Goal: Information Seeking & Learning: Learn about a topic

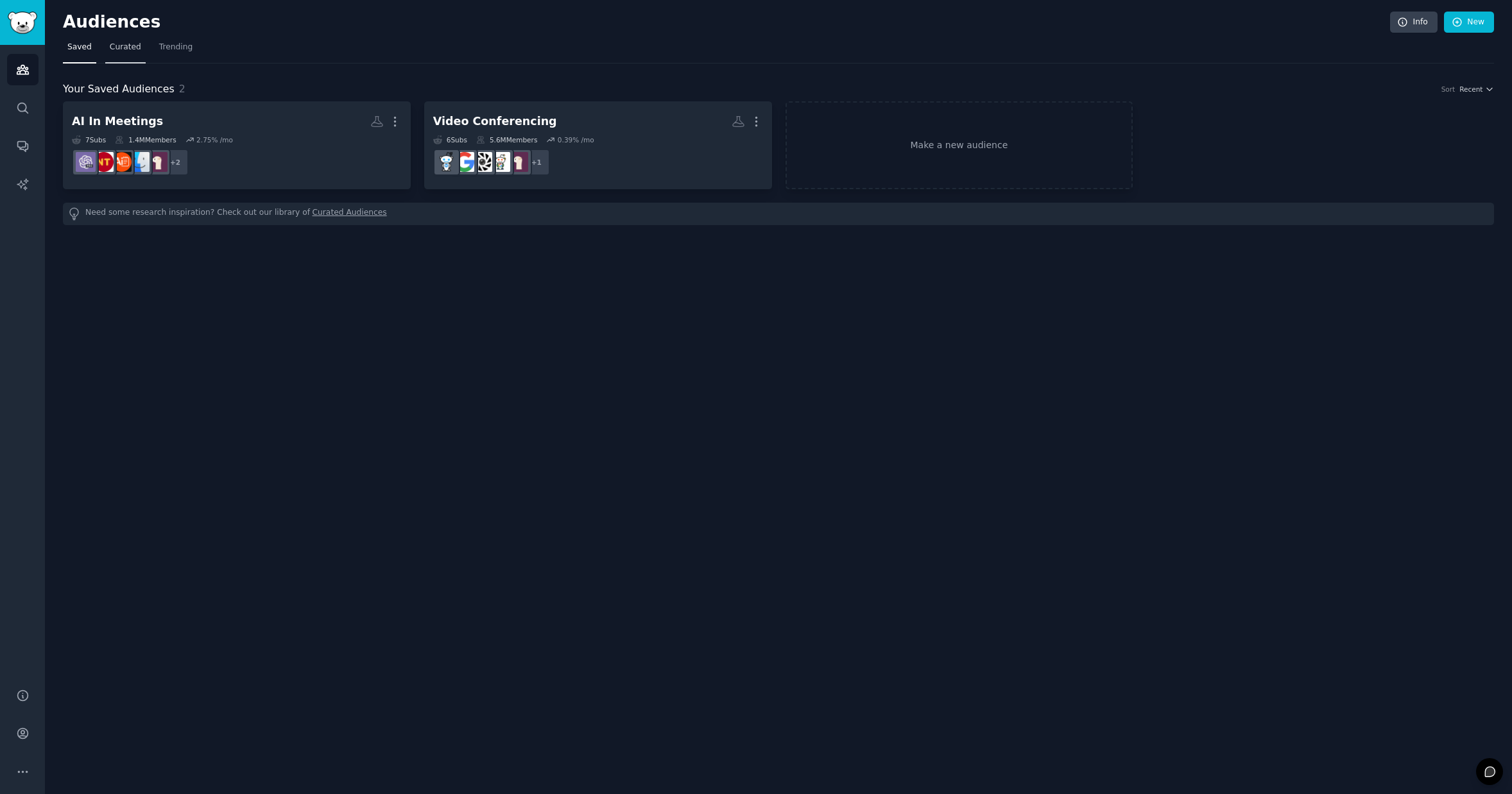
click at [129, 46] on span "Curated" at bounding box center [126, 47] width 31 height 12
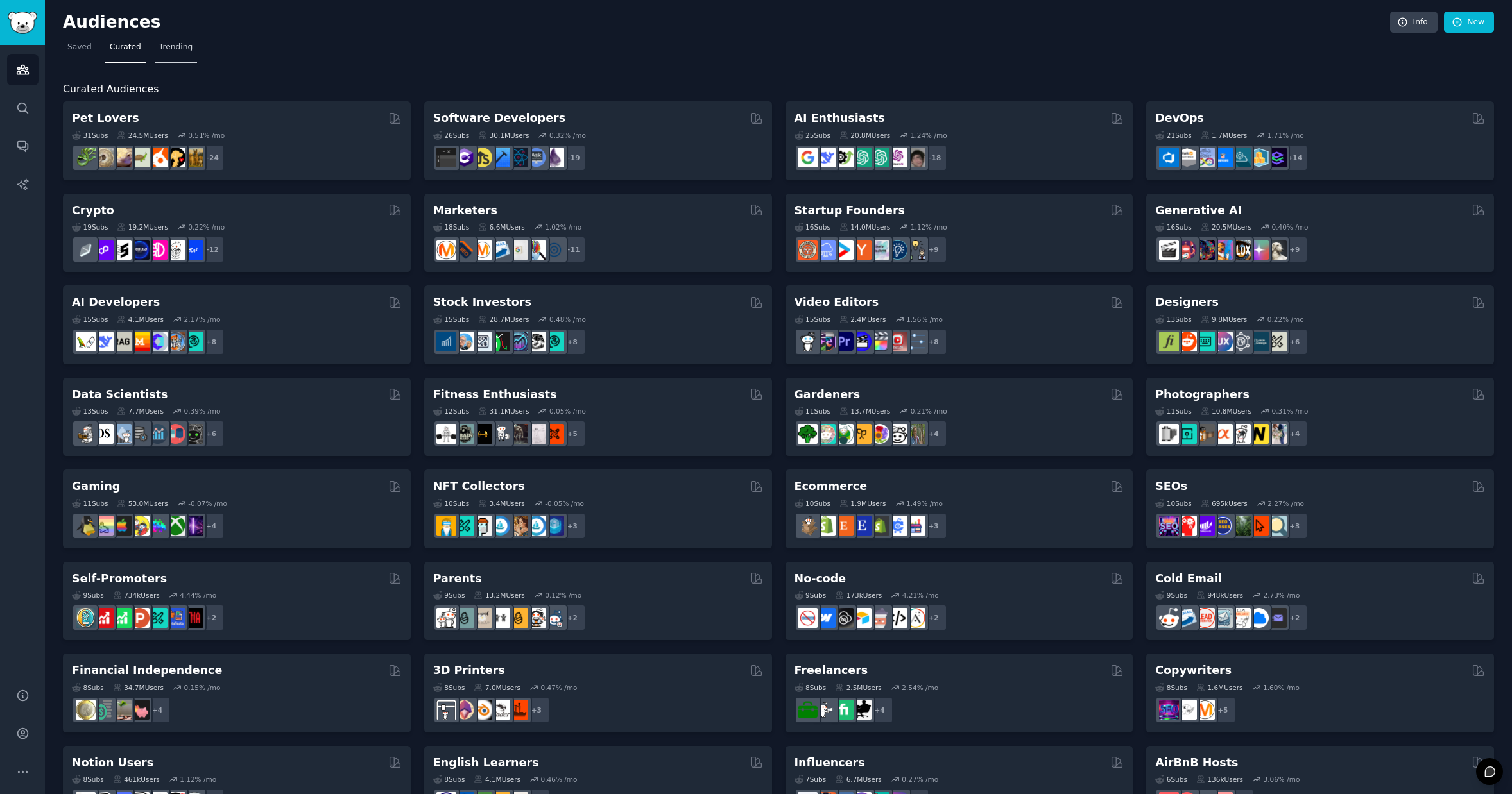
click at [183, 44] on span "Trending" at bounding box center [176, 47] width 33 height 12
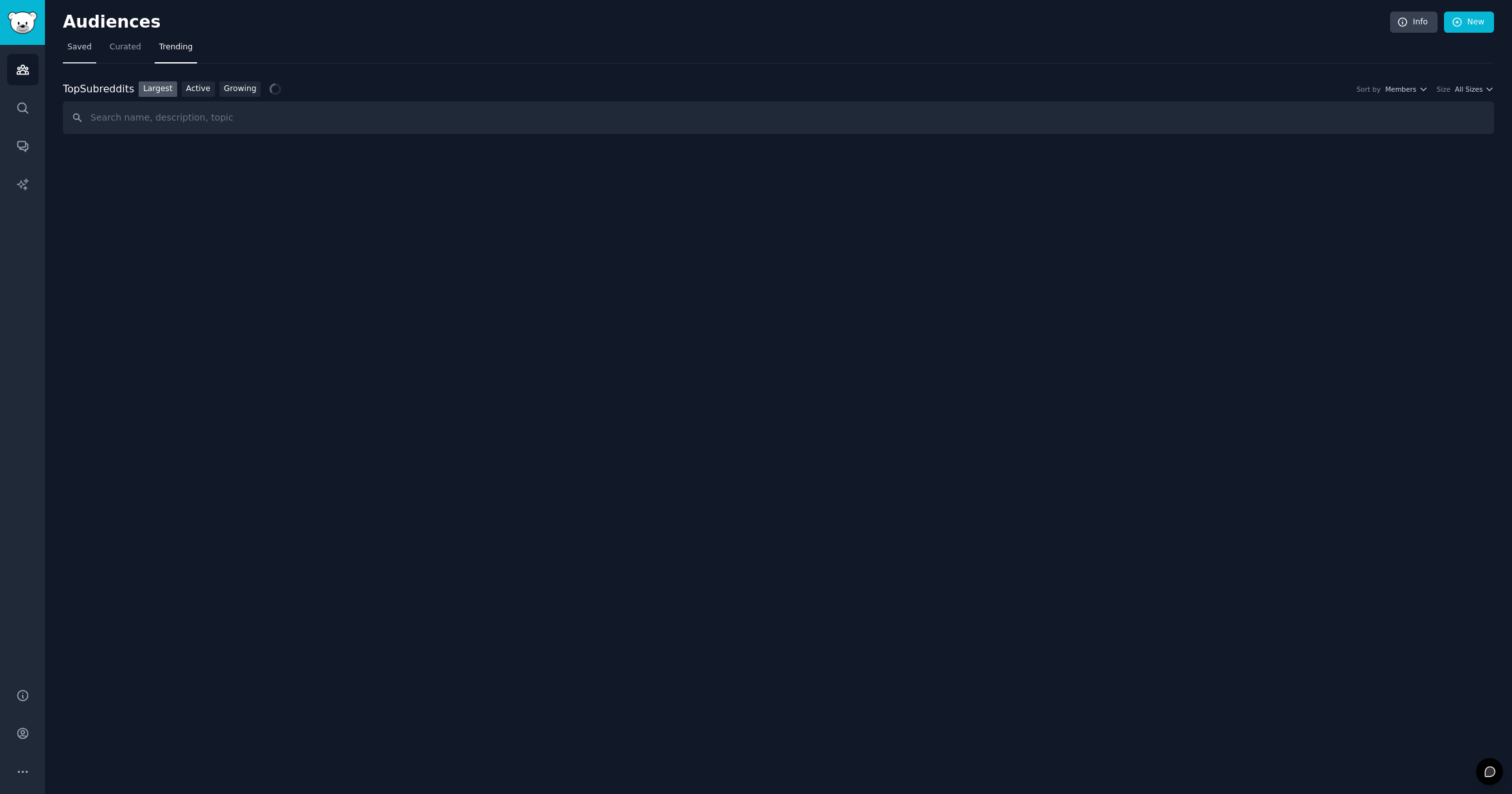
click at [81, 48] on span "Saved" at bounding box center [80, 47] width 25 height 12
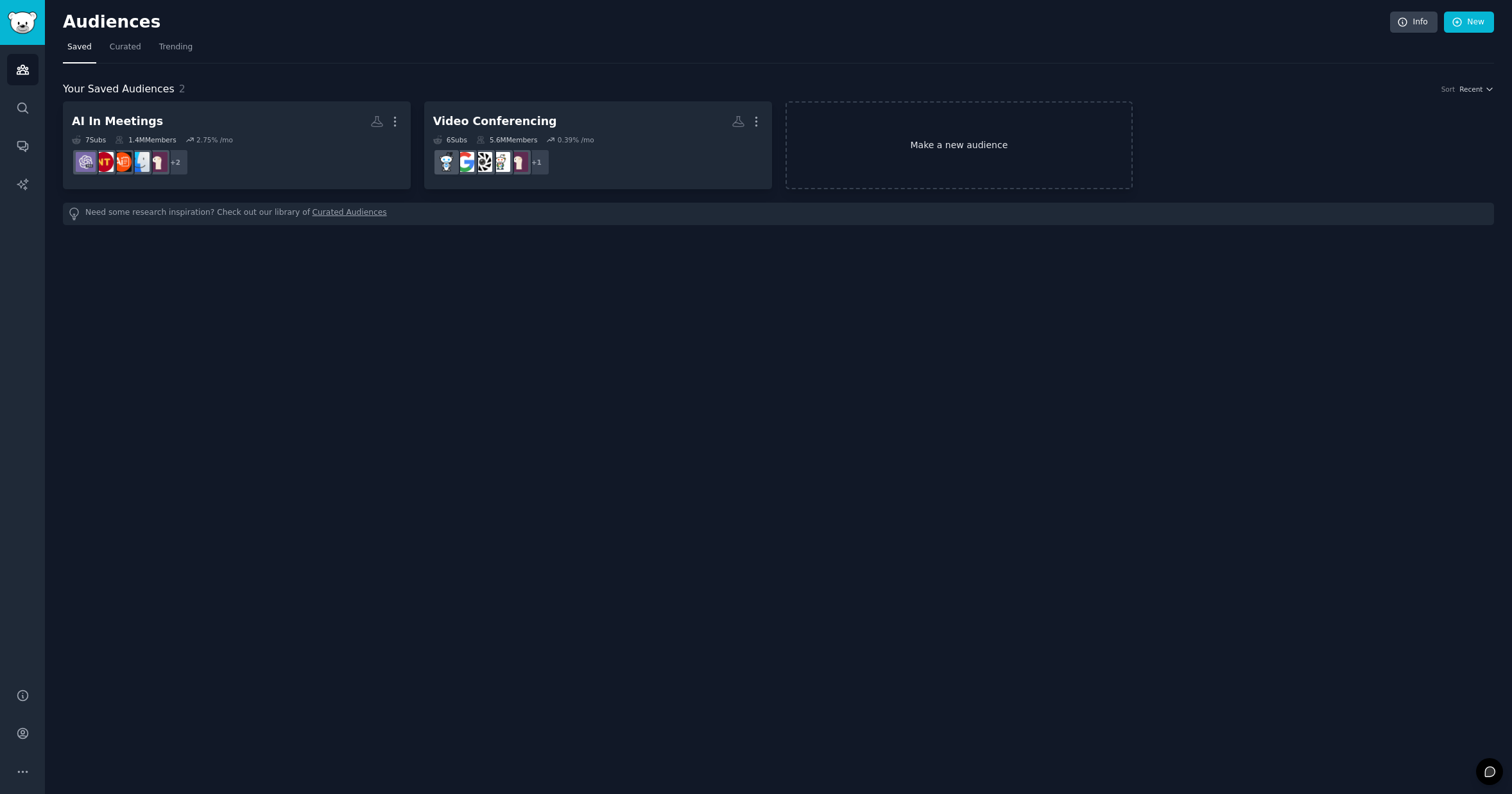
click at [968, 145] on link "Make a new audience" at bounding box center [959, 145] width 348 height 88
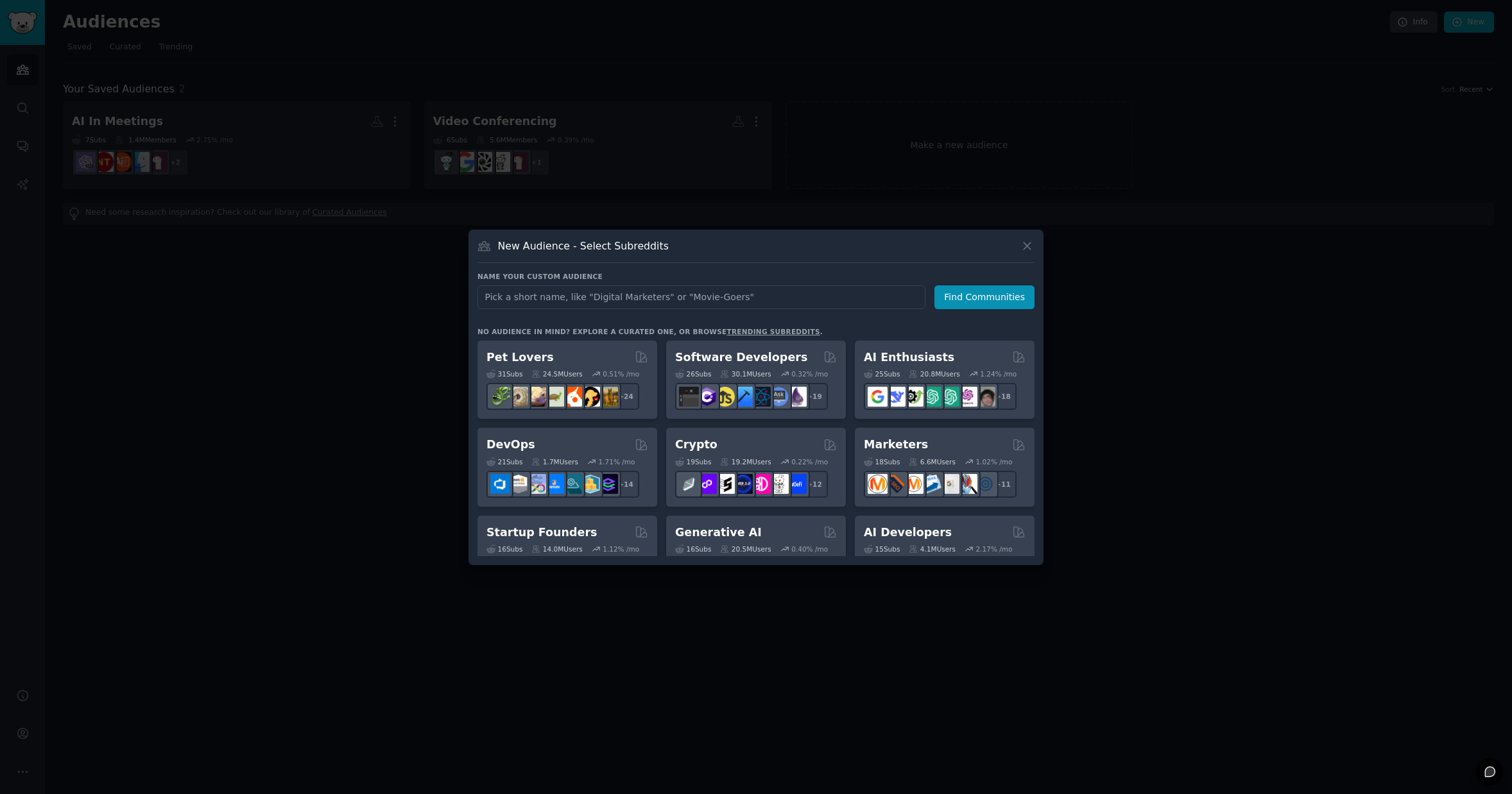
click at [713, 294] on input "text" at bounding box center [701, 297] width 448 height 24
type input "UK Job Market"
click at [981, 301] on button "Find Communities" at bounding box center [984, 297] width 100 height 24
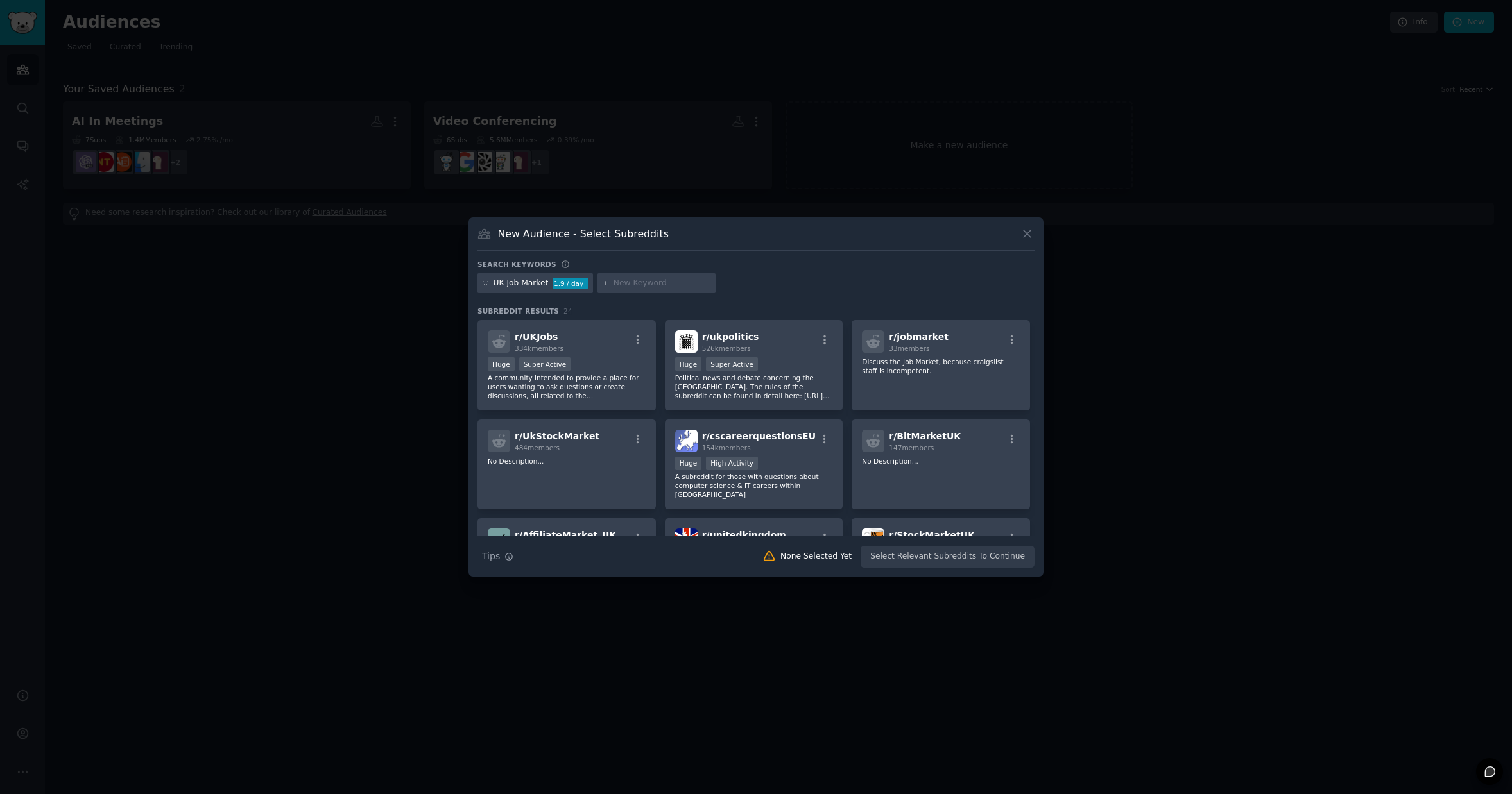
click at [639, 283] on input "text" at bounding box center [662, 283] width 98 height 12
click at [618, 386] on p "A community intended to provide a place for users wanting to ask questions or c…" at bounding box center [566, 386] width 158 height 27
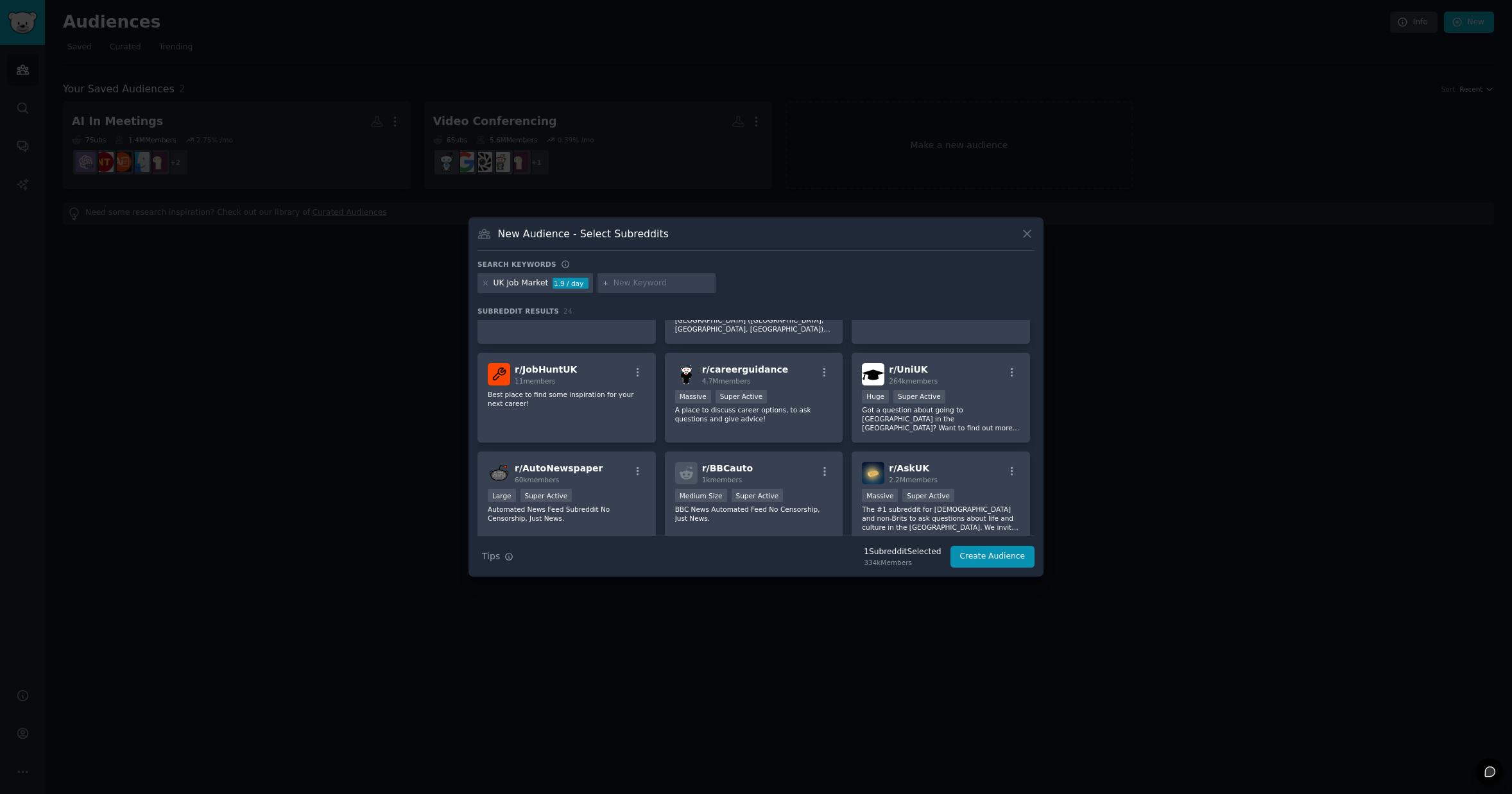
scroll to position [274, 0]
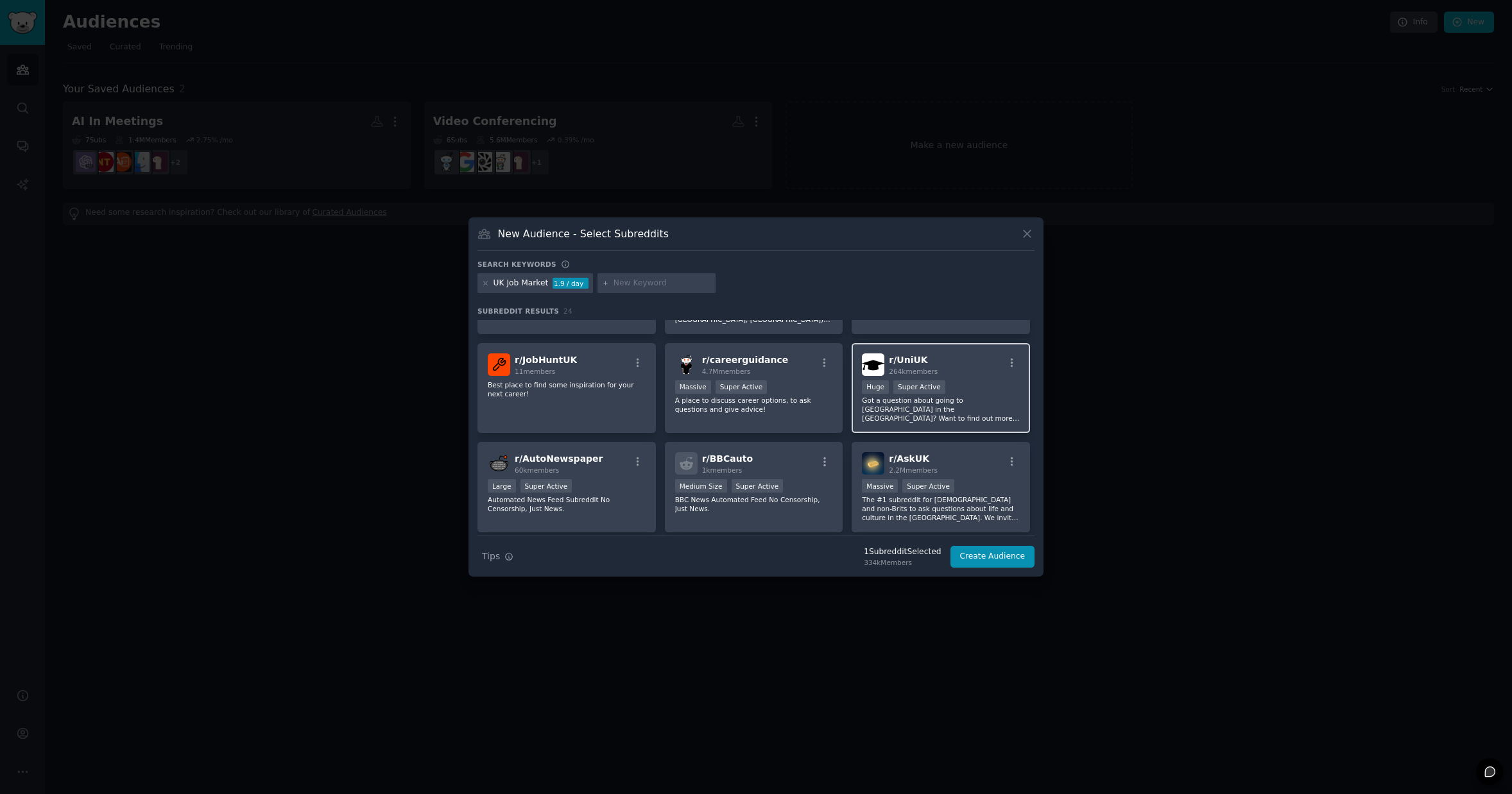
click at [953, 403] on p "Got a question about going to uni in the UK? Want to find out more and speak to…" at bounding box center [940, 409] width 158 height 27
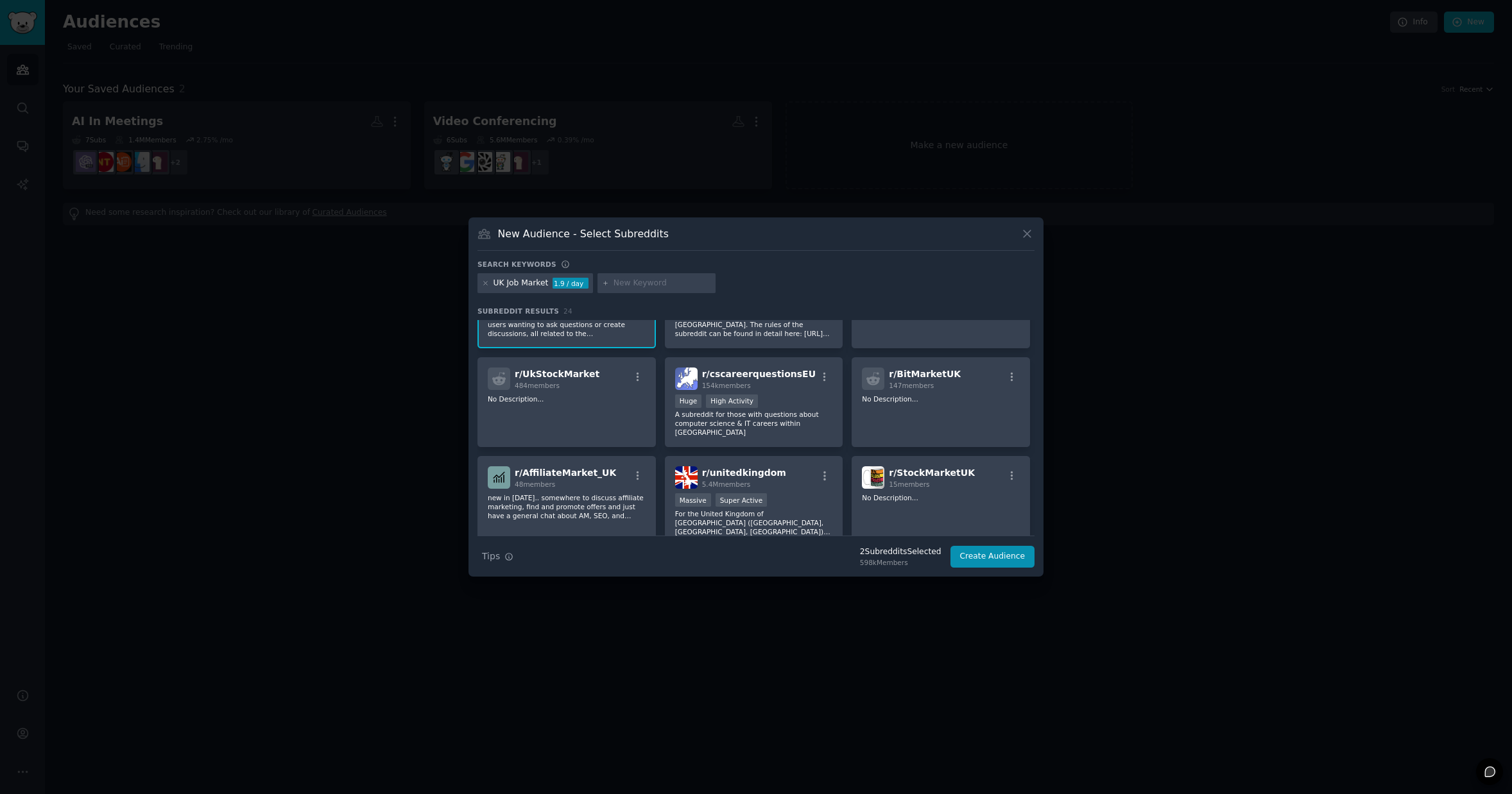
scroll to position [0, 0]
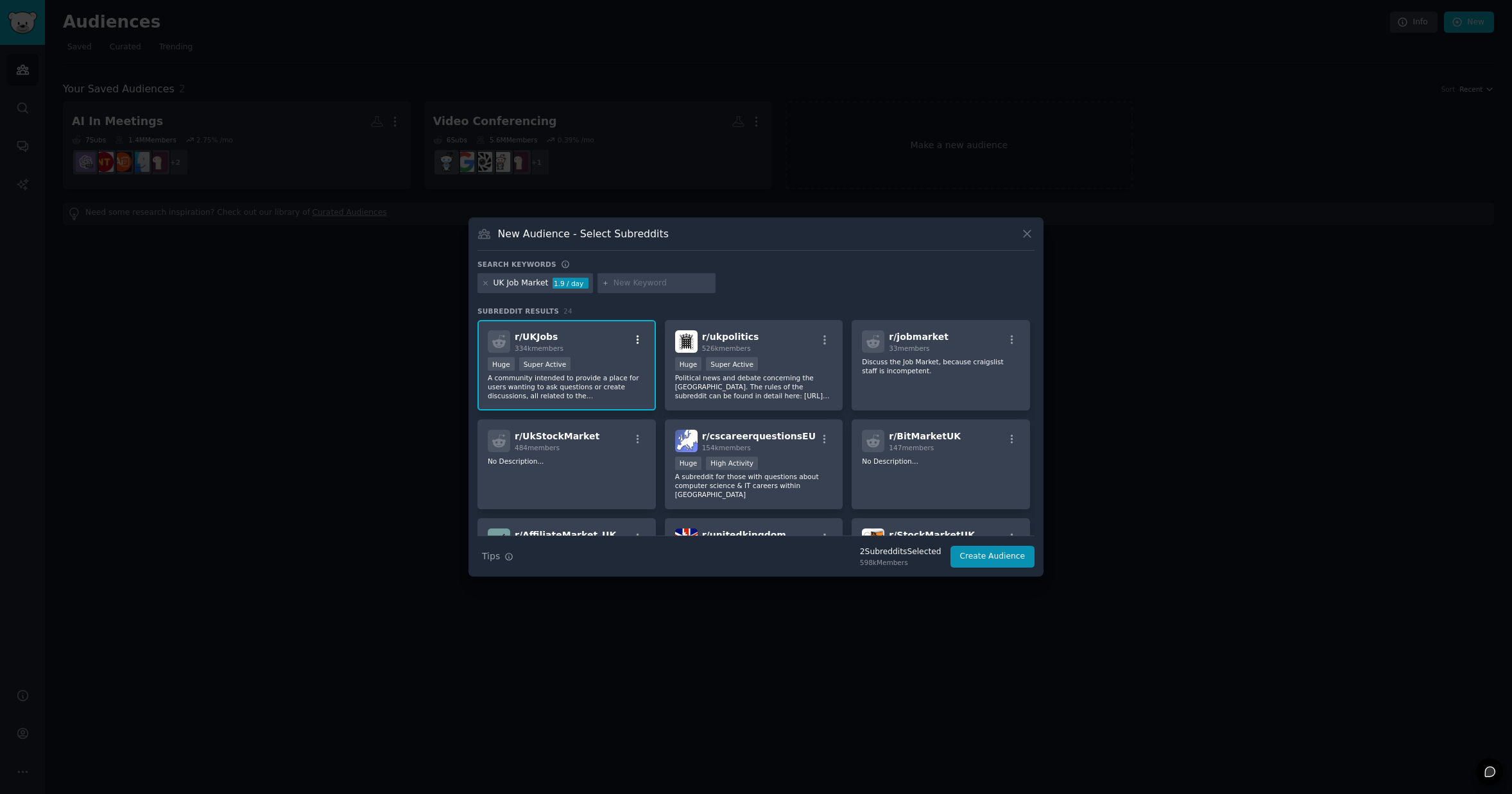
click at [636, 341] on icon "button" at bounding box center [638, 339] width 3 height 9
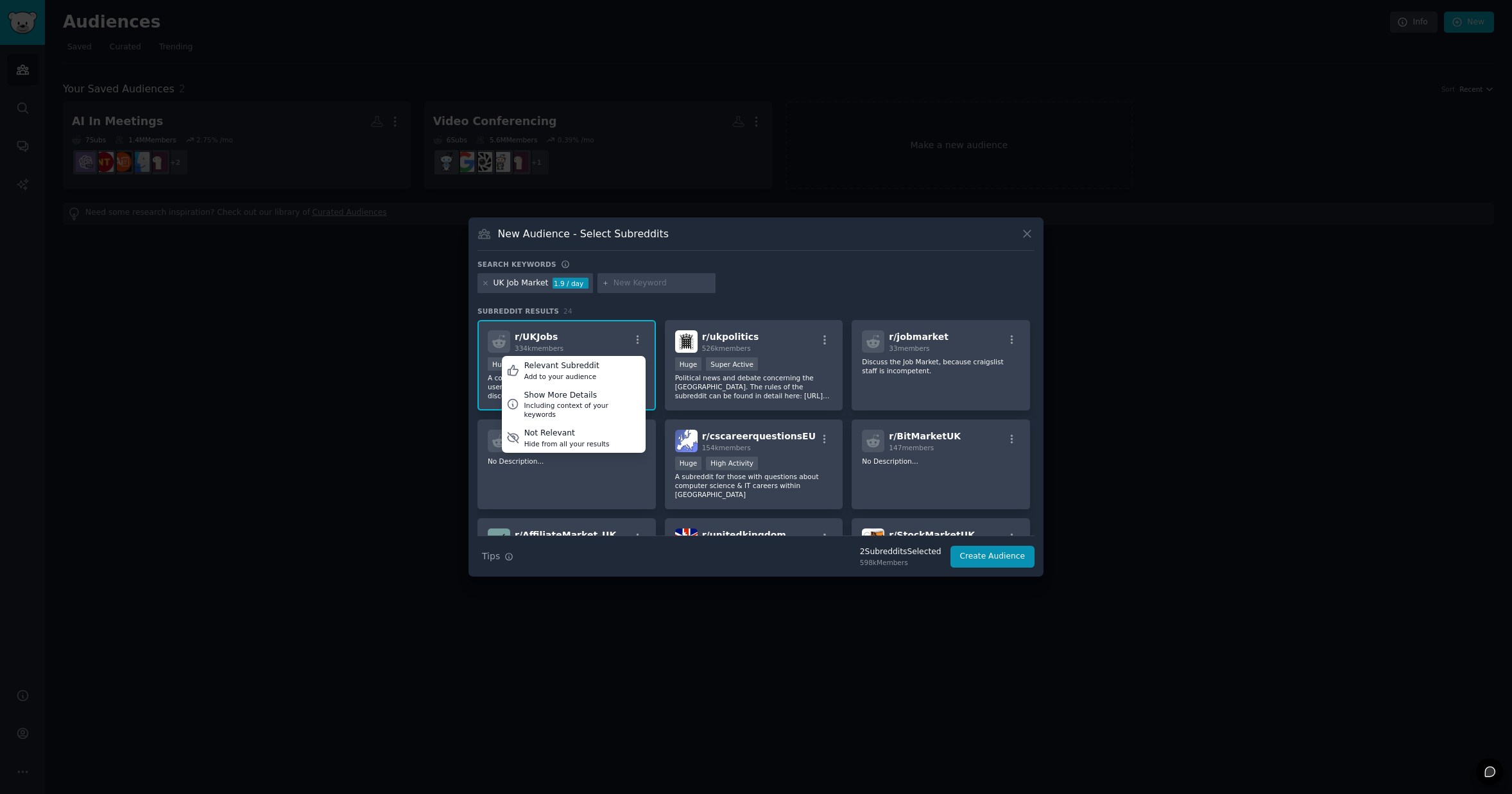
click at [761, 297] on div "UK Job Market 1.9 / day" at bounding box center [756, 285] width 557 height 25
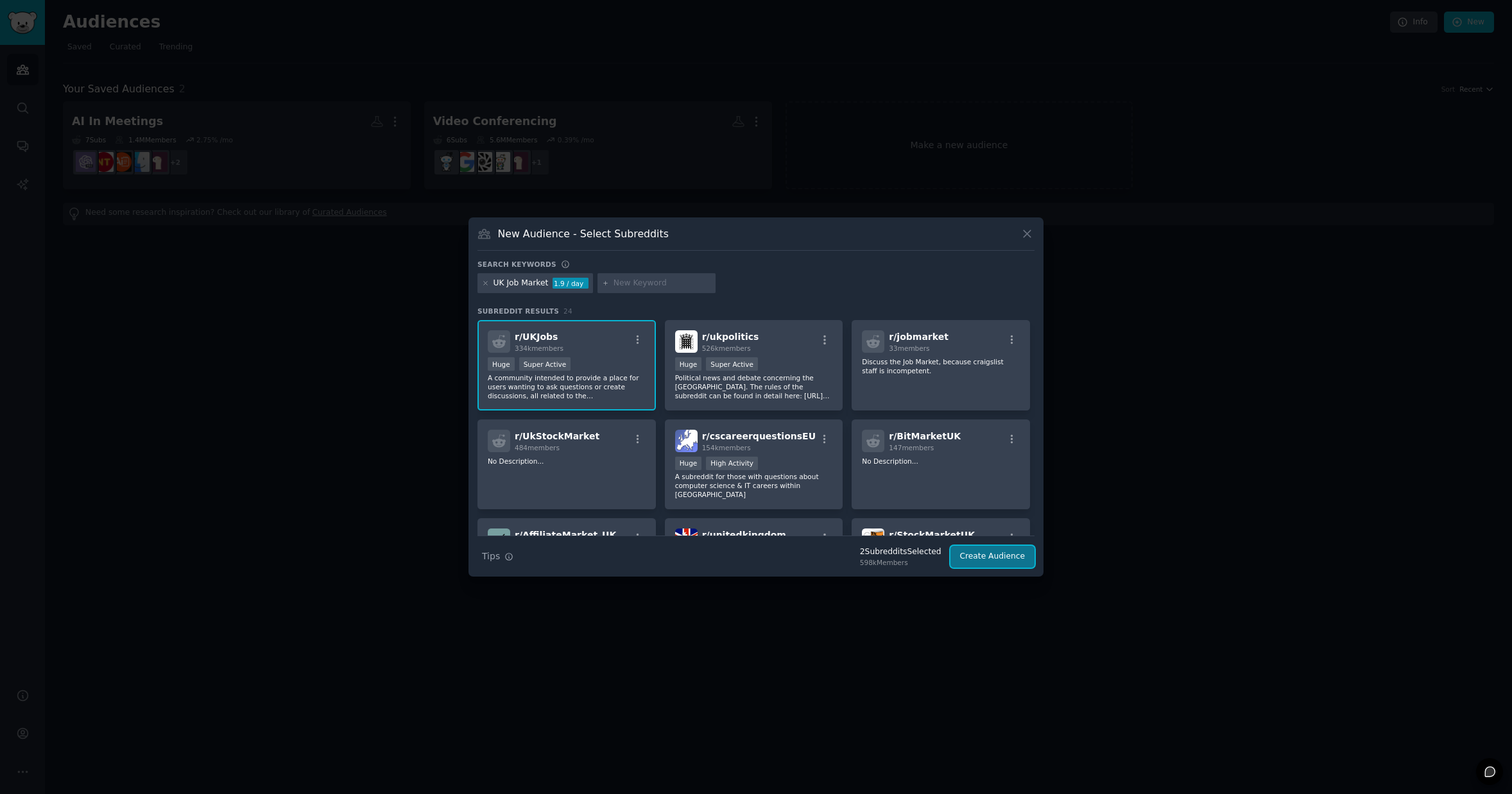
click at [998, 562] on button "Create Audience" at bounding box center [993, 557] width 85 height 22
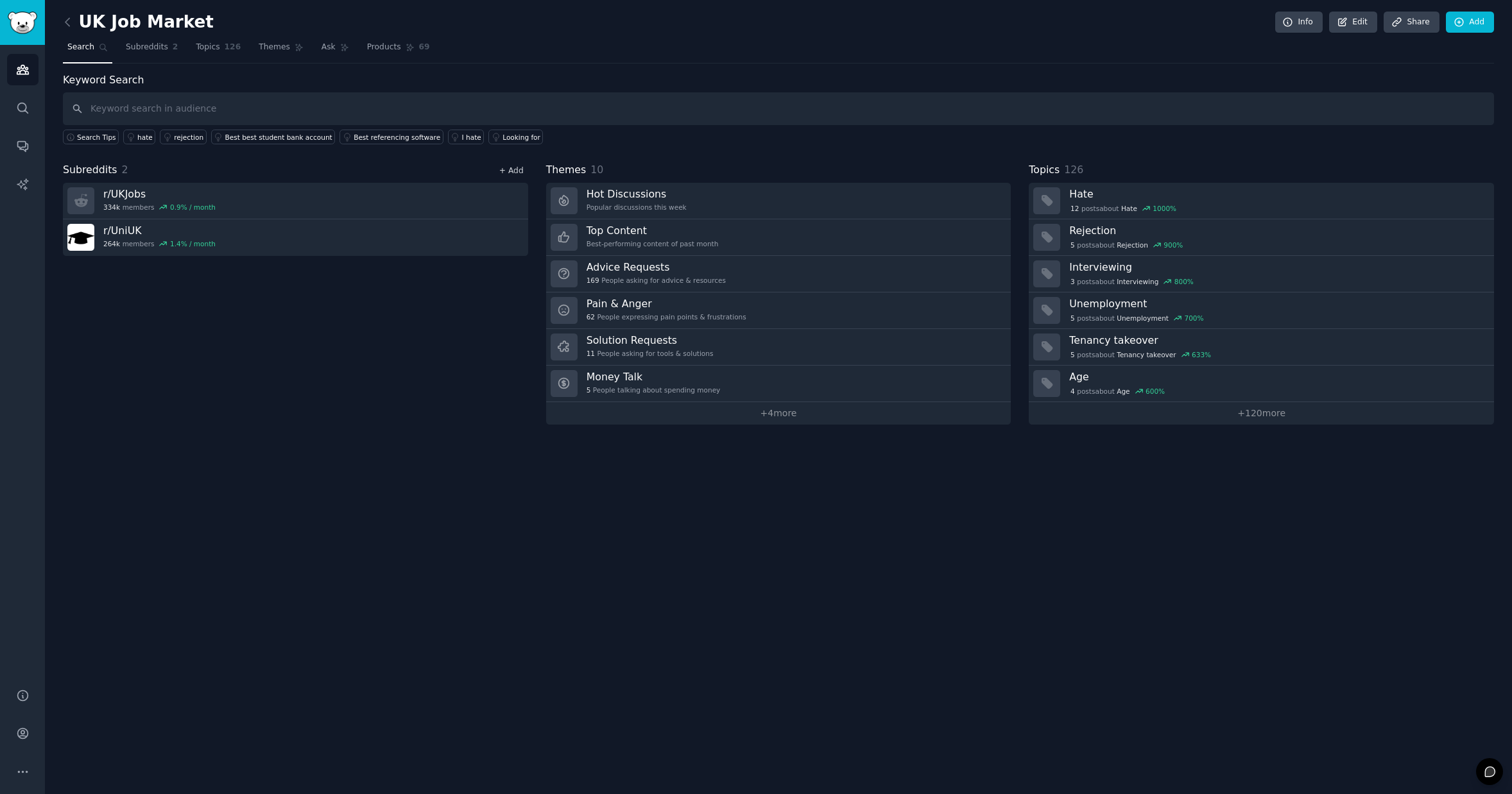
click at [515, 168] on link "+ Add" at bounding box center [512, 170] width 25 height 9
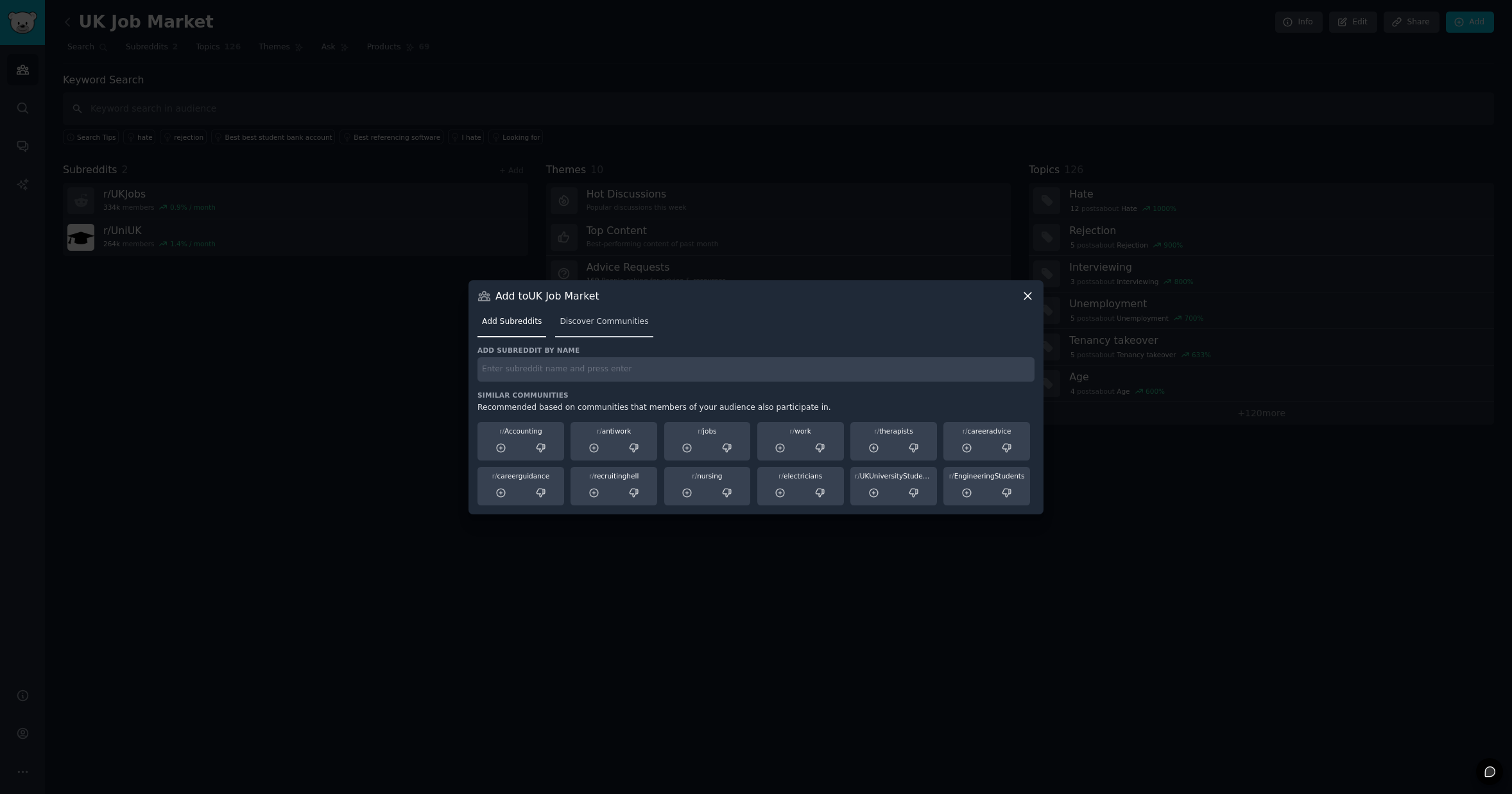
click at [583, 326] on span "Discover Communities" at bounding box center [604, 322] width 89 height 12
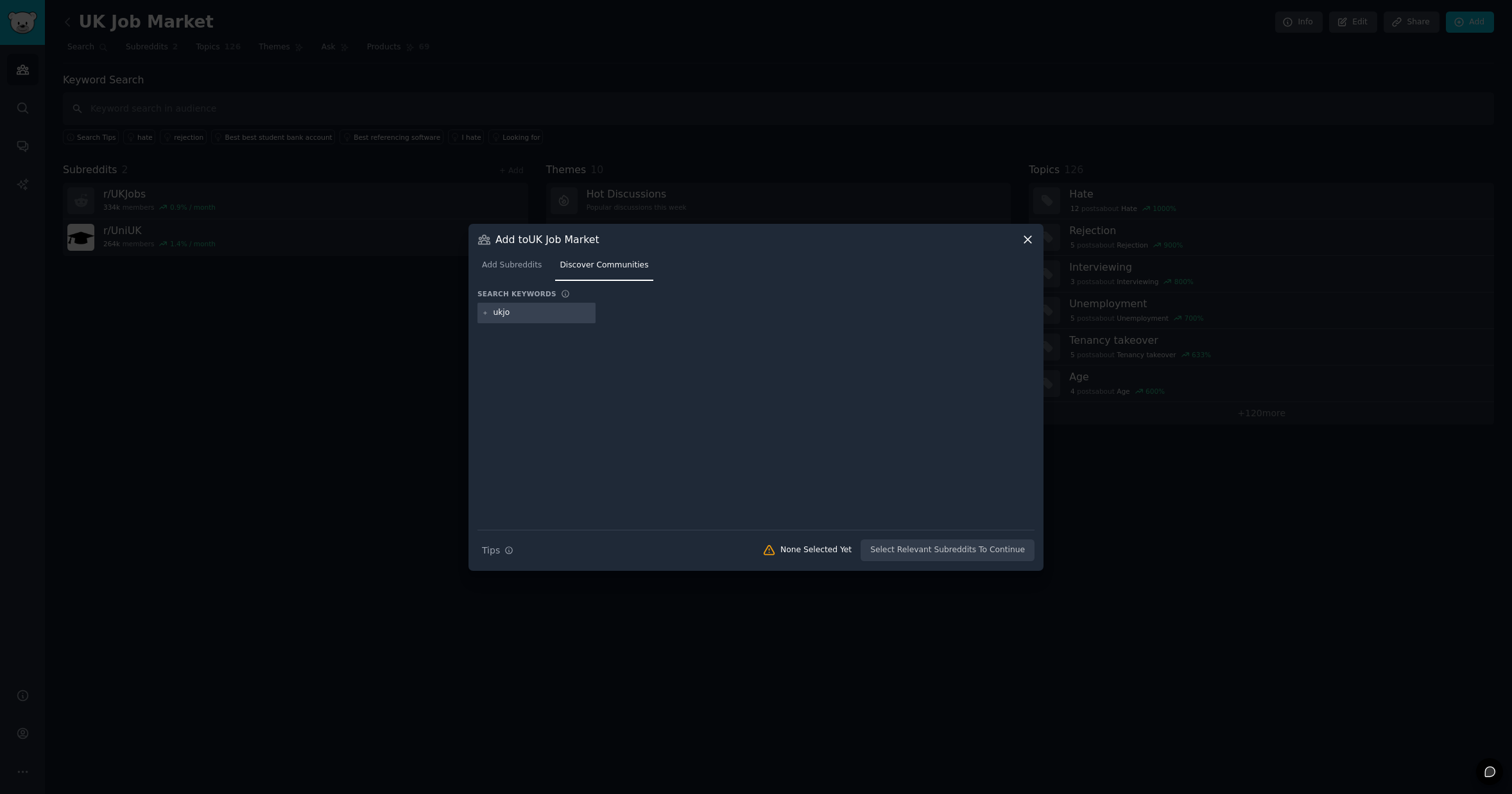
type input "ukjob"
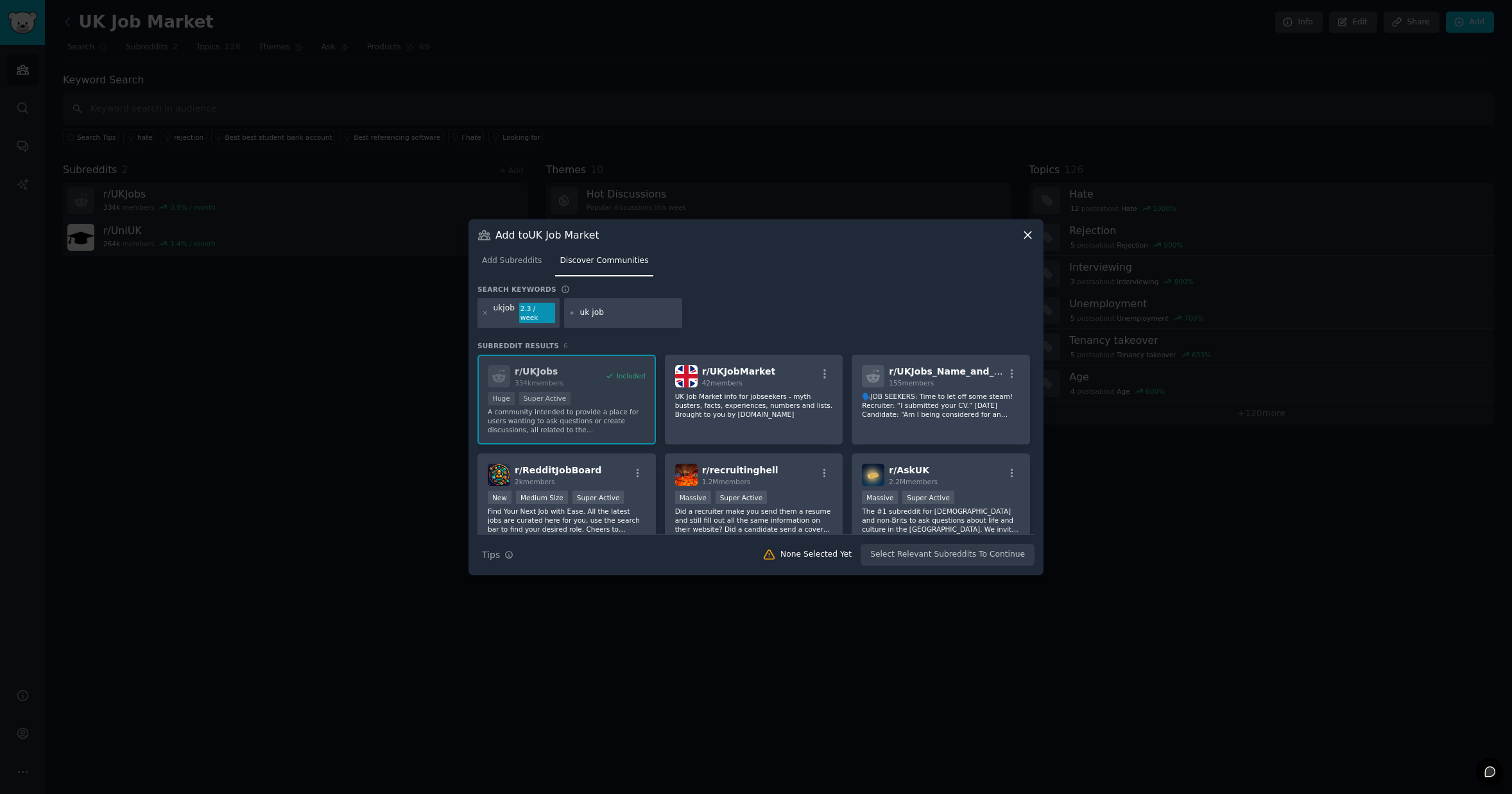
type input "uk jobs"
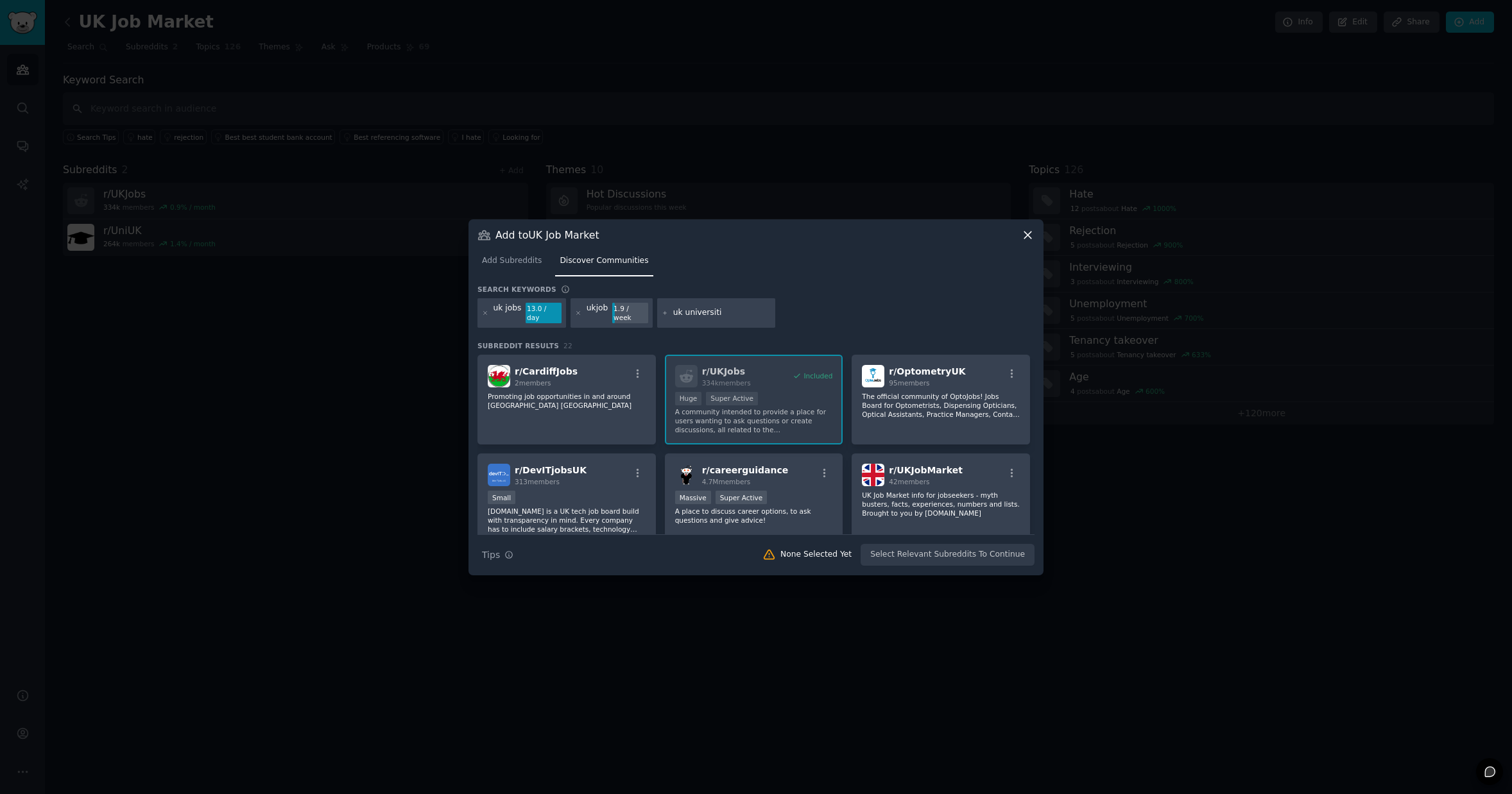
type input "uk universitiy"
click at [662, 314] on icon at bounding box center [665, 313] width 7 height 7
click at [688, 313] on input "text" at bounding box center [722, 313] width 98 height 12
type input "project management masters"
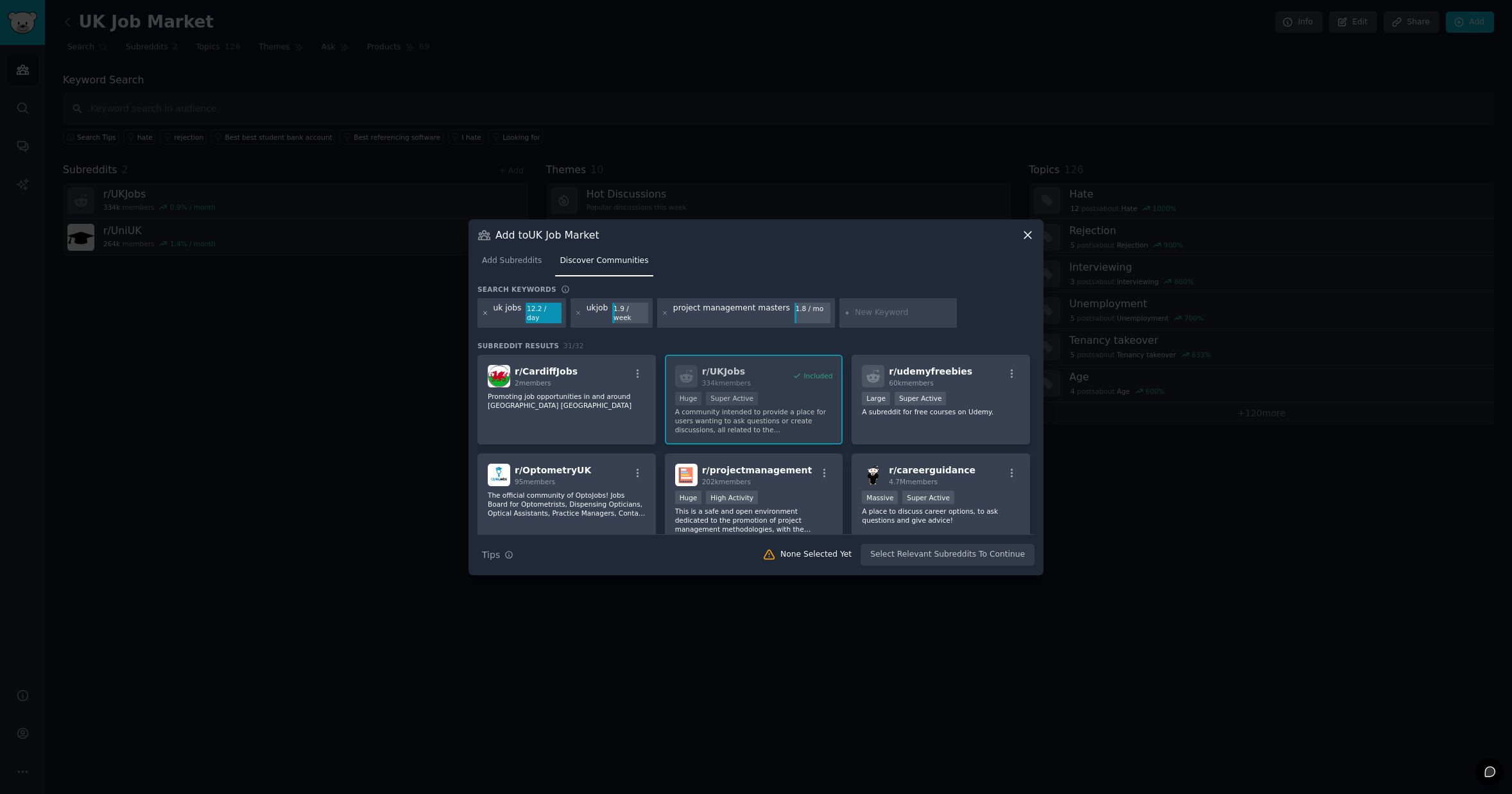
click at [484, 313] on icon at bounding box center [486, 313] width 3 height 3
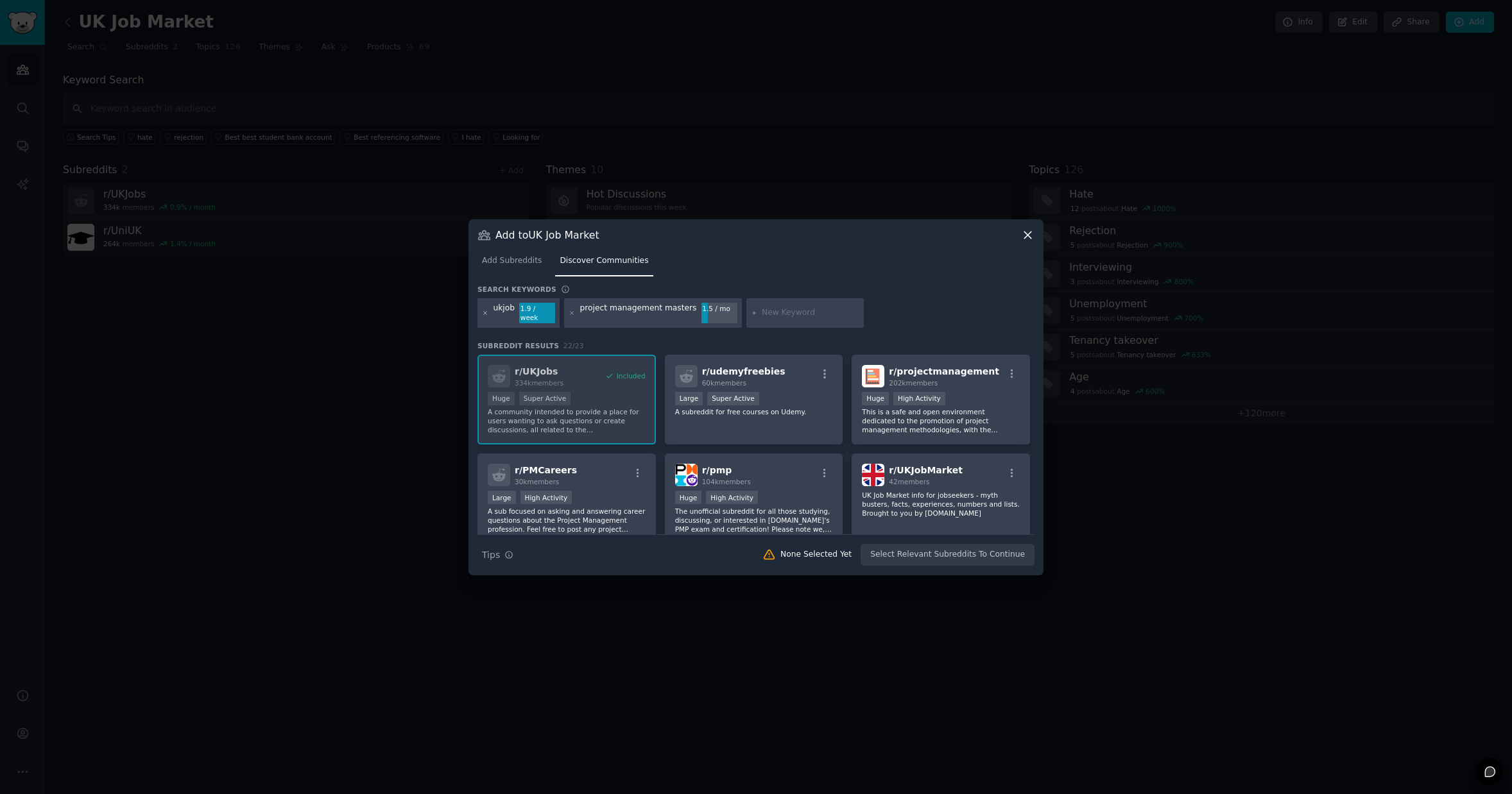
click at [486, 312] on icon at bounding box center [486, 313] width 3 height 3
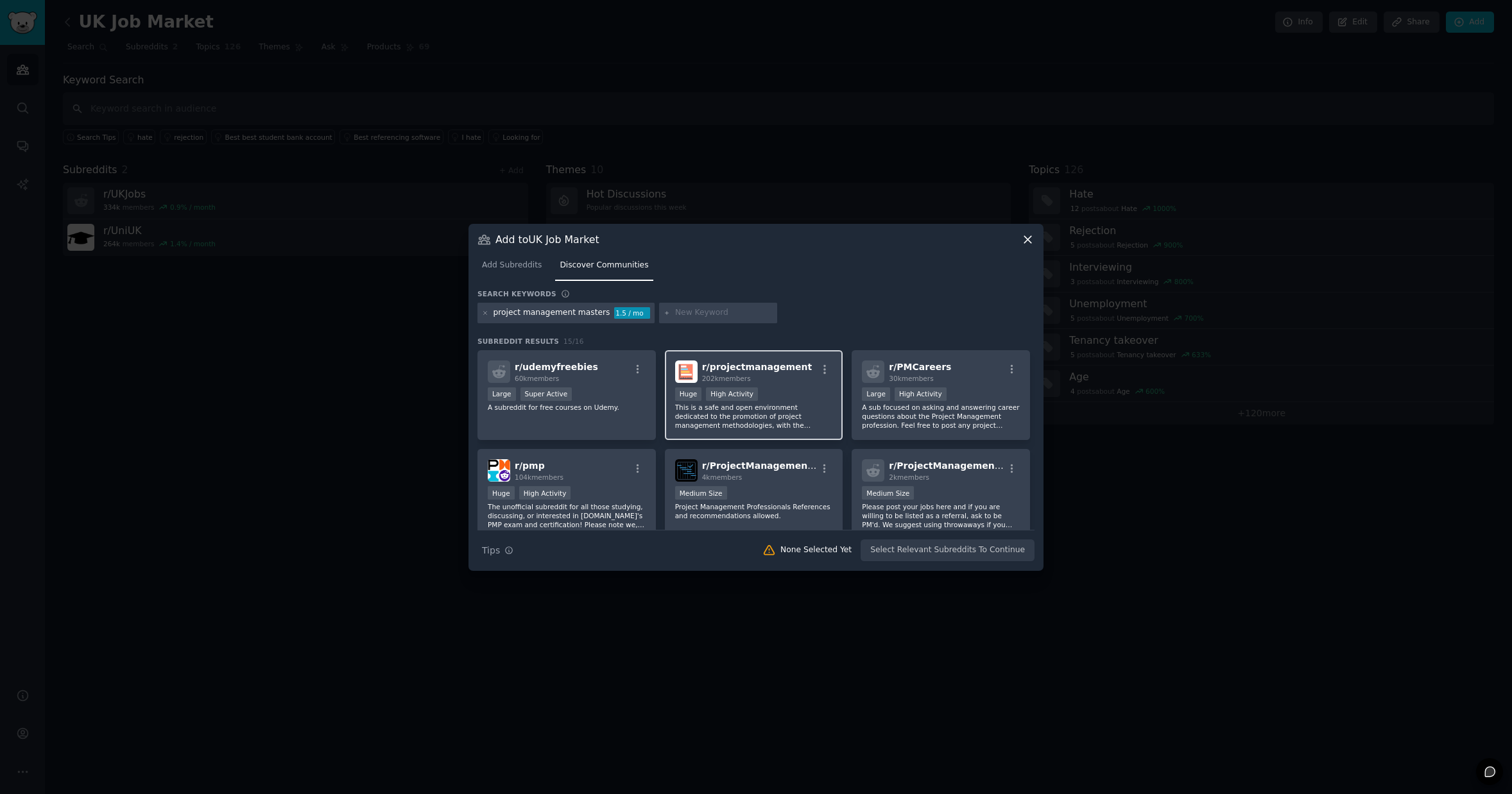
click at [782, 409] on p "This is a safe and open environment dedicated to the promotion of project manag…" at bounding box center [754, 416] width 158 height 27
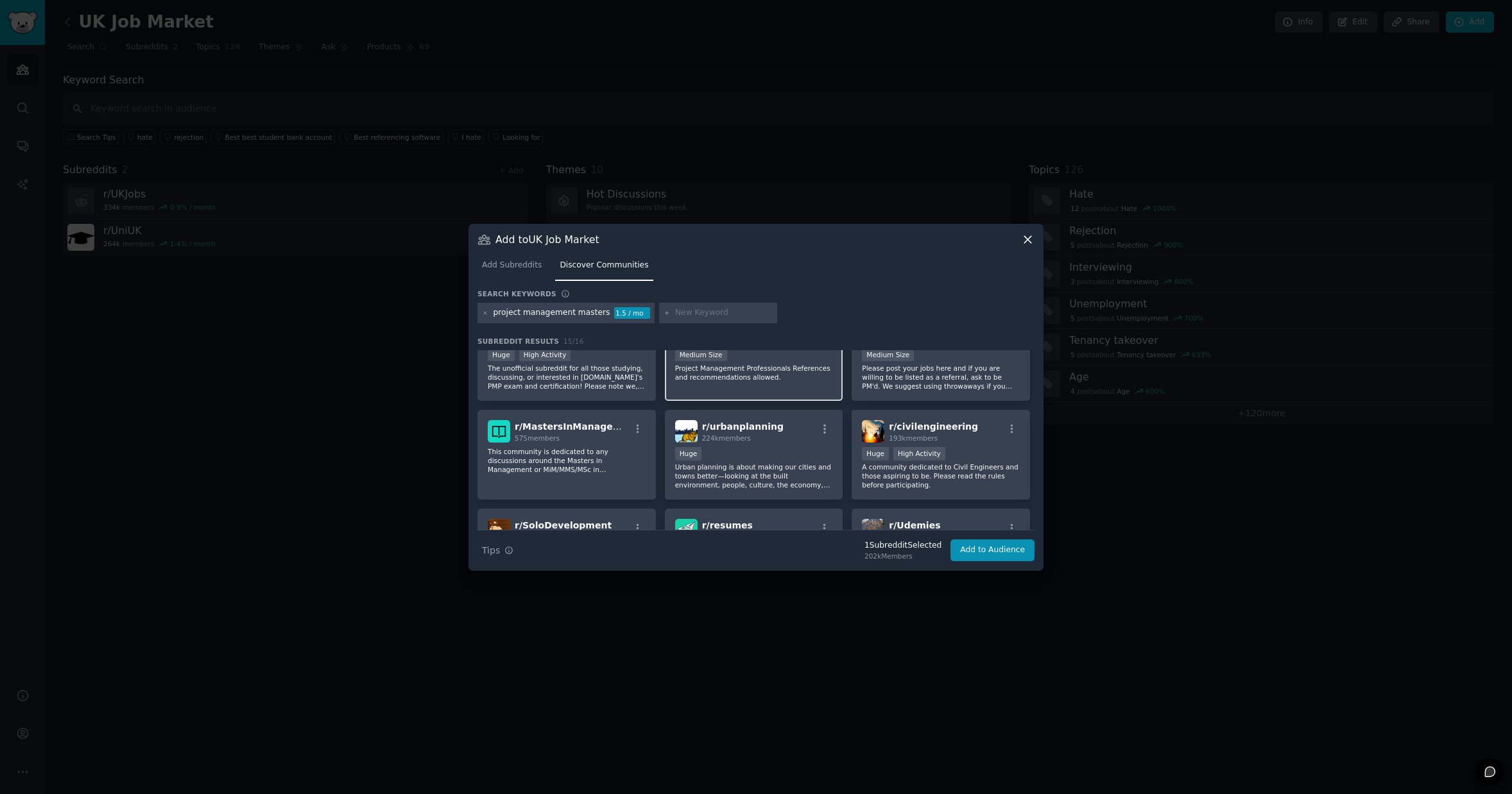
scroll to position [142, 0]
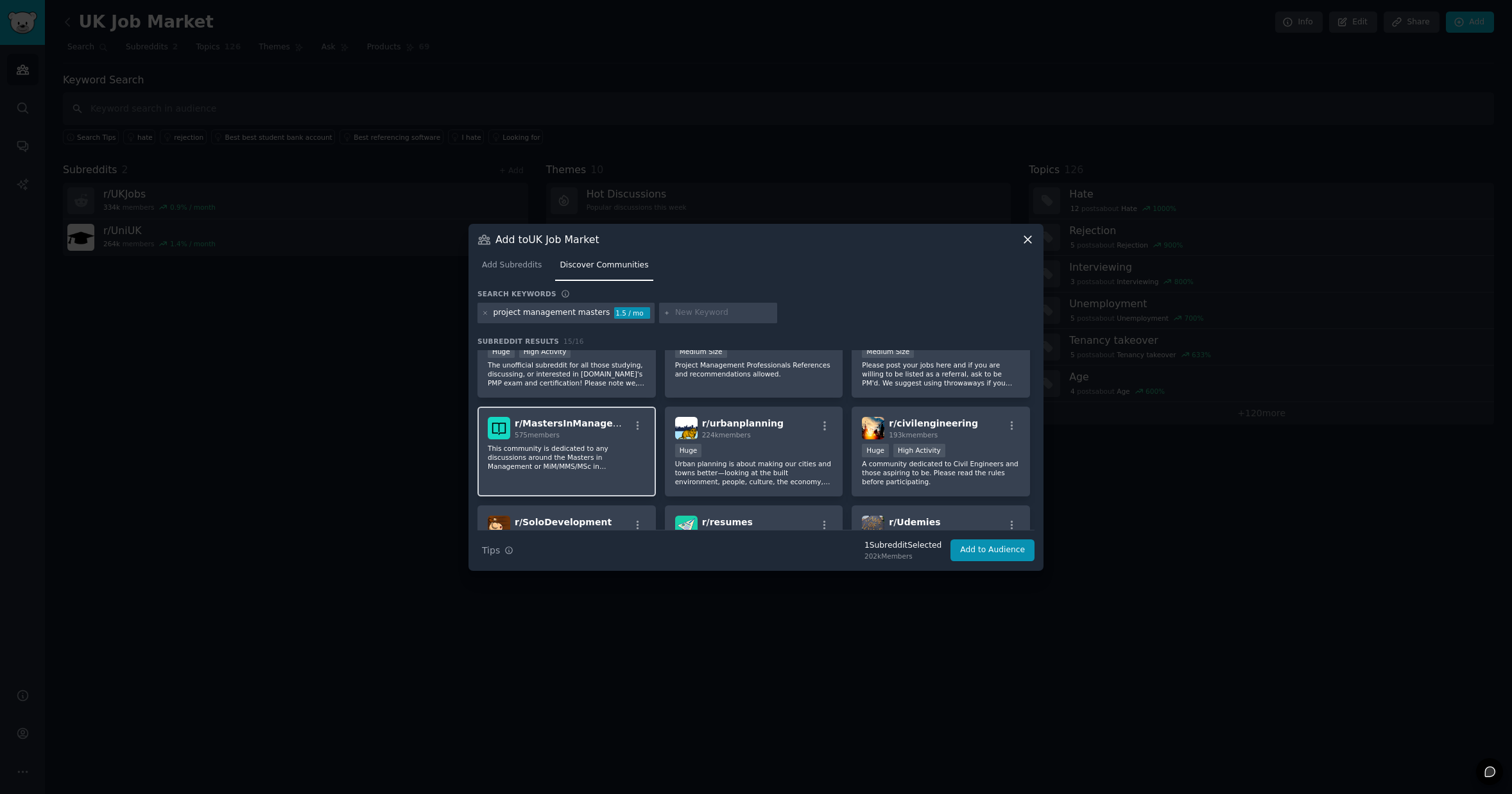
click at [602, 473] on div "r/ MastersInManagement 575 members This community is dedicated to any discussio…" at bounding box center [566, 452] width 178 height 90
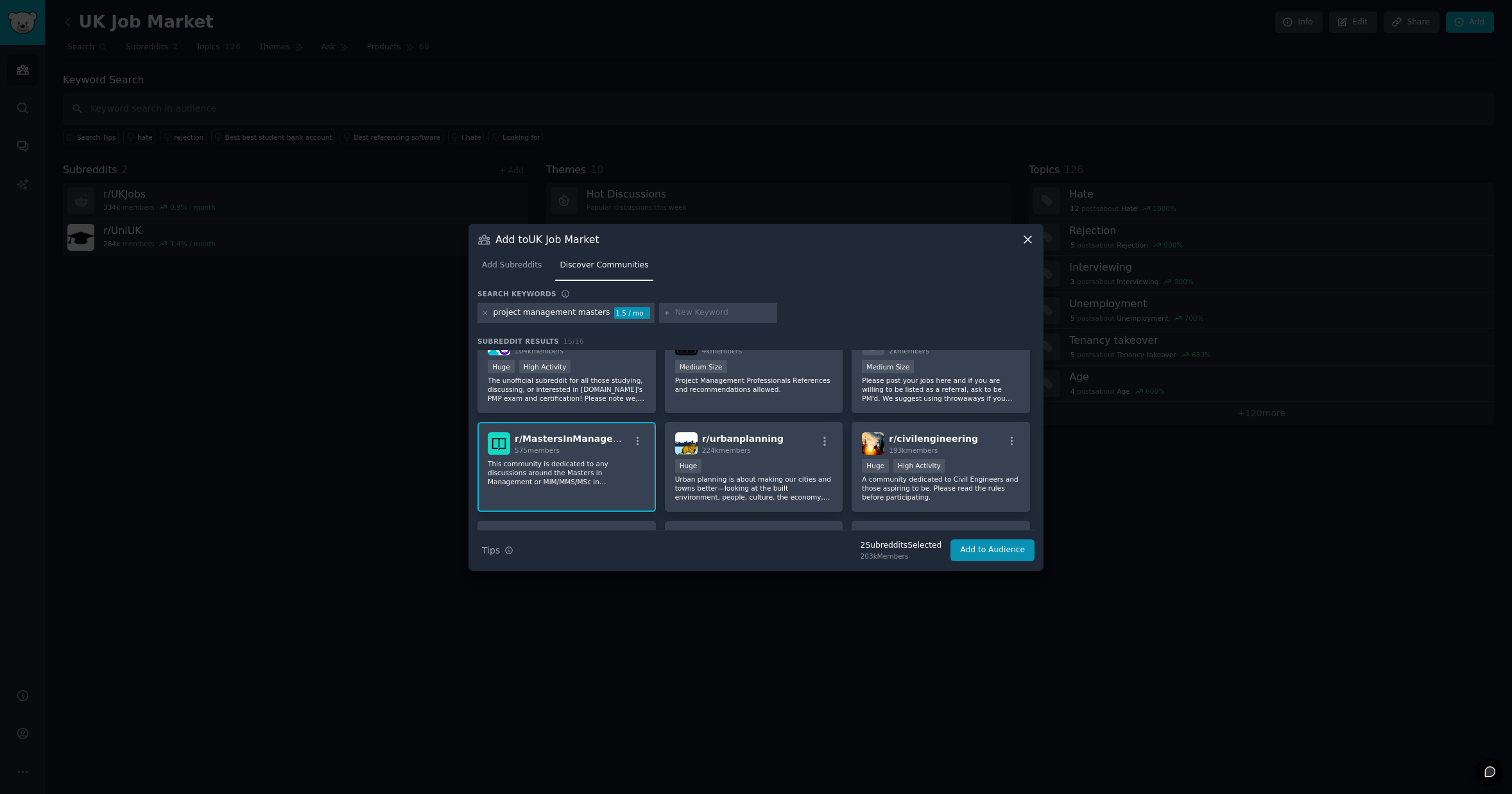
click at [594, 470] on p "This community is dedicated to any discussions around the Masters in Management…" at bounding box center [566, 472] width 158 height 27
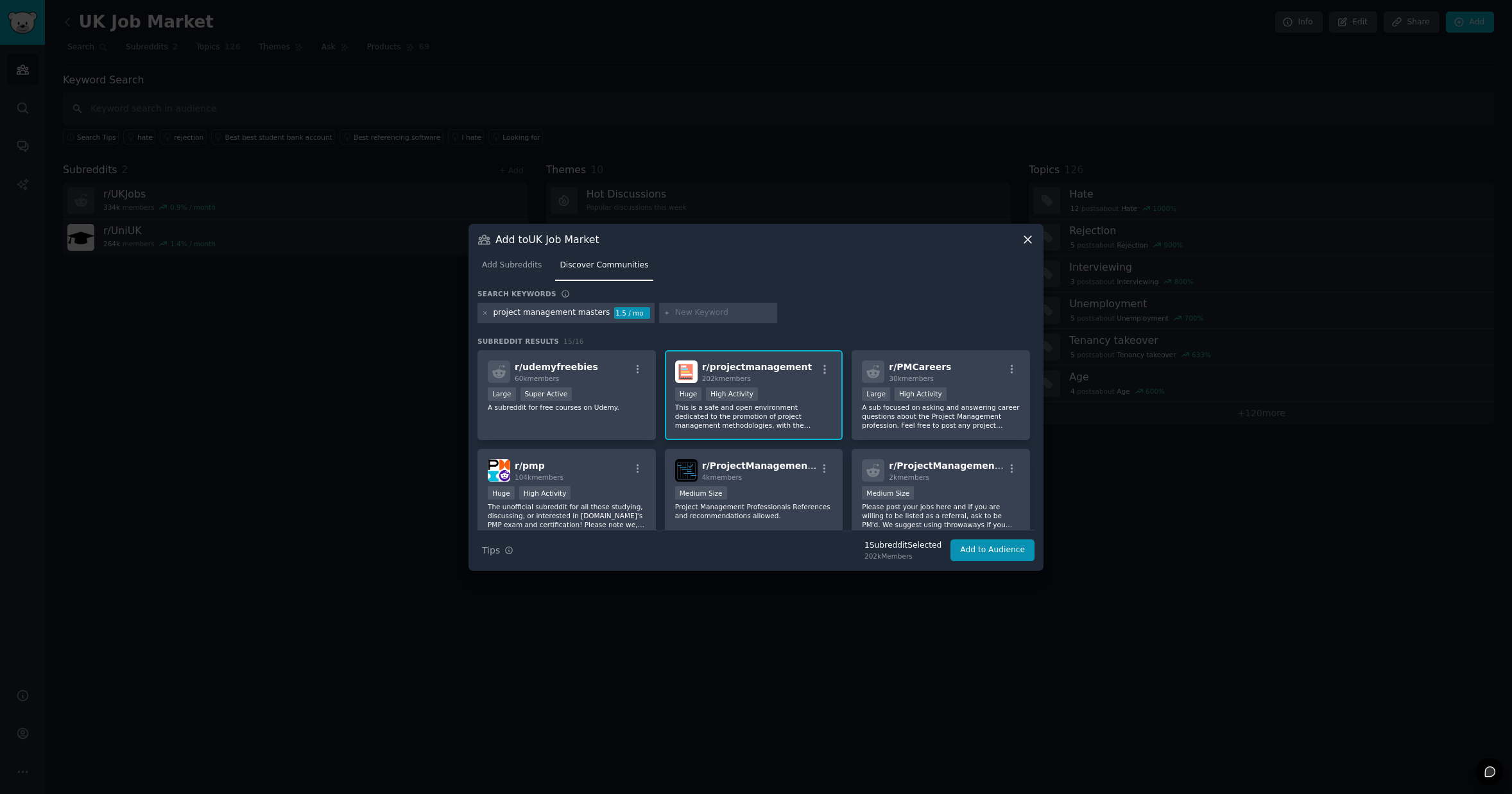
click at [701, 311] on input "text" at bounding box center [724, 313] width 98 height 12
type input "uk project management"
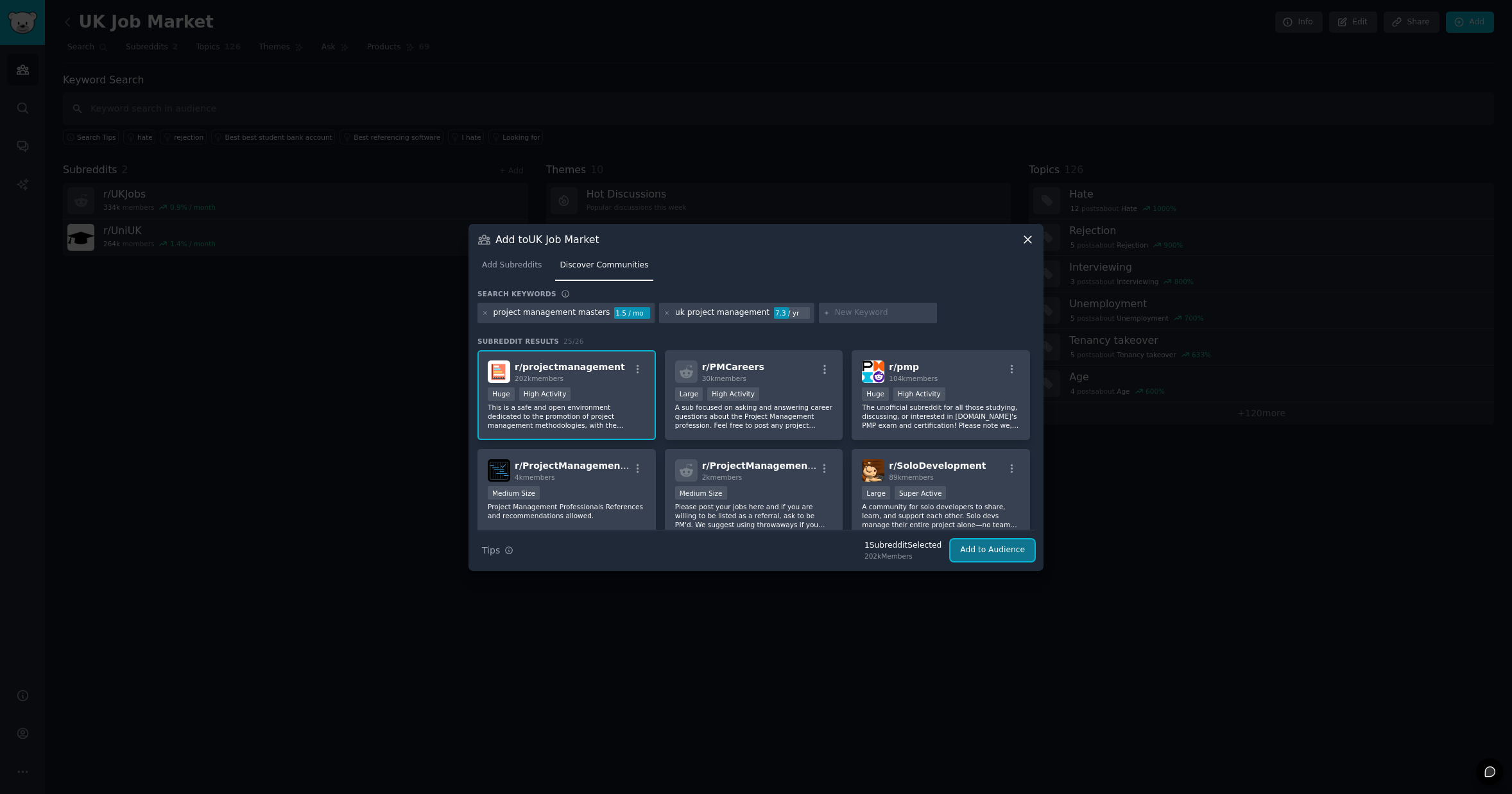
click at [993, 550] on button "Add to Audience" at bounding box center [992, 550] width 84 height 22
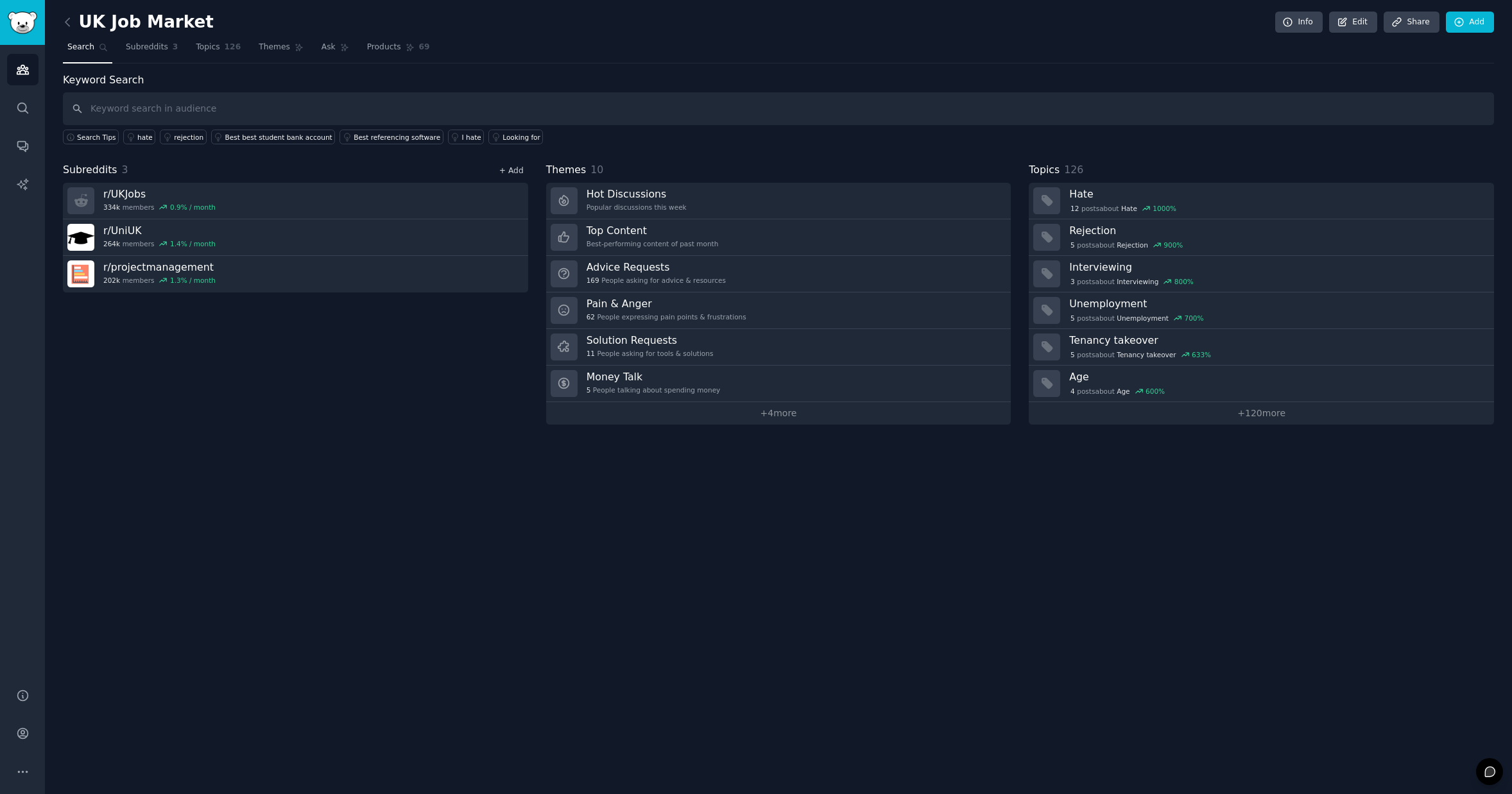
click at [514, 168] on link "+ Add" at bounding box center [512, 170] width 25 height 9
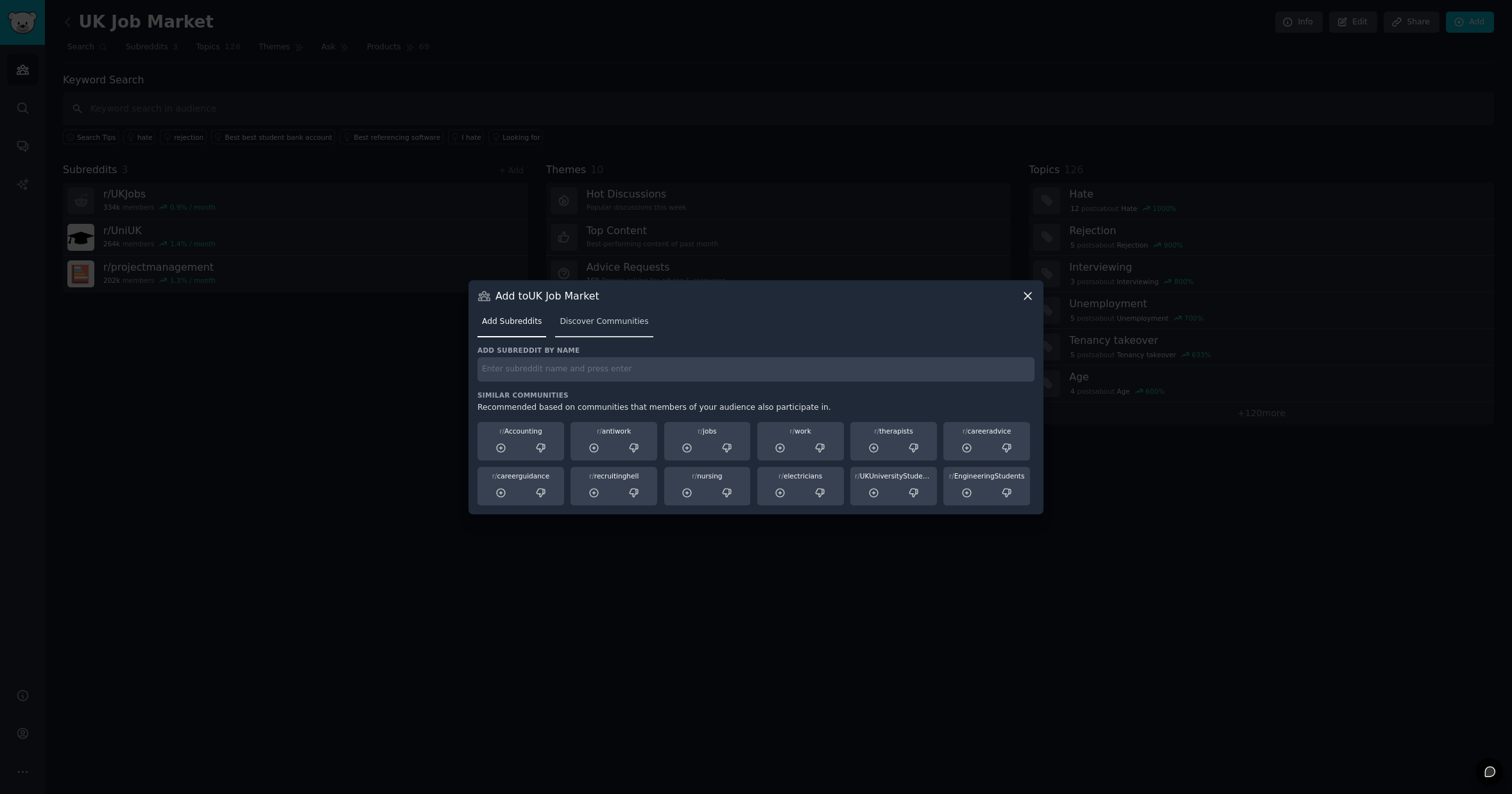
click at [583, 320] on span "Discover Communities" at bounding box center [604, 322] width 89 height 12
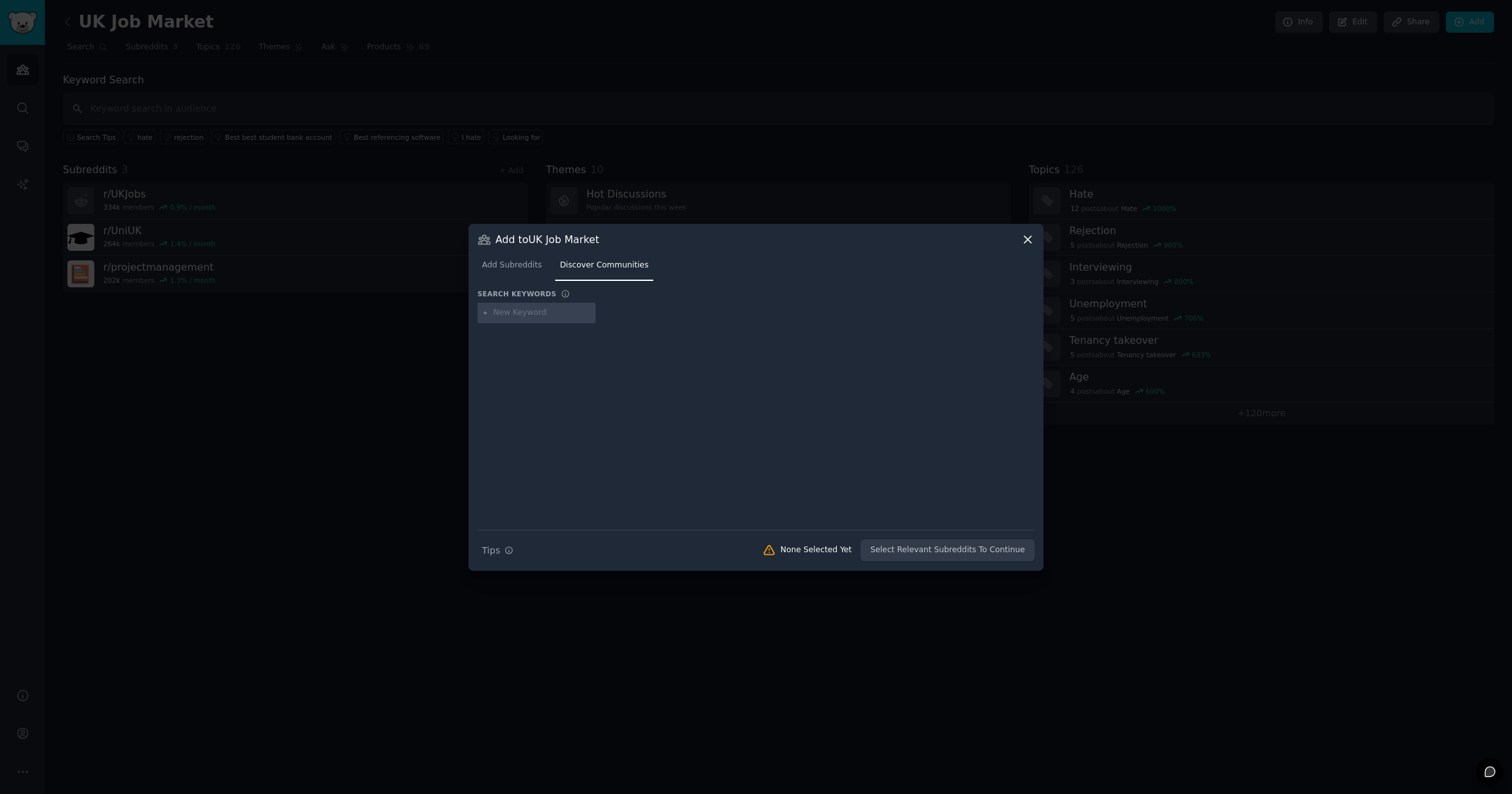
click at [538, 311] on input "text" at bounding box center [542, 313] width 98 height 12
type input "uk masters project managment"
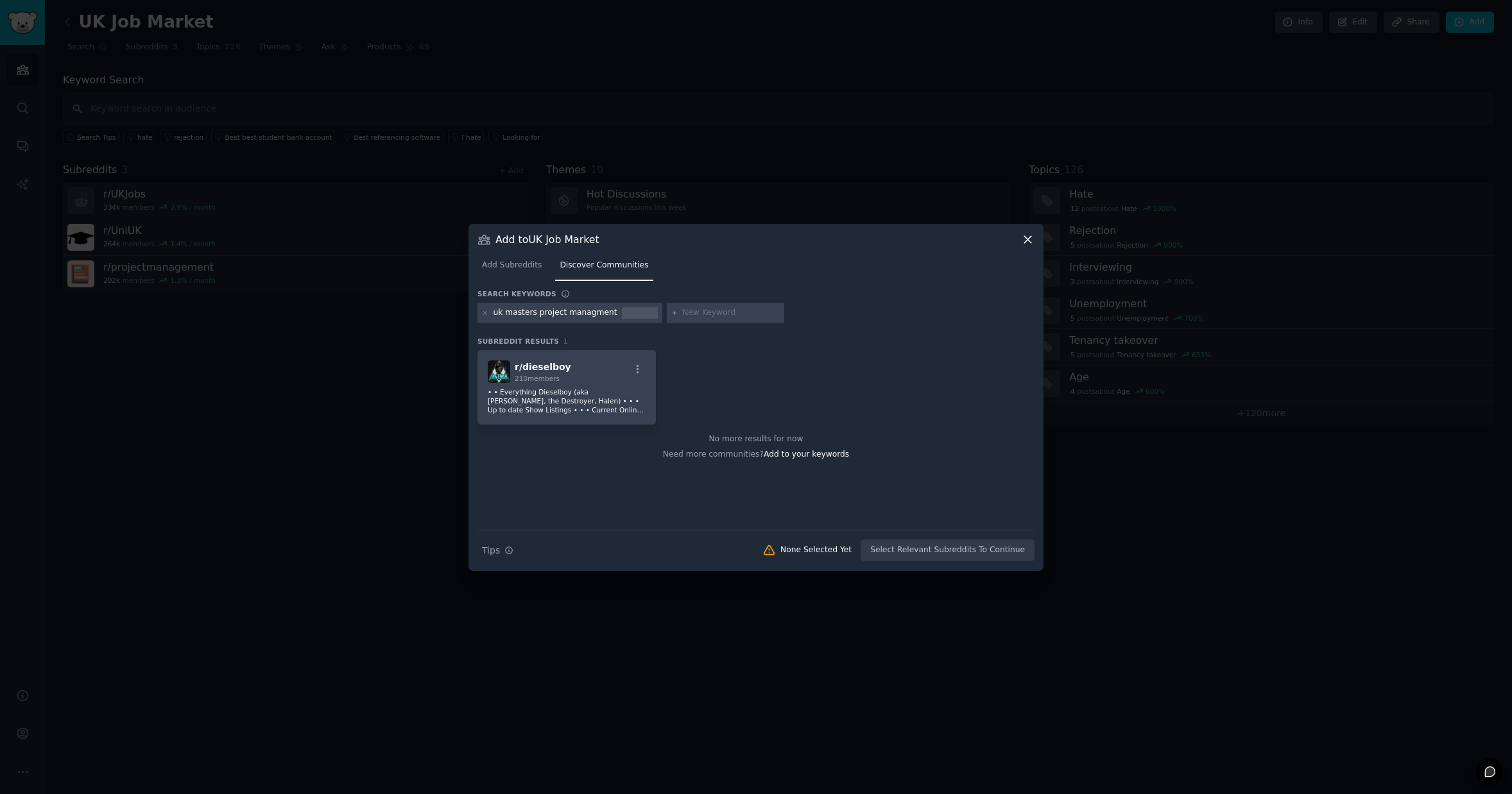
click at [488, 313] on div "uk masters project managment" at bounding box center [570, 313] width 185 height 20
click at [484, 313] on icon at bounding box center [486, 313] width 3 height 3
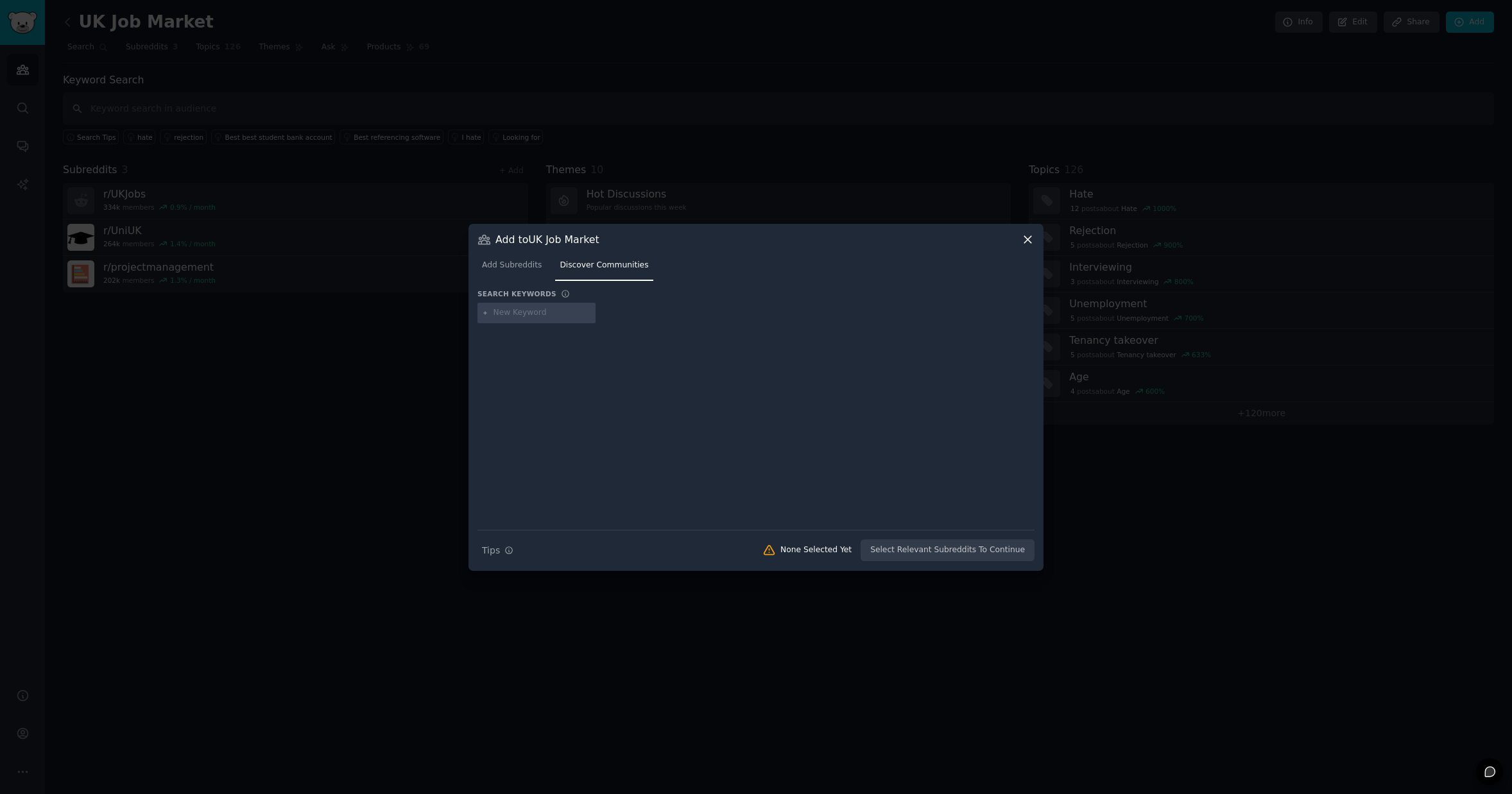
click at [1031, 238] on icon at bounding box center [1028, 240] width 14 height 14
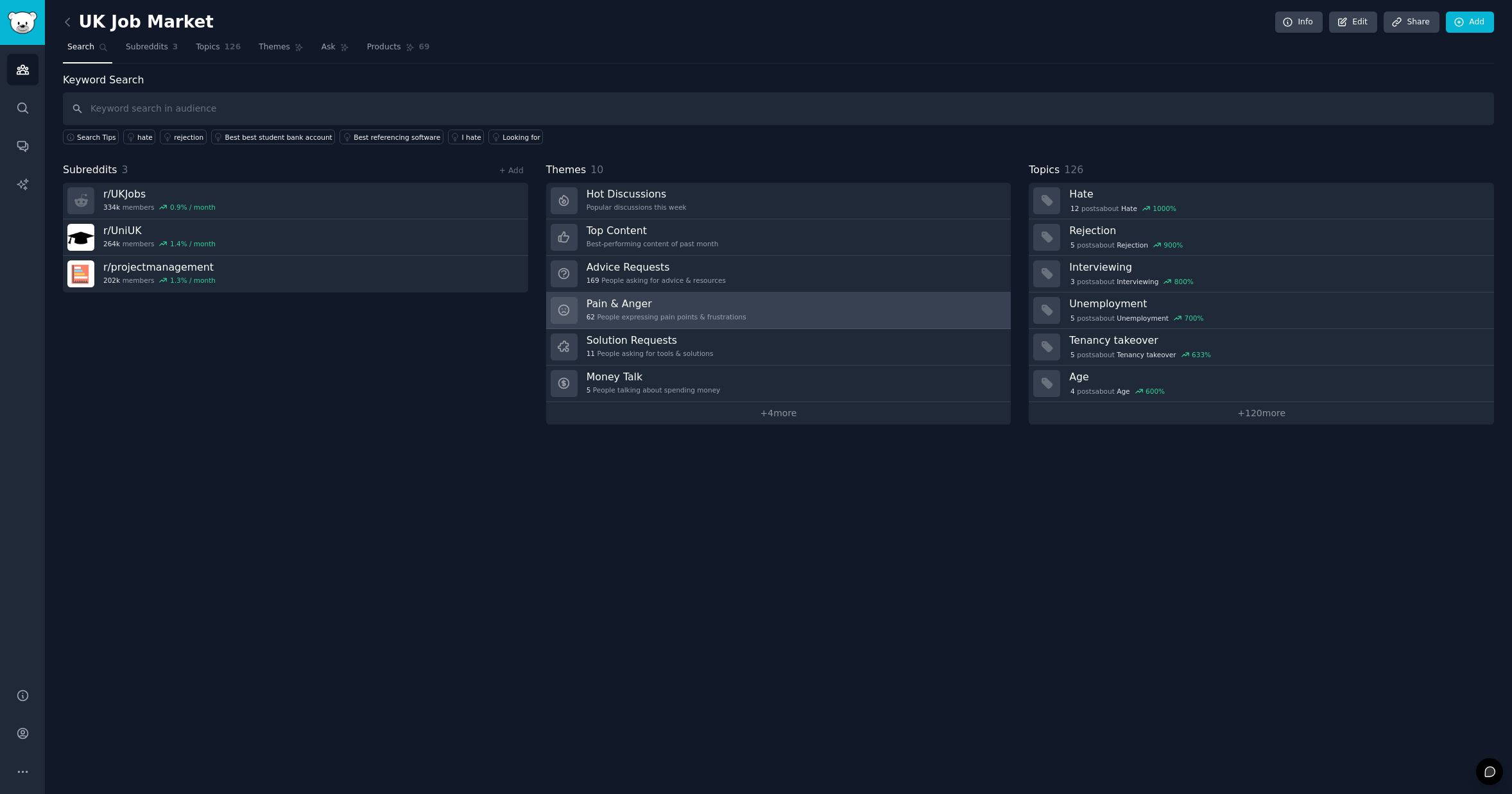
click at [711, 311] on div "Pain & Anger 62 People expressing pain points & frustrations" at bounding box center [667, 310] width 160 height 27
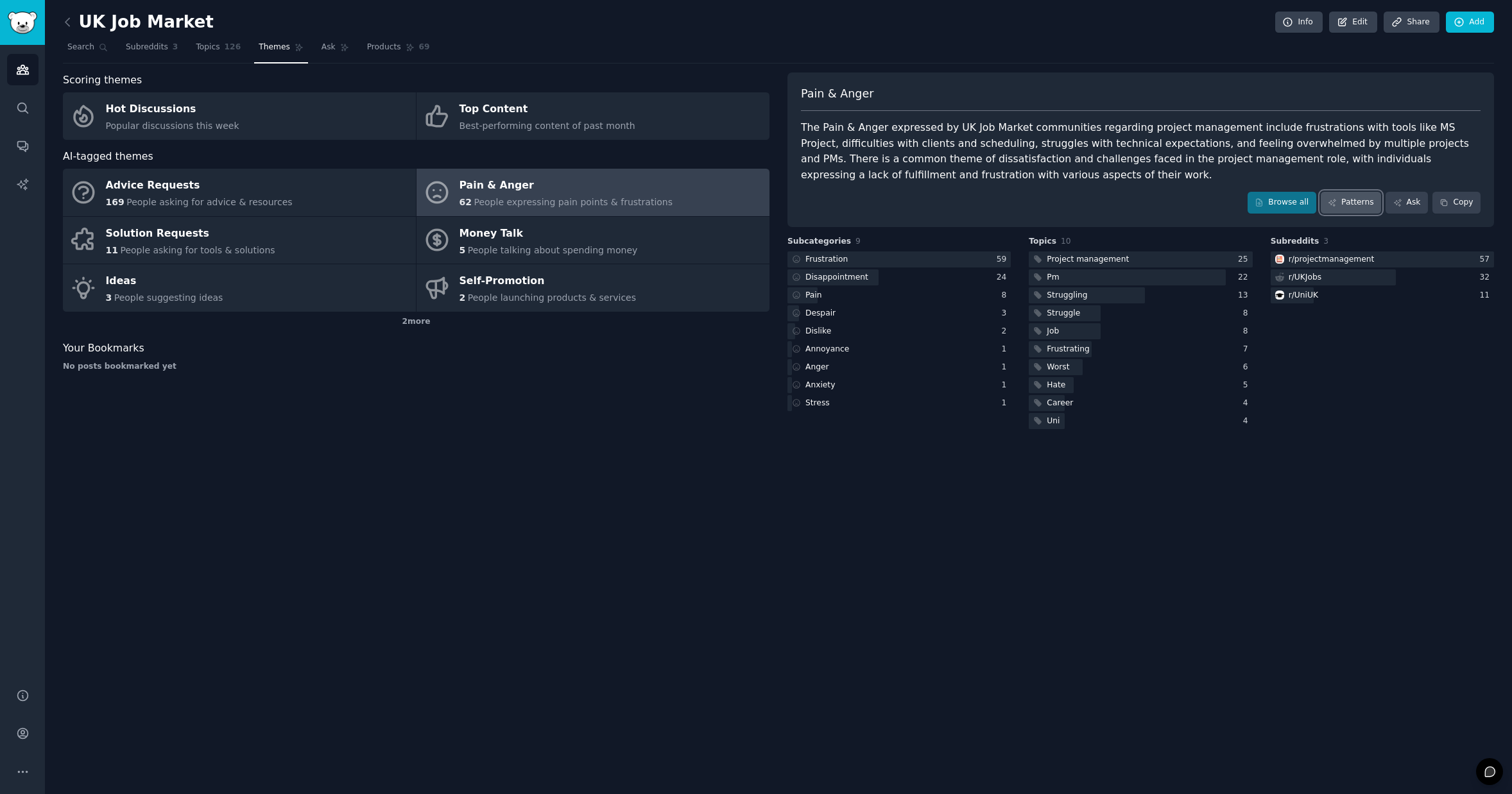
click at [1354, 201] on link "Patterns" at bounding box center [1351, 203] width 60 height 22
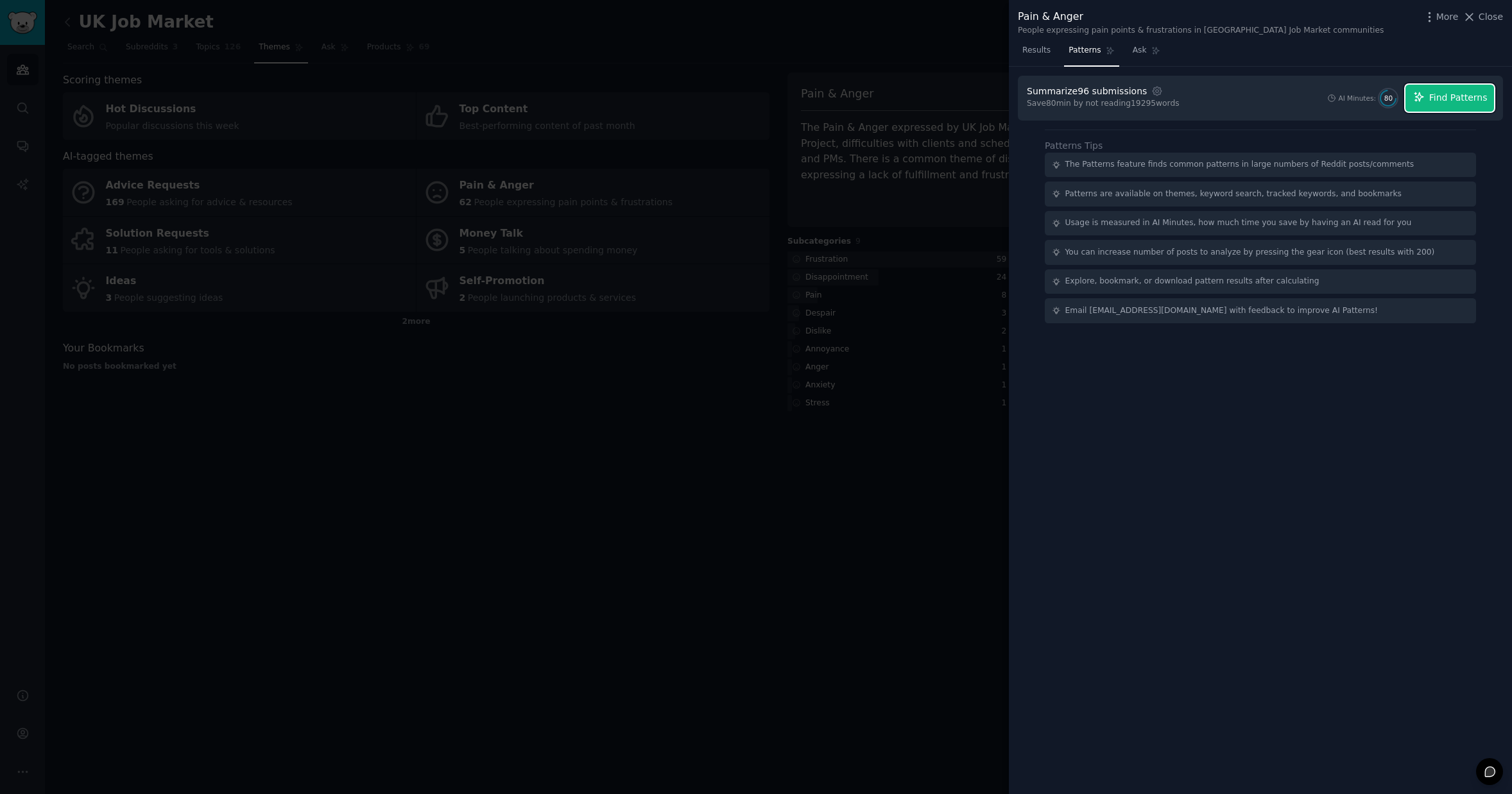
click at [1437, 95] on span "Find Patterns" at bounding box center [1459, 98] width 59 height 14
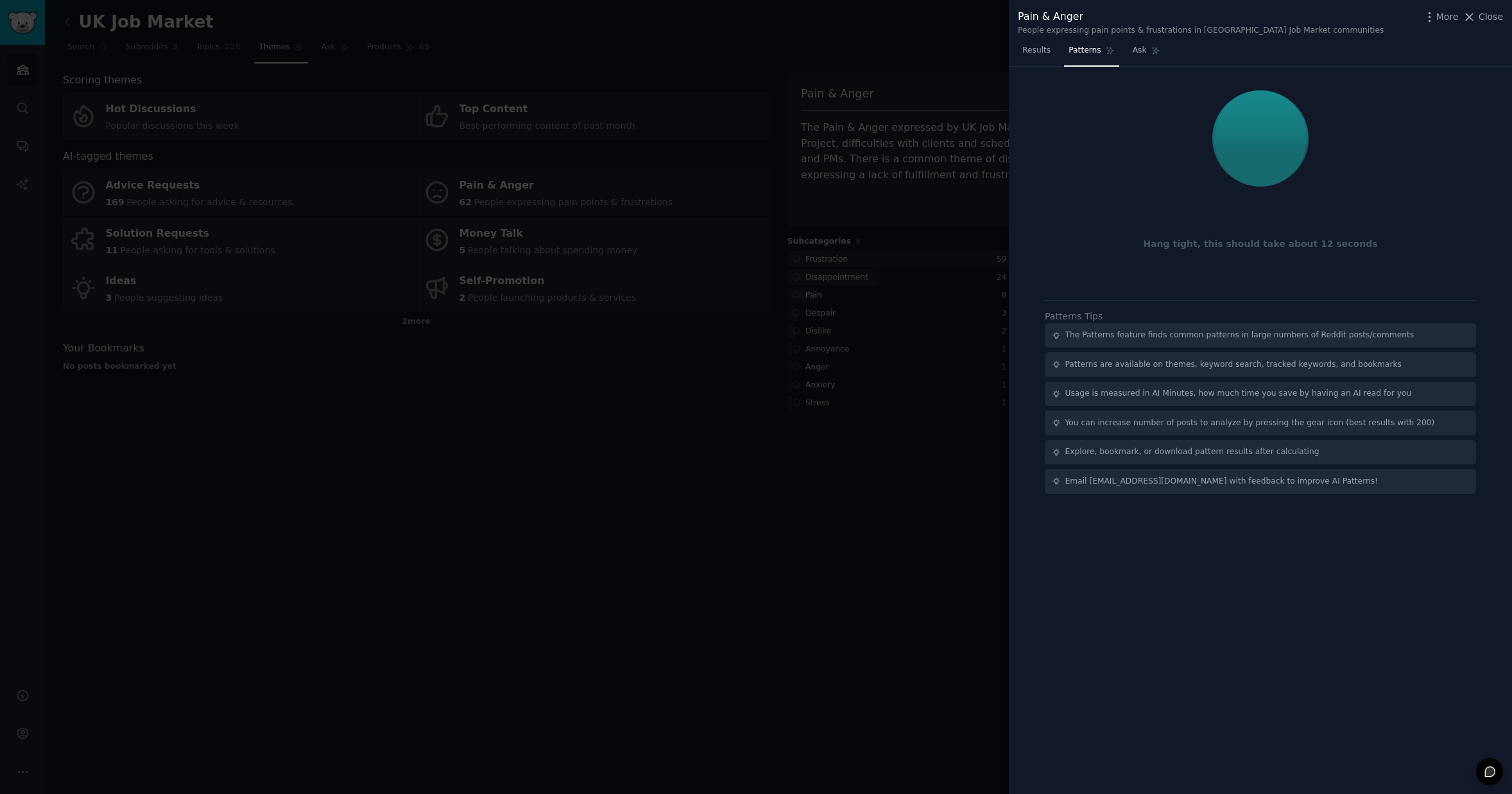
click at [1147, 98] on div at bounding box center [1261, 139] width 467 height 108
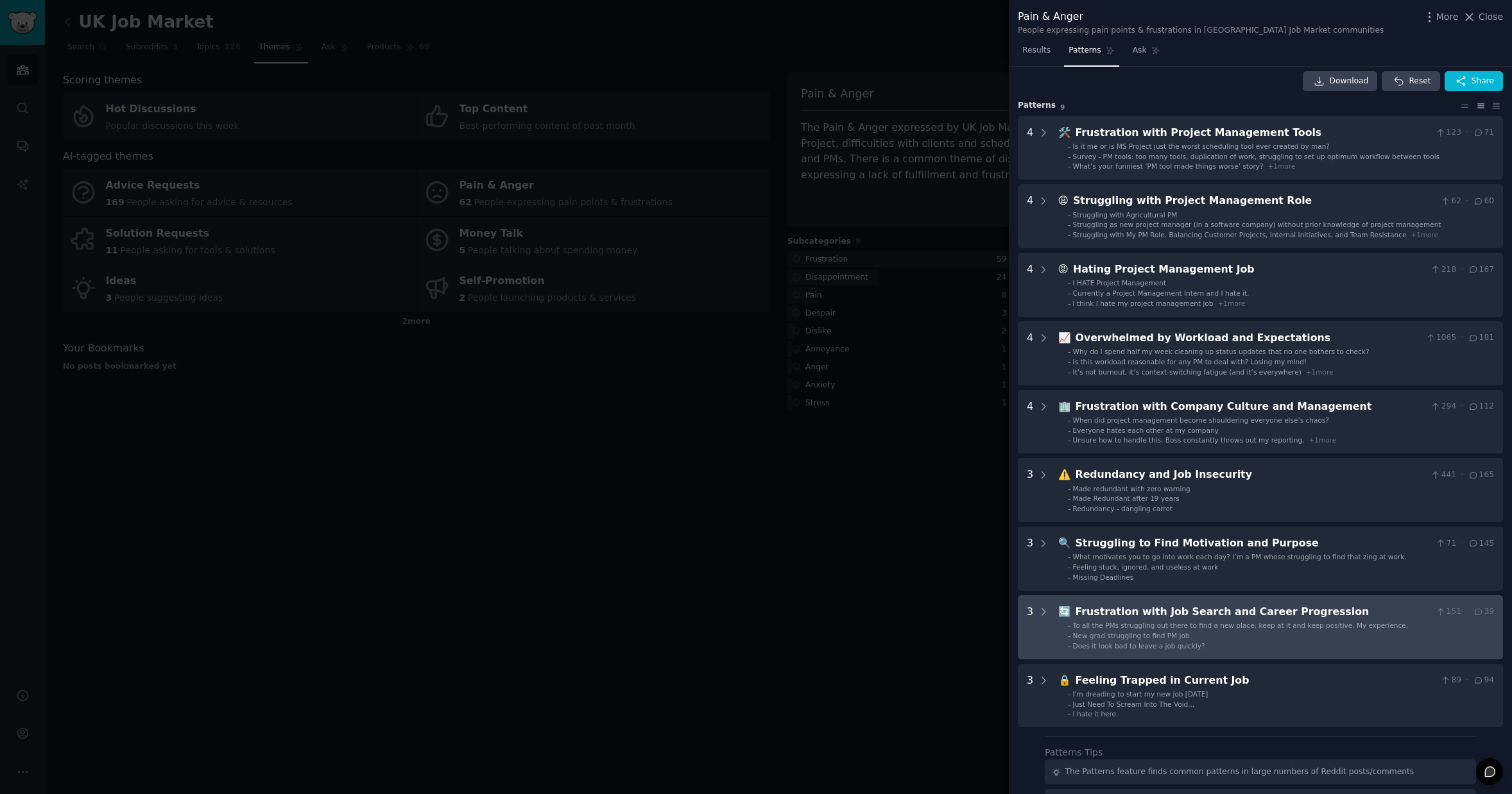
scroll to position [5, 0]
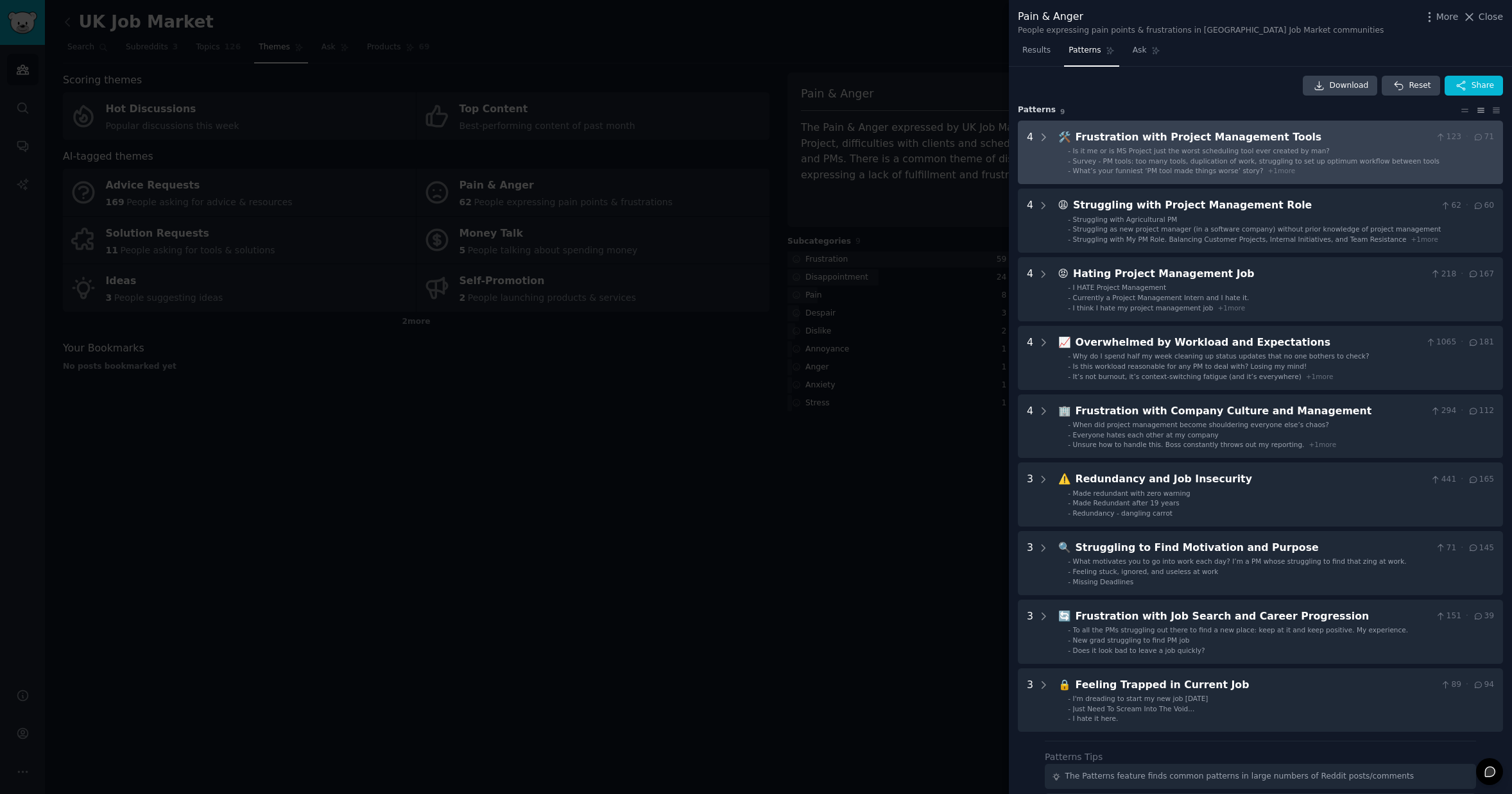
click at [1257, 147] on span "Is it me or is MS Project just the worst scheduling tool ever created by man?" at bounding box center [1201, 150] width 257 height 8
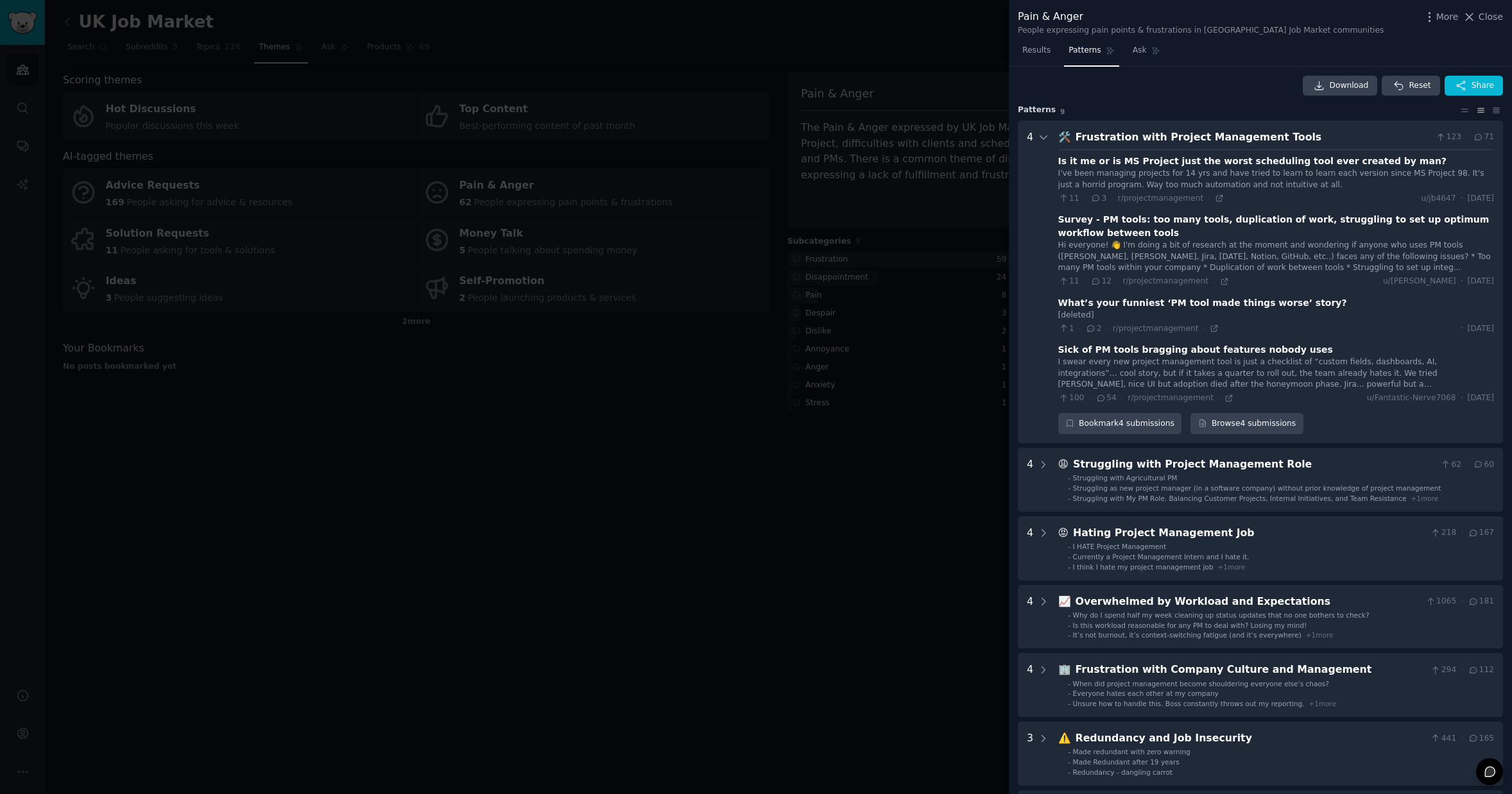
scroll to position [59, 0]
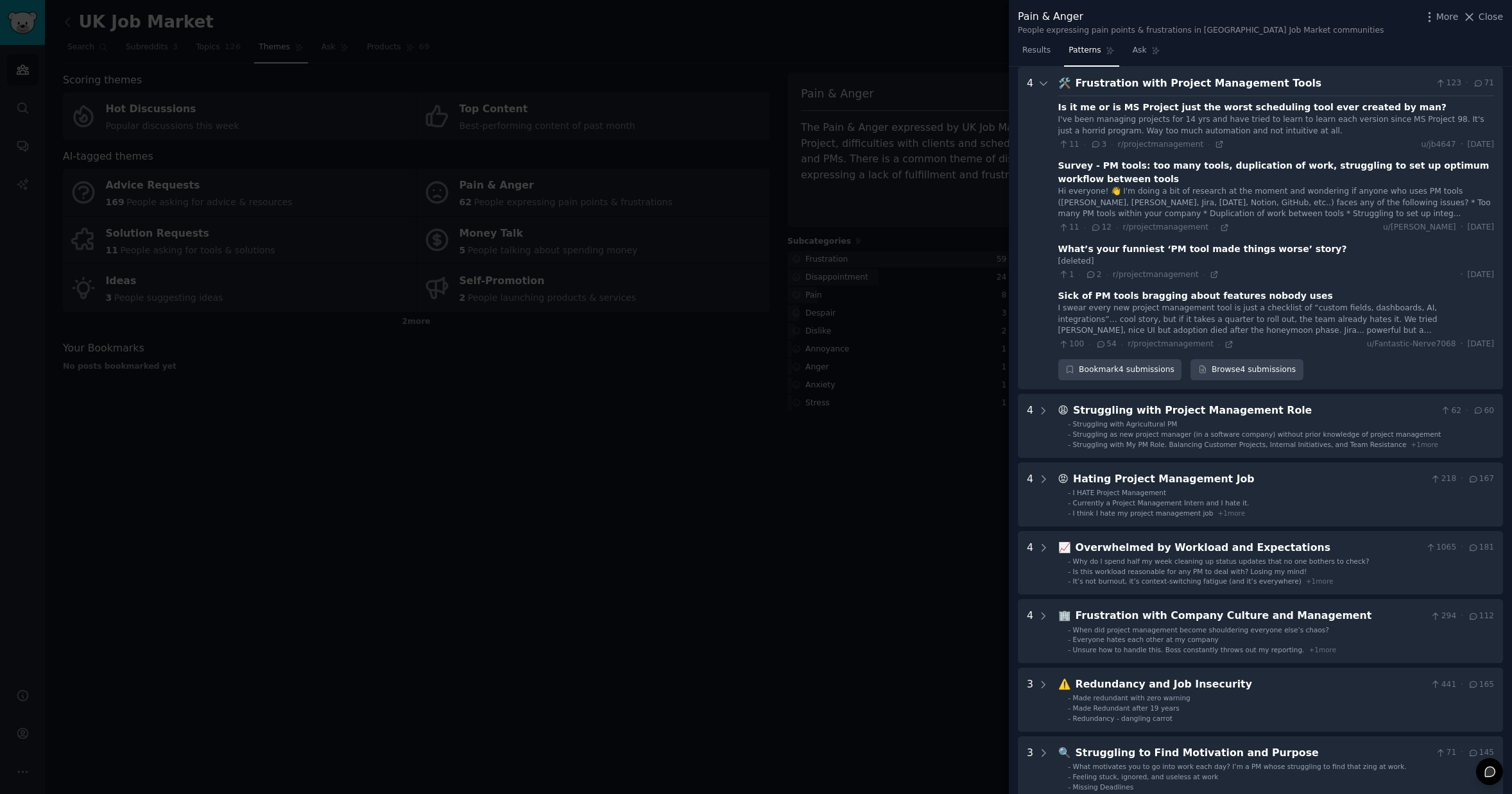
click at [1125, 89] on div "Frustration with Project Management Tools" at bounding box center [1253, 83] width 356 height 16
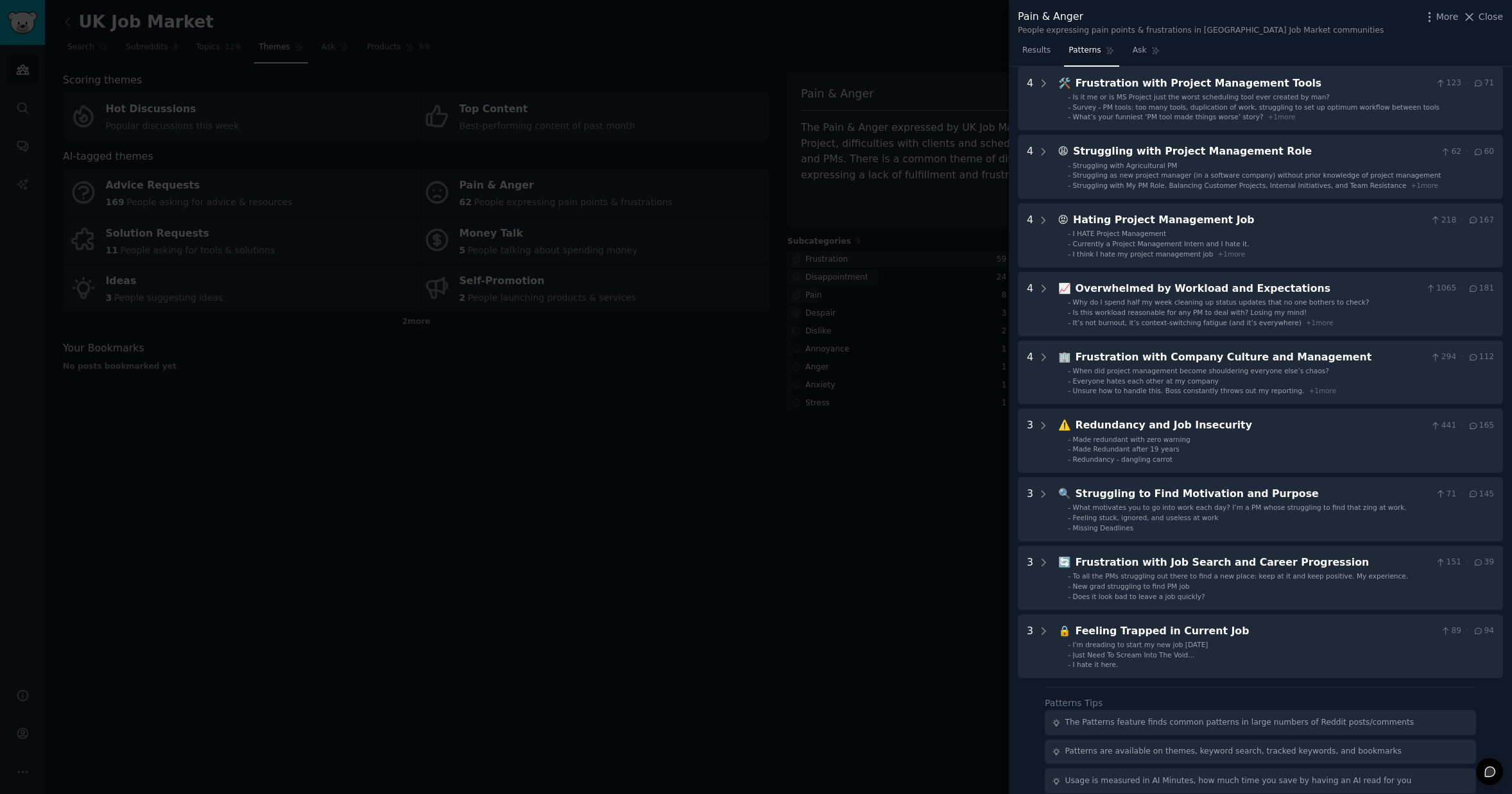
click at [846, 524] on div at bounding box center [756, 397] width 1512 height 794
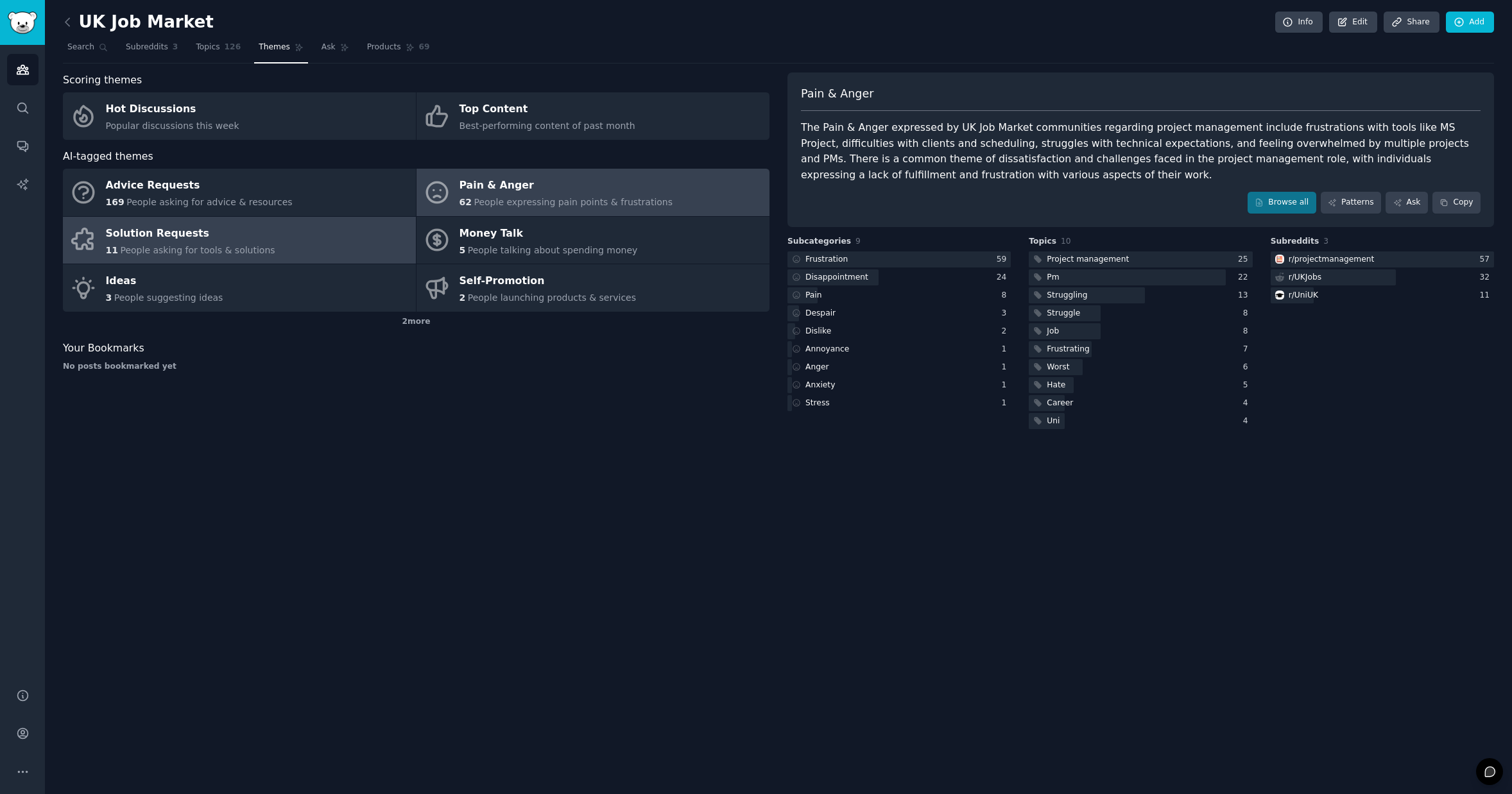
click at [263, 251] on link "Solution Requests 11 People asking for tools & solutions" at bounding box center [239, 241] width 353 height 48
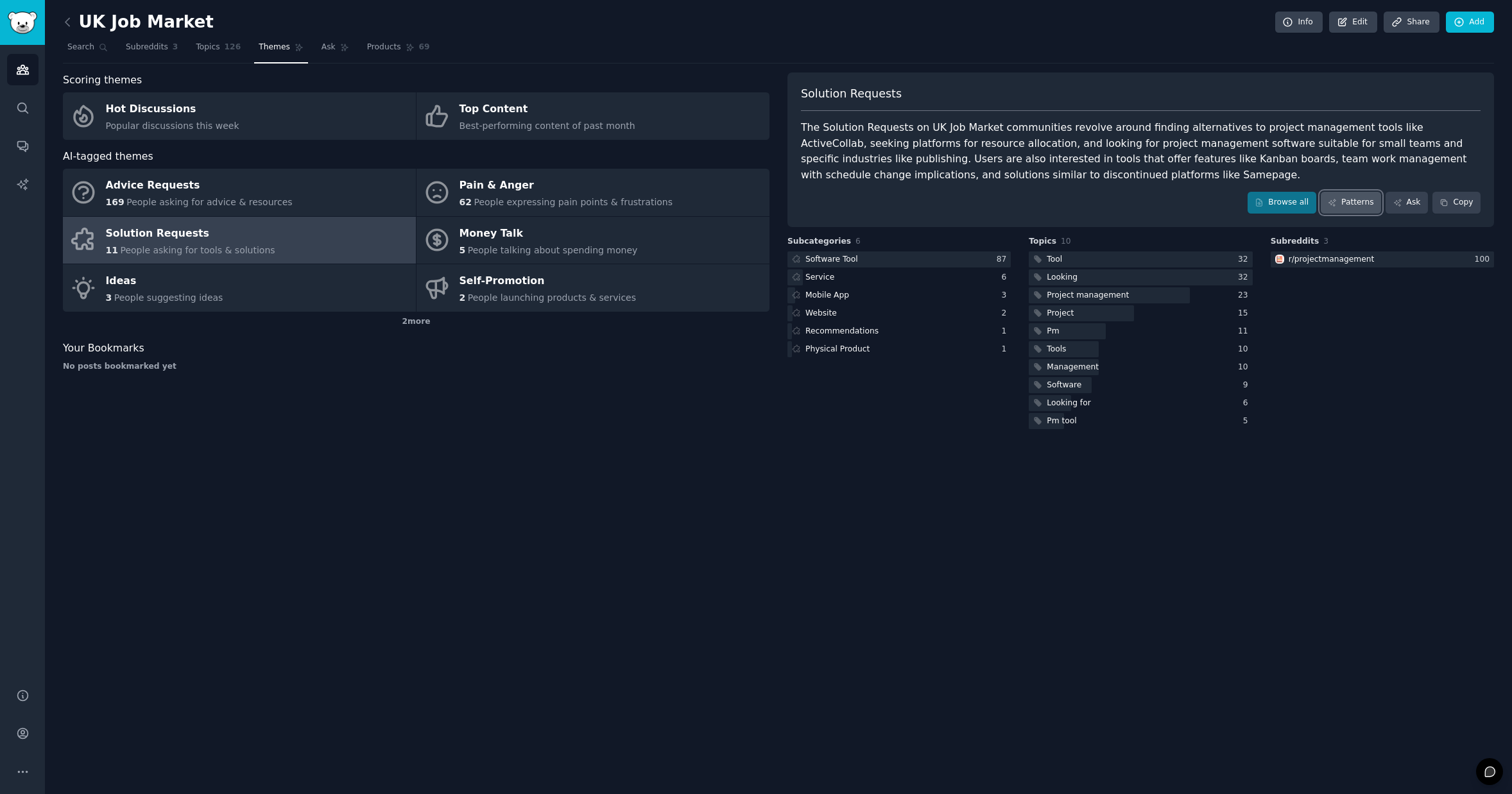
click at [1358, 200] on link "Patterns" at bounding box center [1351, 203] width 60 height 22
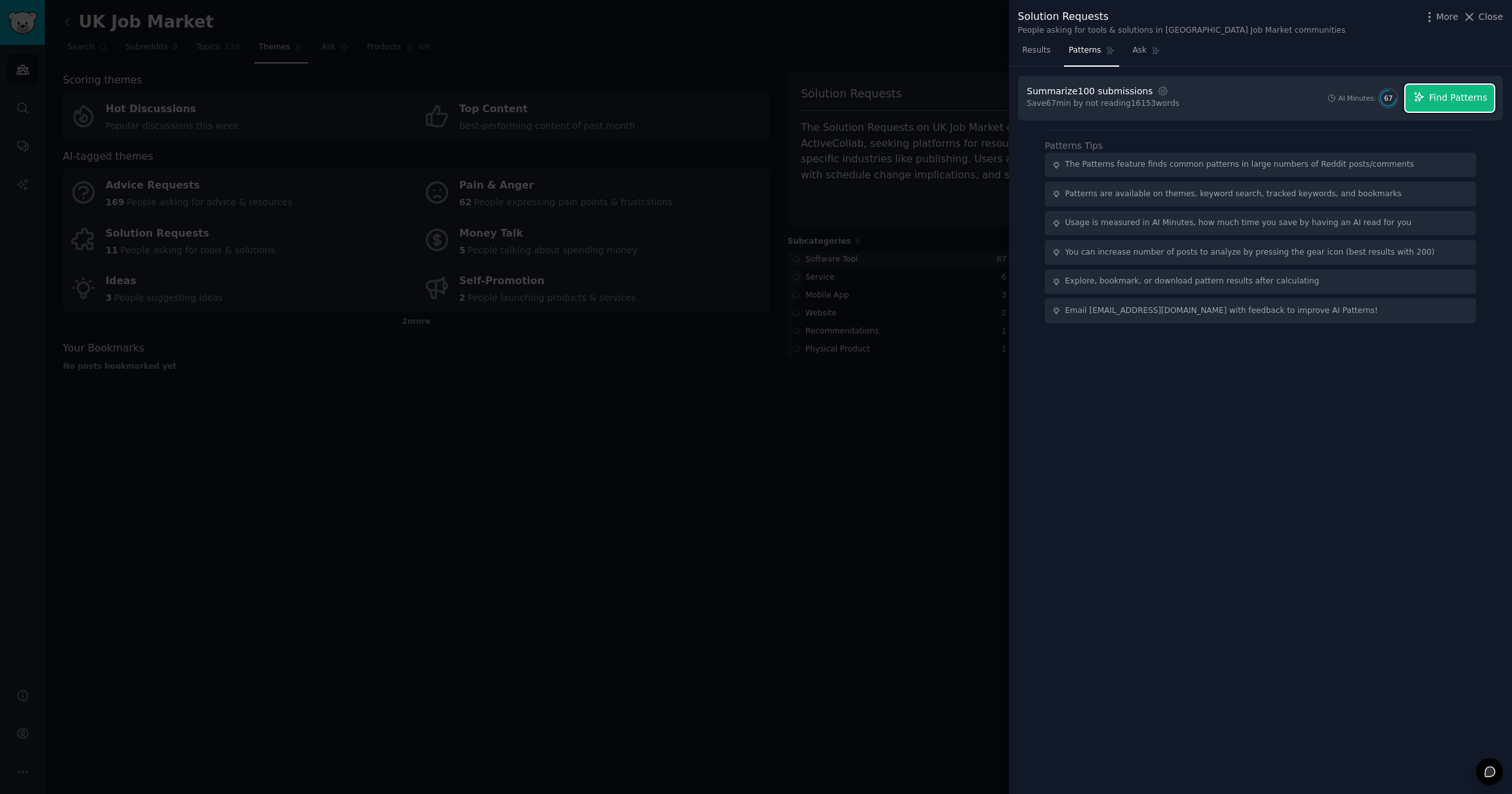
click at [1478, 98] on span "Find Patterns" at bounding box center [1459, 98] width 59 height 14
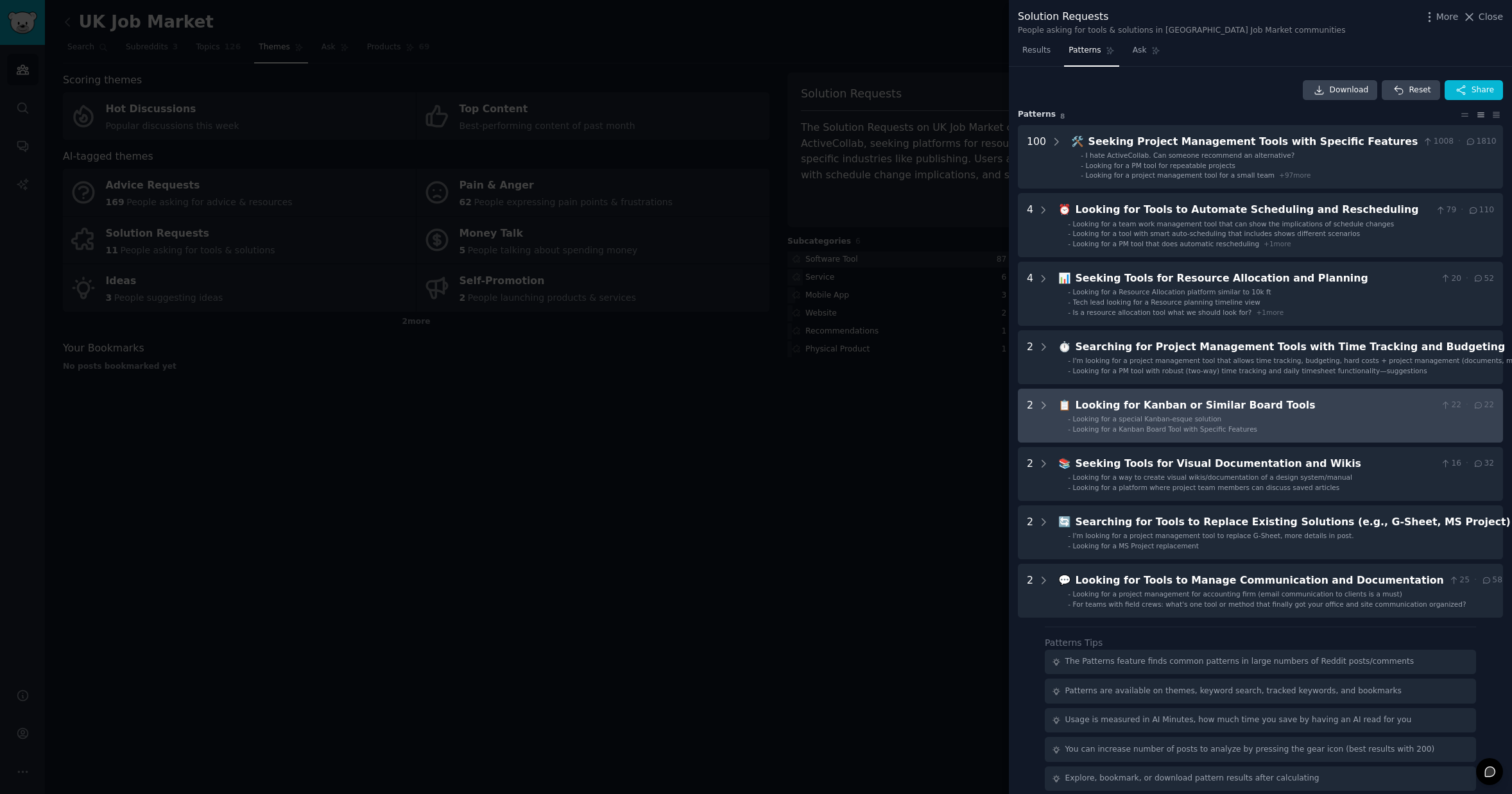
scroll to position [40, 0]
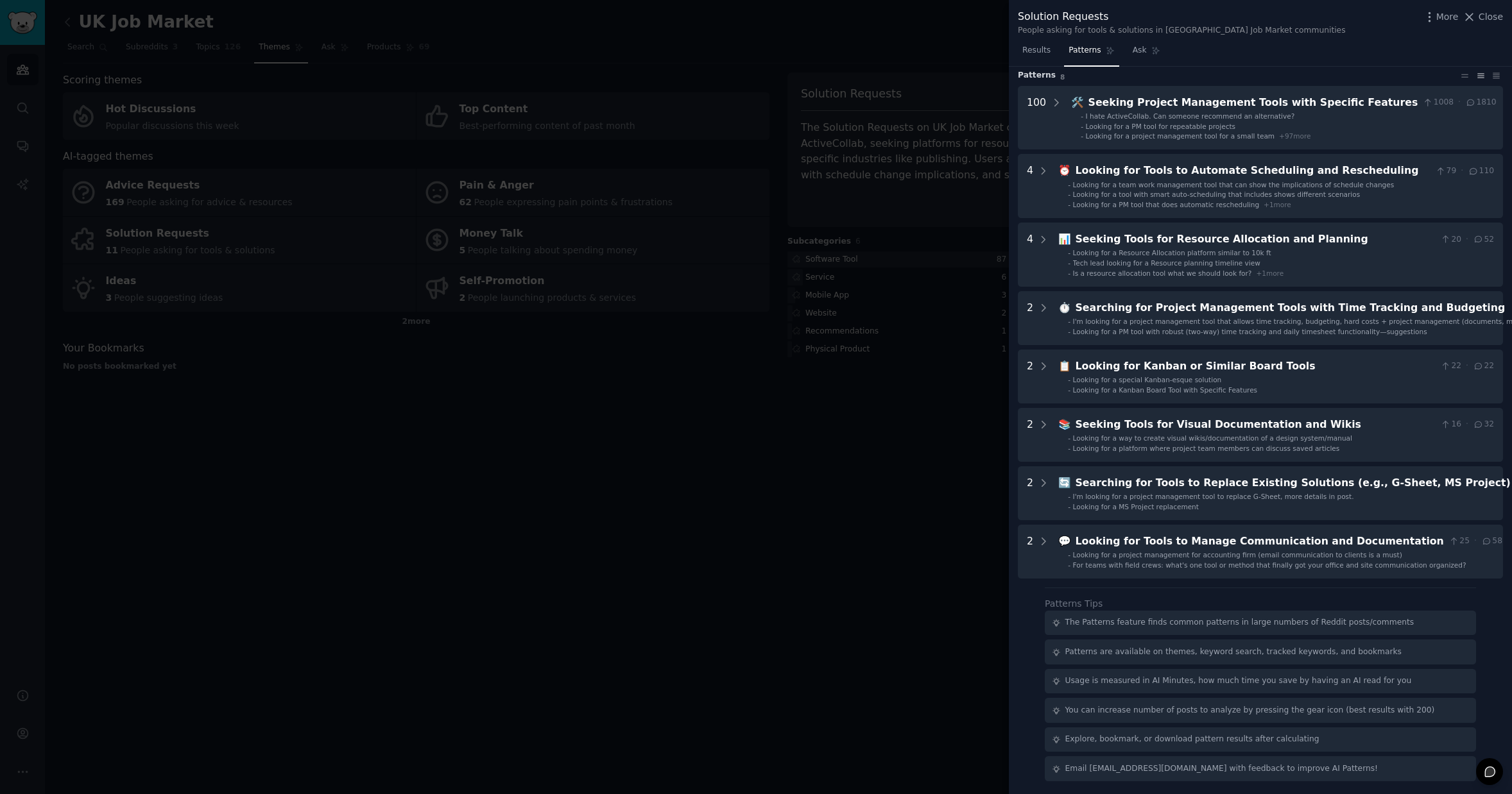
click at [769, 545] on div at bounding box center [756, 397] width 1512 height 794
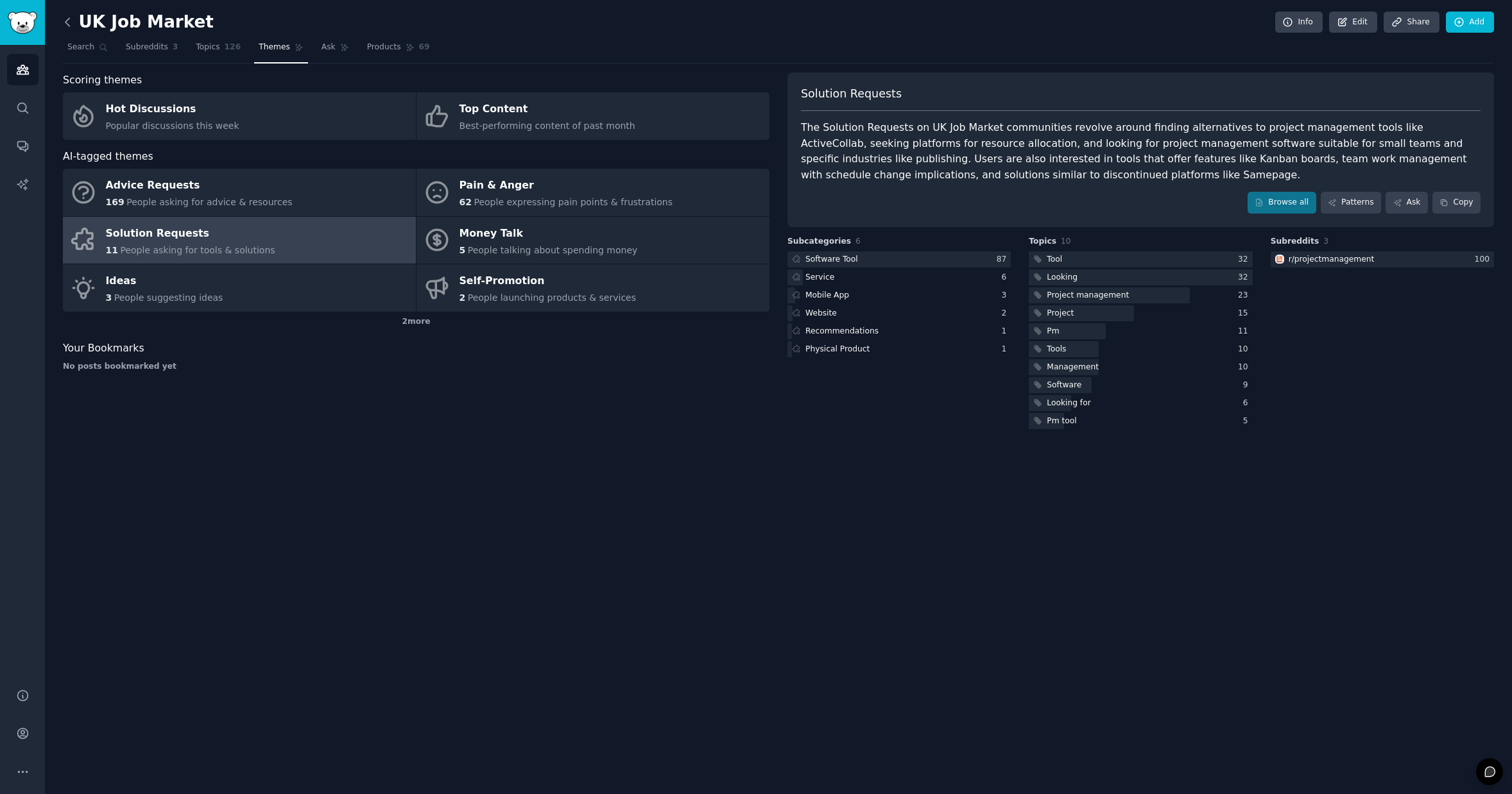
click at [66, 26] on icon at bounding box center [68, 23] width 14 height 14
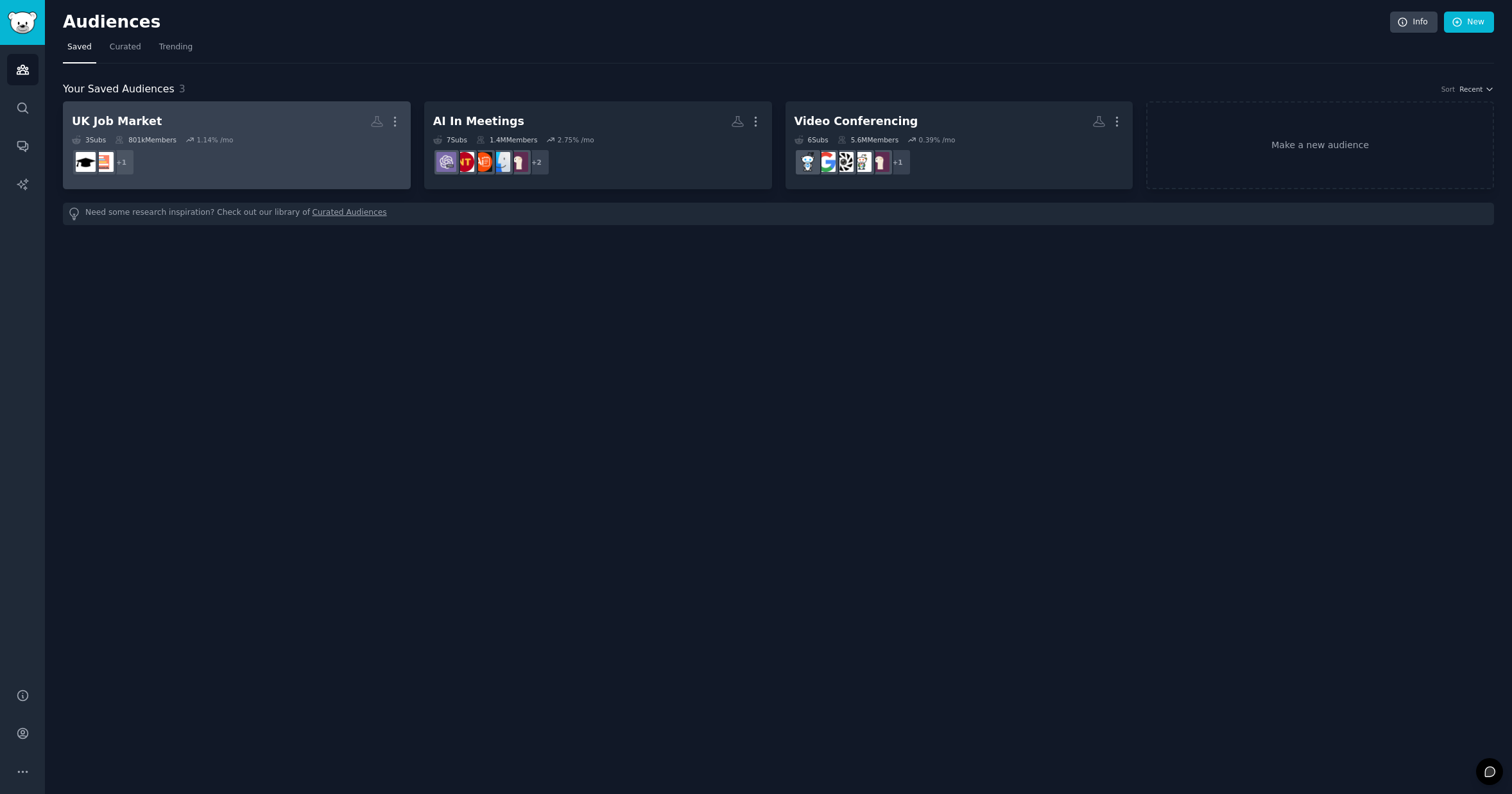
click at [285, 128] on h2 "UK Job Market More" at bounding box center [236, 122] width 330 height 23
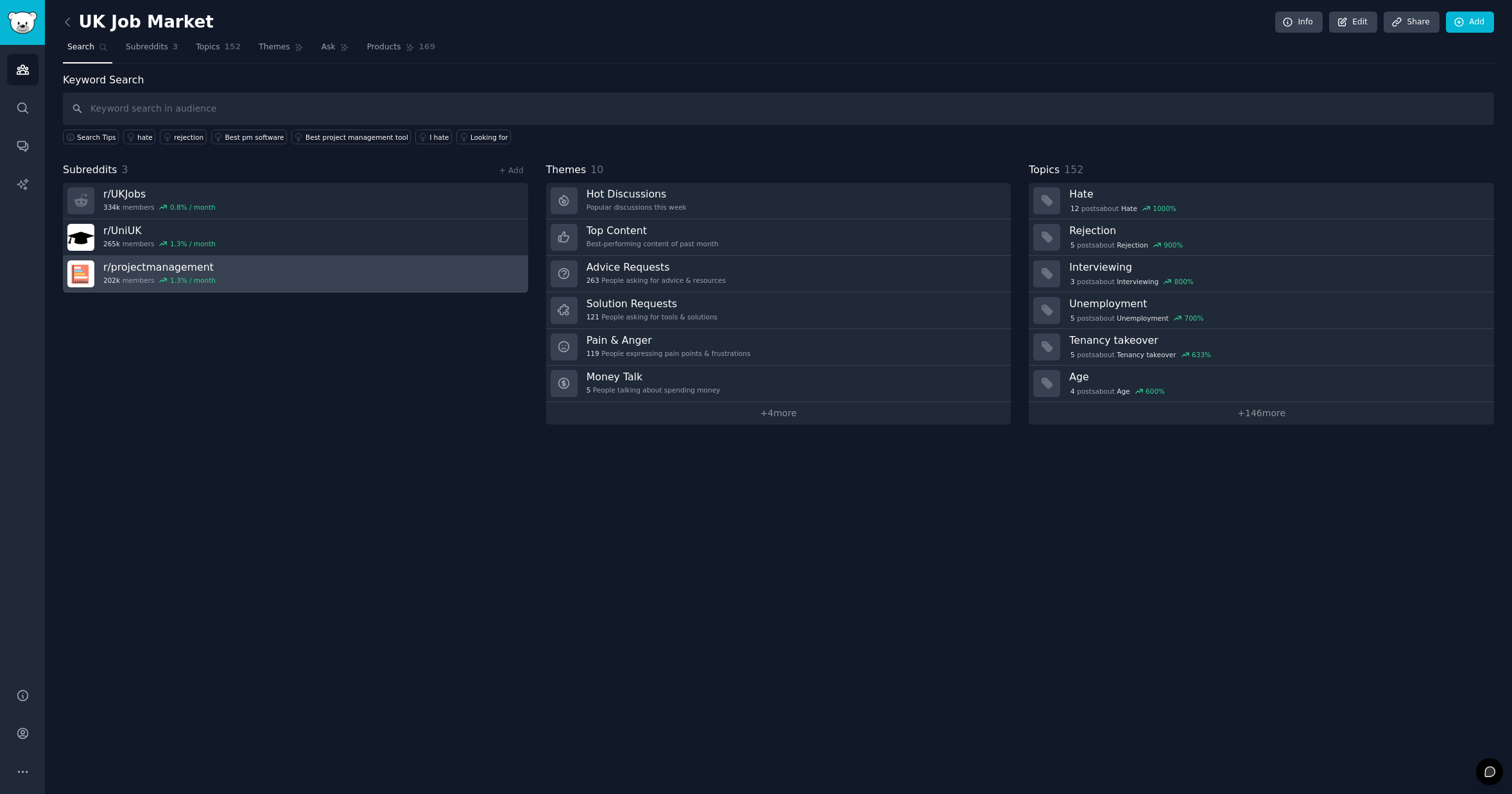
click at [313, 278] on link "r/ projectmanagement 202k members 1.3 % / month" at bounding box center [295, 274] width 465 height 37
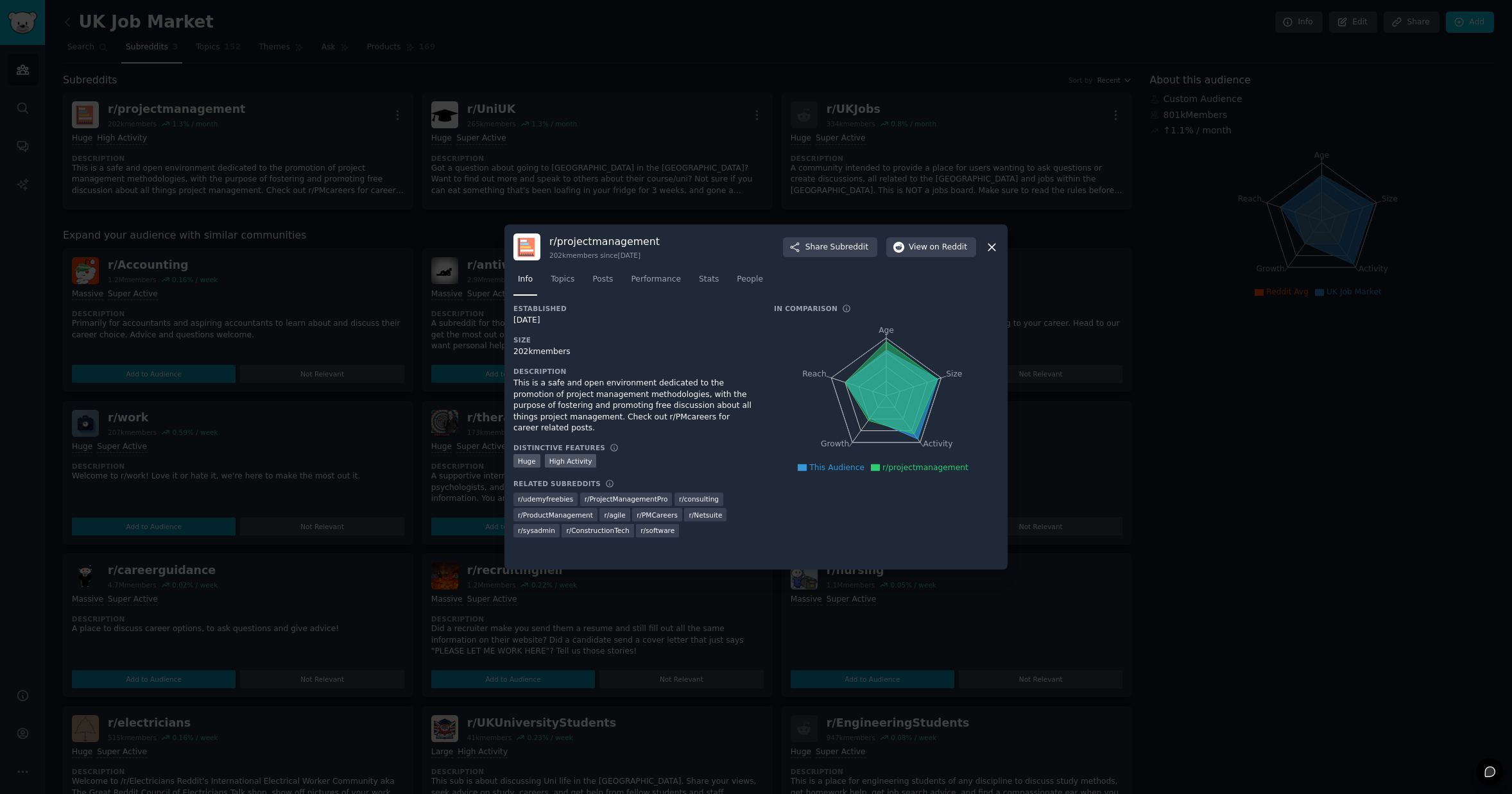
click at [990, 245] on icon at bounding box center [992, 247] width 7 height 7
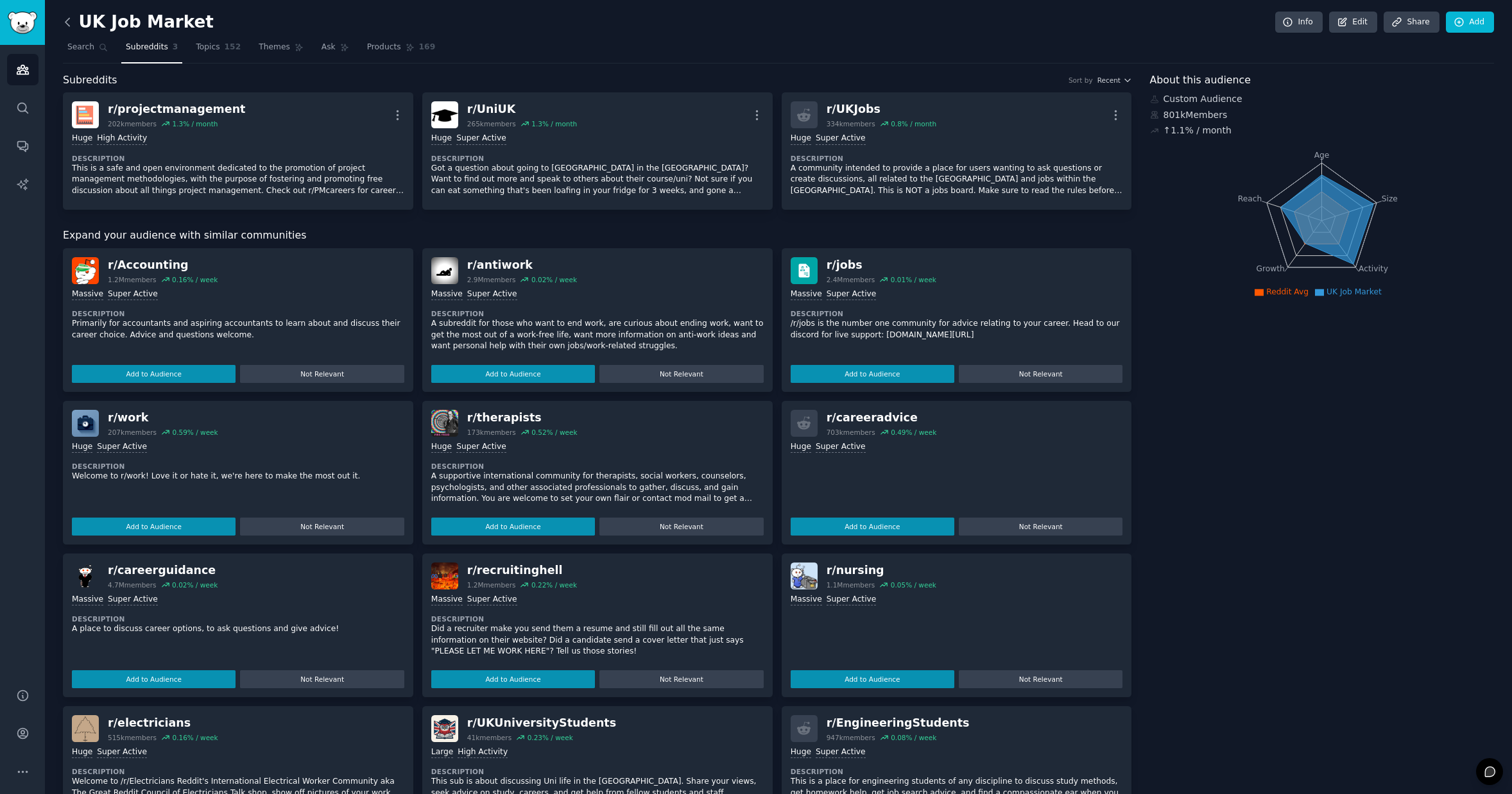
click at [64, 17] on icon at bounding box center [68, 23] width 14 height 14
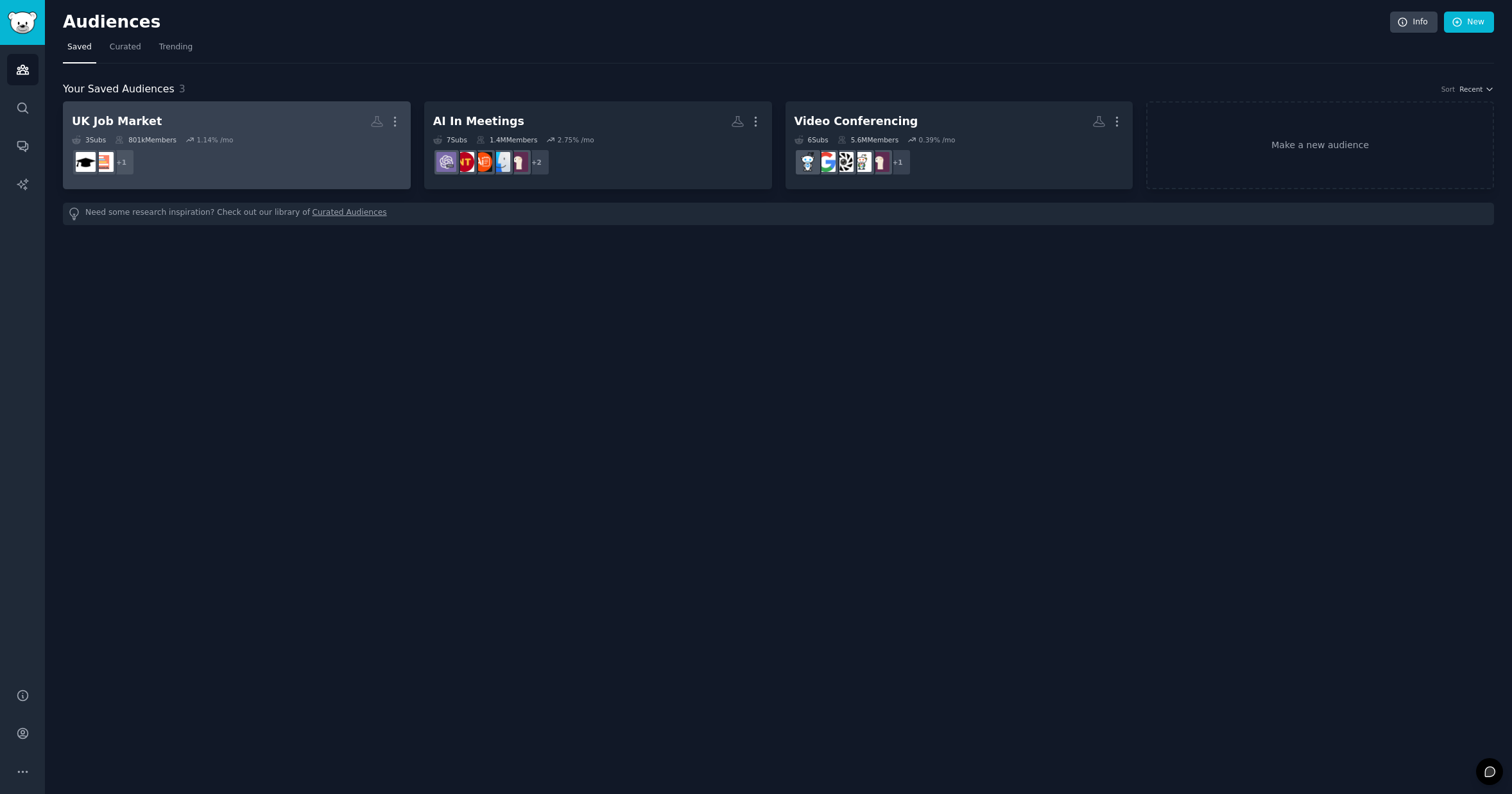
click at [306, 116] on h2 "UK Job Market Custom Audience More" at bounding box center [236, 122] width 330 height 23
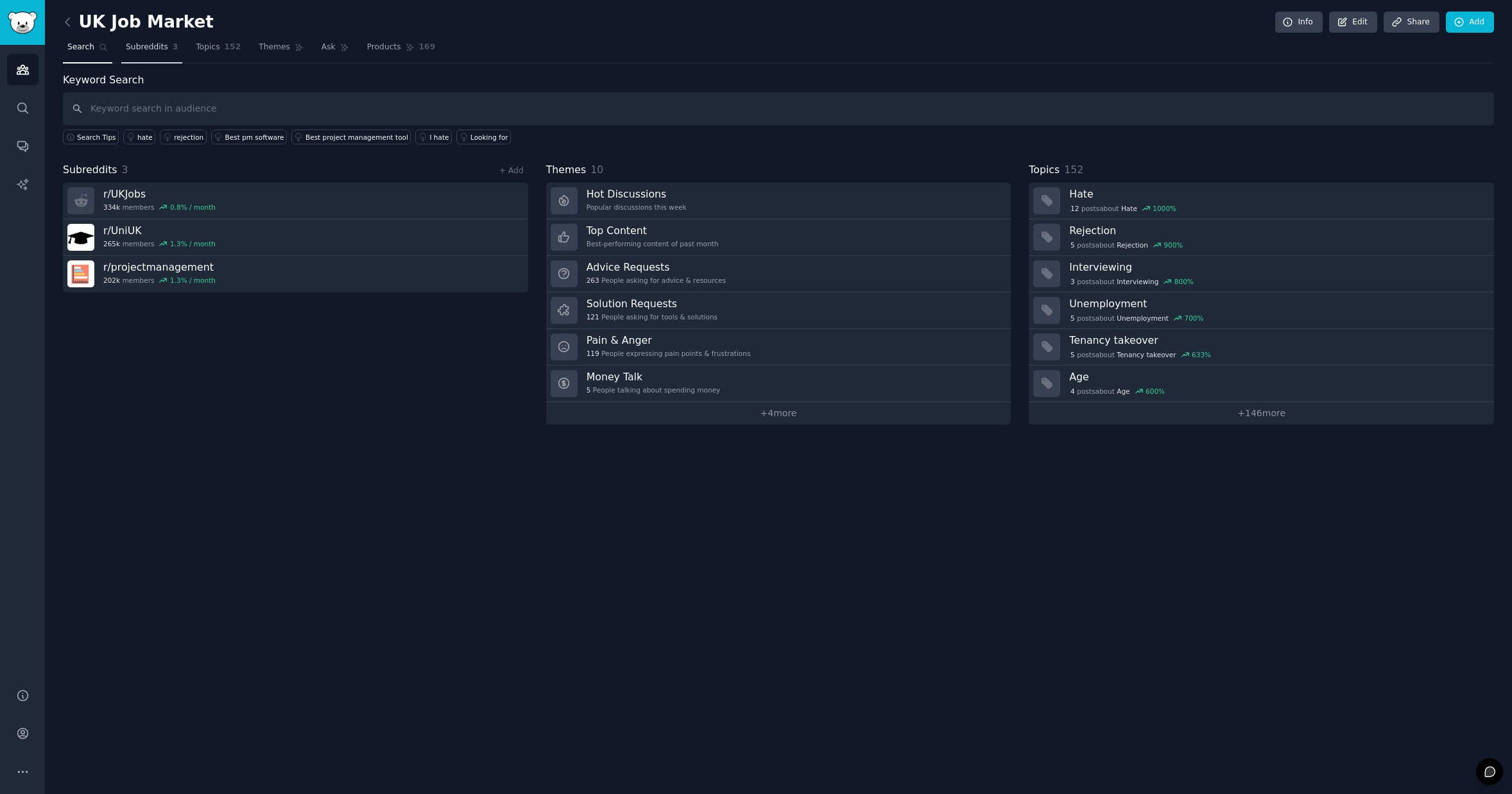
click at [160, 48] on span "Subreddits" at bounding box center [147, 47] width 42 height 12
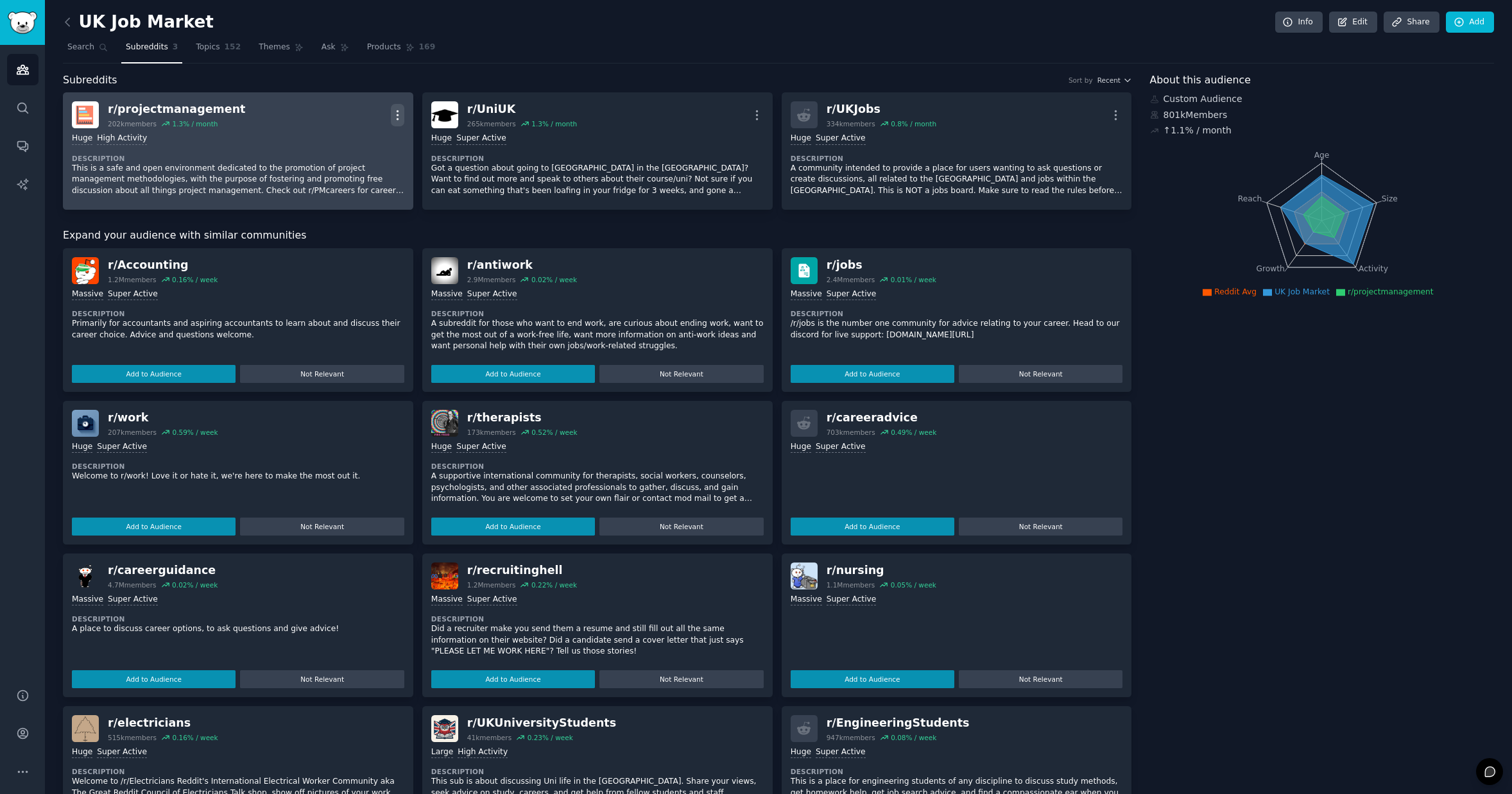
click at [397, 112] on icon "button" at bounding box center [397, 115] width 14 height 14
click at [352, 161] on p "Delete" at bounding box center [347, 165] width 29 height 14
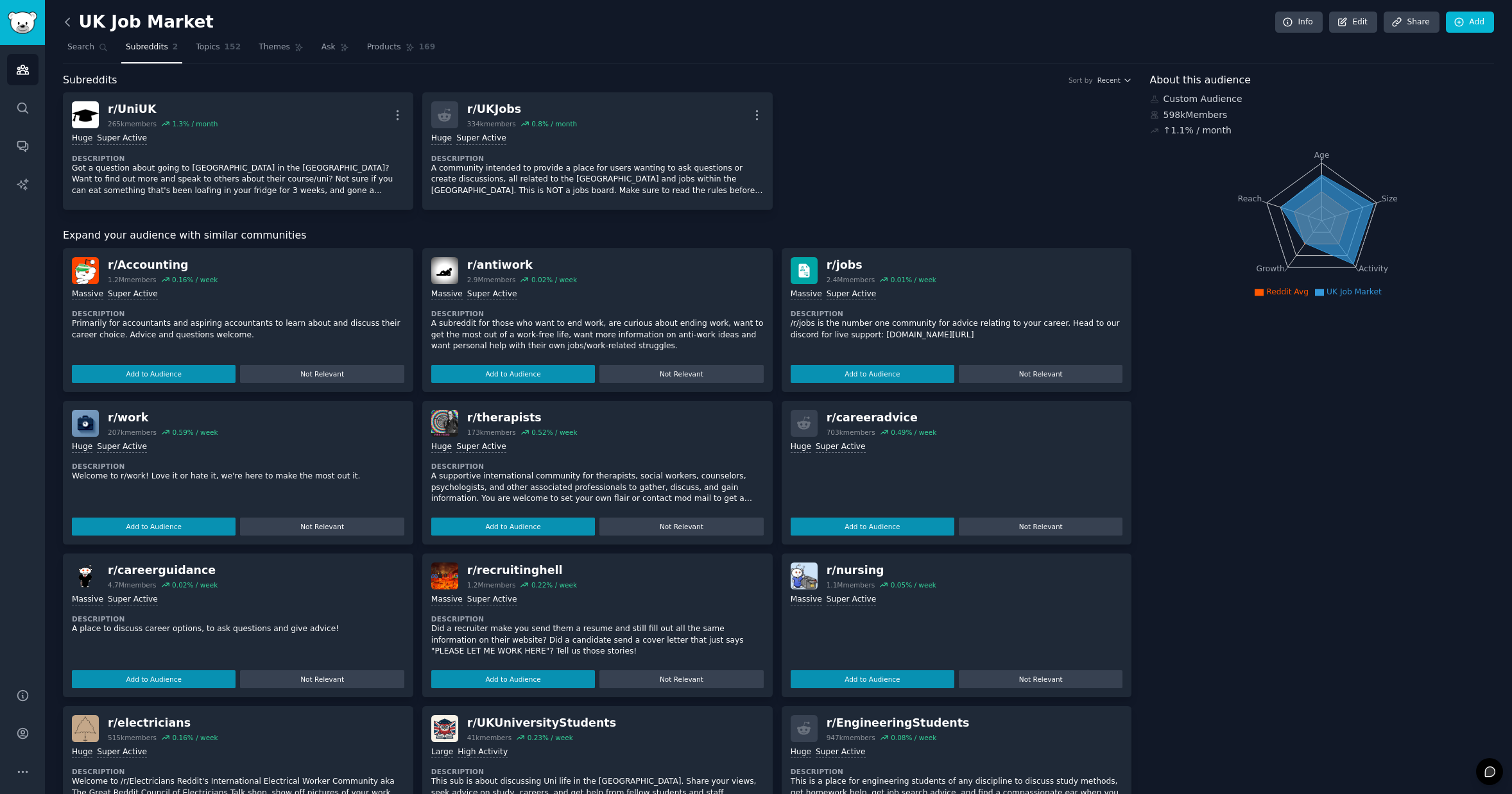
click at [66, 23] on icon at bounding box center [68, 21] width 4 height 8
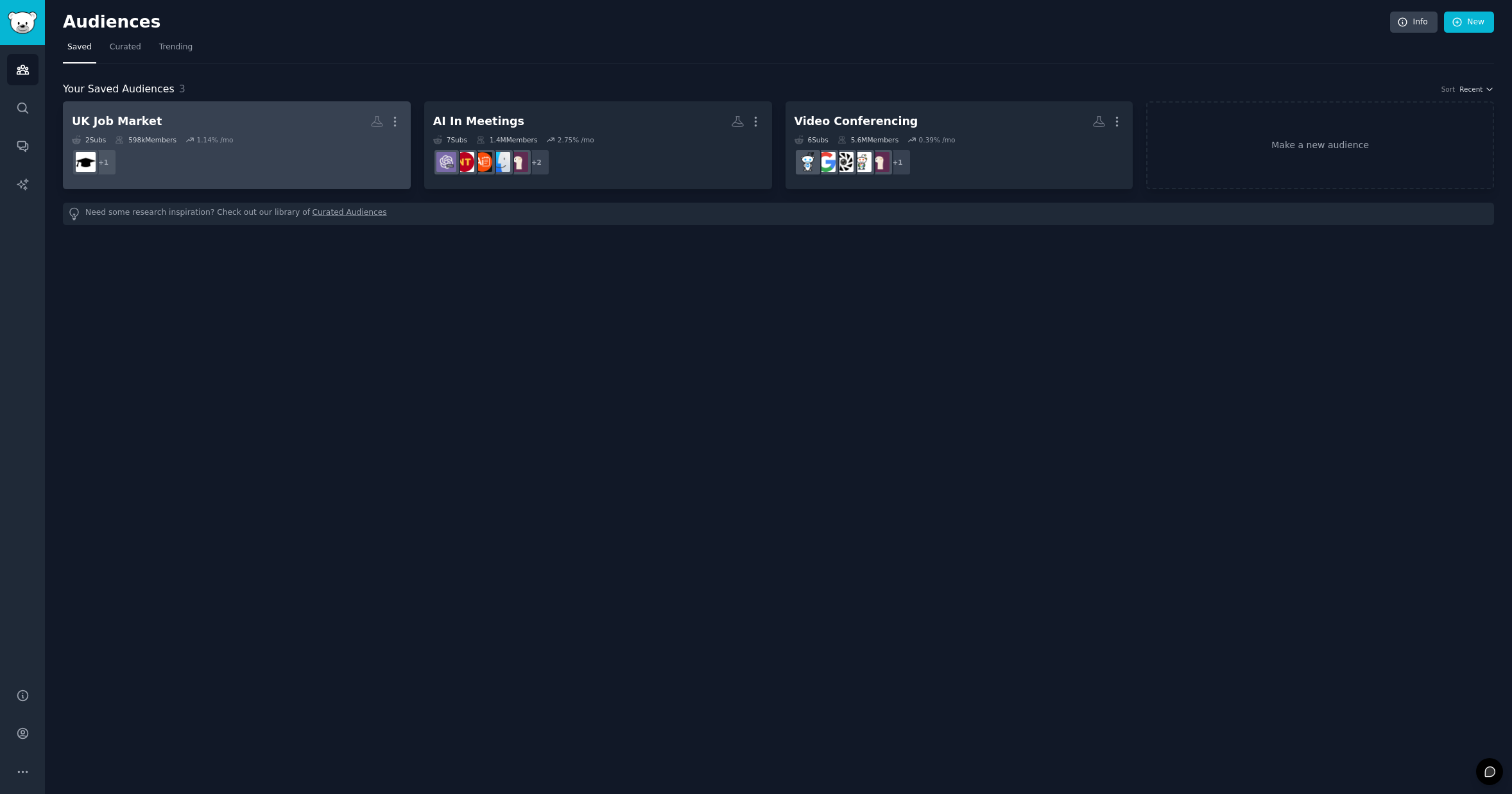
click at [182, 123] on h2 "UK Job Market More" at bounding box center [236, 122] width 330 height 23
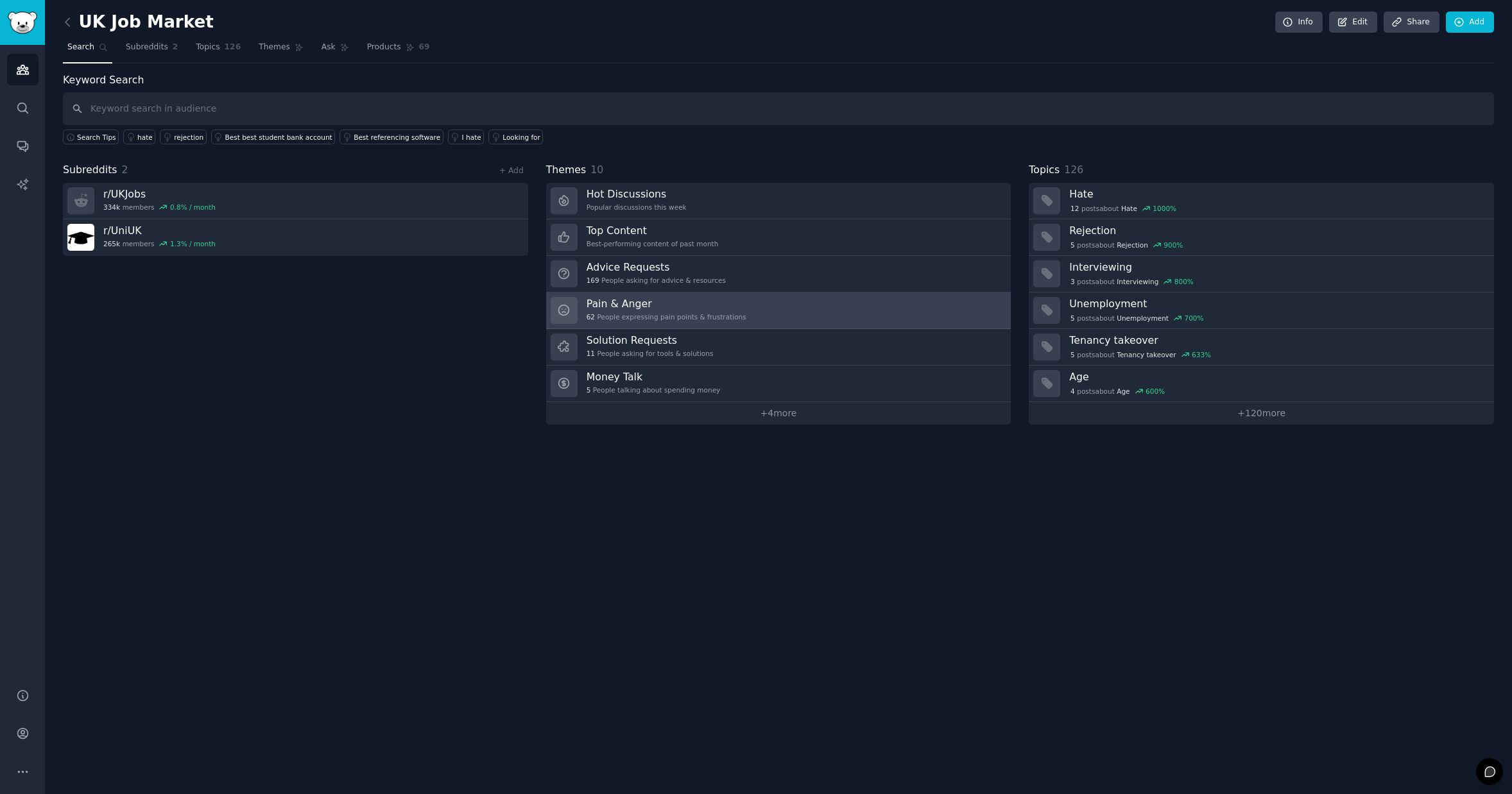
click at [707, 310] on h3 "Pain & Anger" at bounding box center [667, 304] width 160 height 14
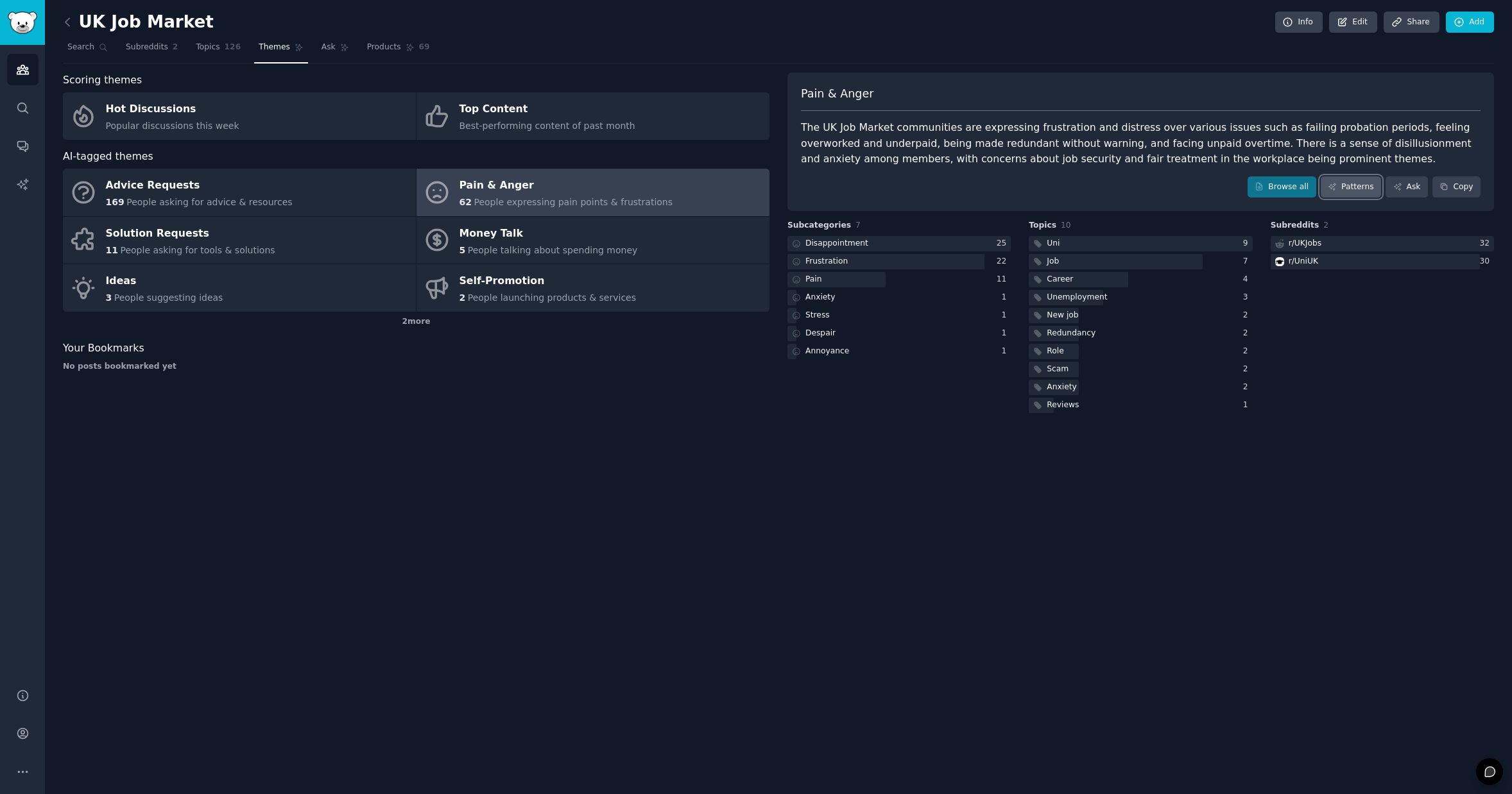
click at [1345, 188] on link "Patterns" at bounding box center [1351, 187] width 60 height 22
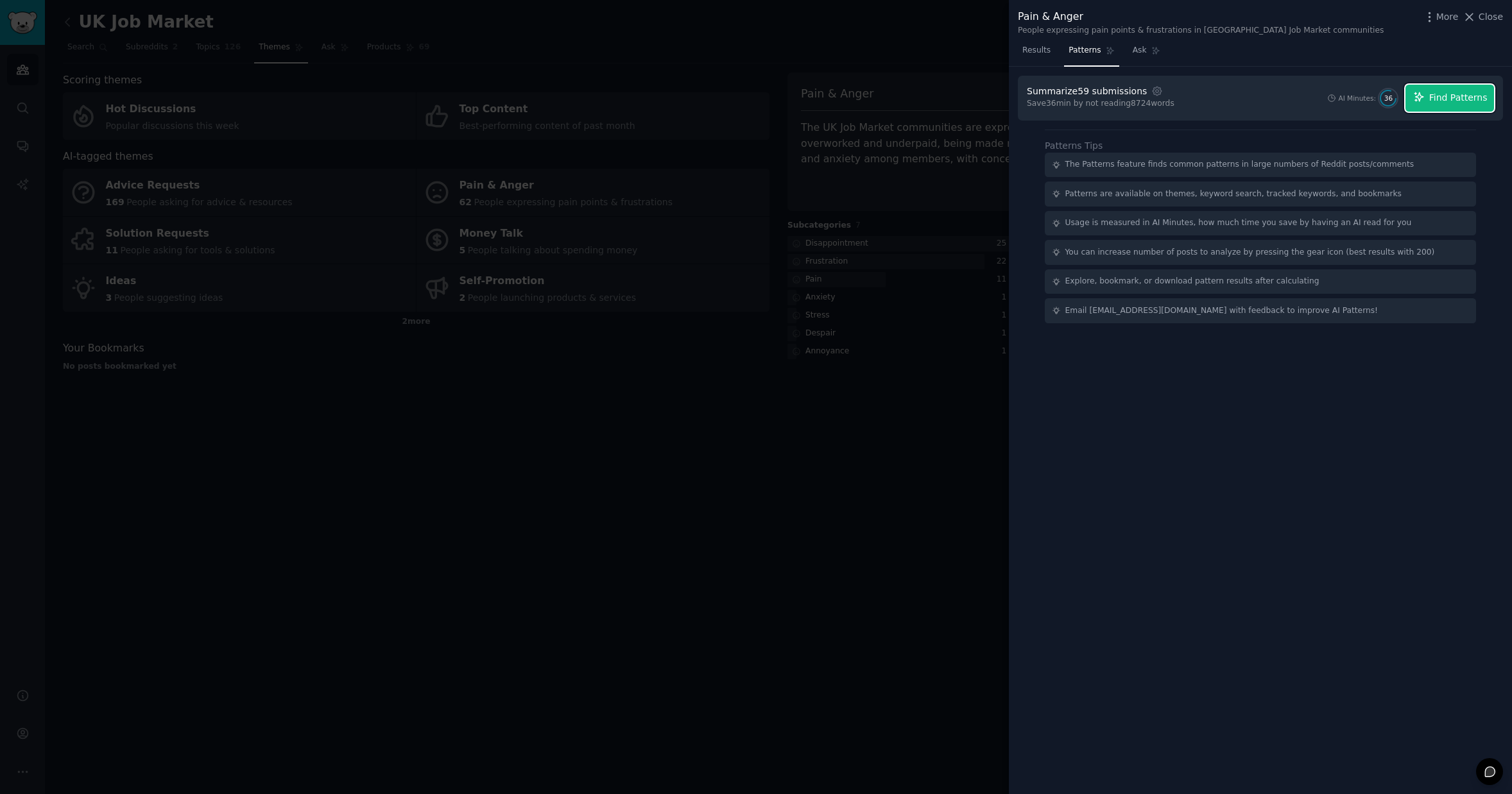
click at [1442, 103] on span "Find Patterns" at bounding box center [1459, 98] width 59 height 14
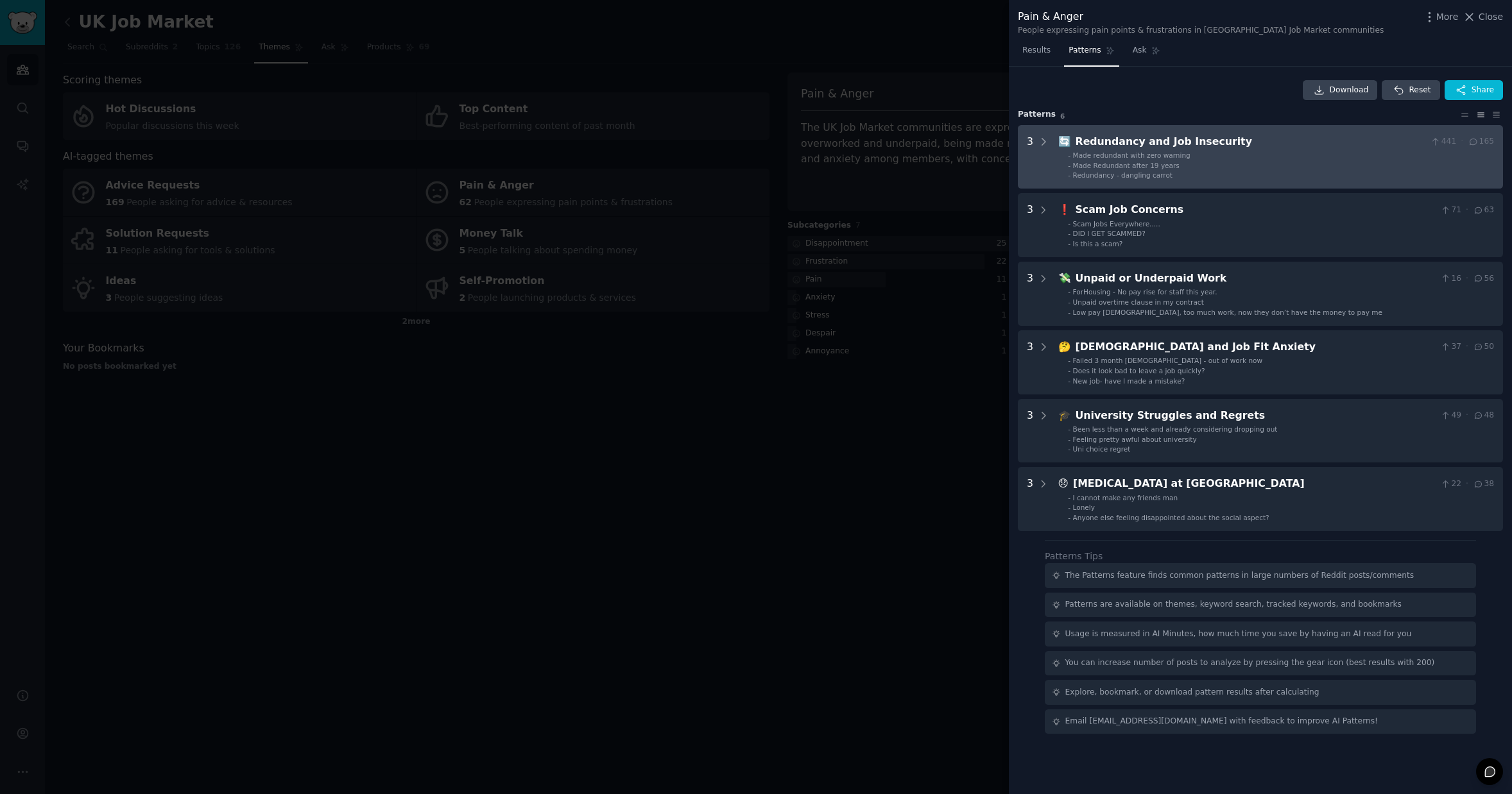
click at [1216, 154] on li "- Made redundant with zero warning" at bounding box center [1281, 155] width 426 height 9
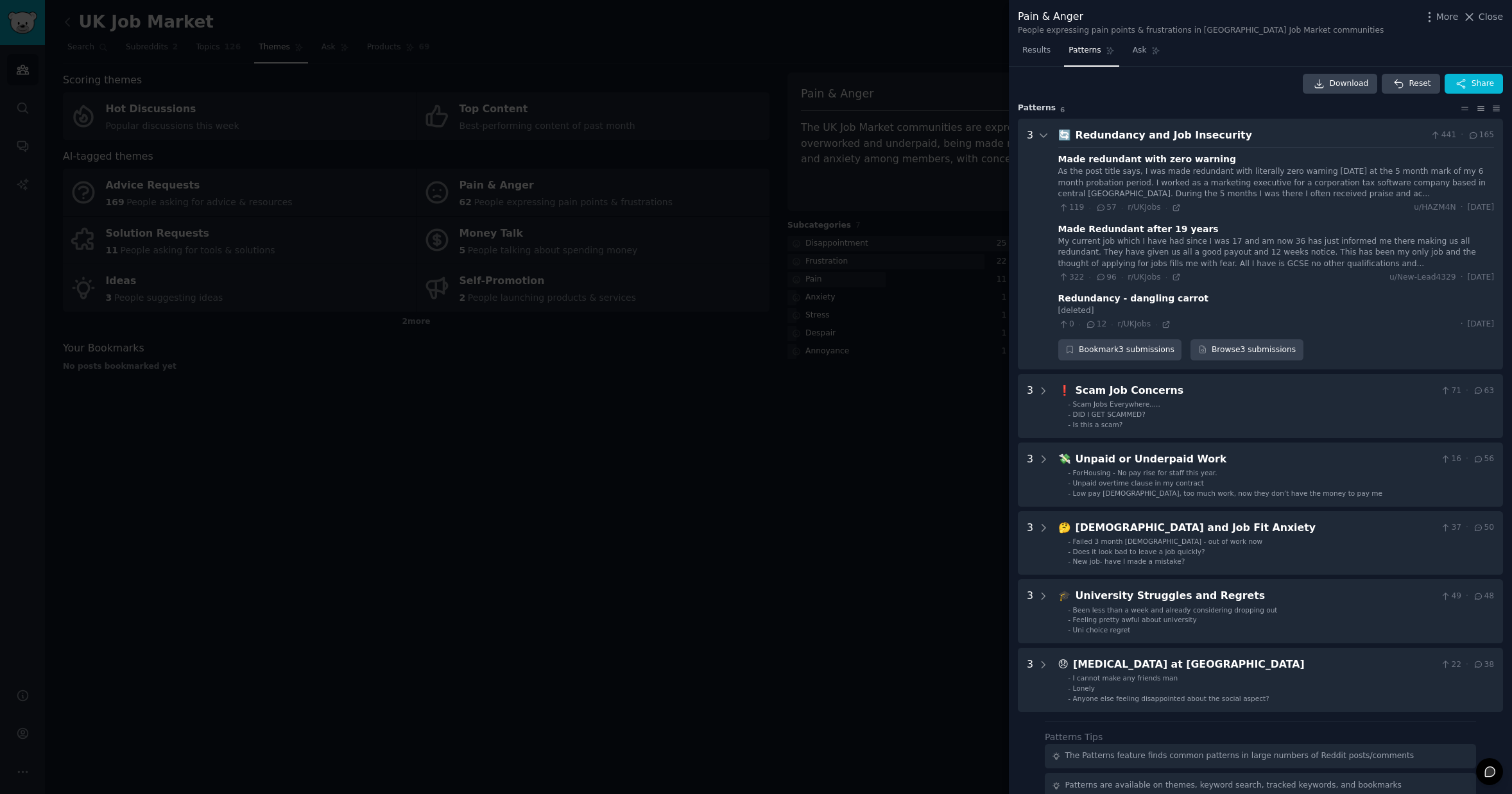
scroll to position [4, 0]
click at [1040, 137] on icon at bounding box center [1043, 138] width 6 height 3
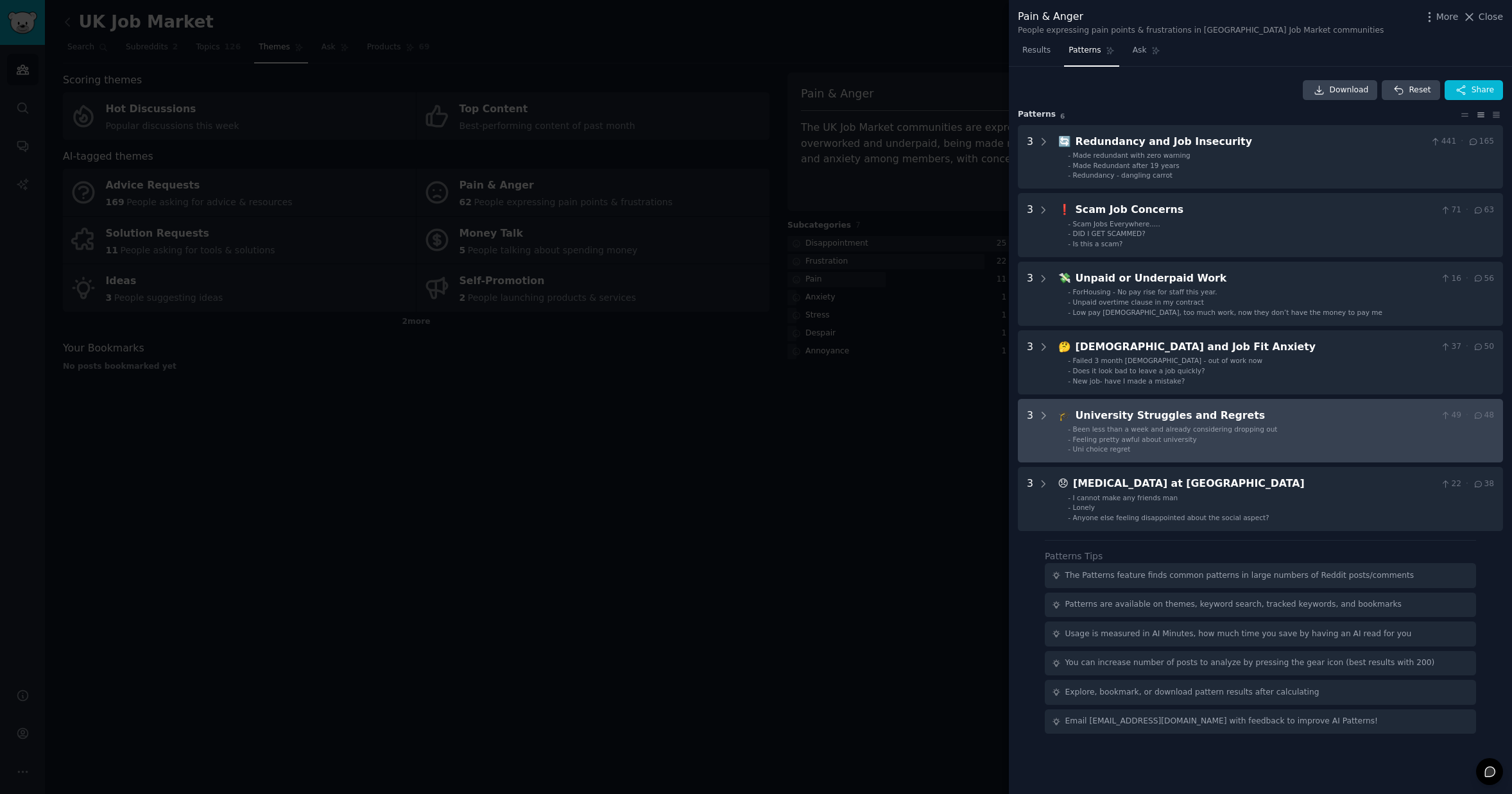
click at [1204, 427] on span "Been less than a week and already considering dropping out" at bounding box center [1175, 429] width 205 height 8
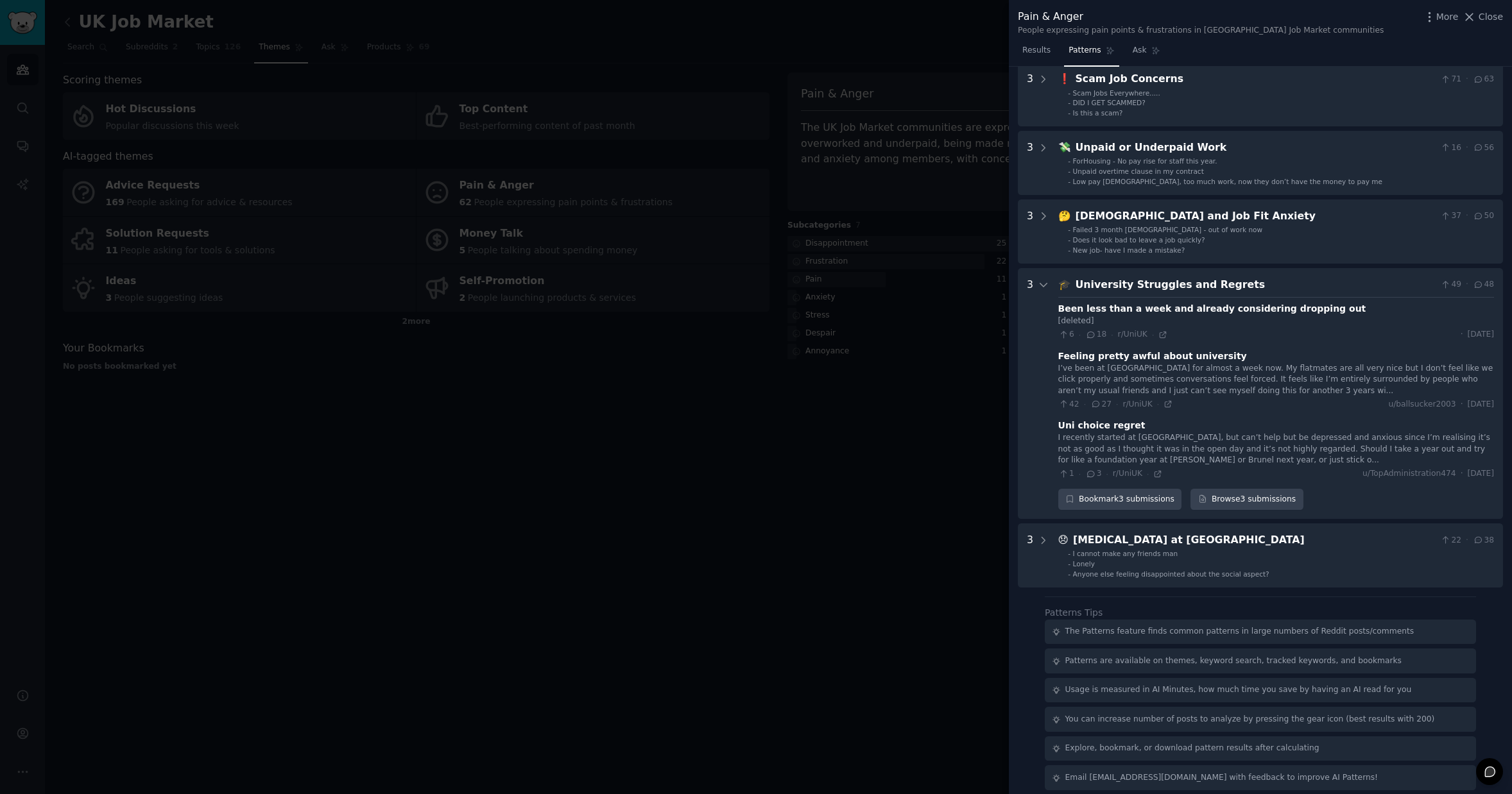
scroll to position [141, 0]
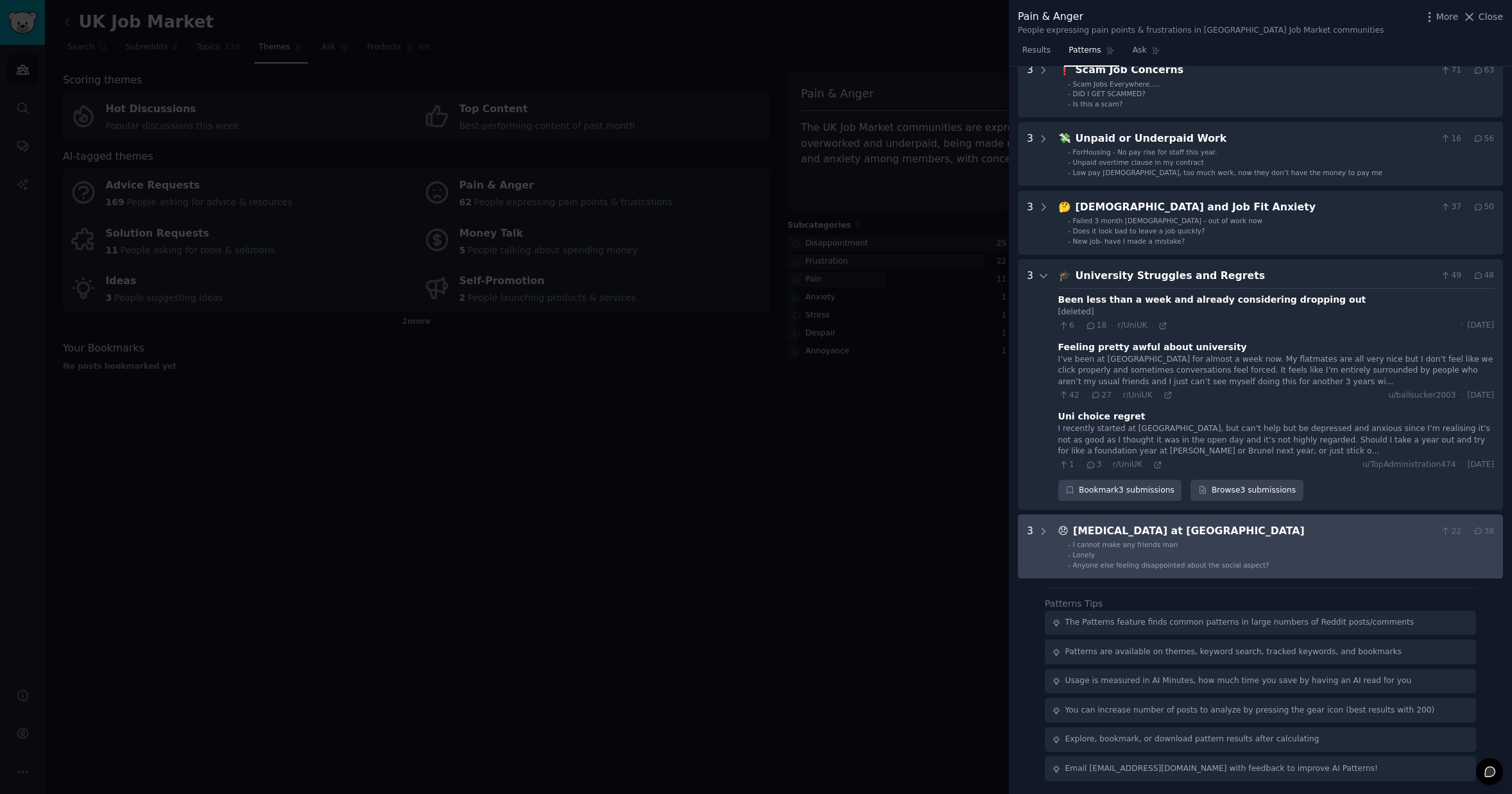
click at [1197, 552] on li "- Lonely" at bounding box center [1281, 554] width 426 height 9
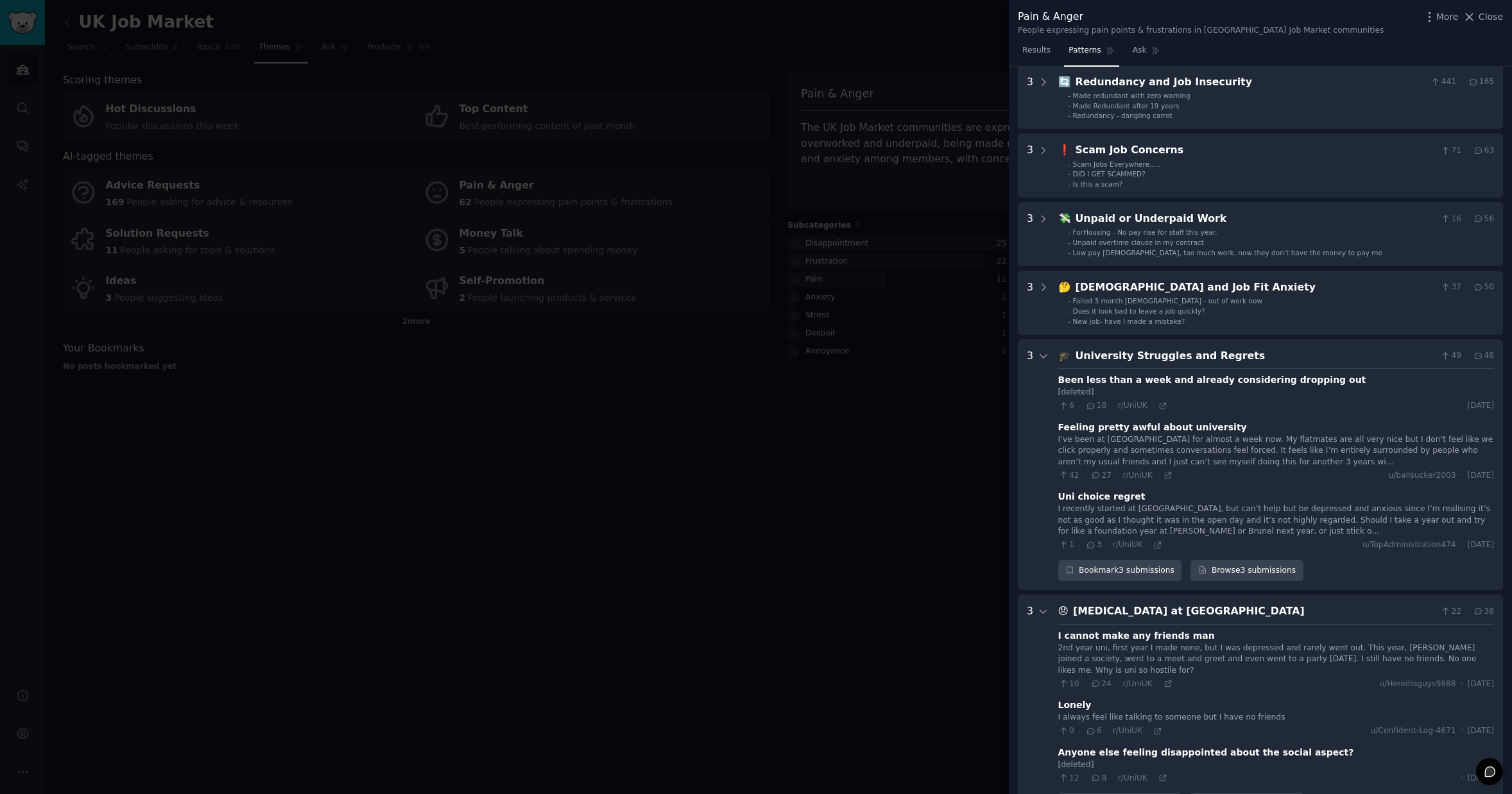
scroll to position [0, 0]
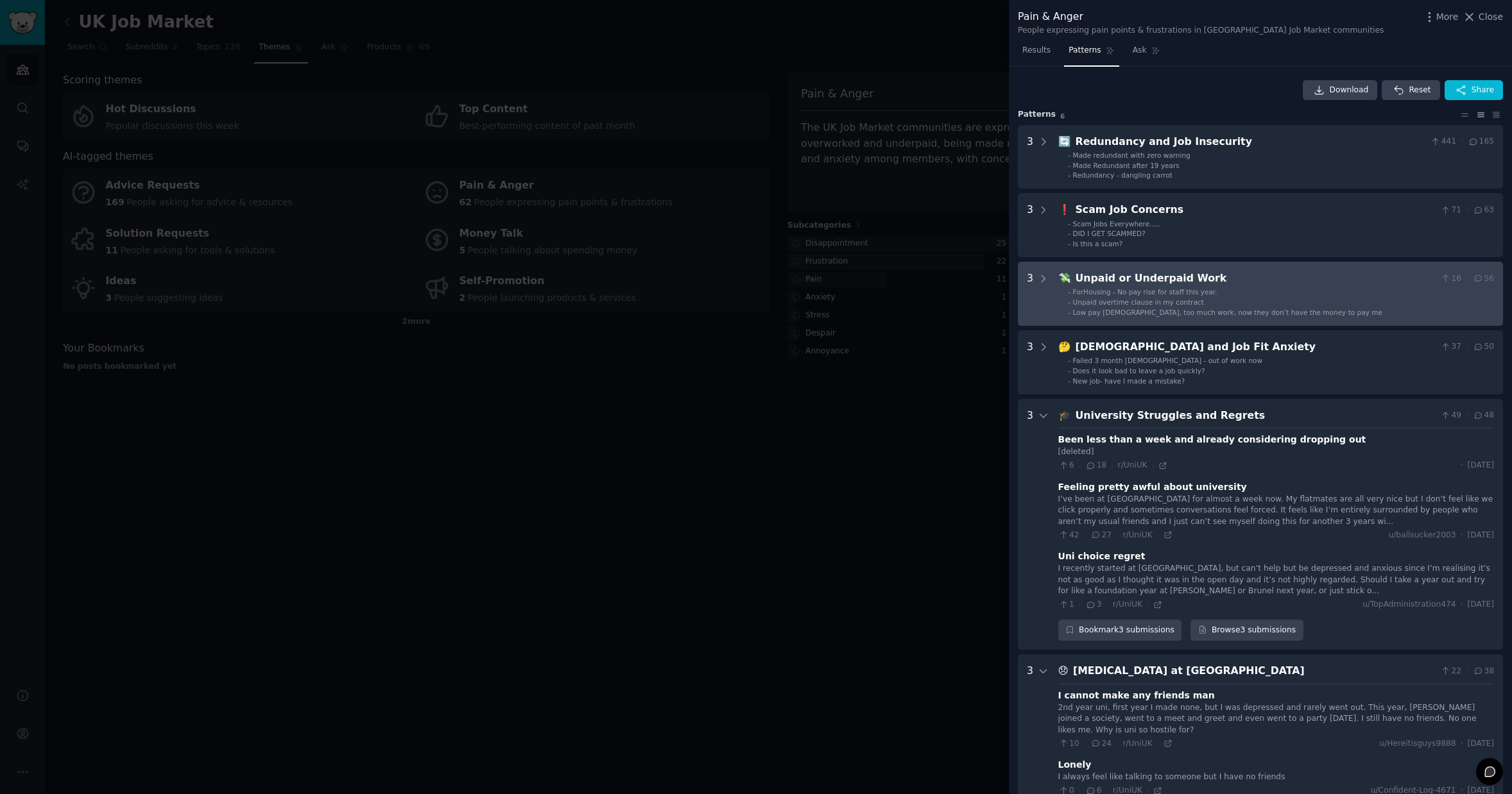
click at [1224, 313] on span "Low pay trainee, too much work, now they don’t have the money to pay me" at bounding box center [1227, 312] width 309 height 8
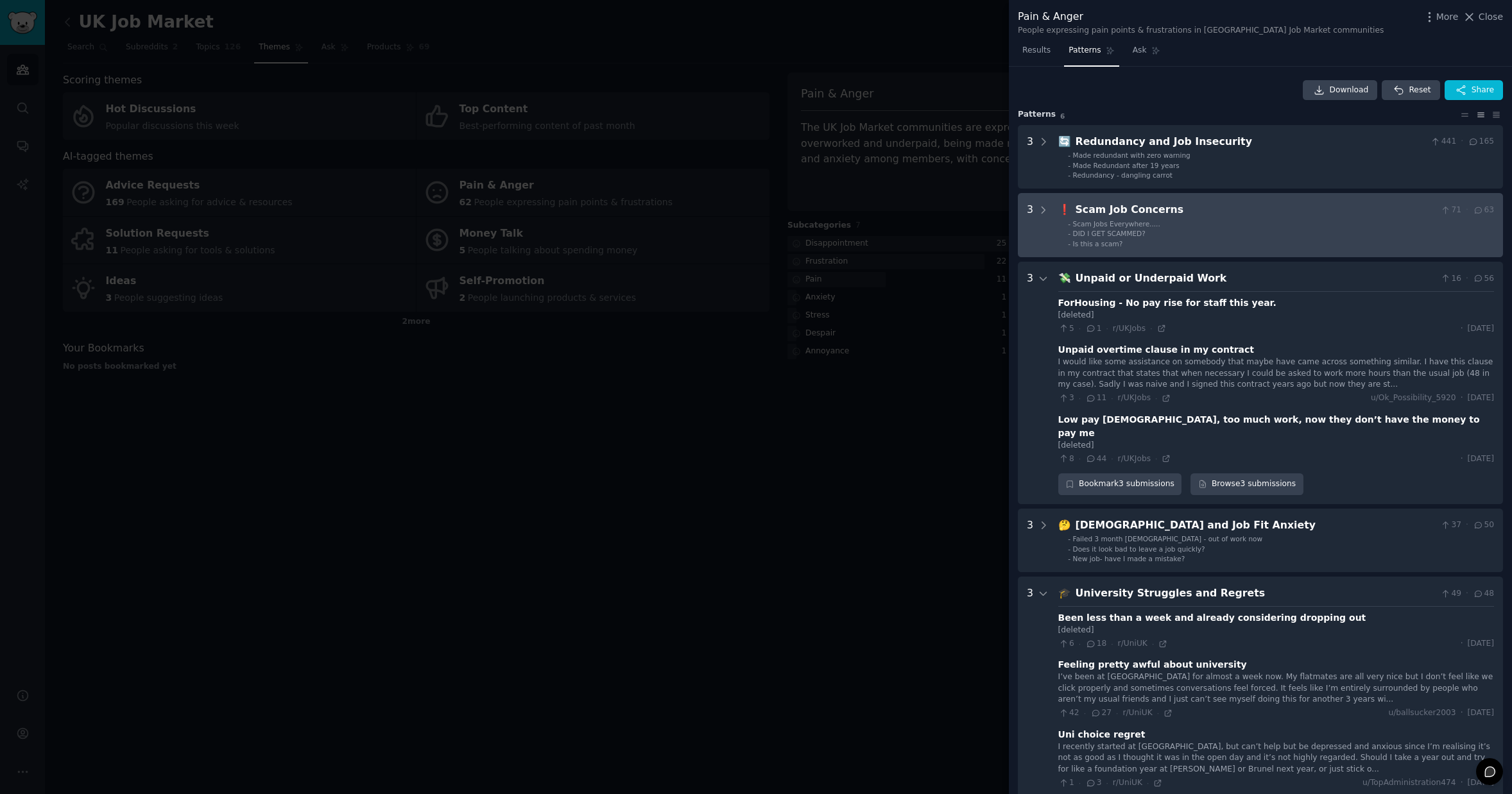
click at [1135, 212] on div "Scam Job Concerns" at bounding box center [1255, 210] width 360 height 16
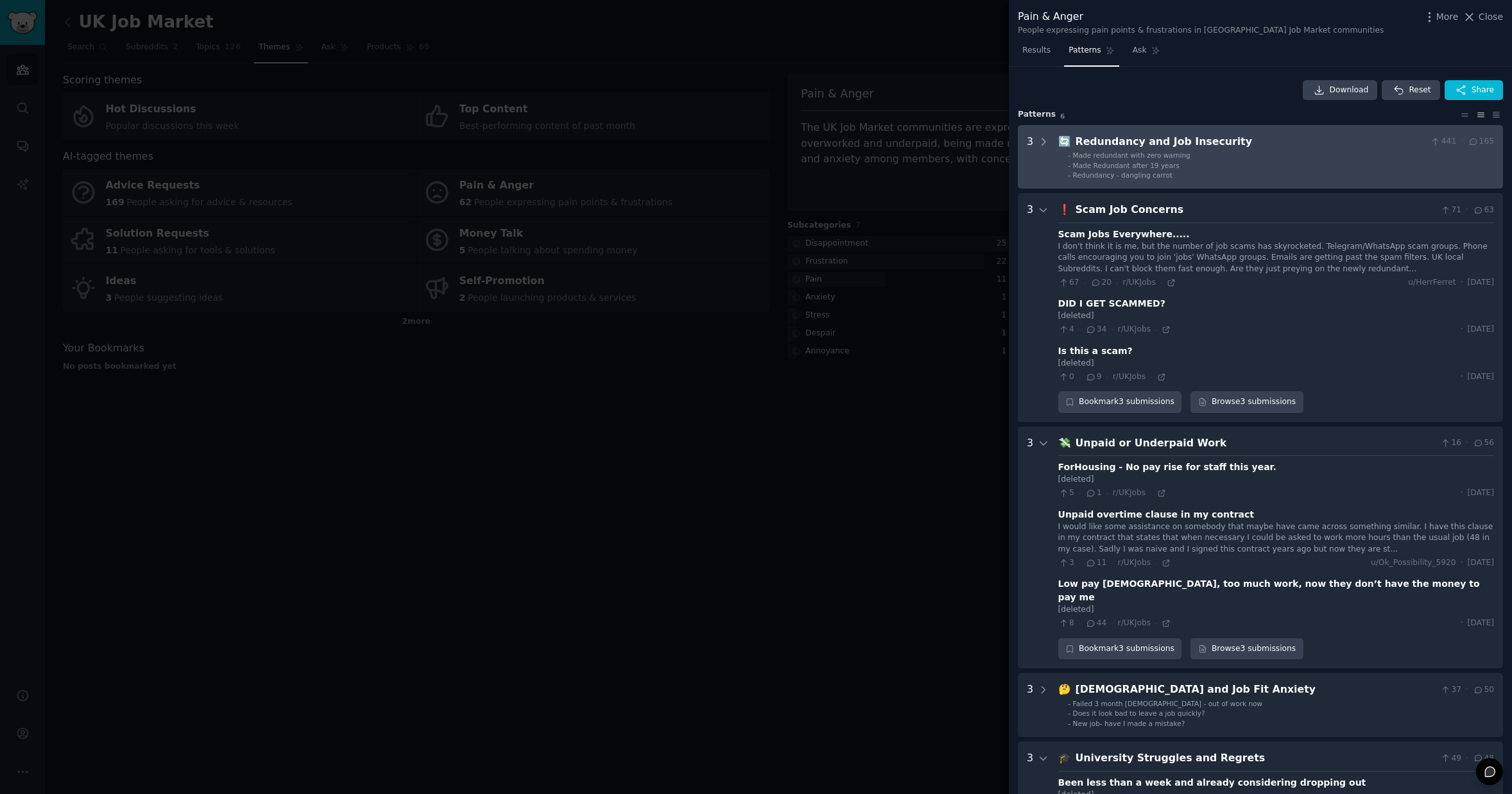
click at [1117, 152] on span "Made redundant with zero warning" at bounding box center [1132, 155] width 117 height 8
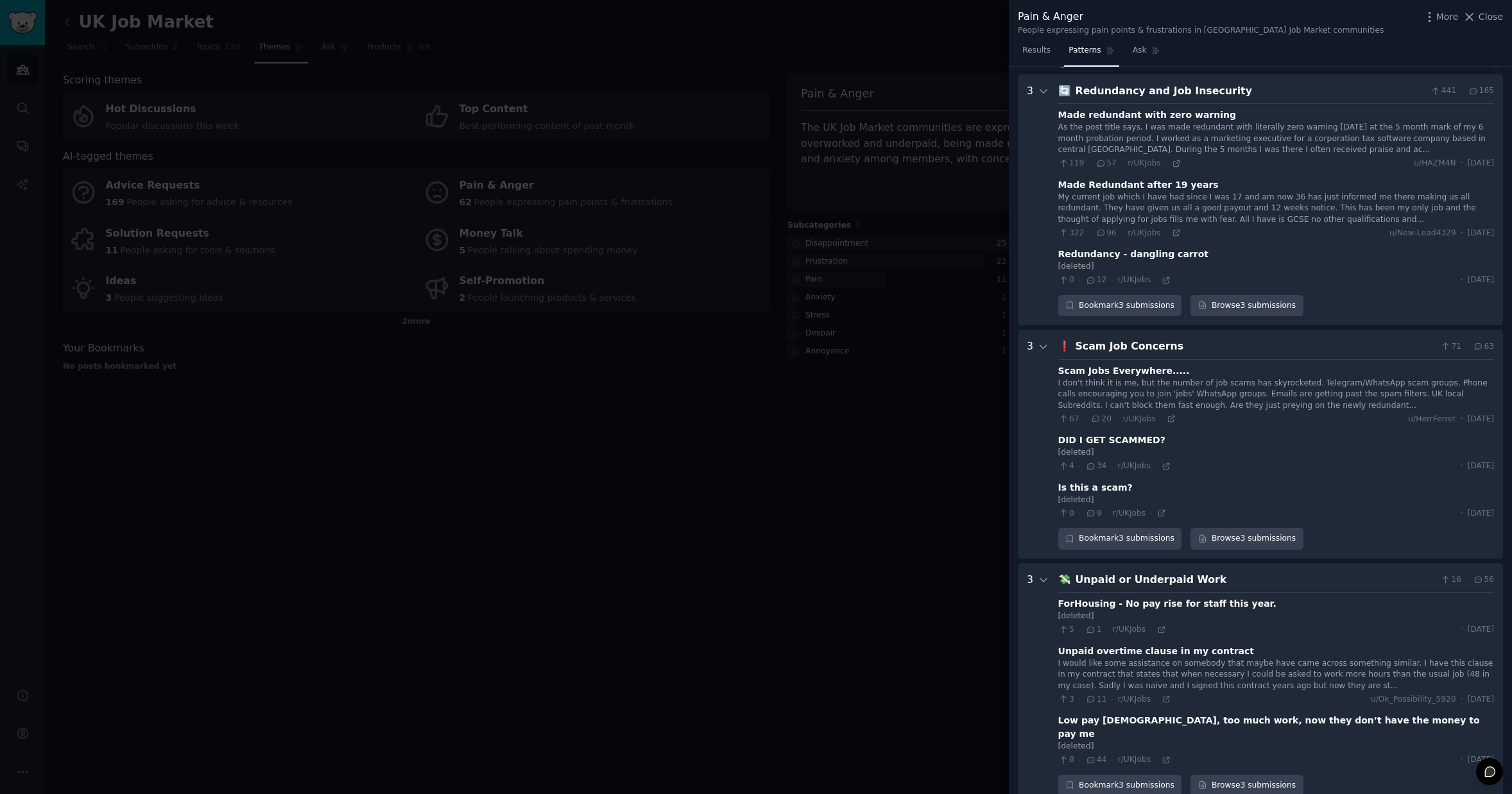
scroll to position [59, 0]
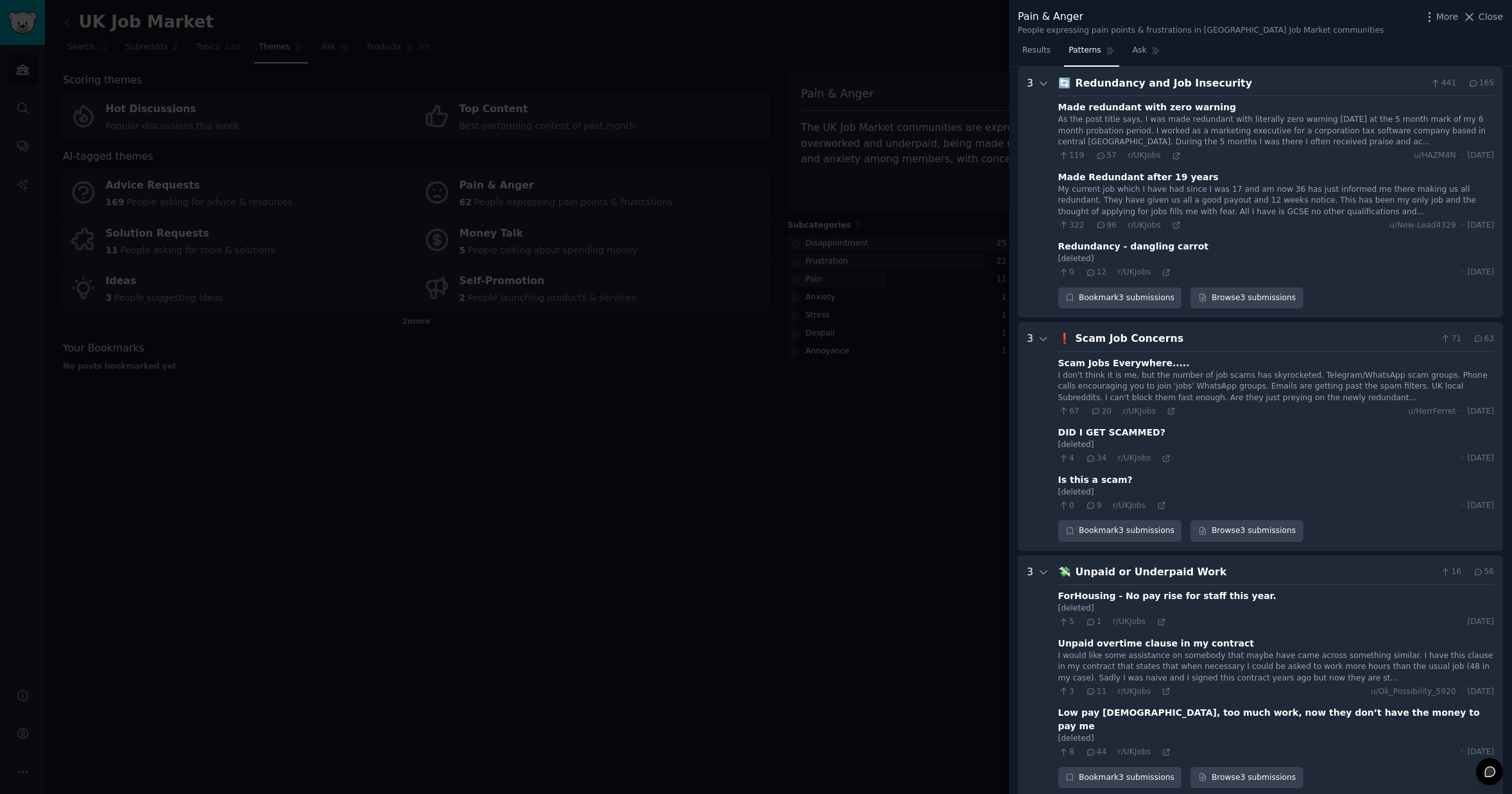
click at [920, 314] on div at bounding box center [756, 397] width 1512 height 794
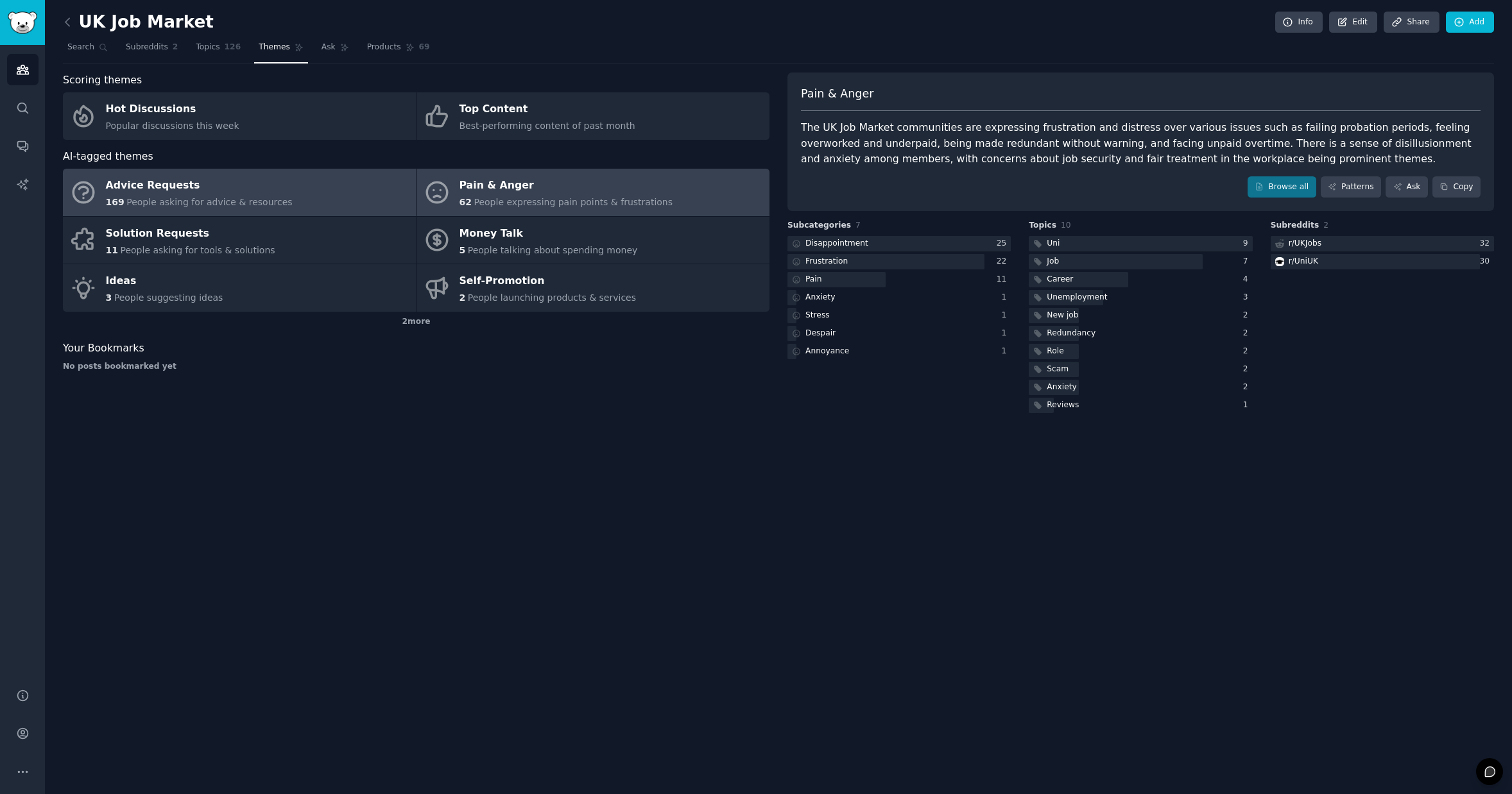
click at [255, 197] on span "People asking for advice & resources" at bounding box center [209, 201] width 165 height 10
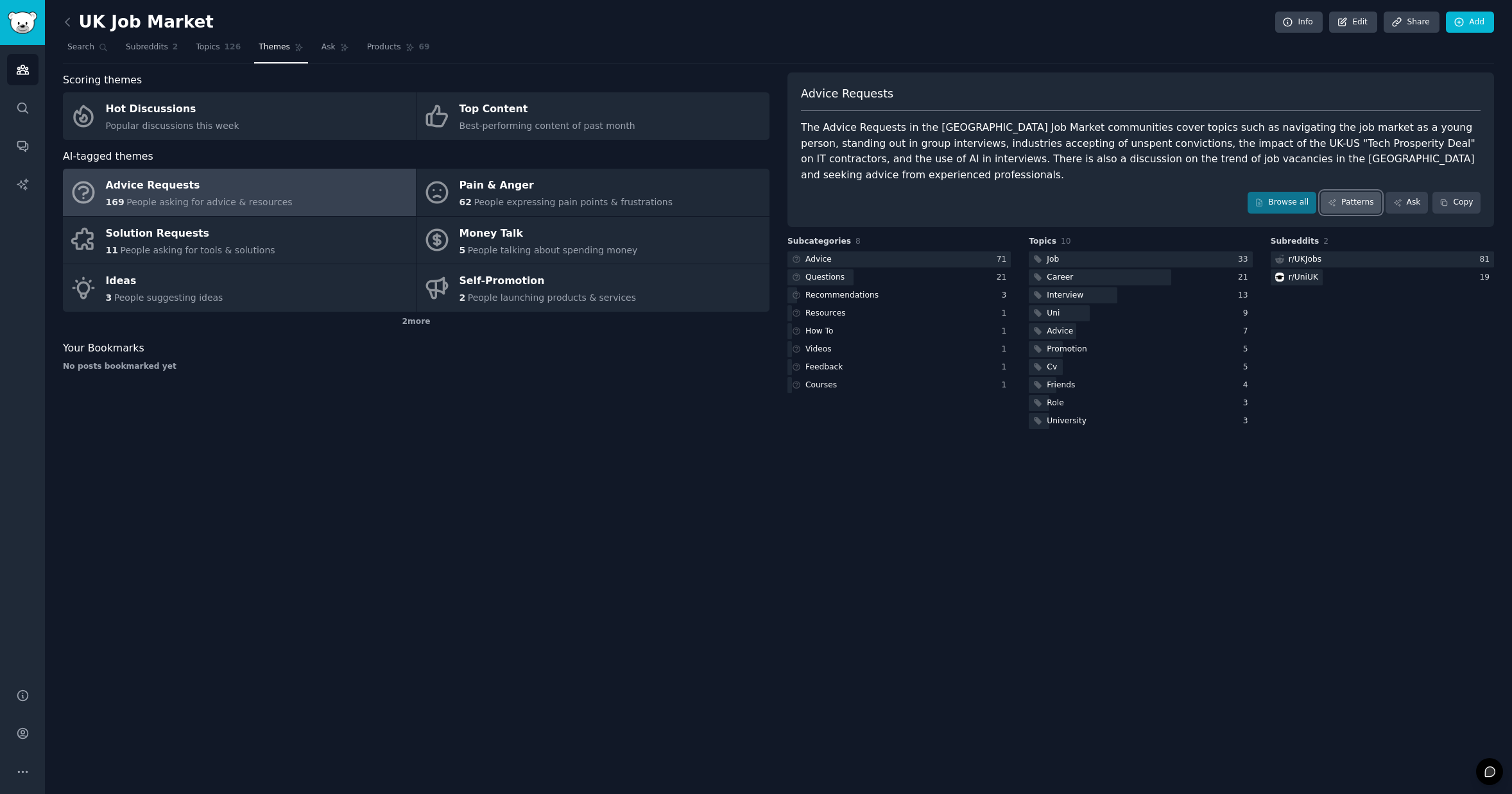
click at [1367, 192] on link "Patterns" at bounding box center [1351, 203] width 60 height 22
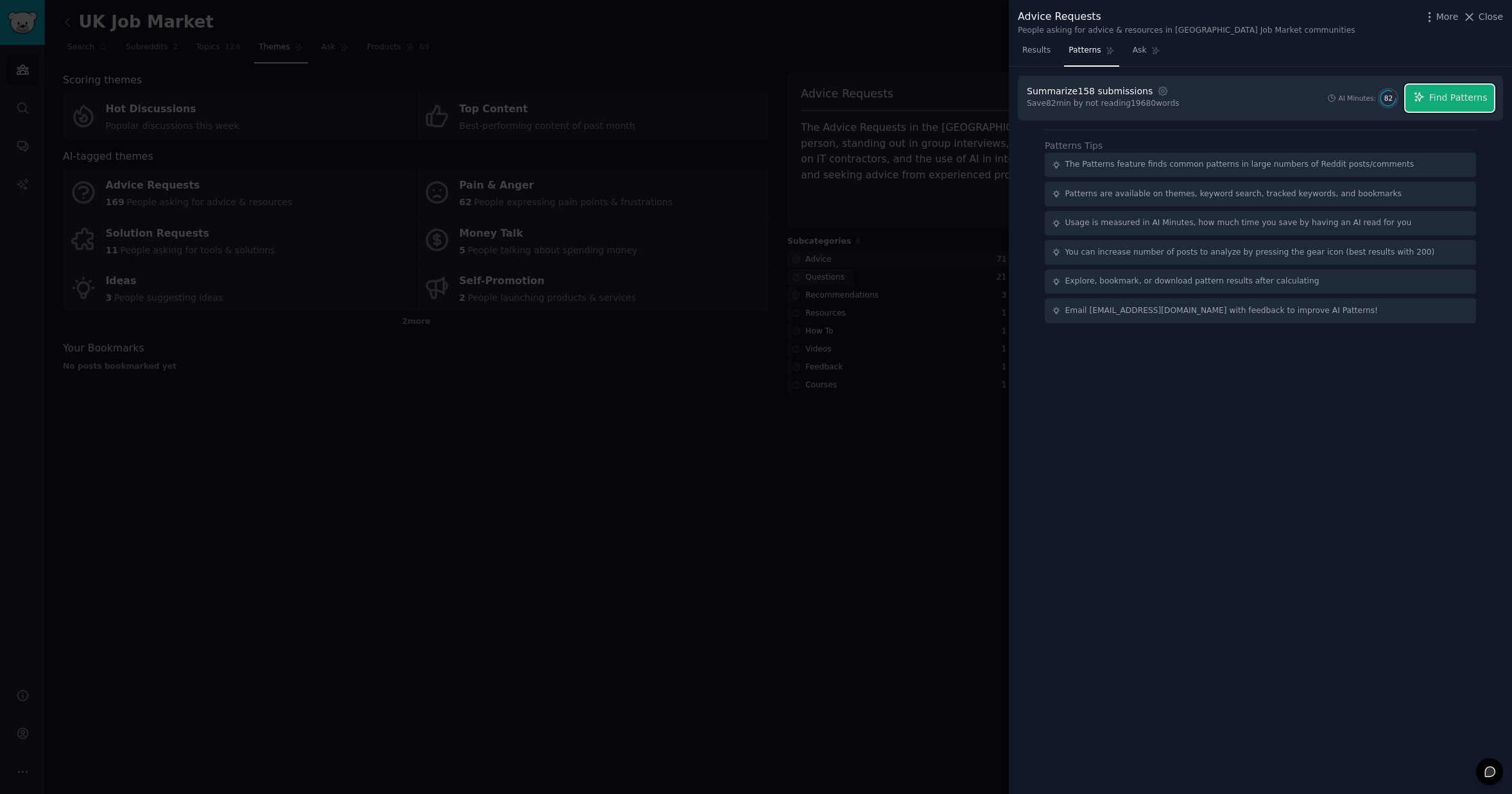
click at [1474, 100] on span "Find Patterns" at bounding box center [1459, 98] width 59 height 14
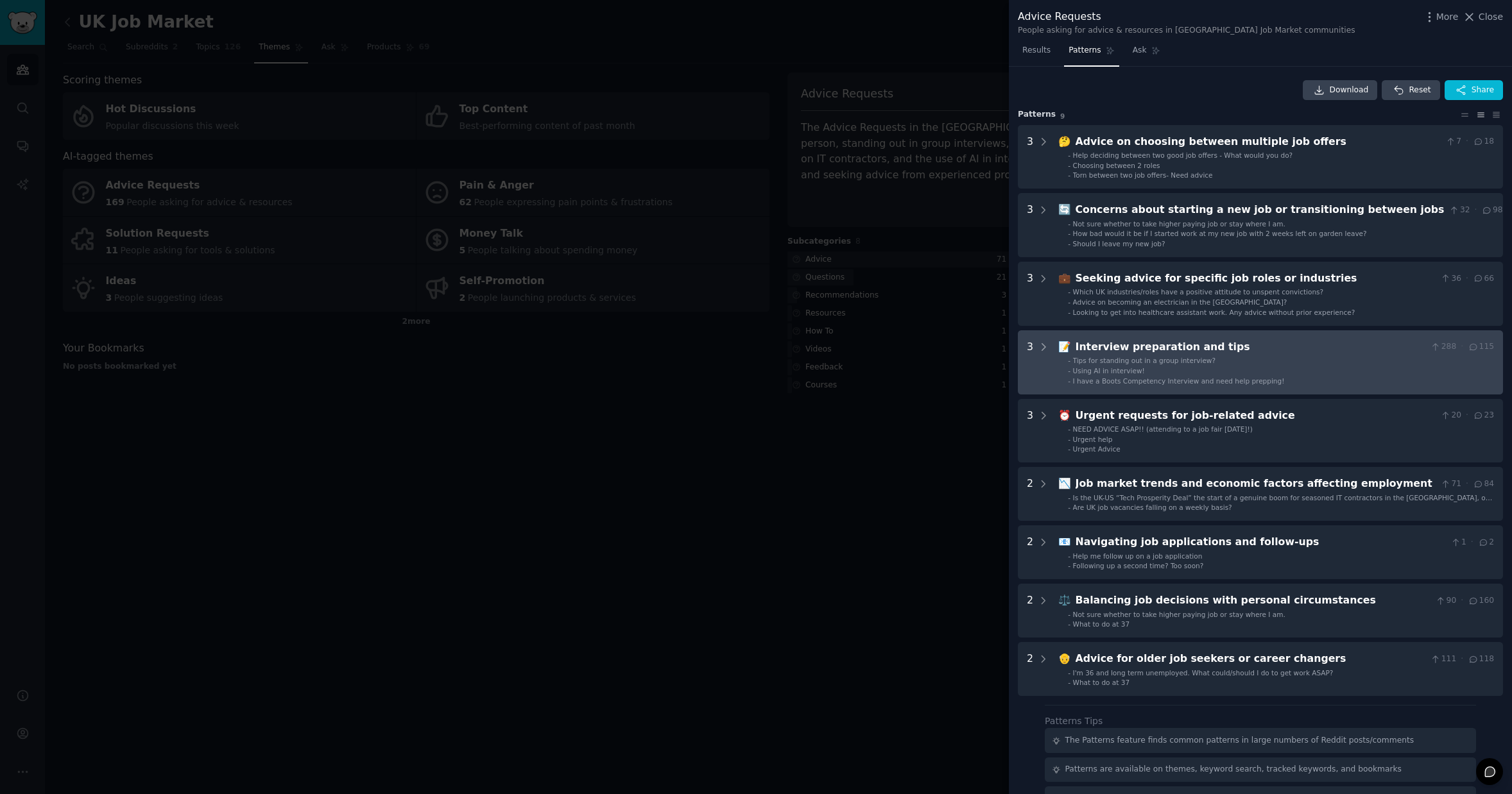
click at [1325, 338] on tips "3 📝 Interview preparation and tips 288 · 115 - Tips for standing out in a group…" at bounding box center [1260, 363] width 485 height 64
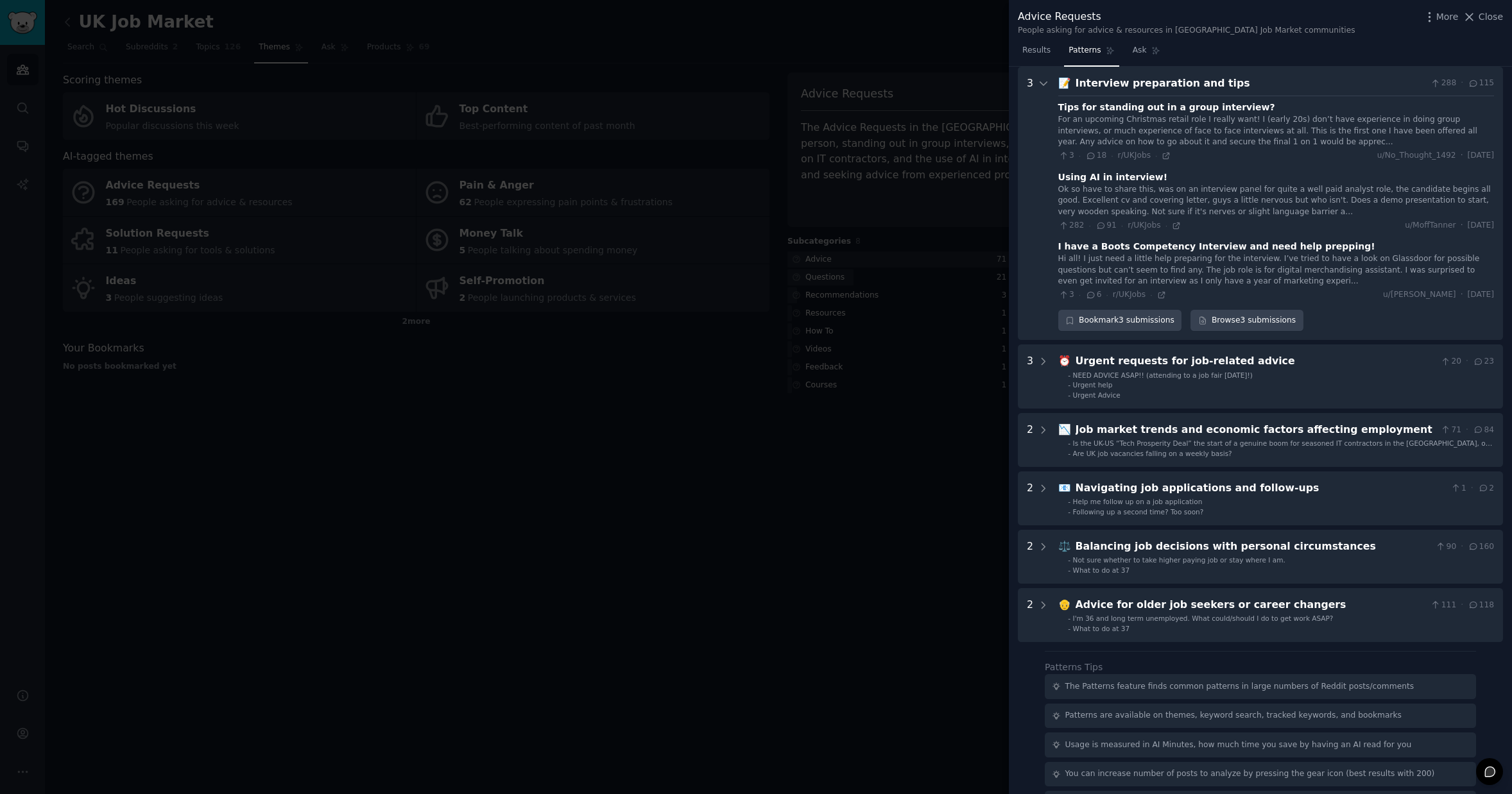
scroll to position [328, 0]
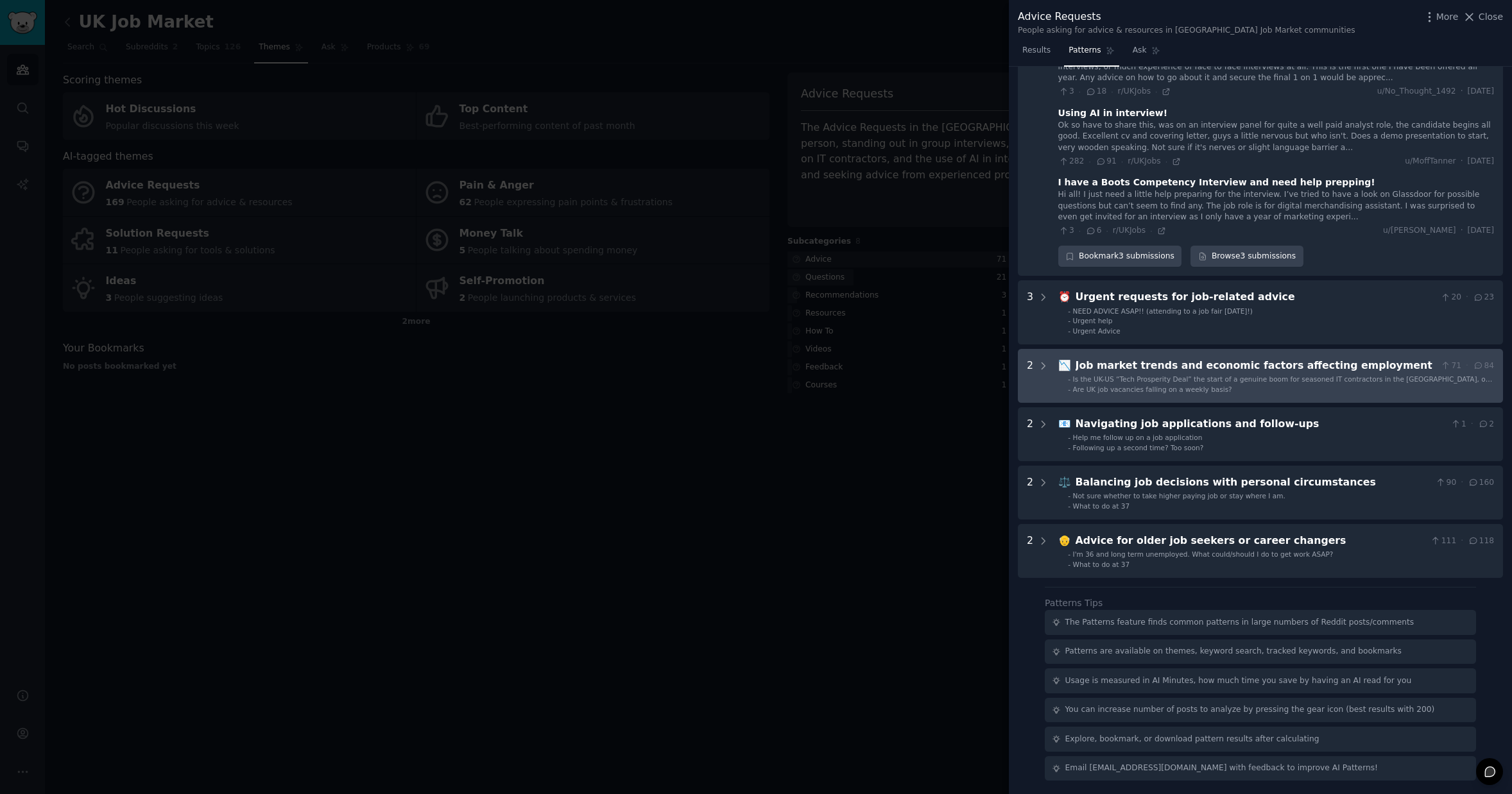
click at [1305, 378] on span "Is the UK-US “Tech Prosperity Deal” the start of a genuine boom for seasoned IT…" at bounding box center [1283, 384] width 420 height 16
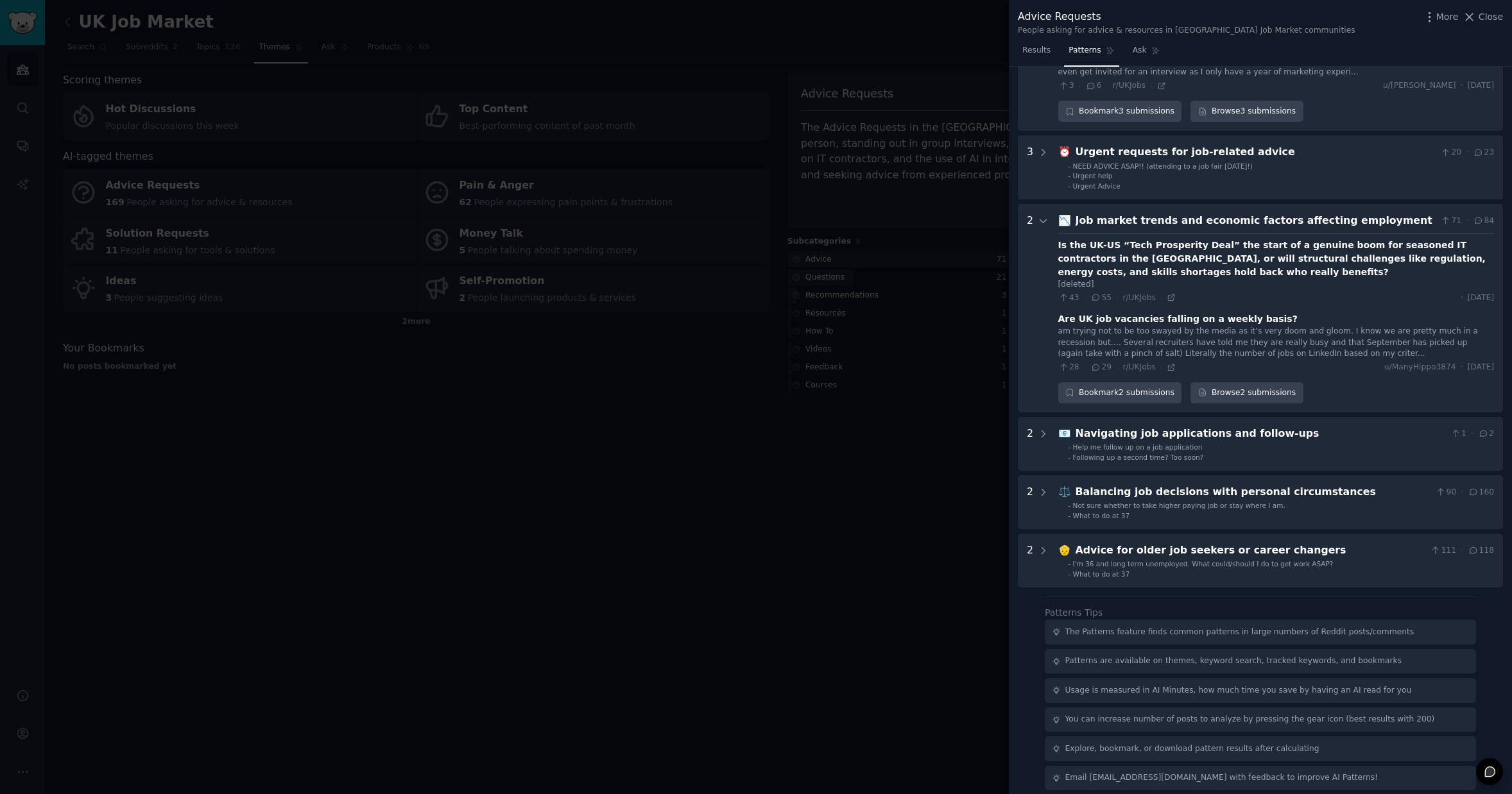
scroll to position [483, 0]
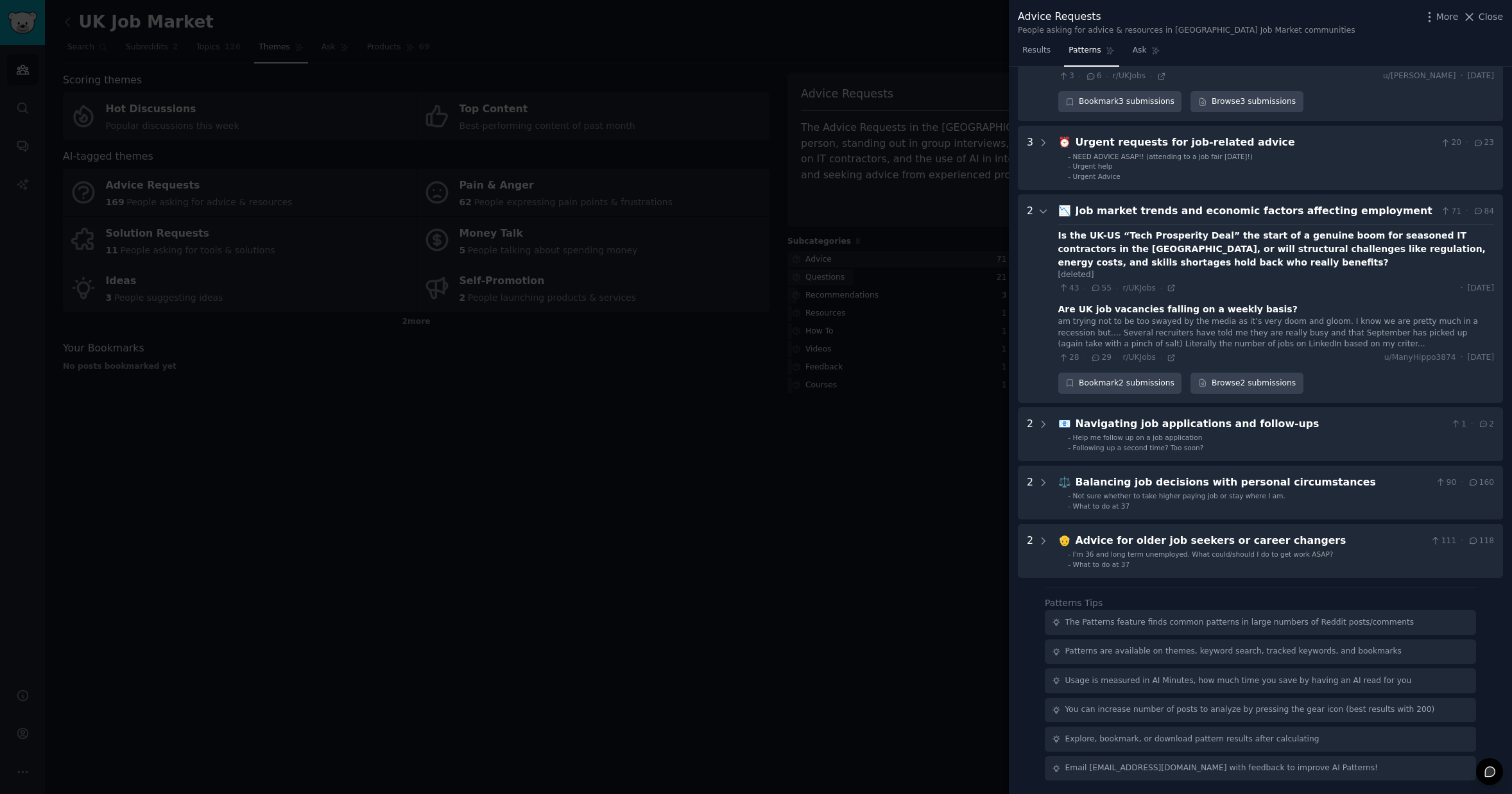
click at [705, 636] on div at bounding box center [756, 397] width 1512 height 794
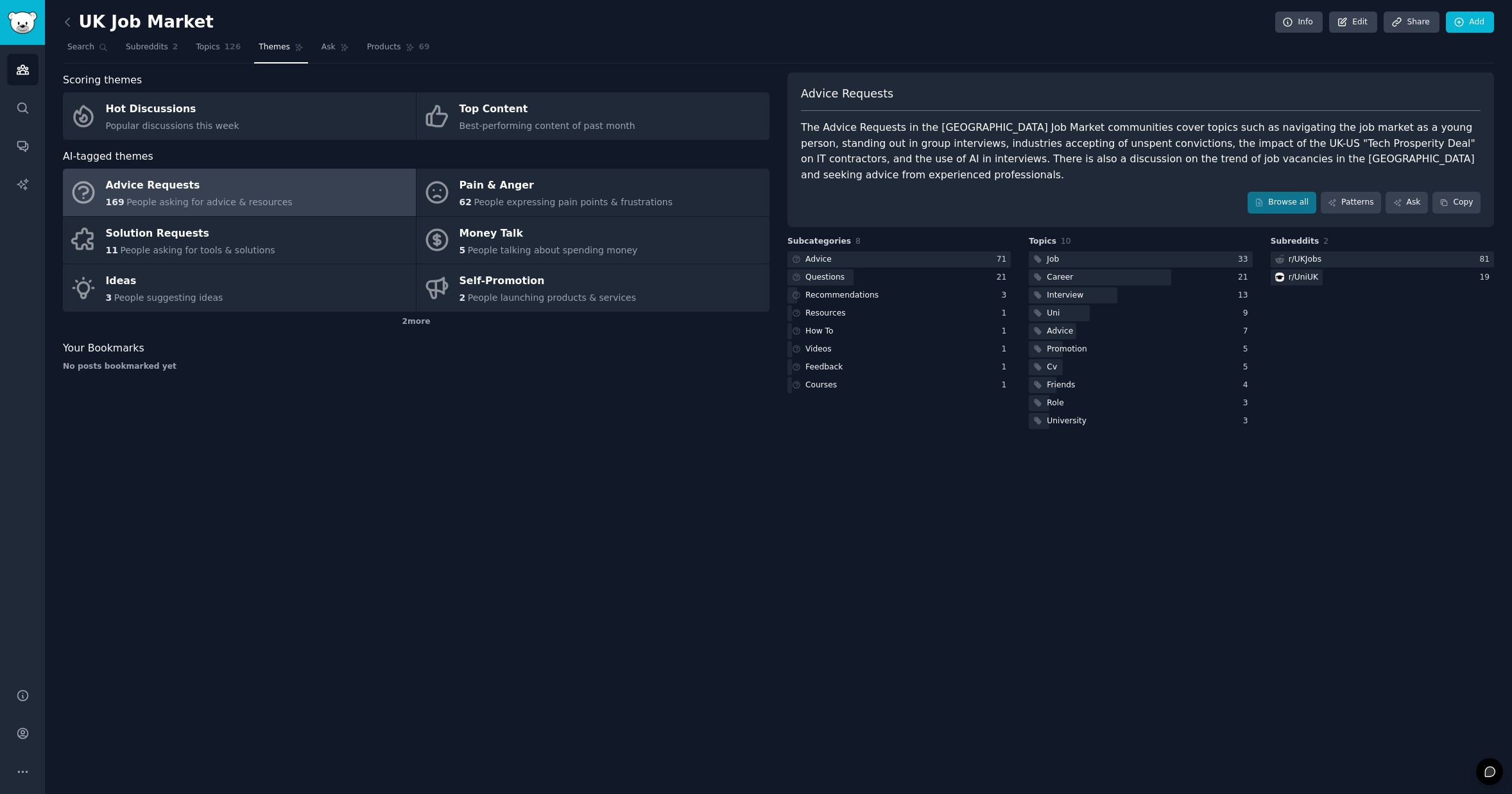
click at [478, 489] on div "UK Job Market Info Edit Share Add Search Subreddits 2 Topics 126 Themes Ask Pro…" at bounding box center [779, 397] width 1467 height 794
click at [66, 22] on icon at bounding box center [68, 21] width 4 height 8
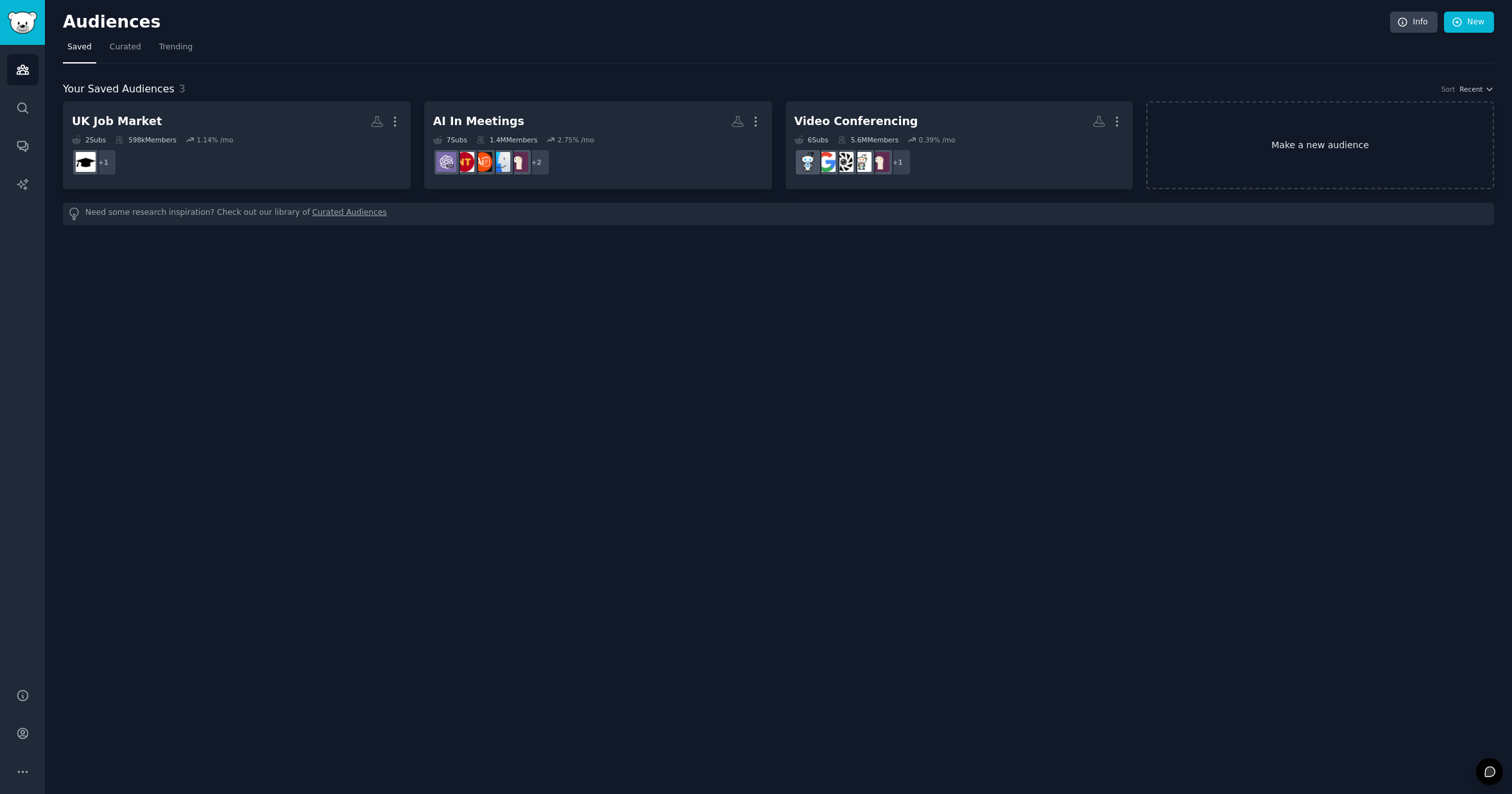
click at [1301, 137] on link "Make a new audience" at bounding box center [1319, 145] width 348 height 88
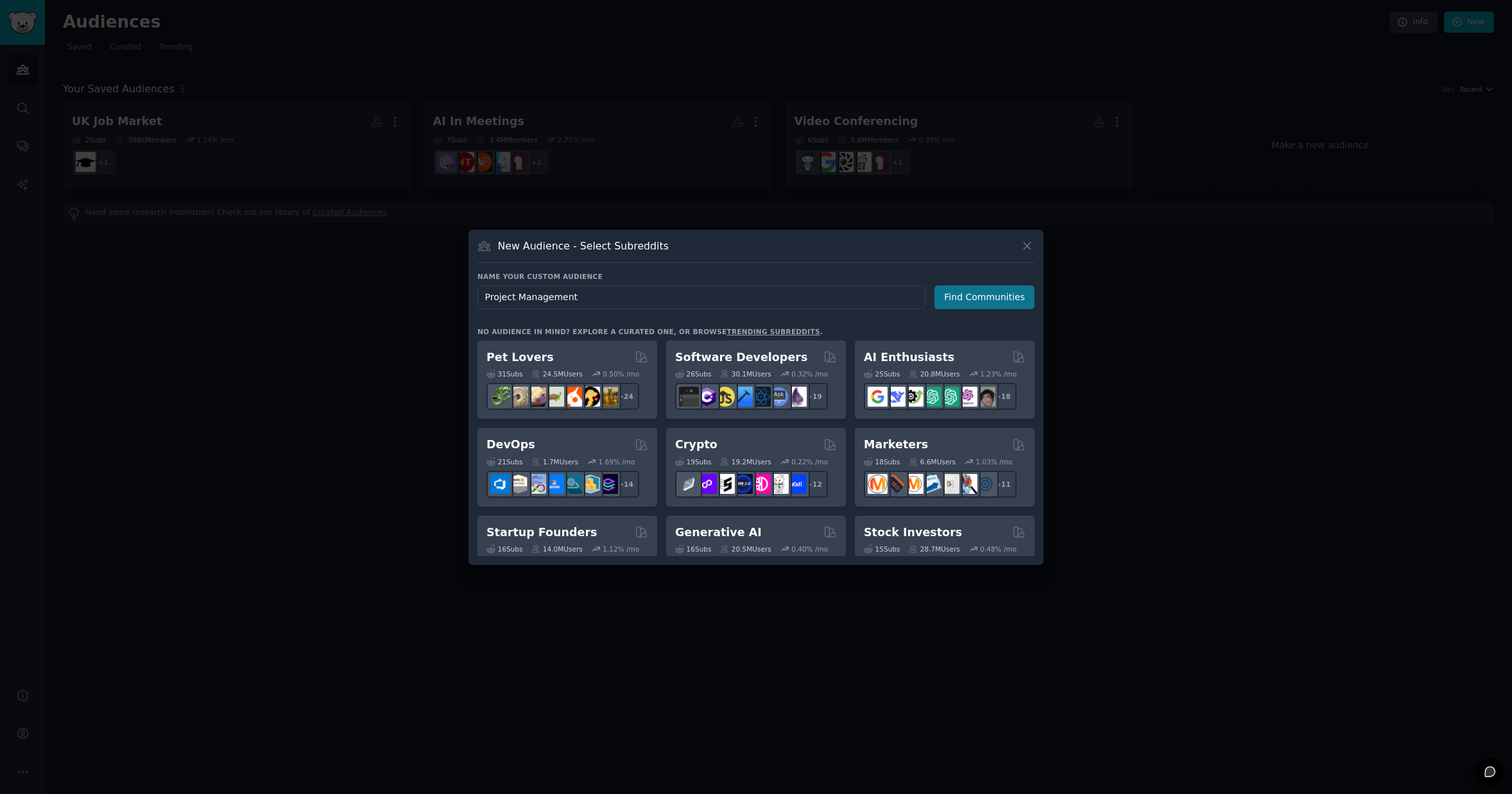
type input "Project Management"
click at [975, 300] on button "Find Communities" at bounding box center [984, 297] width 100 height 24
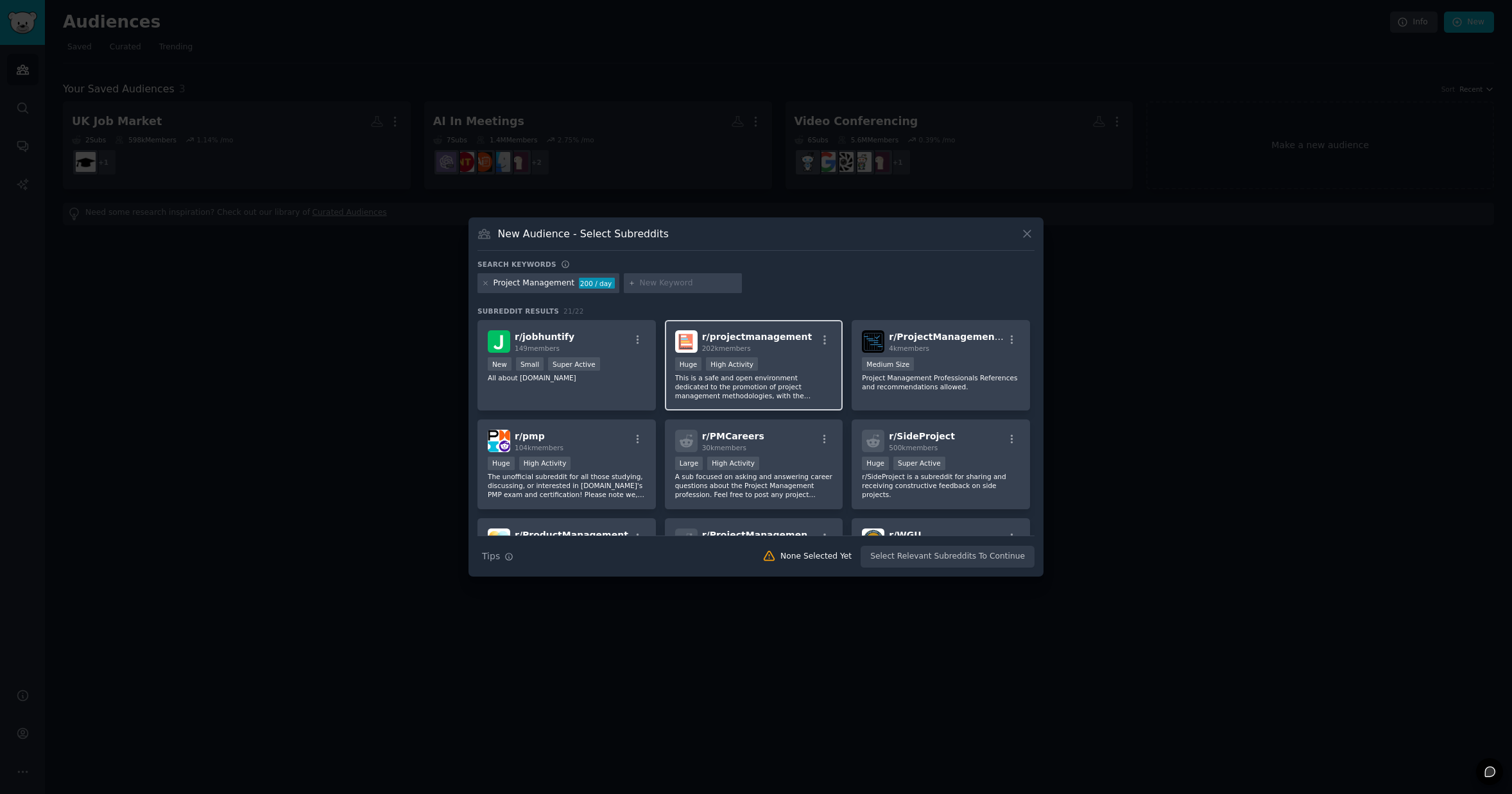
click at [788, 378] on p "This is a safe and open environment dedicated to the promotion of project manag…" at bounding box center [754, 386] width 158 height 27
click at [938, 363] on div "1000 - 10,000 members Medium Size" at bounding box center [940, 365] width 158 height 16
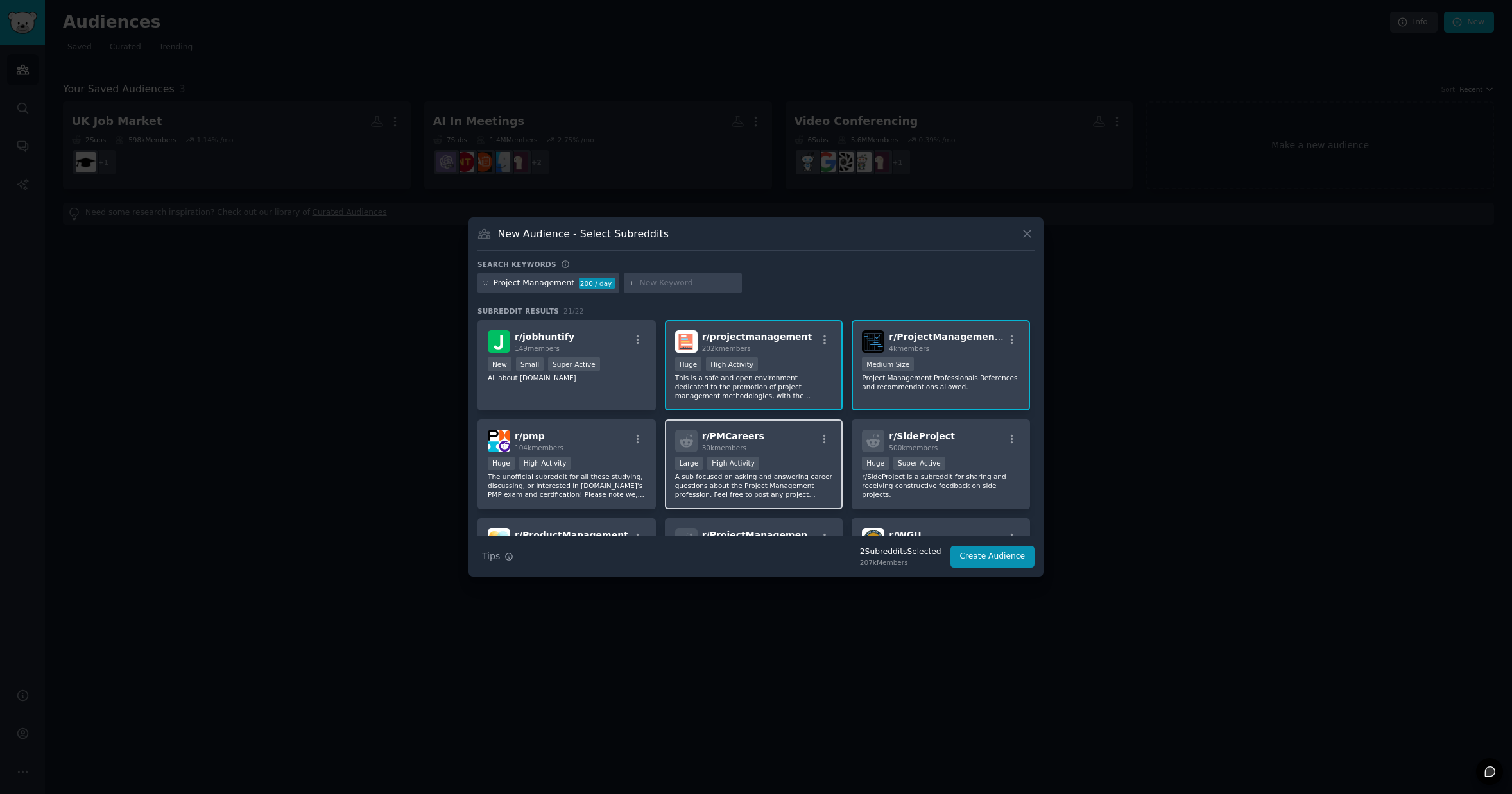
click at [794, 461] on div "Large High Activity" at bounding box center [754, 464] width 158 height 16
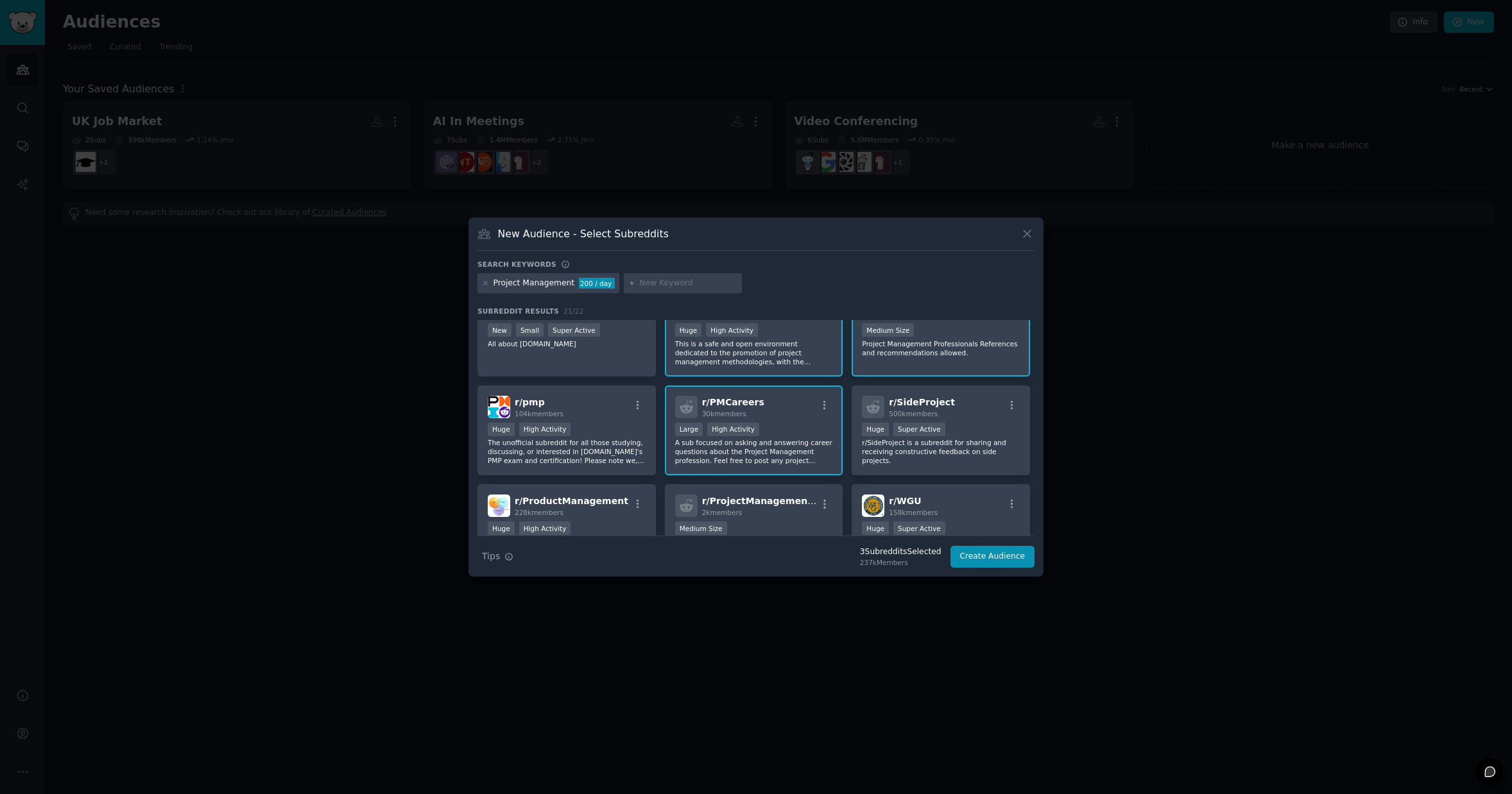
scroll to position [36, 0]
click at [595, 516] on div "r/ ProductManagement 228k members Huge High Activity Product Management" at bounding box center [566, 528] width 178 height 90
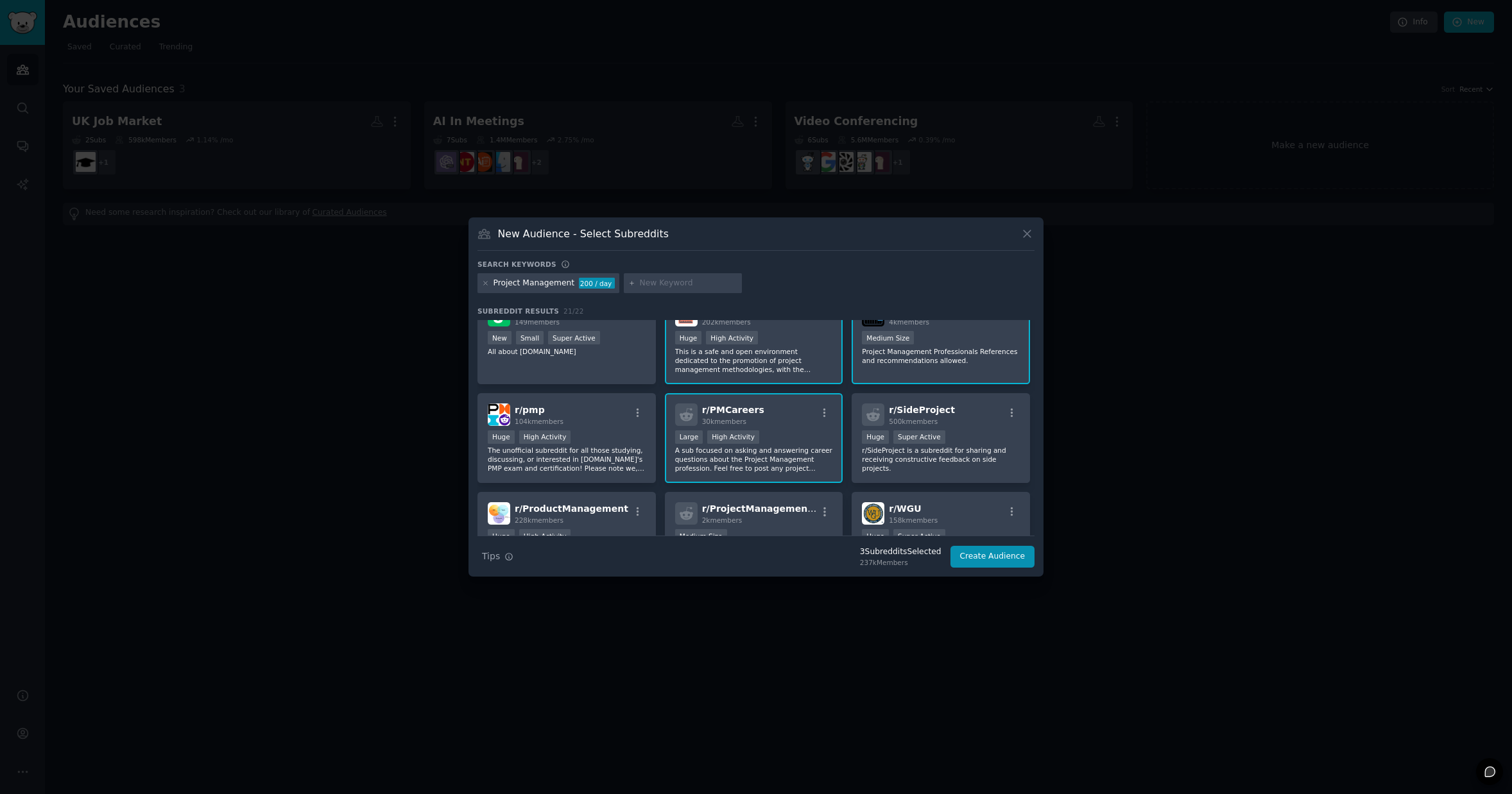
scroll to position [0, 0]
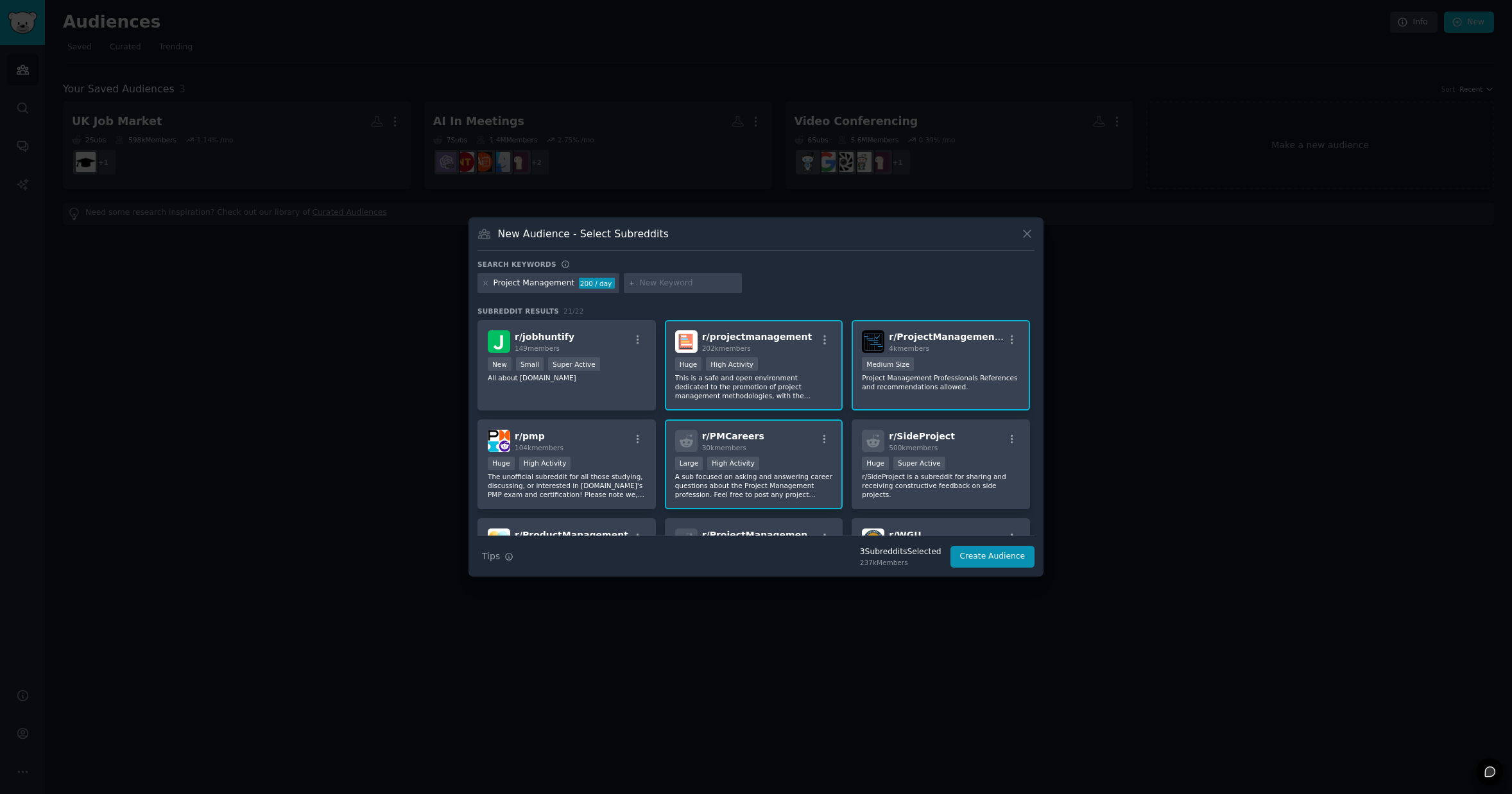
click at [673, 285] on input "text" at bounding box center [688, 283] width 98 height 12
type input "p"
click at [996, 560] on button "Create Audience" at bounding box center [993, 557] width 85 height 22
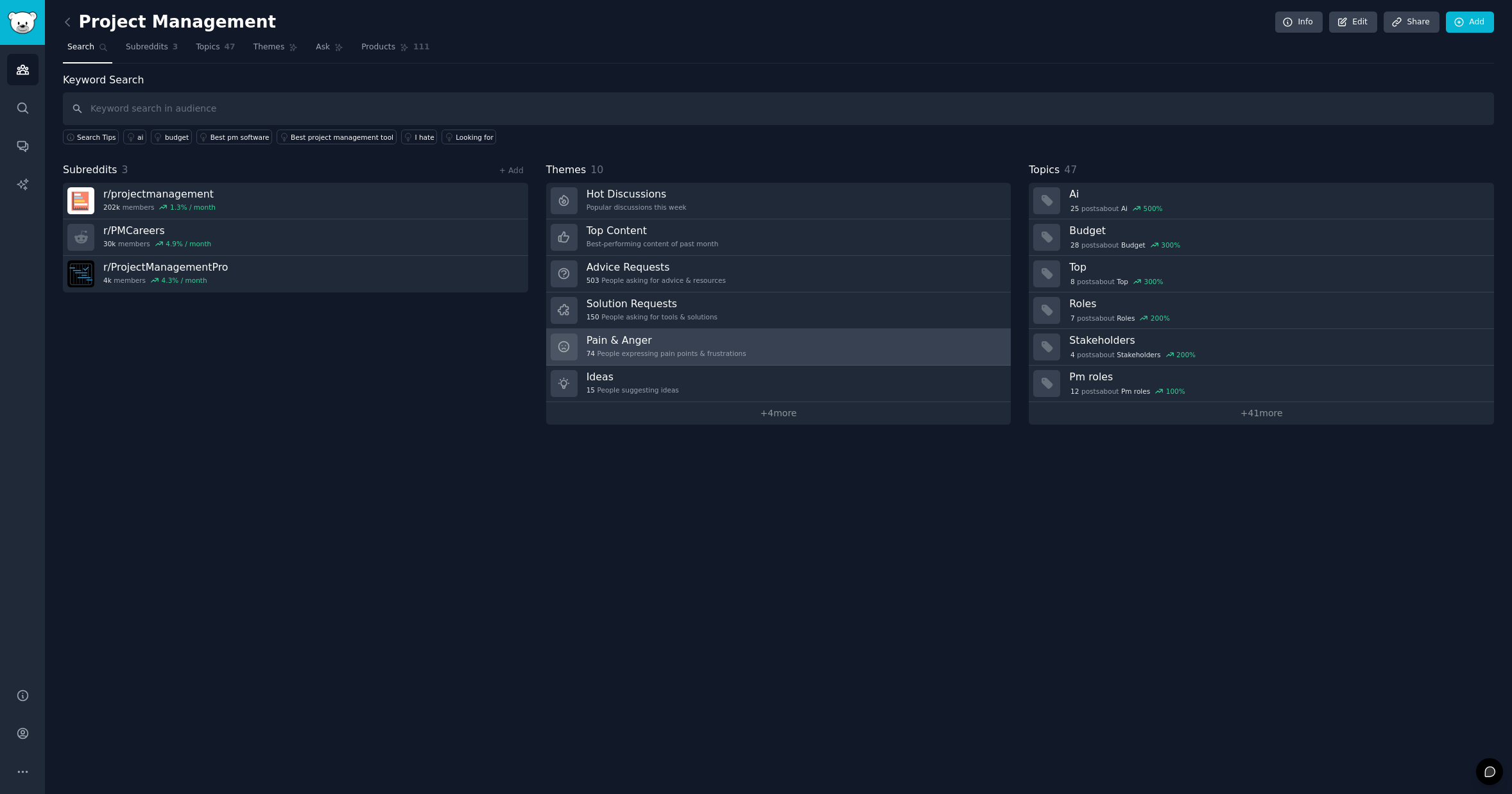
click at [709, 348] on div "Pain & Anger 74 People expressing pain points & frustrations" at bounding box center [667, 347] width 160 height 27
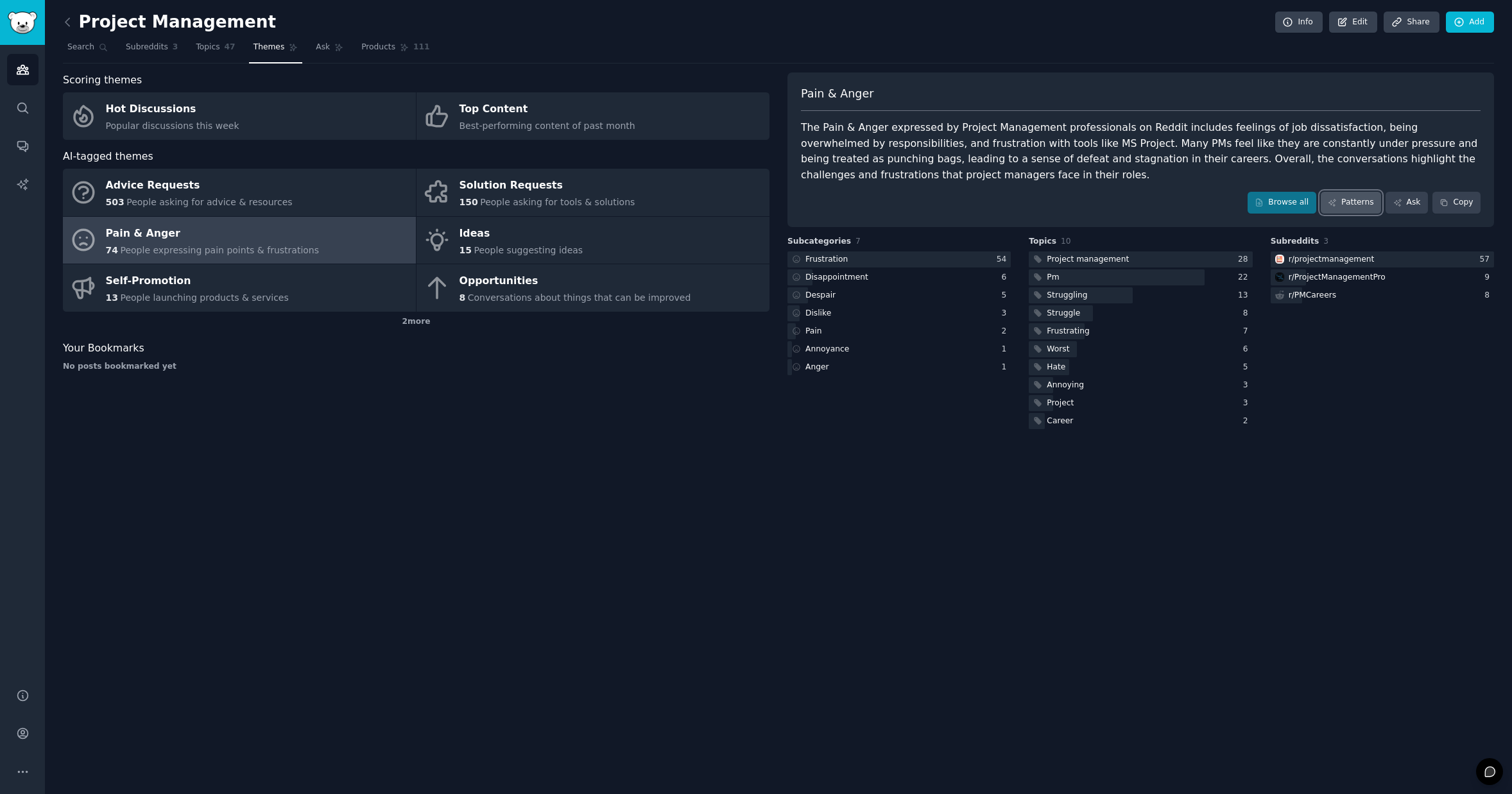
click at [1358, 200] on link "Patterns" at bounding box center [1351, 203] width 60 height 22
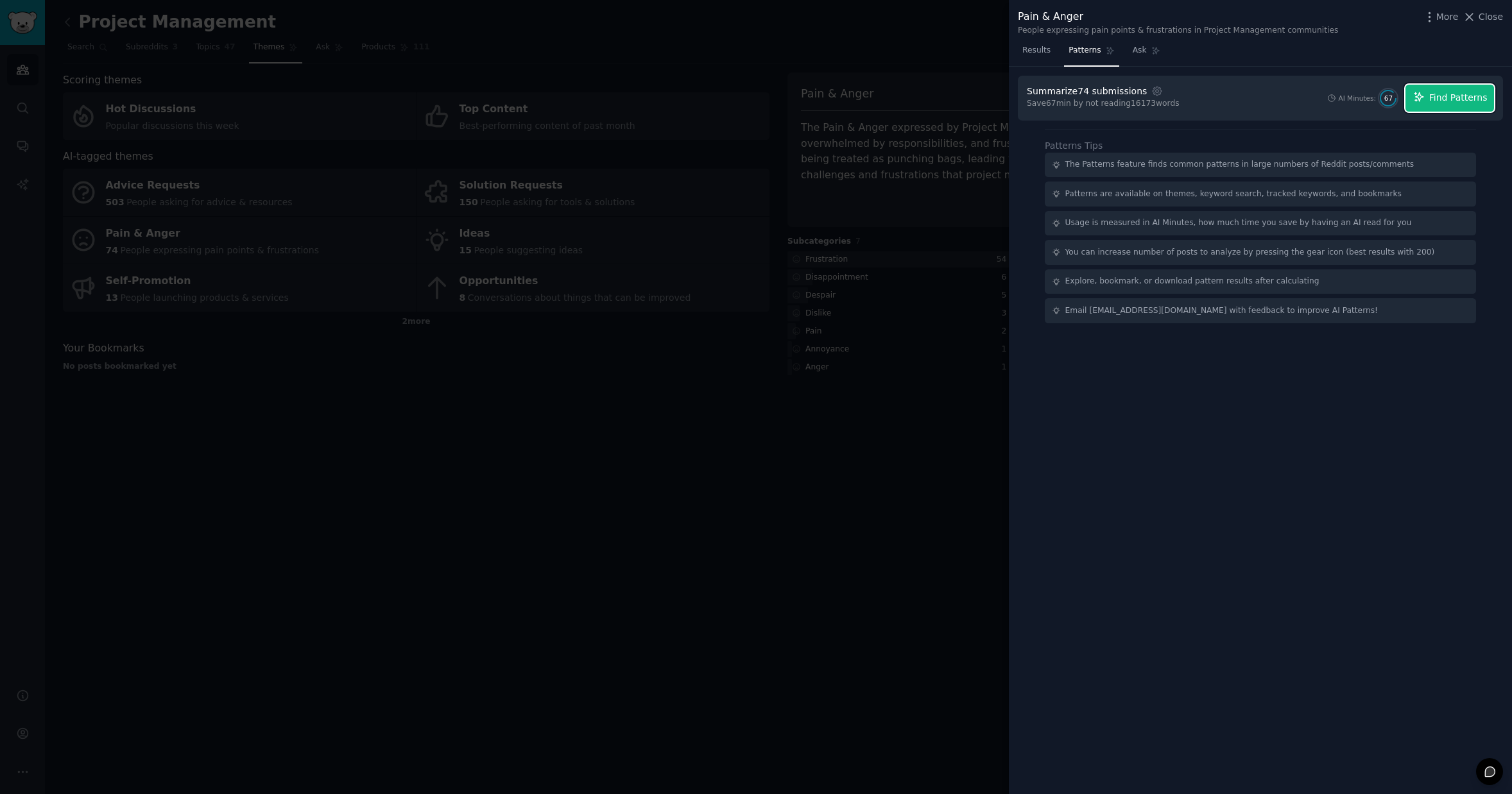
click at [1475, 99] on span "Find Patterns" at bounding box center [1459, 98] width 59 height 14
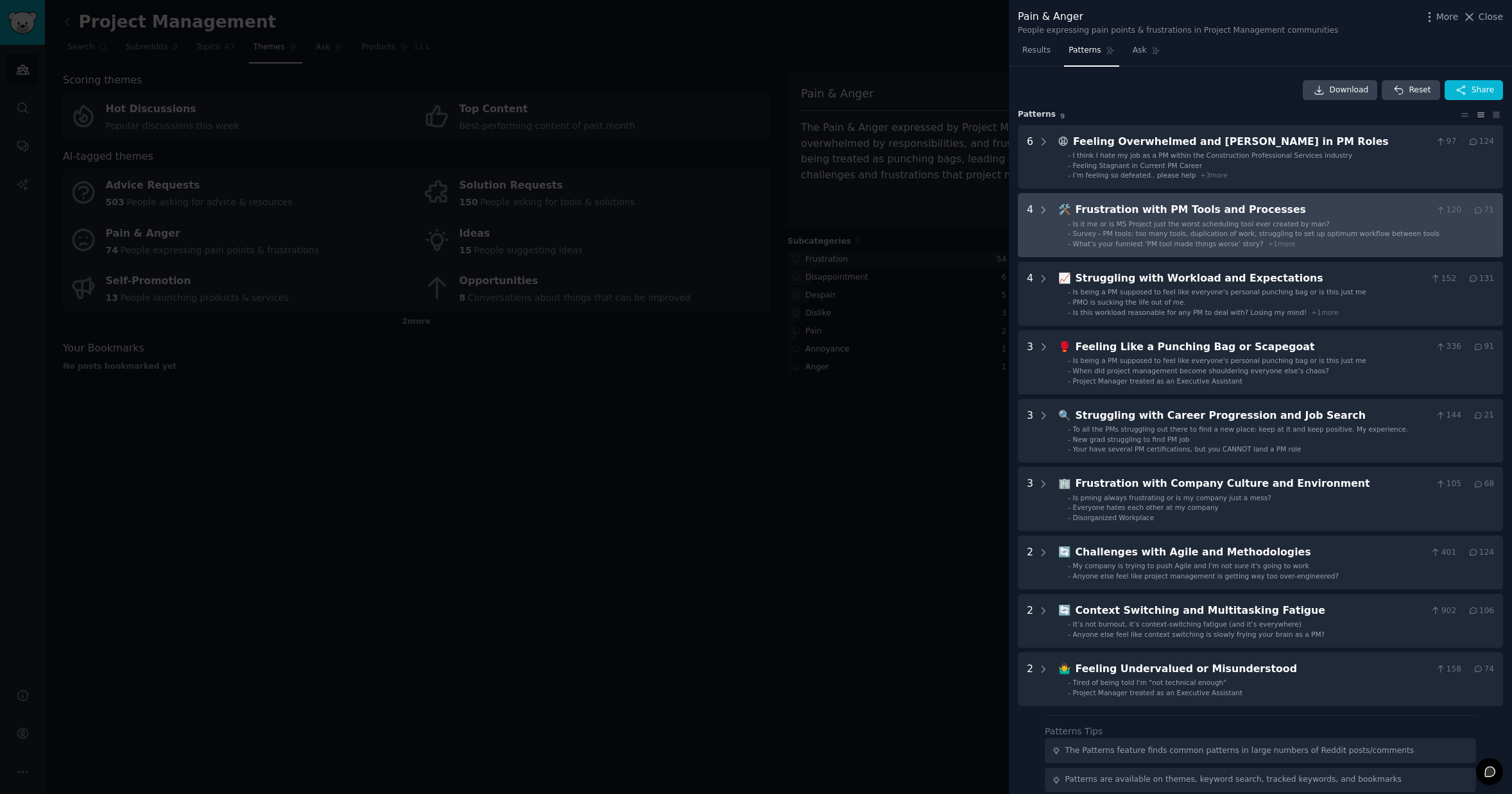
click at [1125, 215] on div "Frustration with PM Tools and Processes" at bounding box center [1253, 210] width 356 height 16
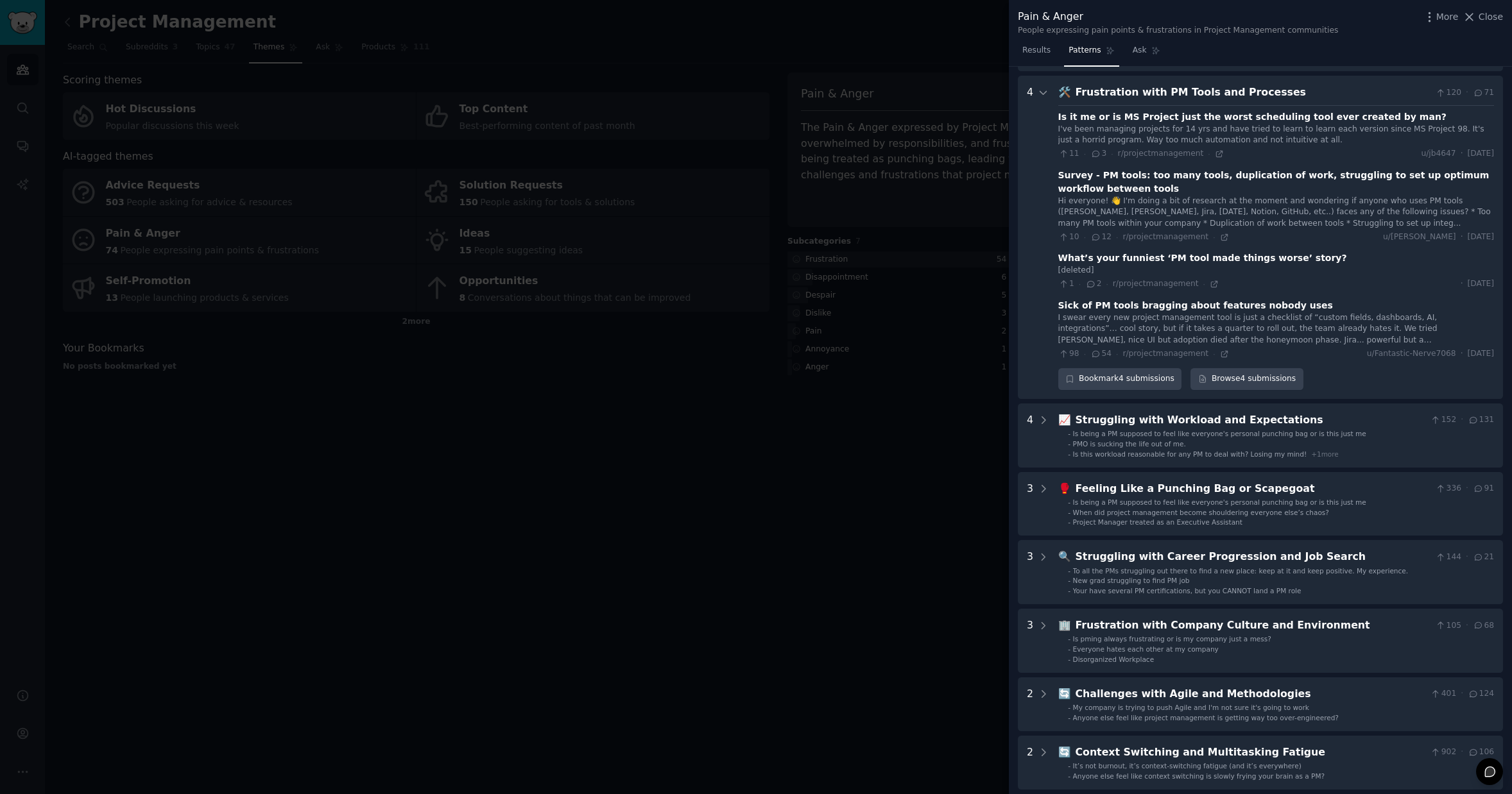
scroll to position [127, 0]
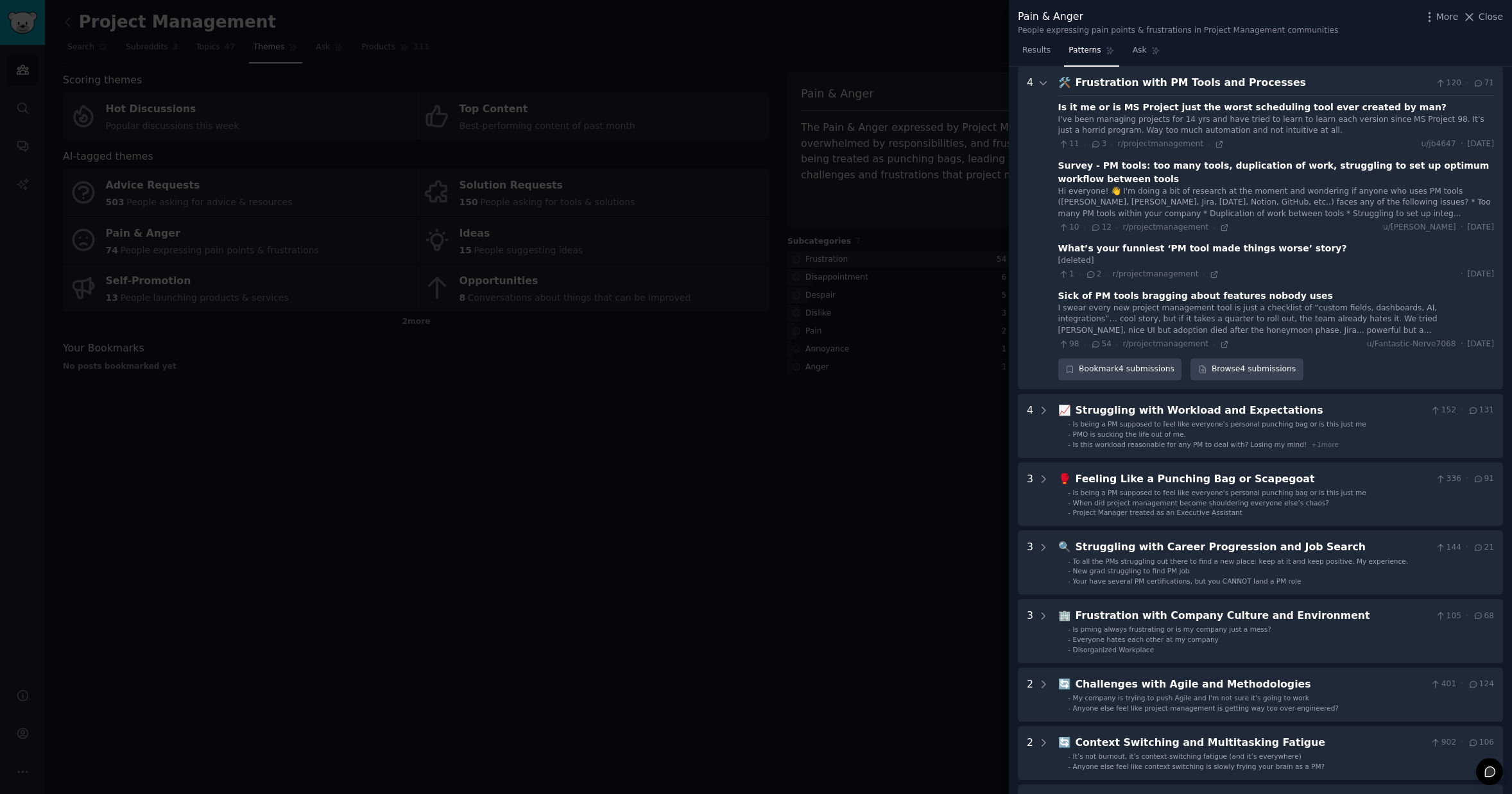
click at [1155, 85] on div "Frustration with PM Tools and Processes" at bounding box center [1253, 83] width 356 height 16
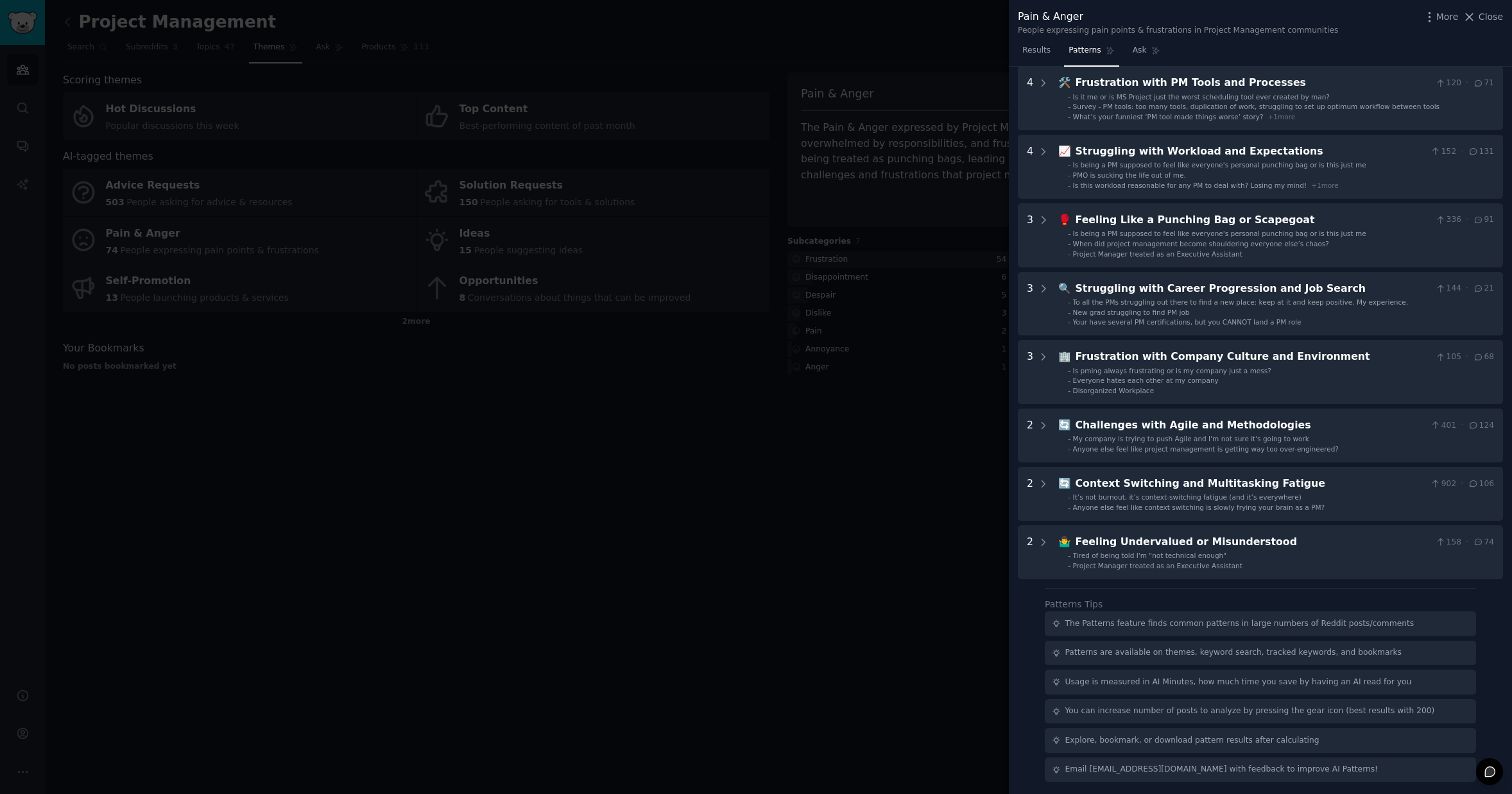
scroll to position [0, 0]
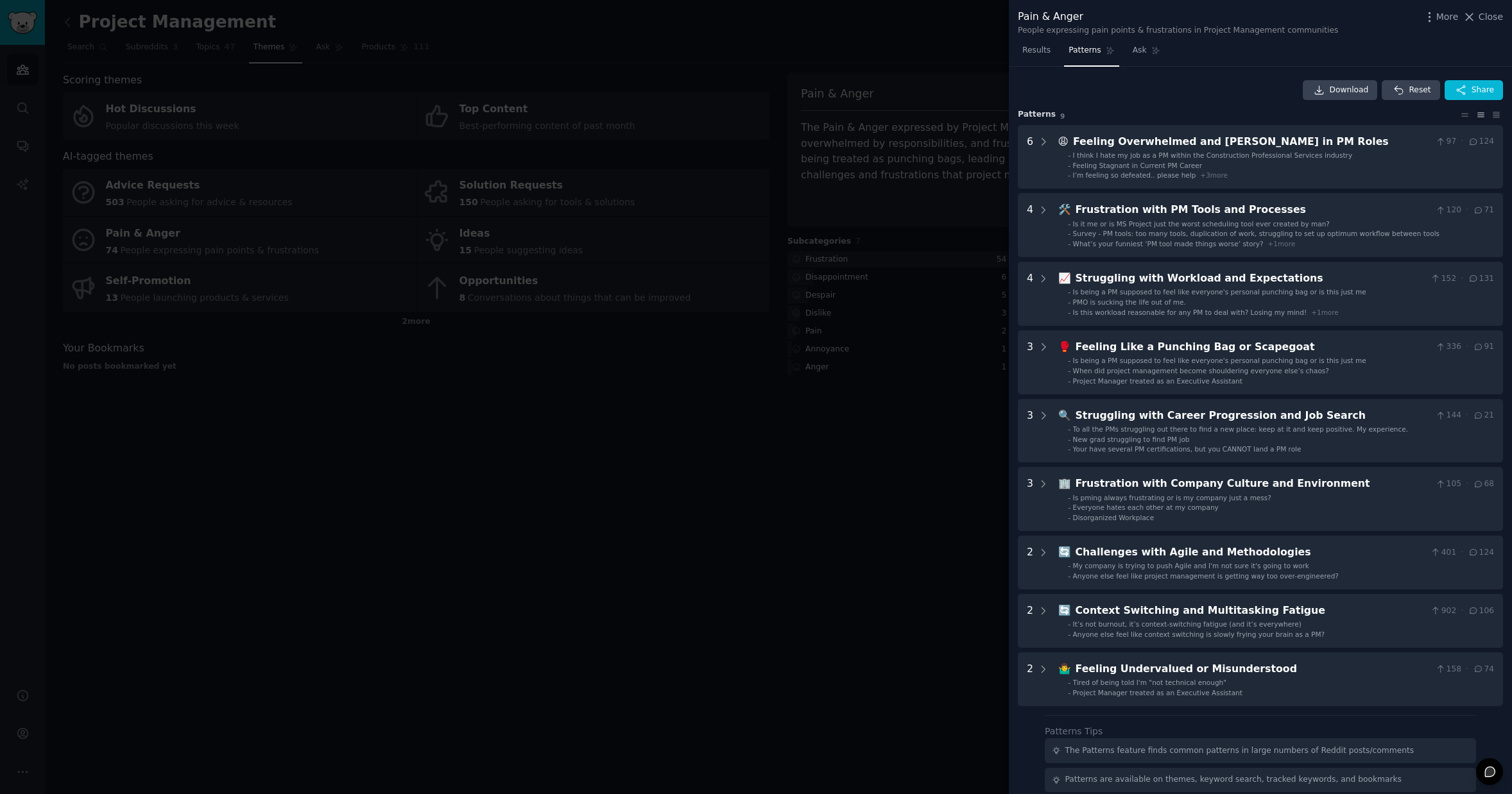
click at [910, 507] on div at bounding box center [756, 397] width 1512 height 794
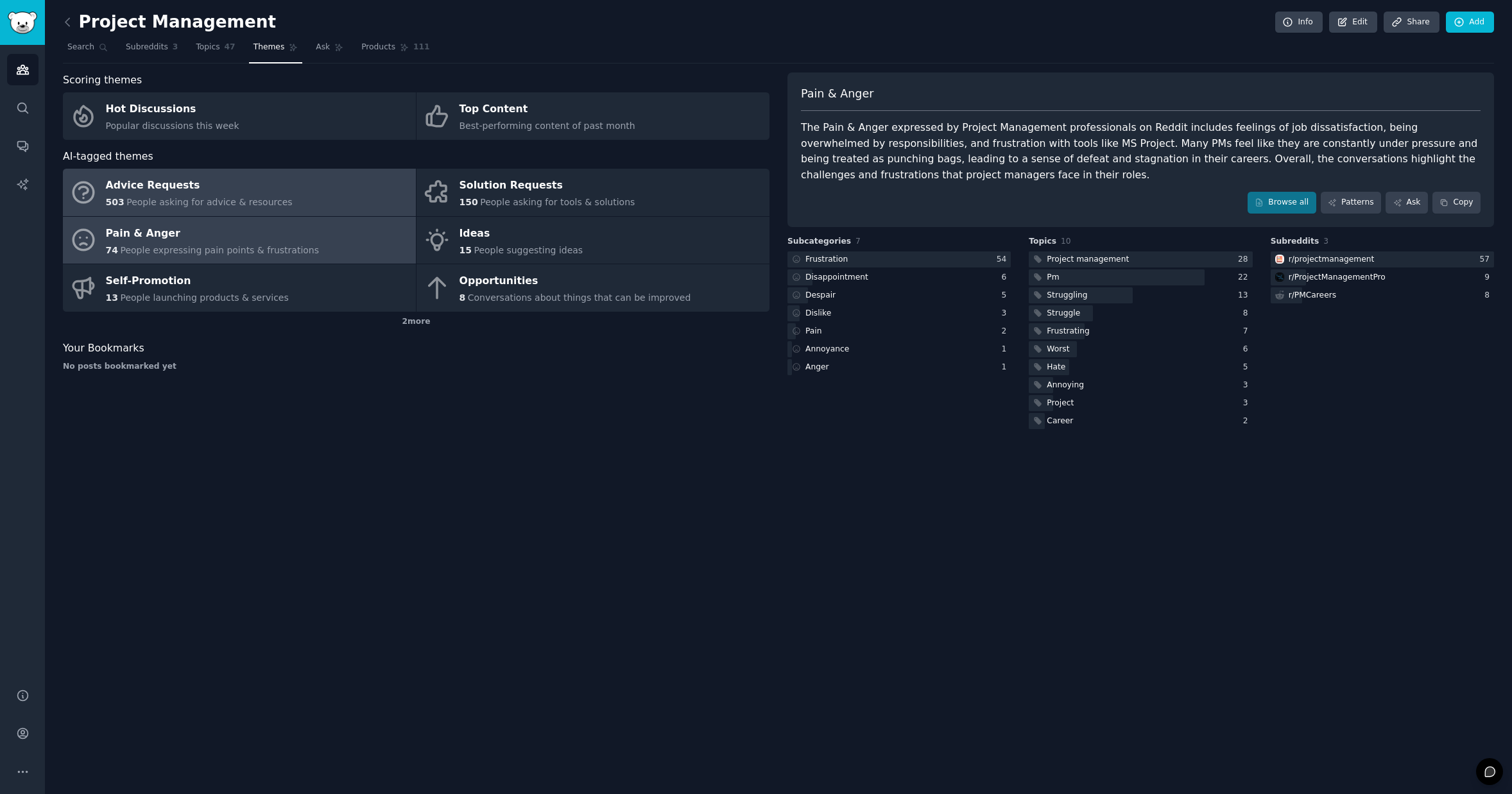
click at [259, 188] on div "Advice Requests" at bounding box center [199, 186] width 186 height 20
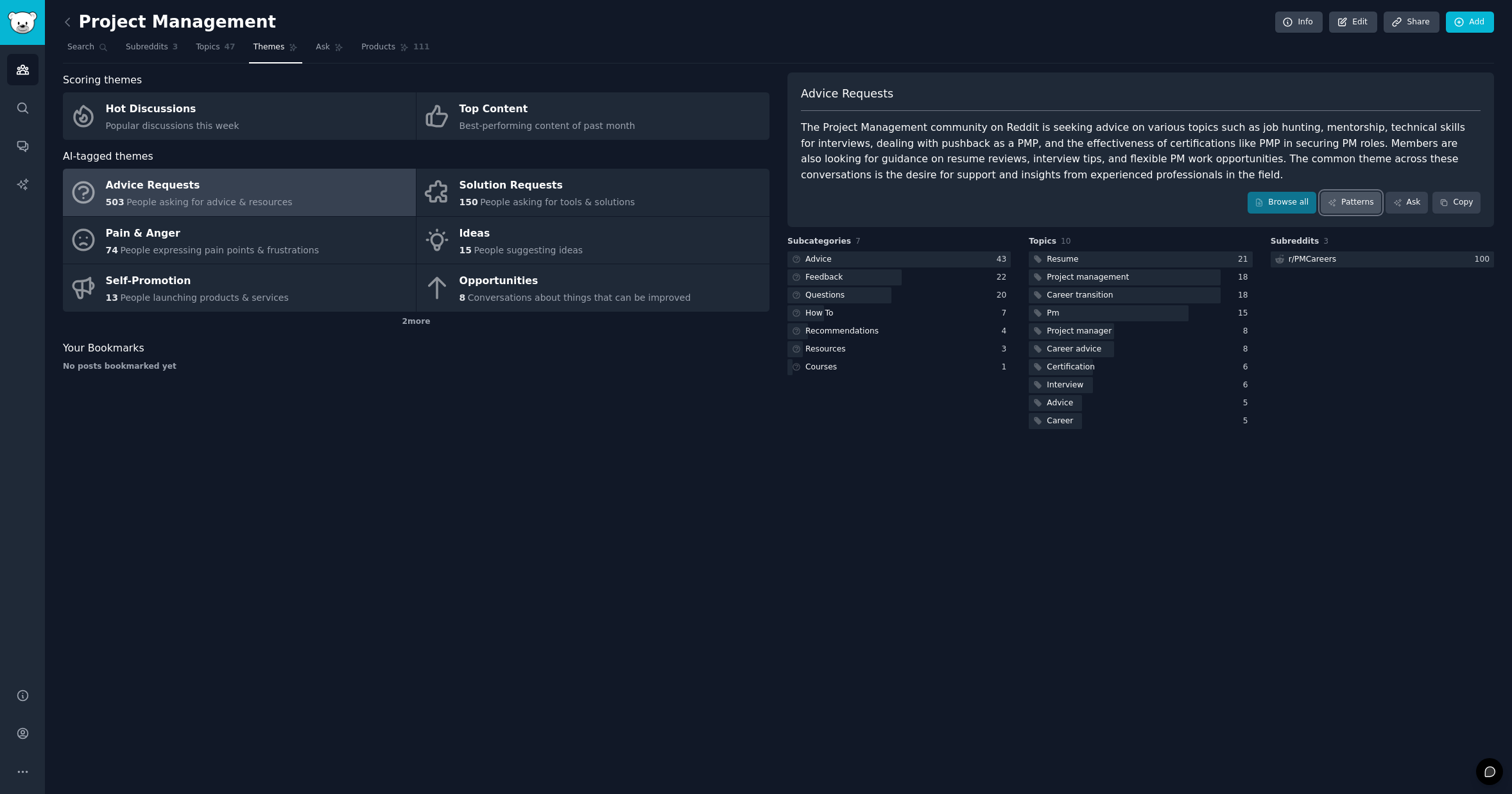
click at [1347, 199] on link "Patterns" at bounding box center [1351, 203] width 60 height 22
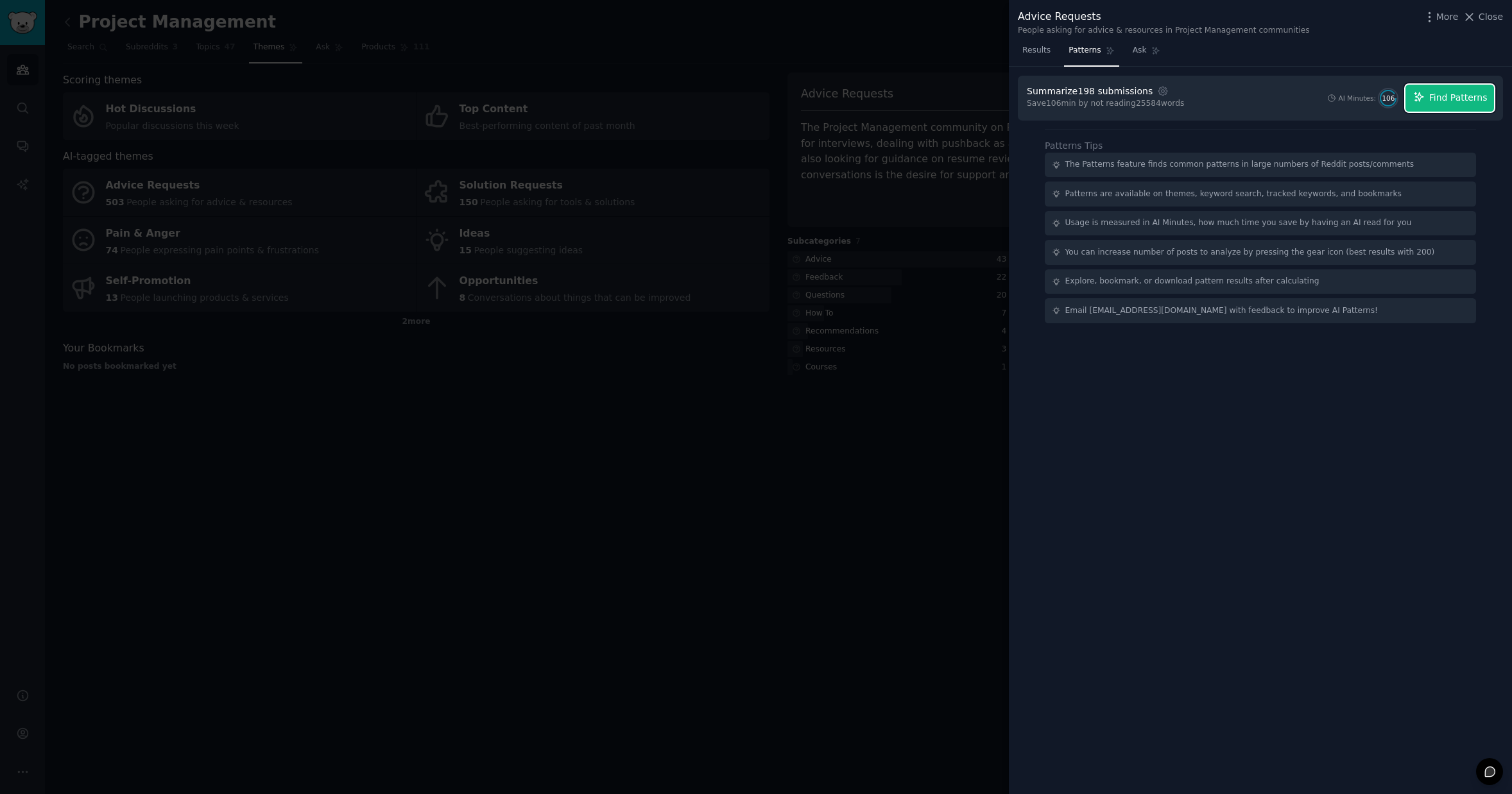
click at [1429, 103] on button "Find Patterns" at bounding box center [1450, 98] width 89 height 27
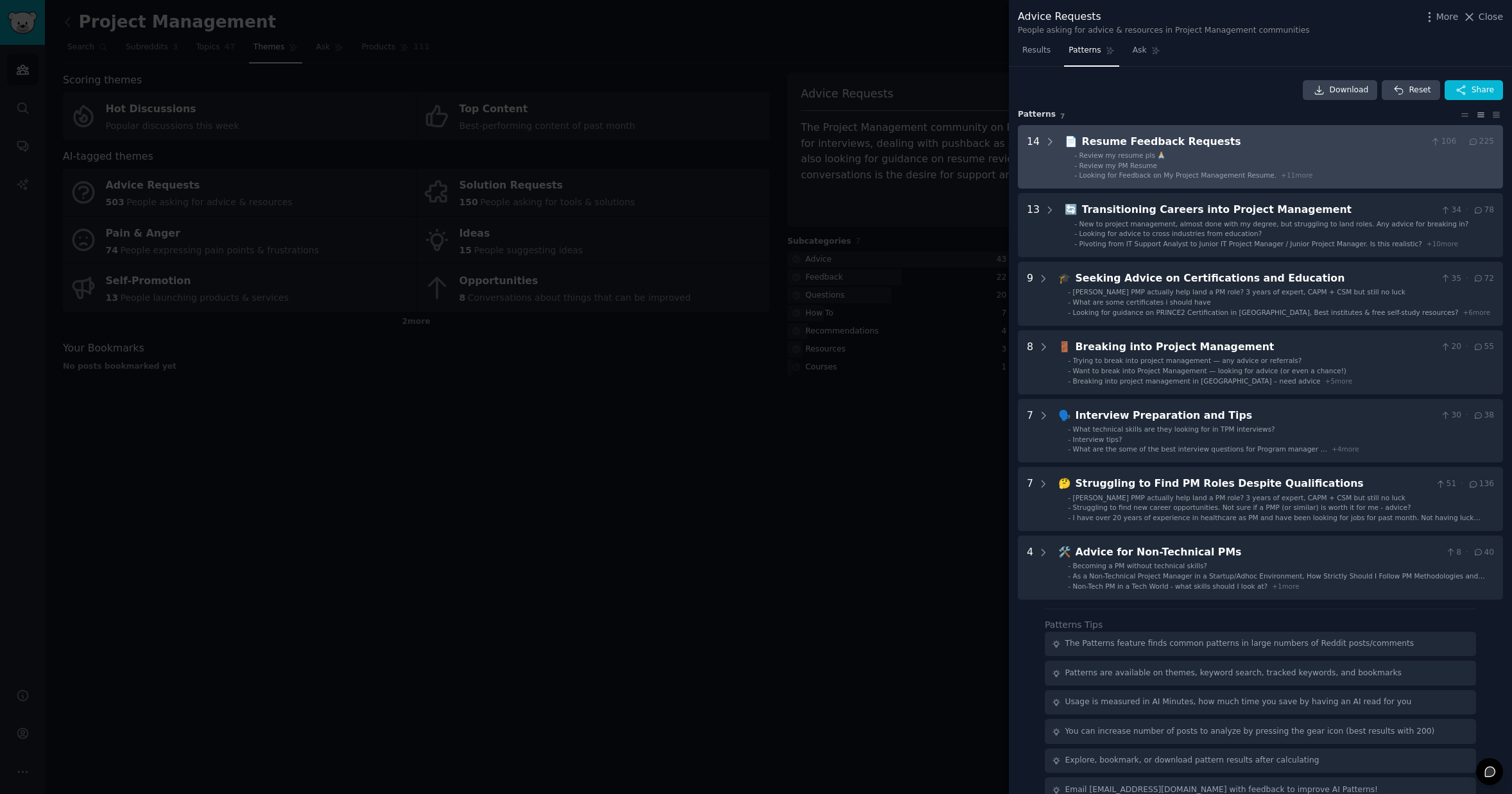
click at [1251, 159] on li "- Review my resume pls 🙏🏼" at bounding box center [1284, 155] width 420 height 9
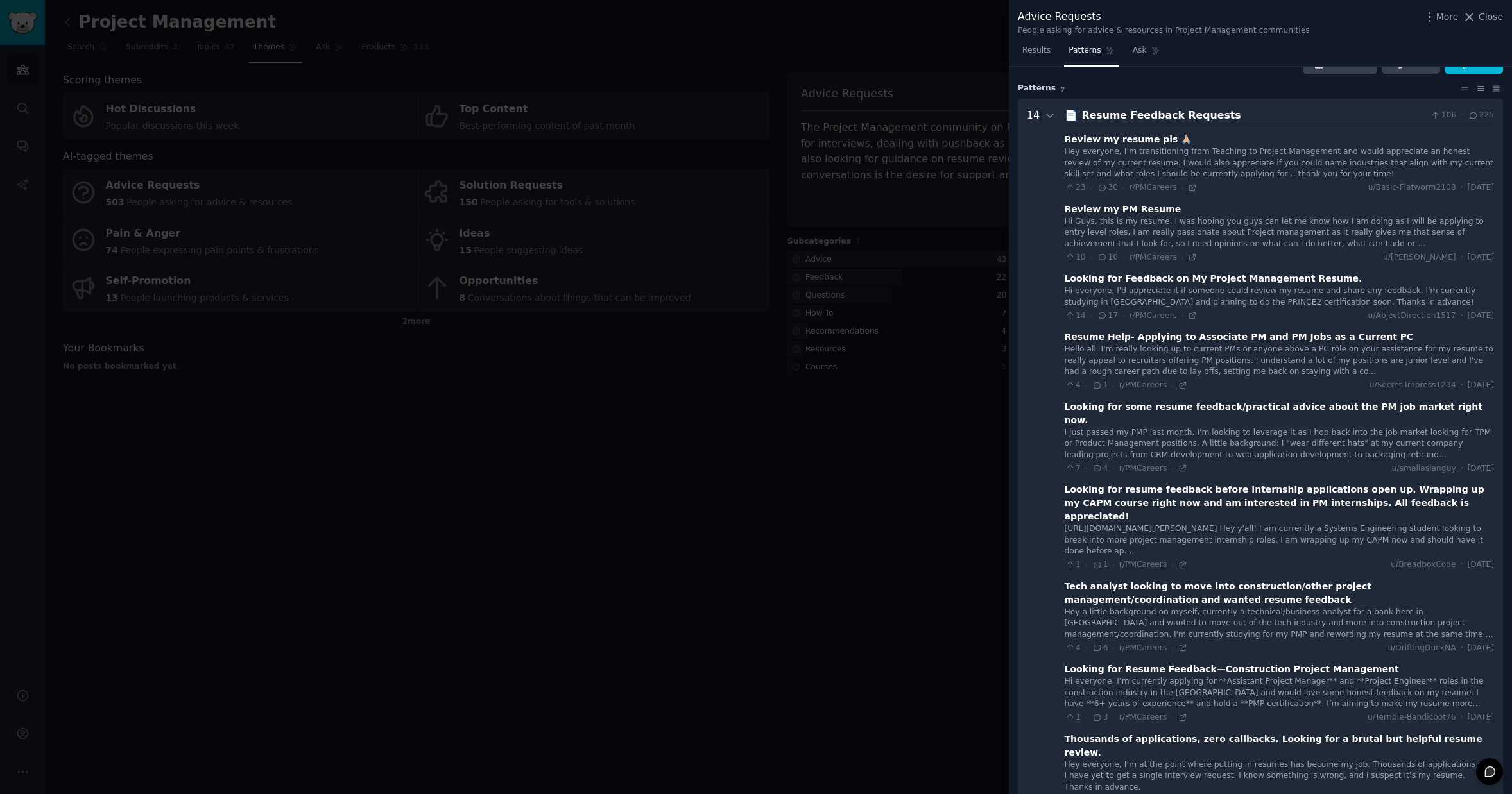
scroll to position [24, 0]
click at [1049, 113] on icon at bounding box center [1050, 117] width 12 height 12
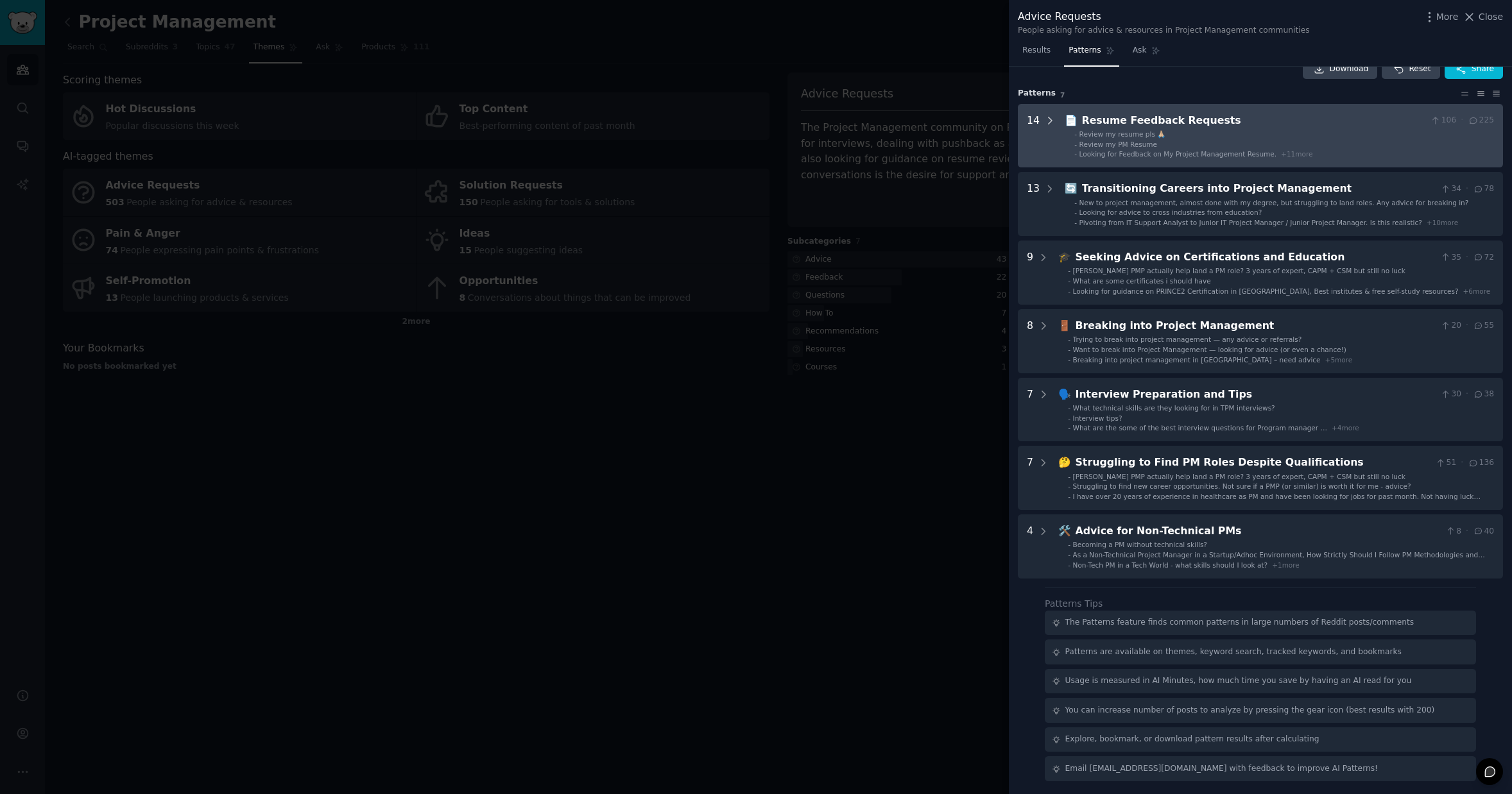
scroll to position [22, 0]
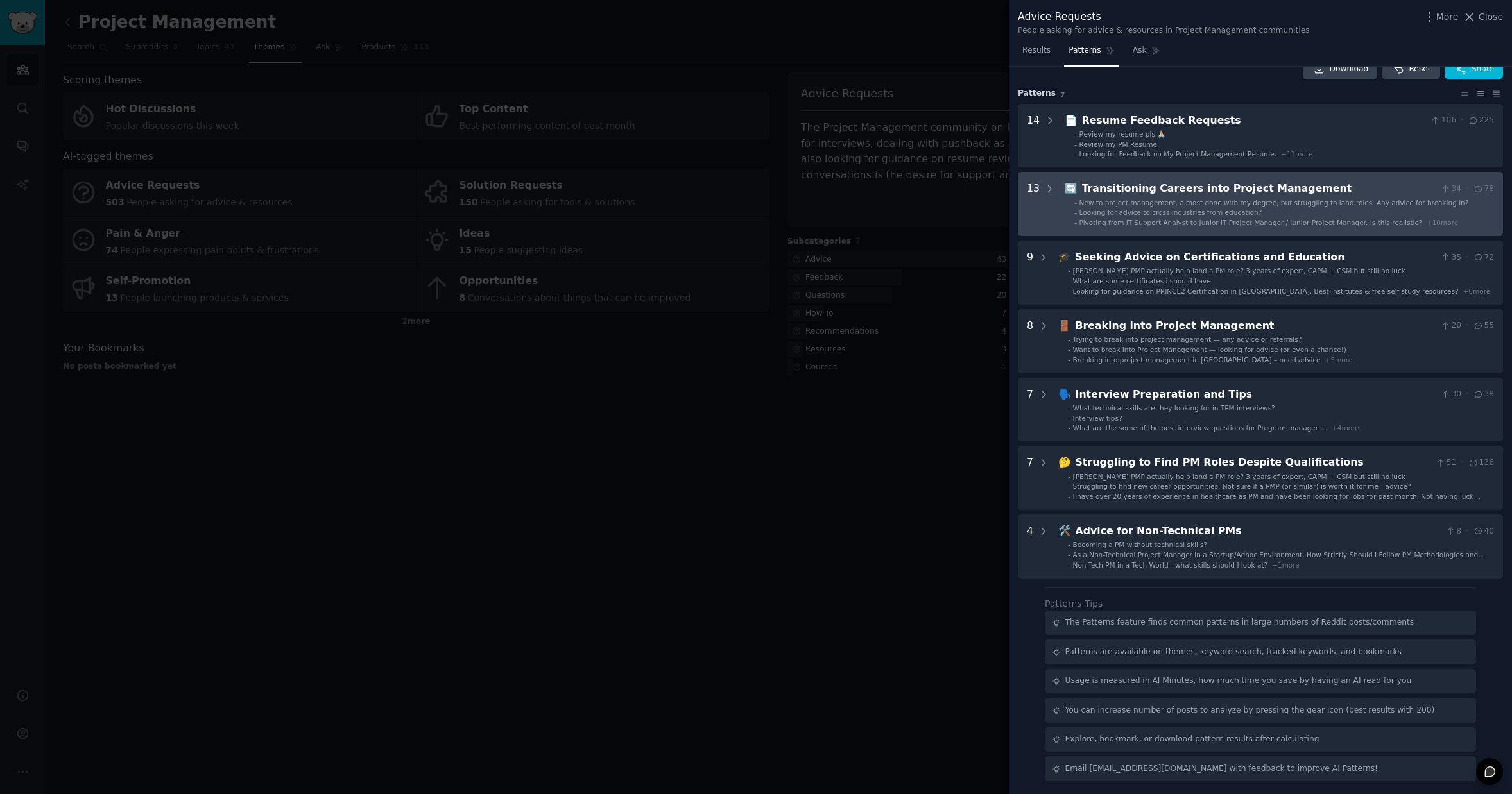
click at [1142, 206] on ul "- New to project management, almost done with my degree, but struggling to land…" at bounding box center [1280, 212] width 429 height 29
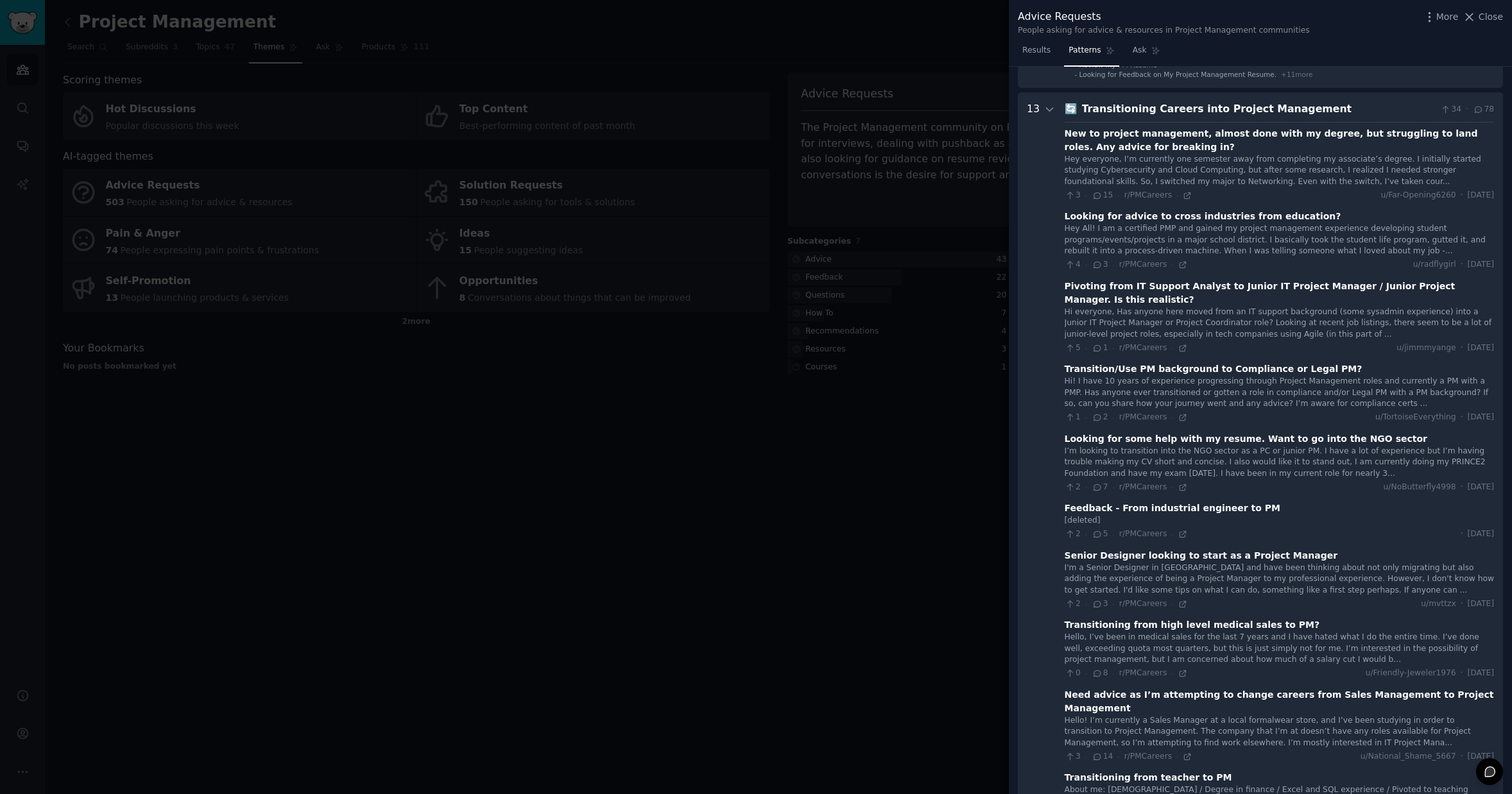
scroll to position [127, 0]
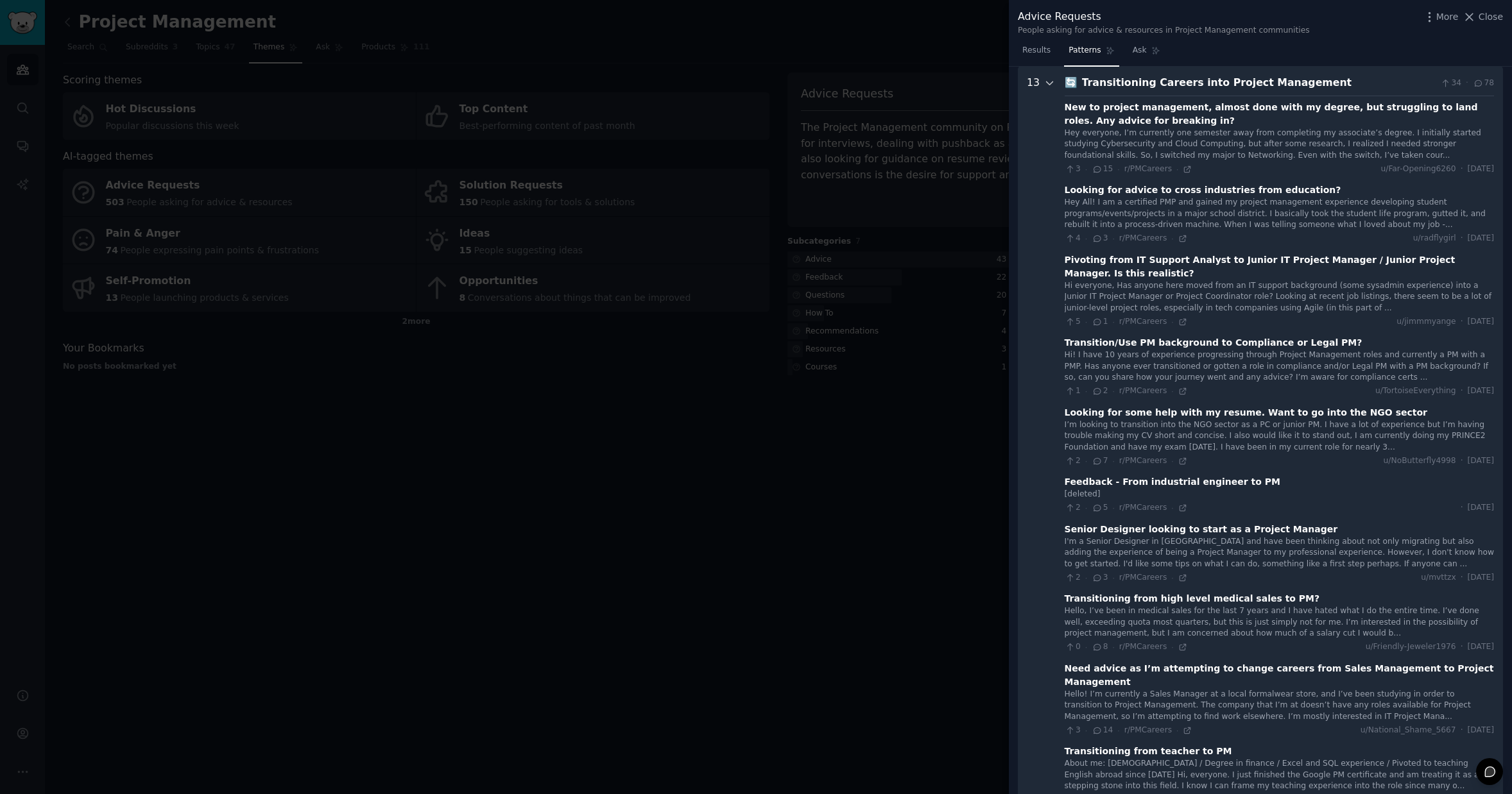
click at [1046, 80] on icon at bounding box center [1050, 83] width 12 height 12
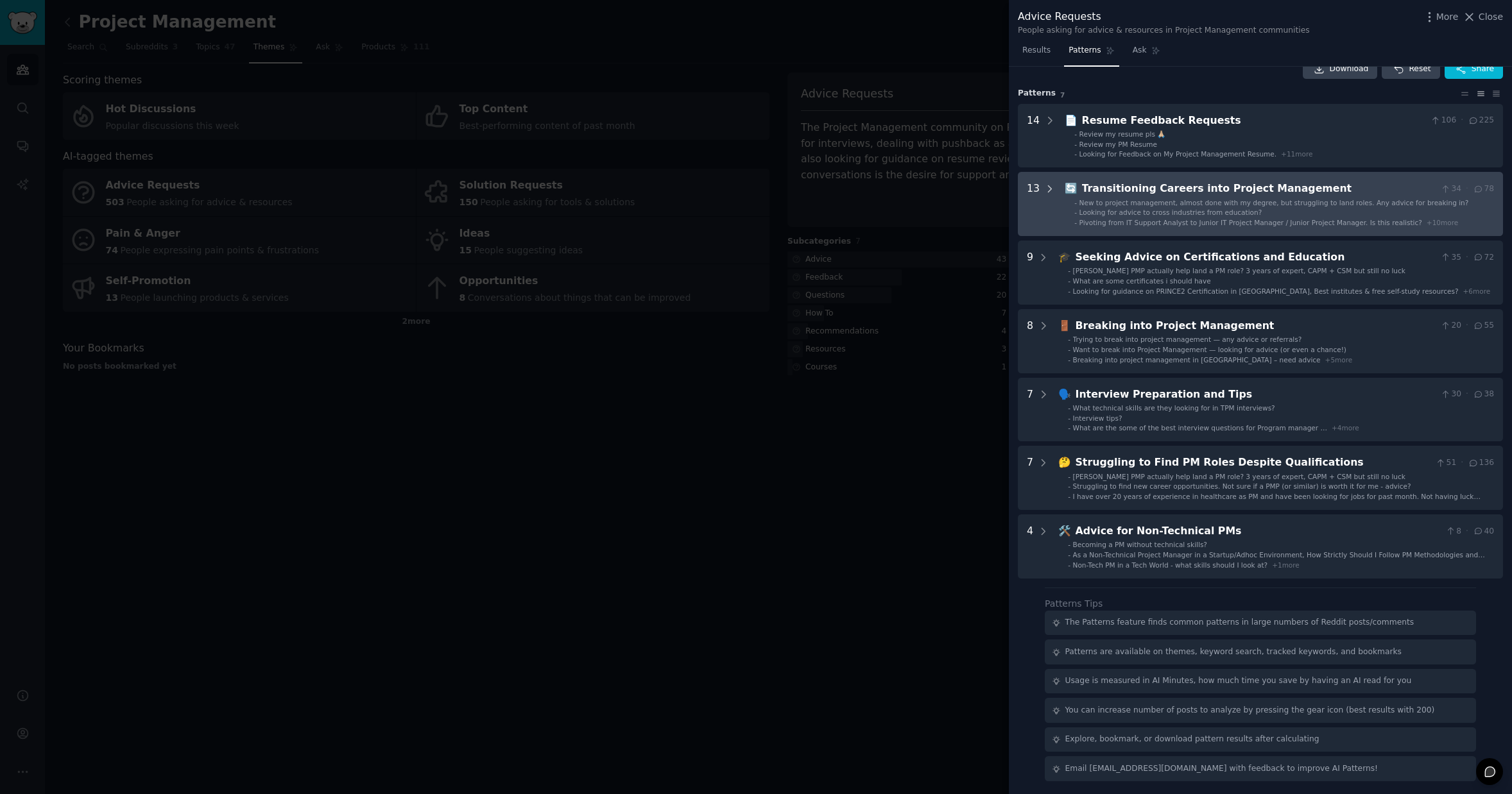
scroll to position [22, 0]
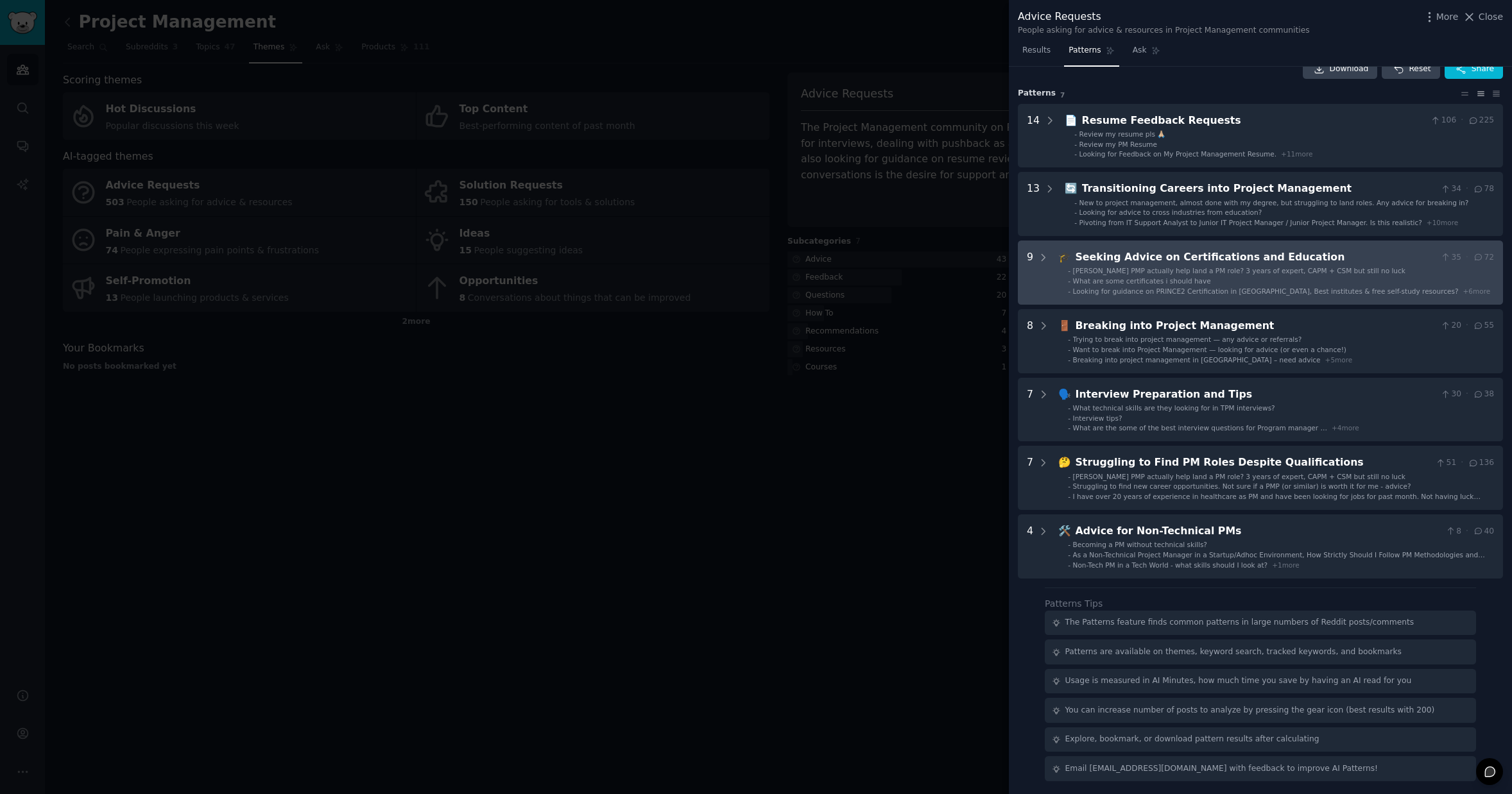
click at [1205, 285] on ul "- Will PMP actually help land a PM role? 3 years of expert, CAPM + CSM but stil…" at bounding box center [1276, 281] width 435 height 29
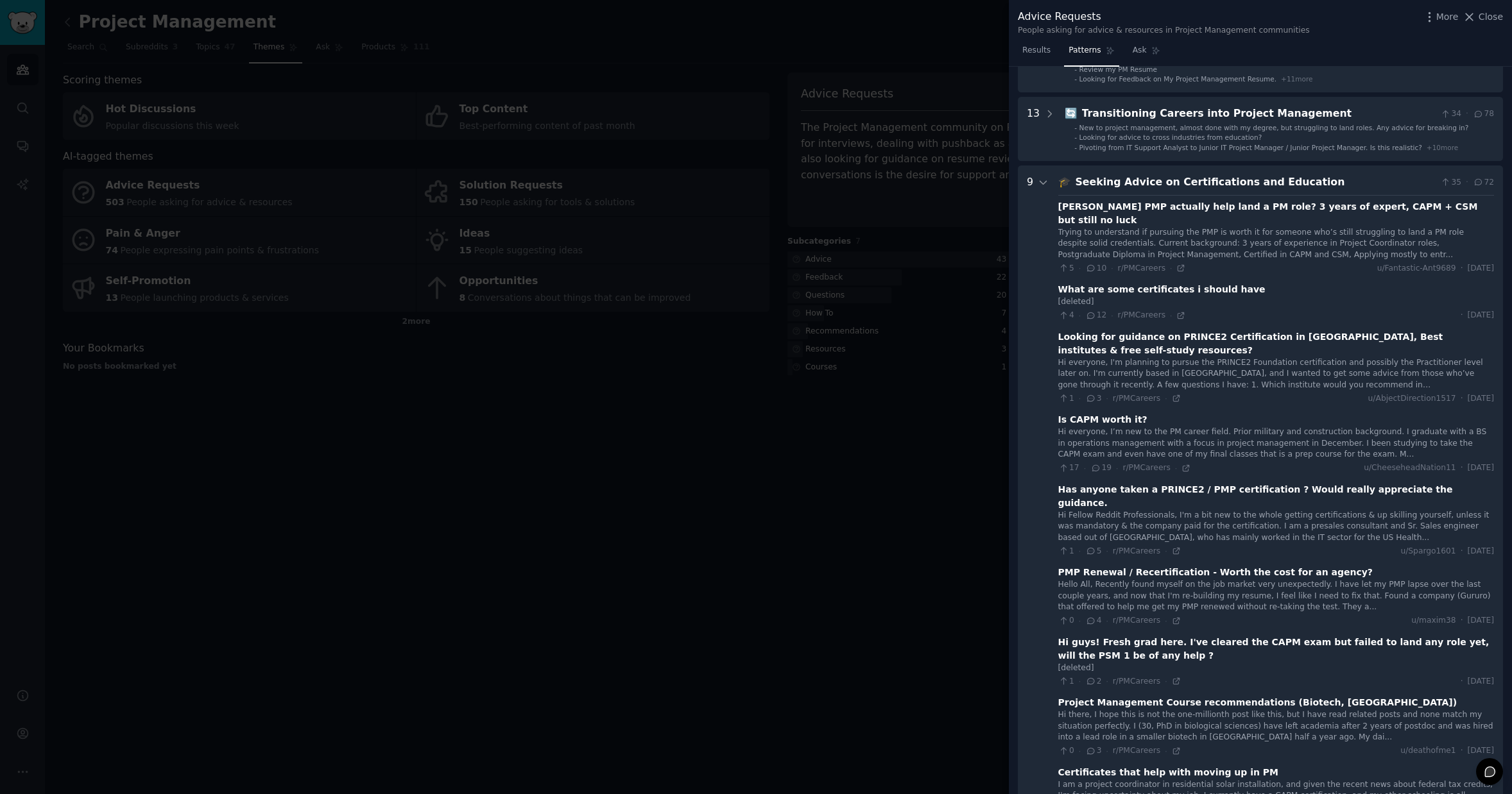
scroll to position [90, 0]
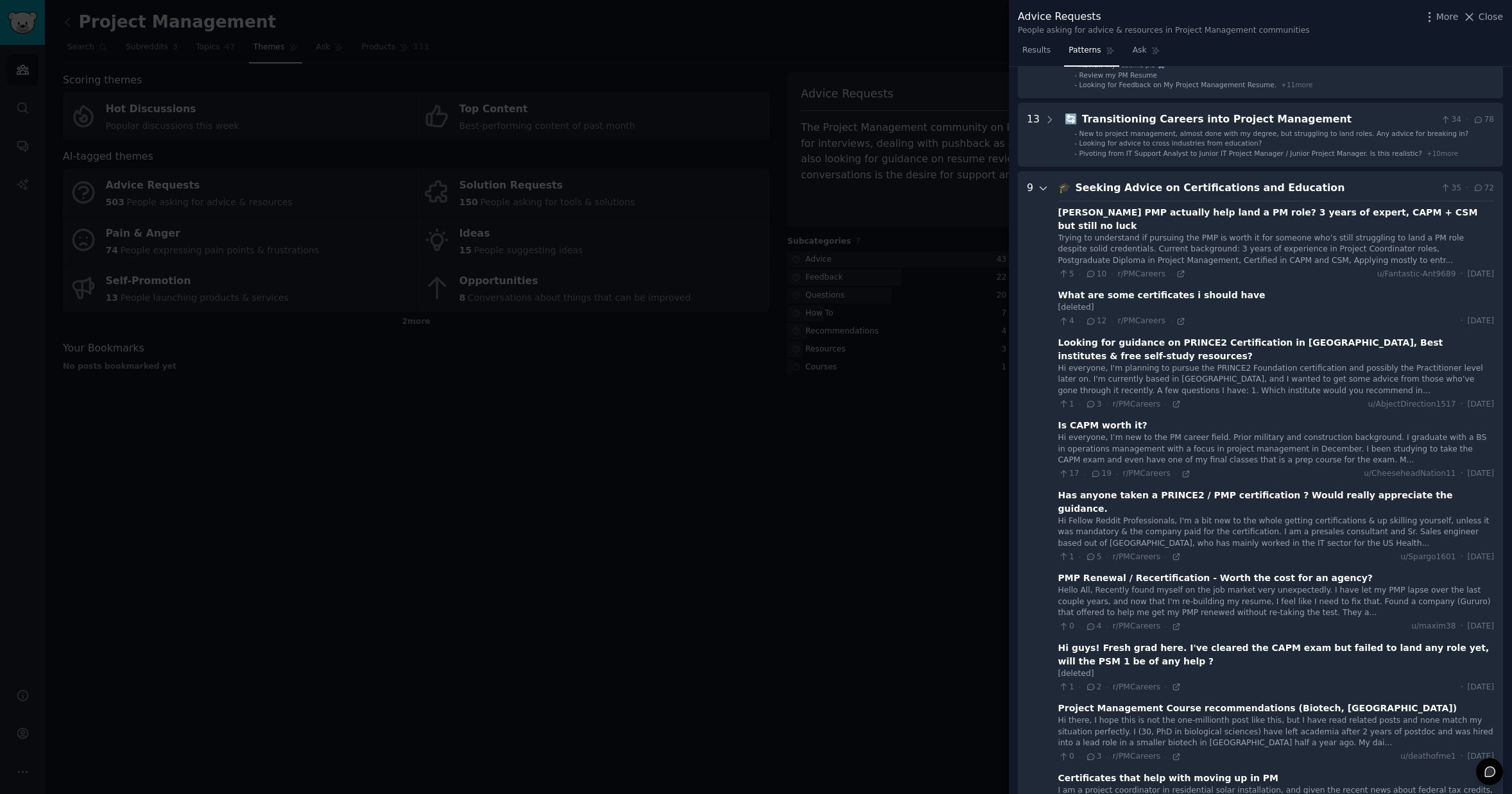
click at [1048, 186] on icon at bounding box center [1043, 188] width 12 height 12
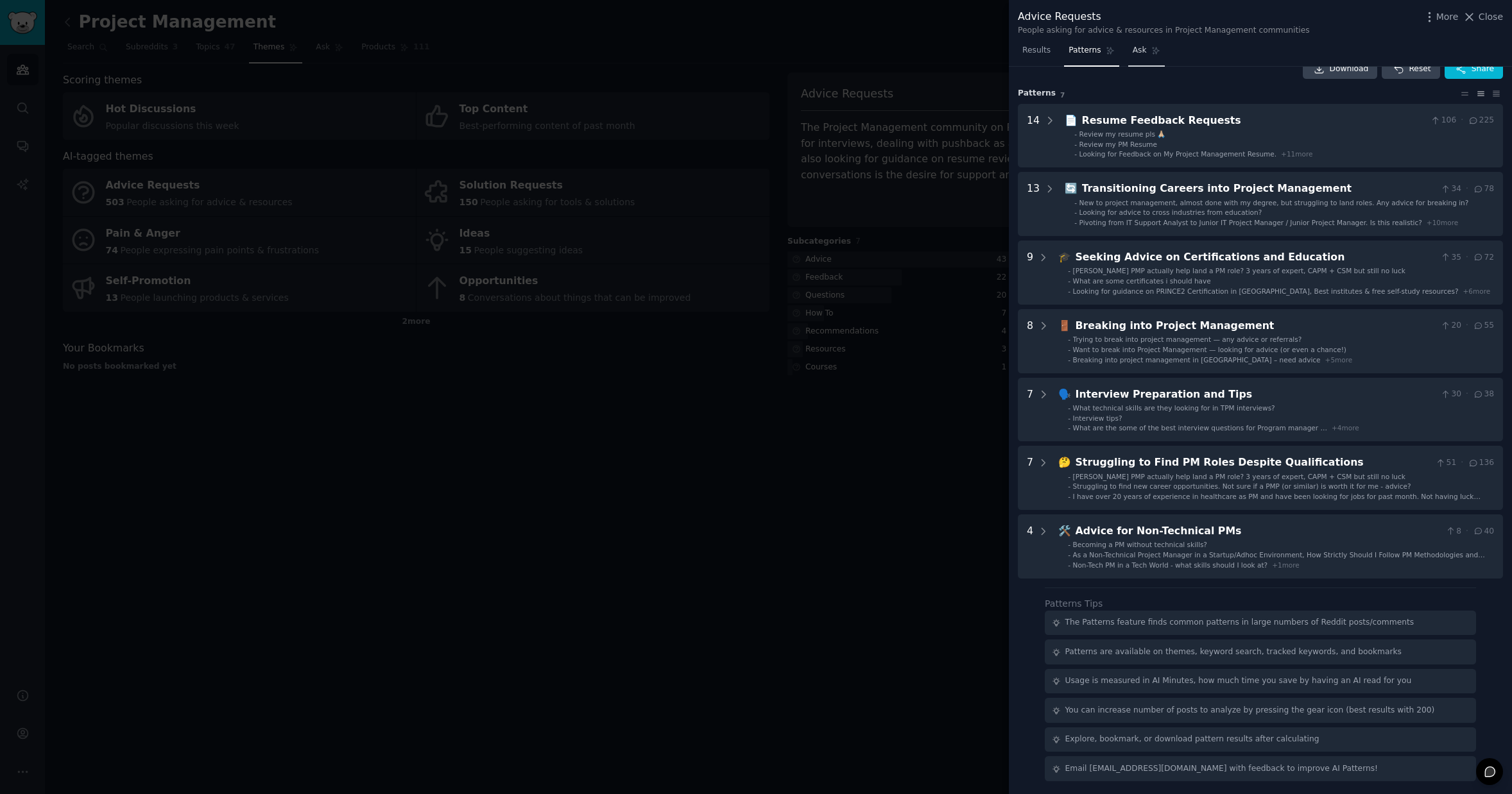
click at [1140, 49] on span "Ask" at bounding box center [1140, 51] width 14 height 12
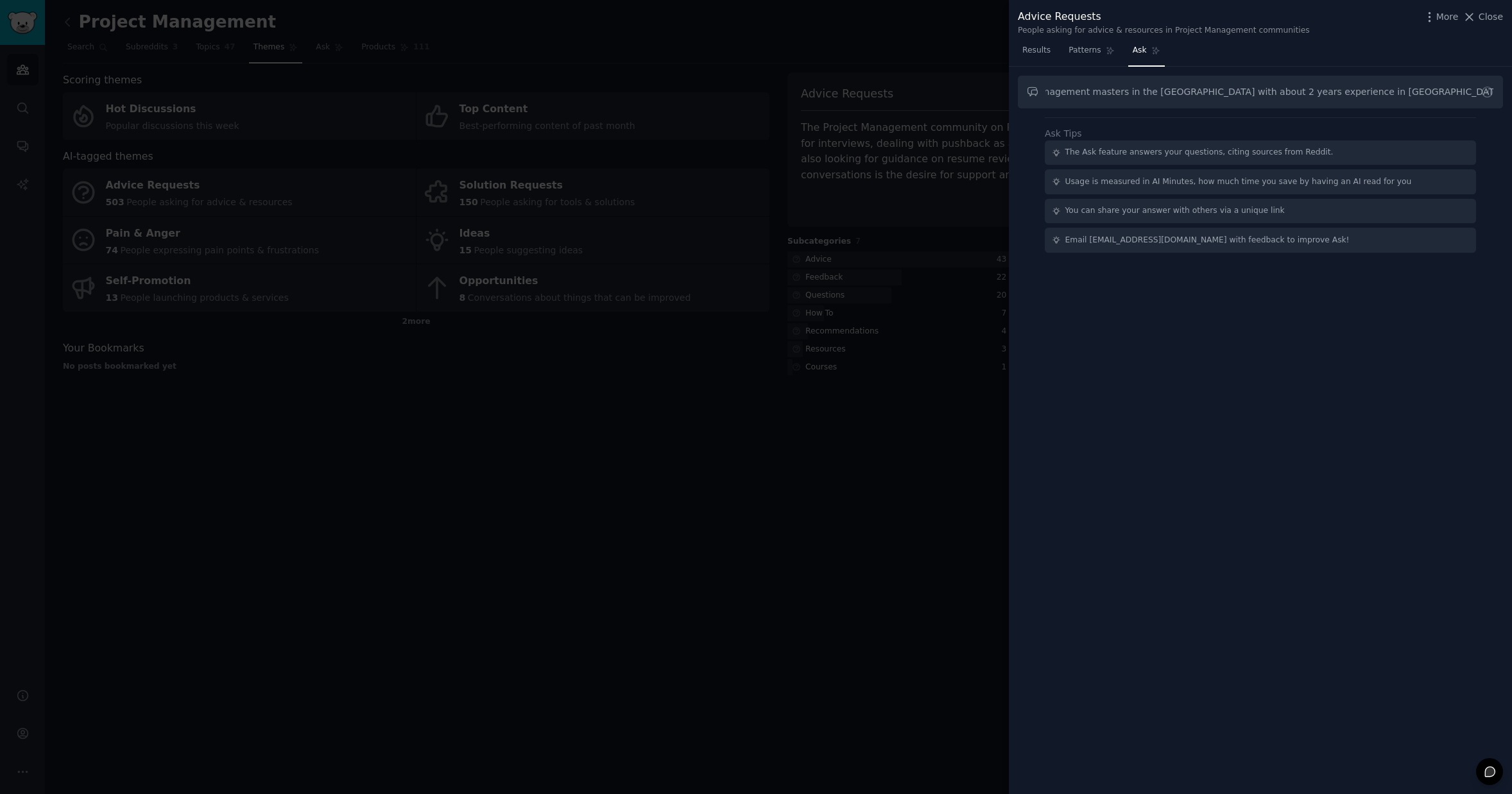
scroll to position [0, 195]
type input "for someone looking to study project management masters in the UK with about 2 …"
paste input "What percentage of international graduates from this program secure jobs in the…"
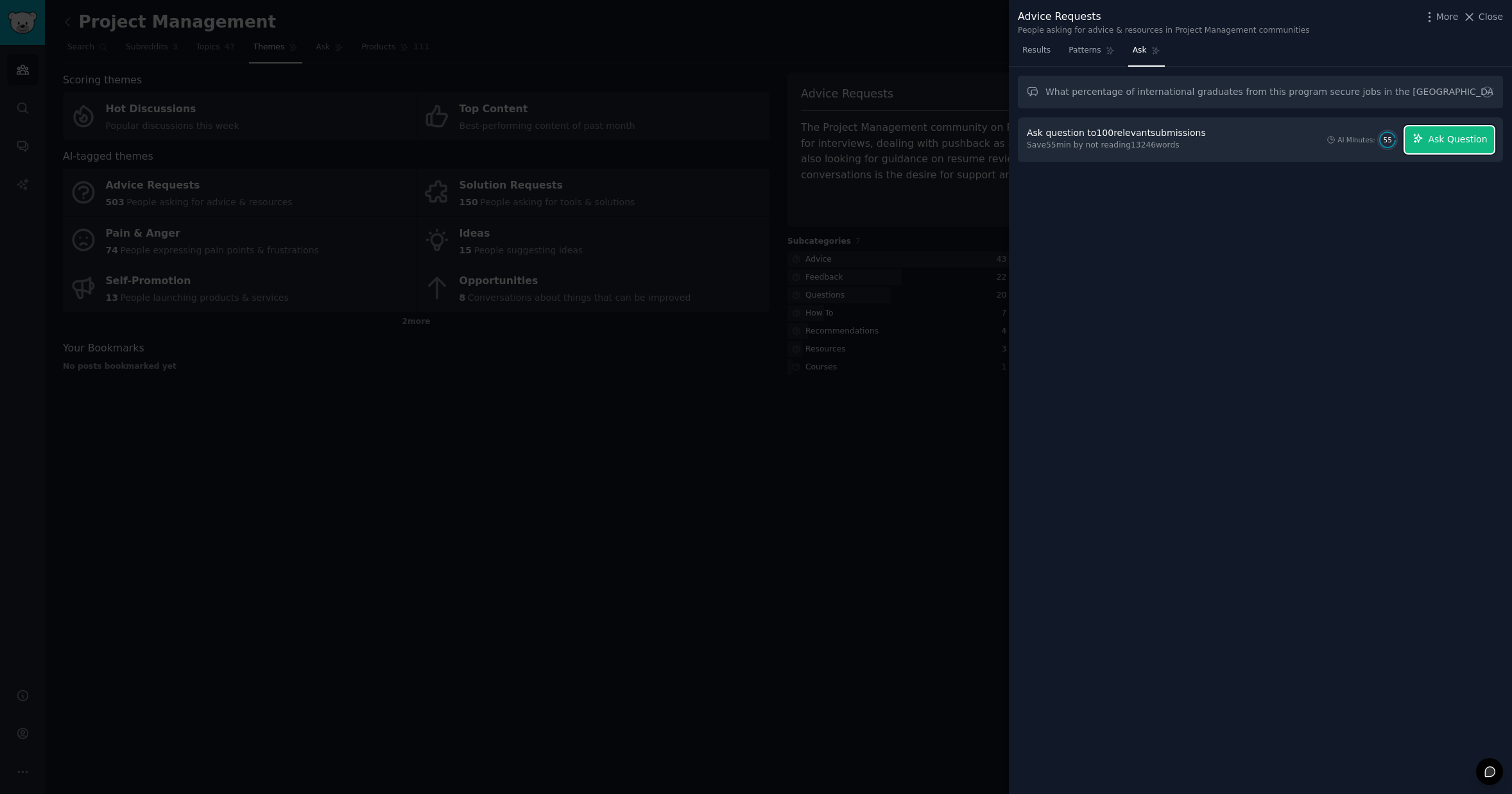
click at [1455, 143] on span "Ask Question" at bounding box center [1457, 140] width 59 height 14
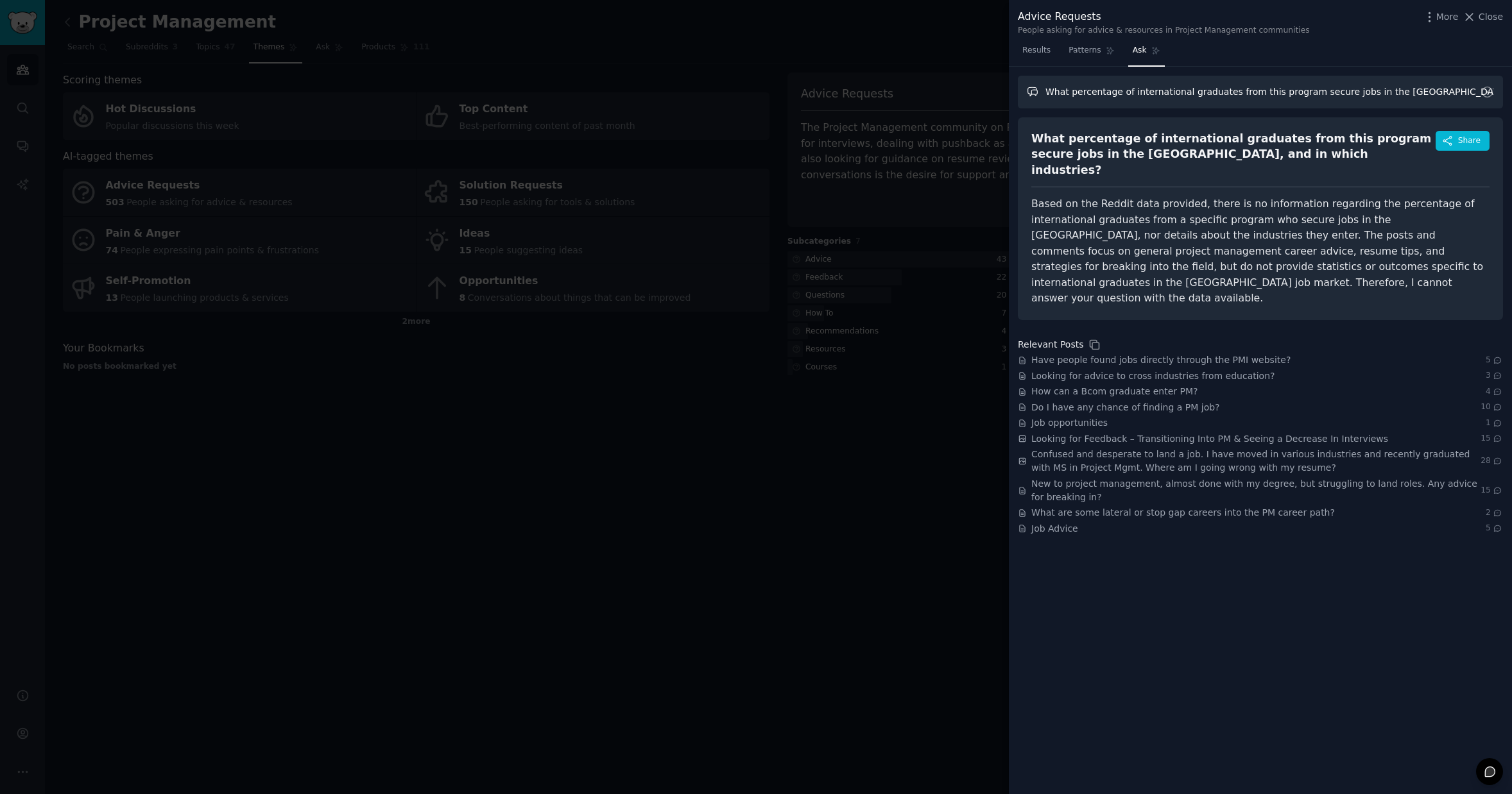
click at [1115, 91] on input "What percentage of international graduates from this program secure jobs in the…" at bounding box center [1260, 92] width 485 height 33
click at [1119, 92] on input "What percentage of international graduates from this program secure jobs in the…" at bounding box center [1260, 92] width 485 height 33
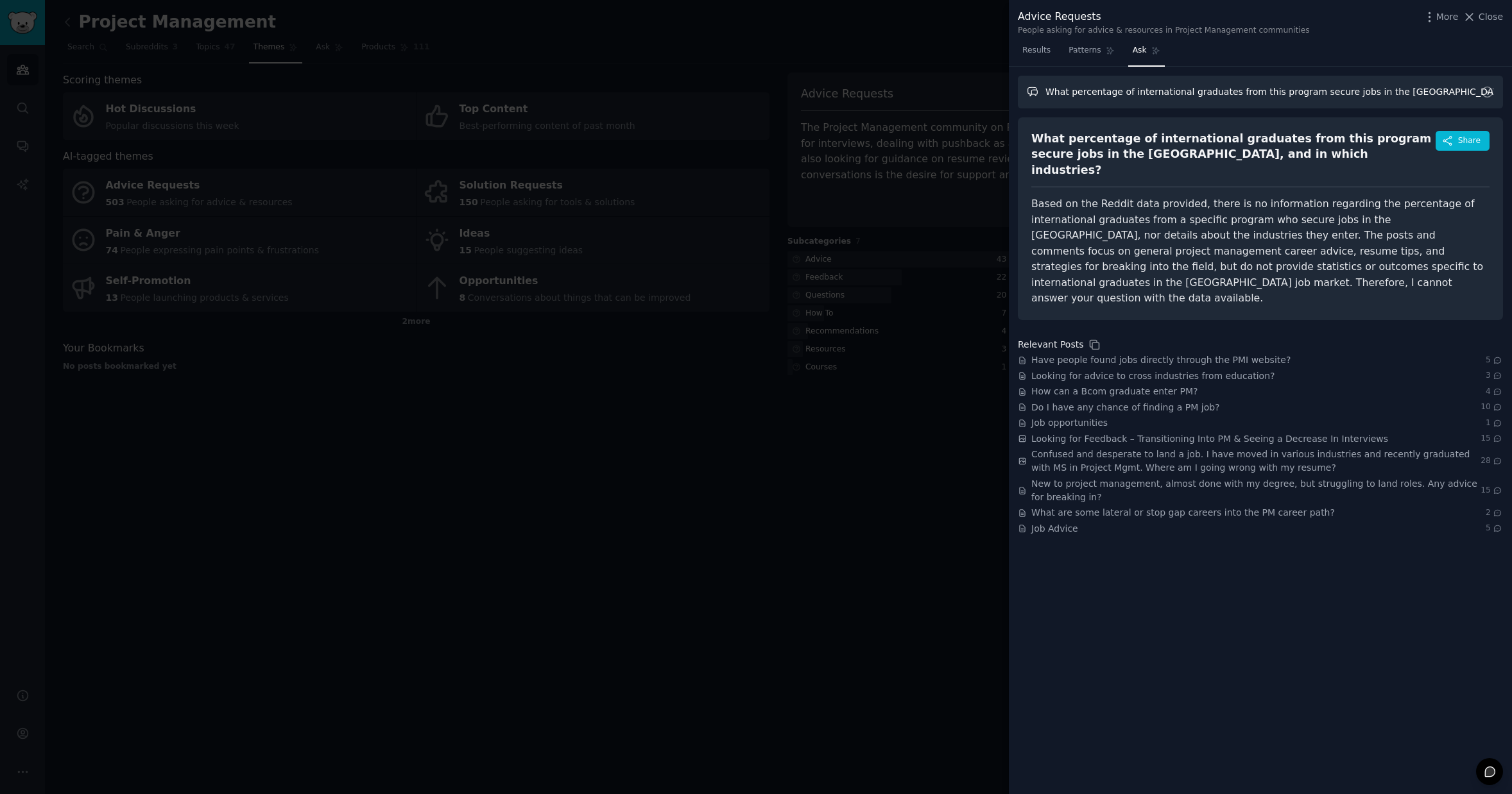
paste input "Can you share examples of recent international graduates who found project mana…"
type input "Can you share examples of recent international graduates who found project mana…"
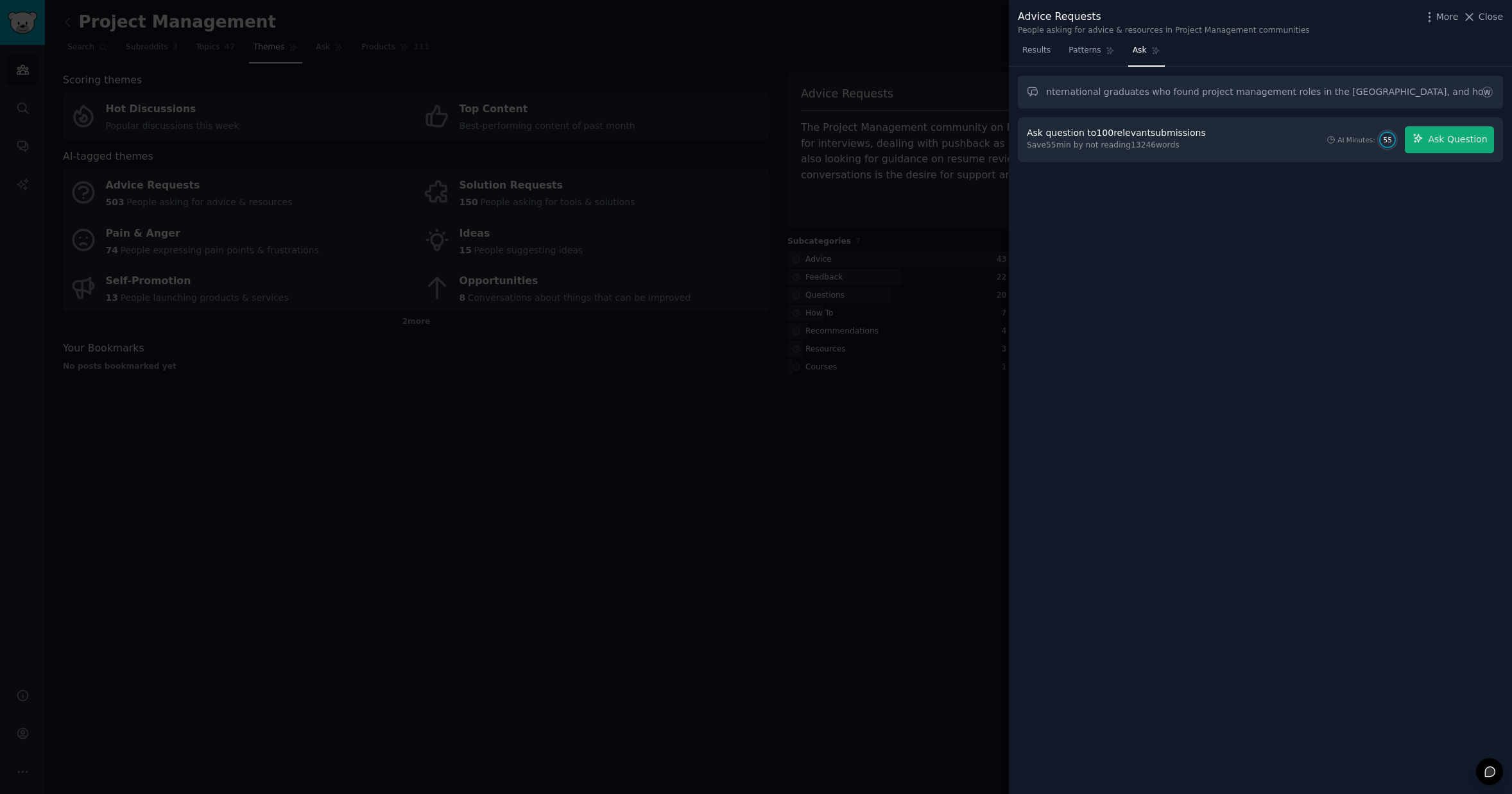
scroll to position [0, 0]
click at [1436, 139] on span "Ask Question" at bounding box center [1457, 140] width 59 height 14
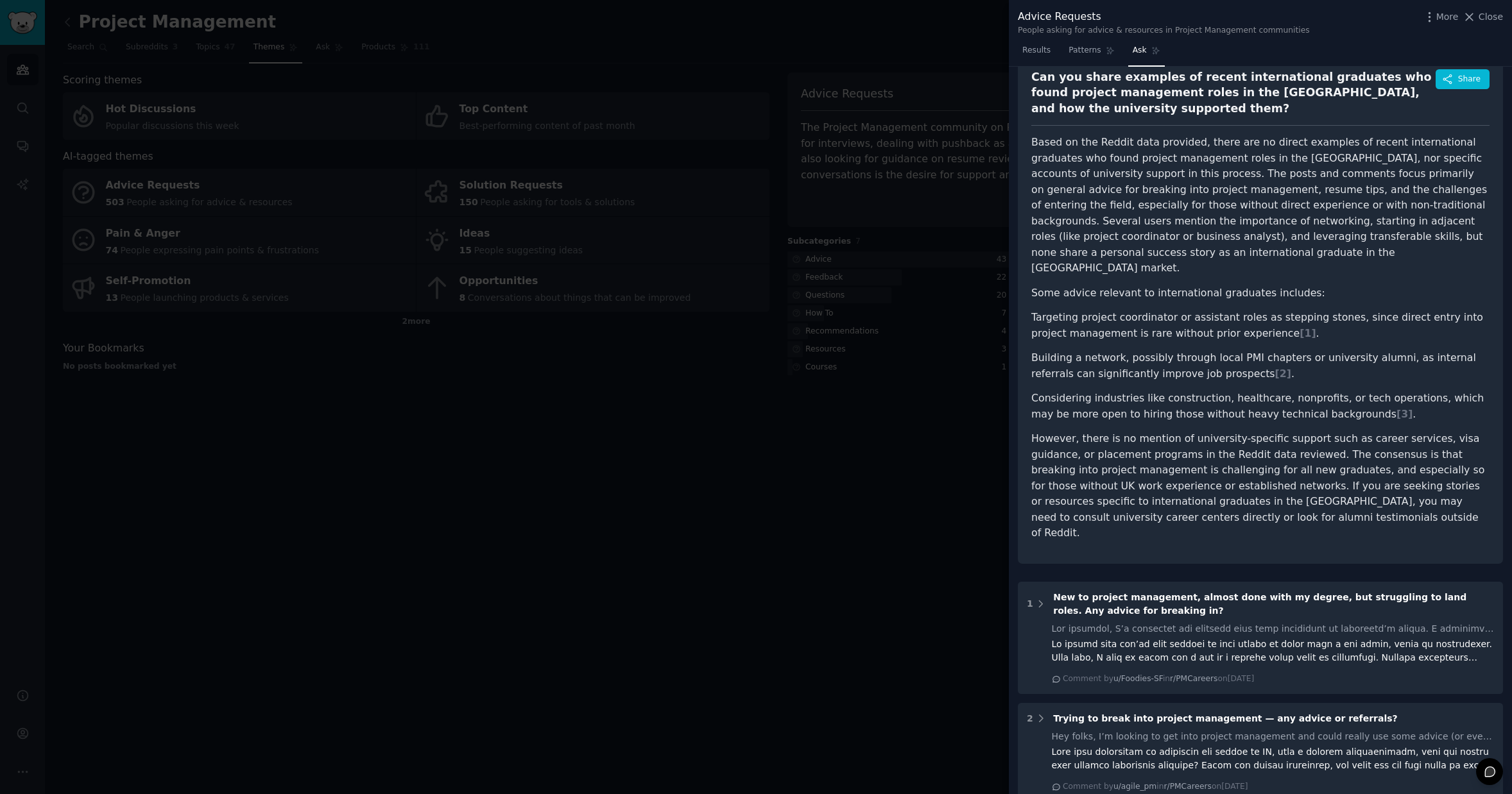
scroll to position [59, 0]
click at [1140, 312] on li "Targeting project coordinator or assistant roles as stepping stones, since dire…" at bounding box center [1260, 328] width 458 height 31
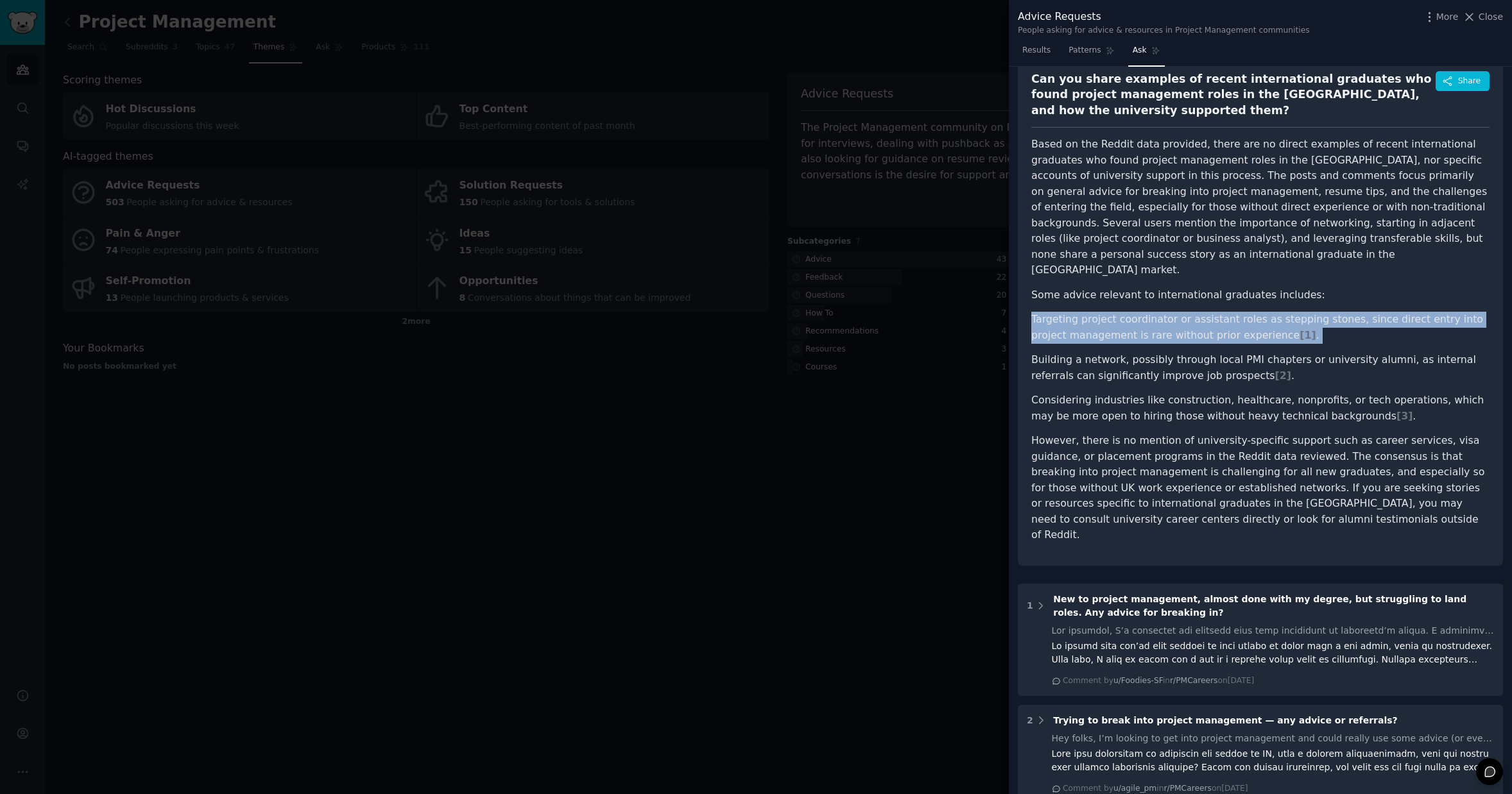
click at [1140, 312] on li "Targeting project coordinator or assistant roles as stepping stones, since dire…" at bounding box center [1260, 328] width 458 height 31
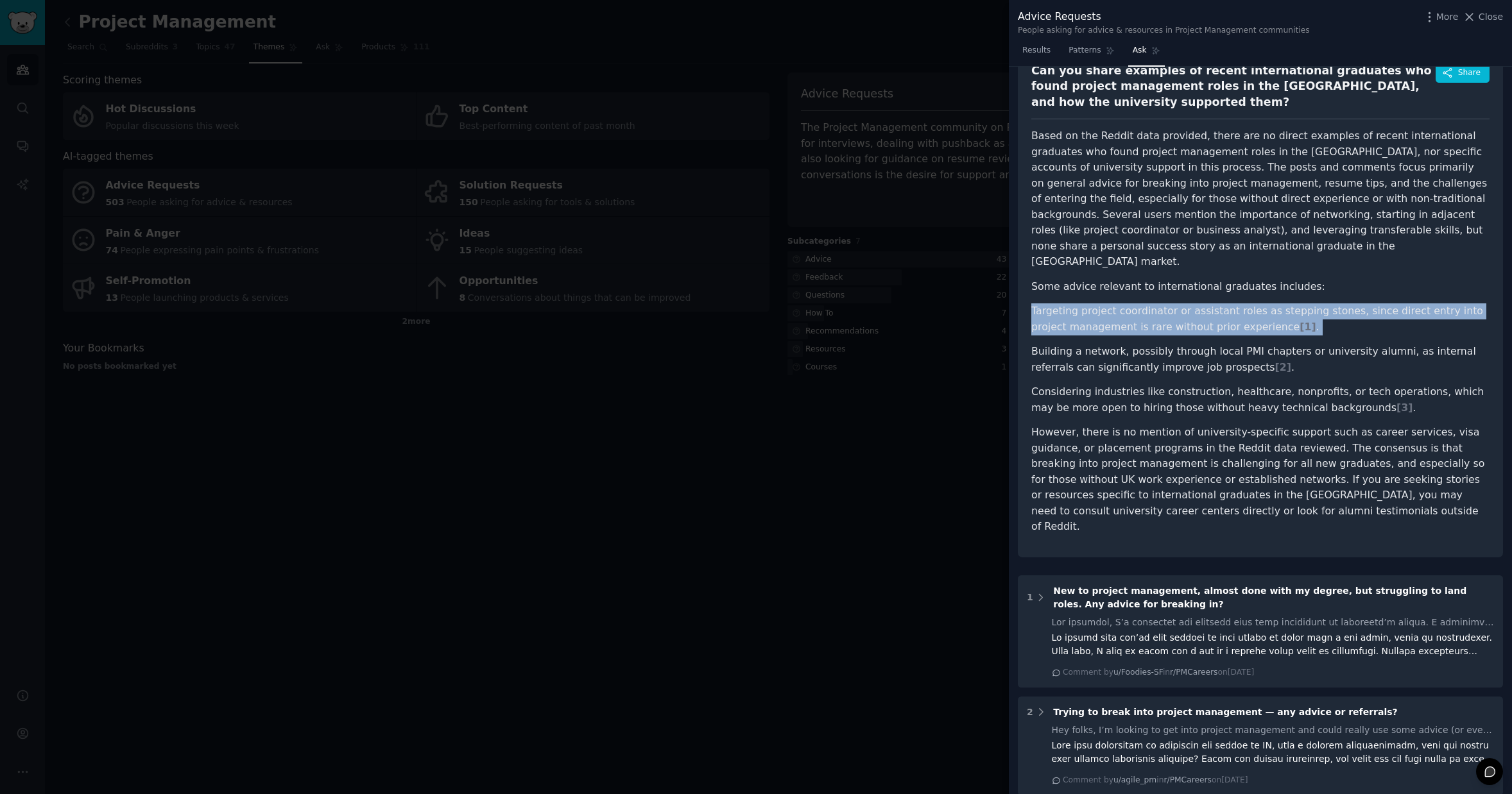
scroll to position [69, 0]
click at [703, 437] on div at bounding box center [756, 397] width 1512 height 794
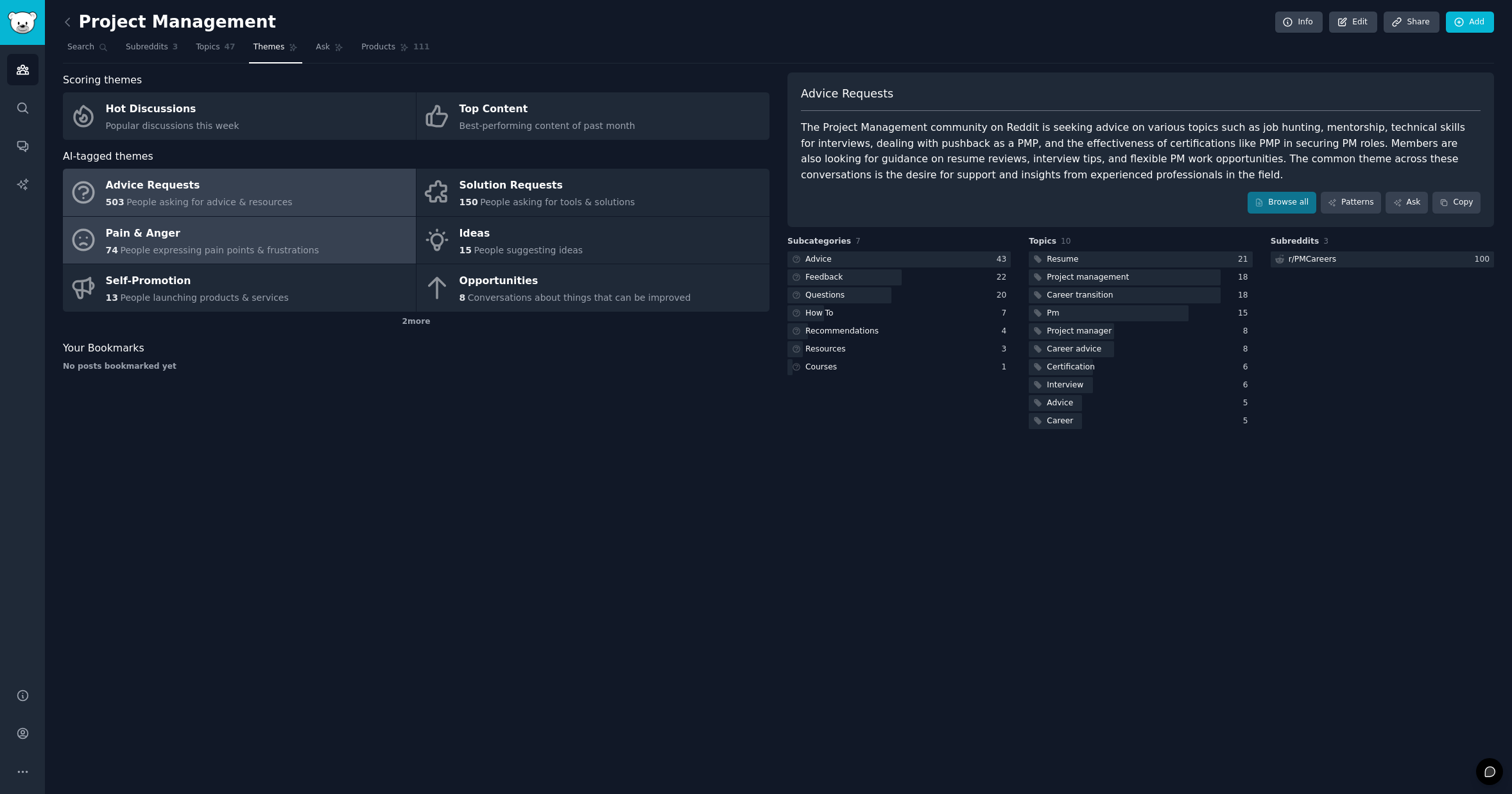
click at [205, 250] on span "People expressing pain points & frustrations" at bounding box center [219, 250] width 199 height 10
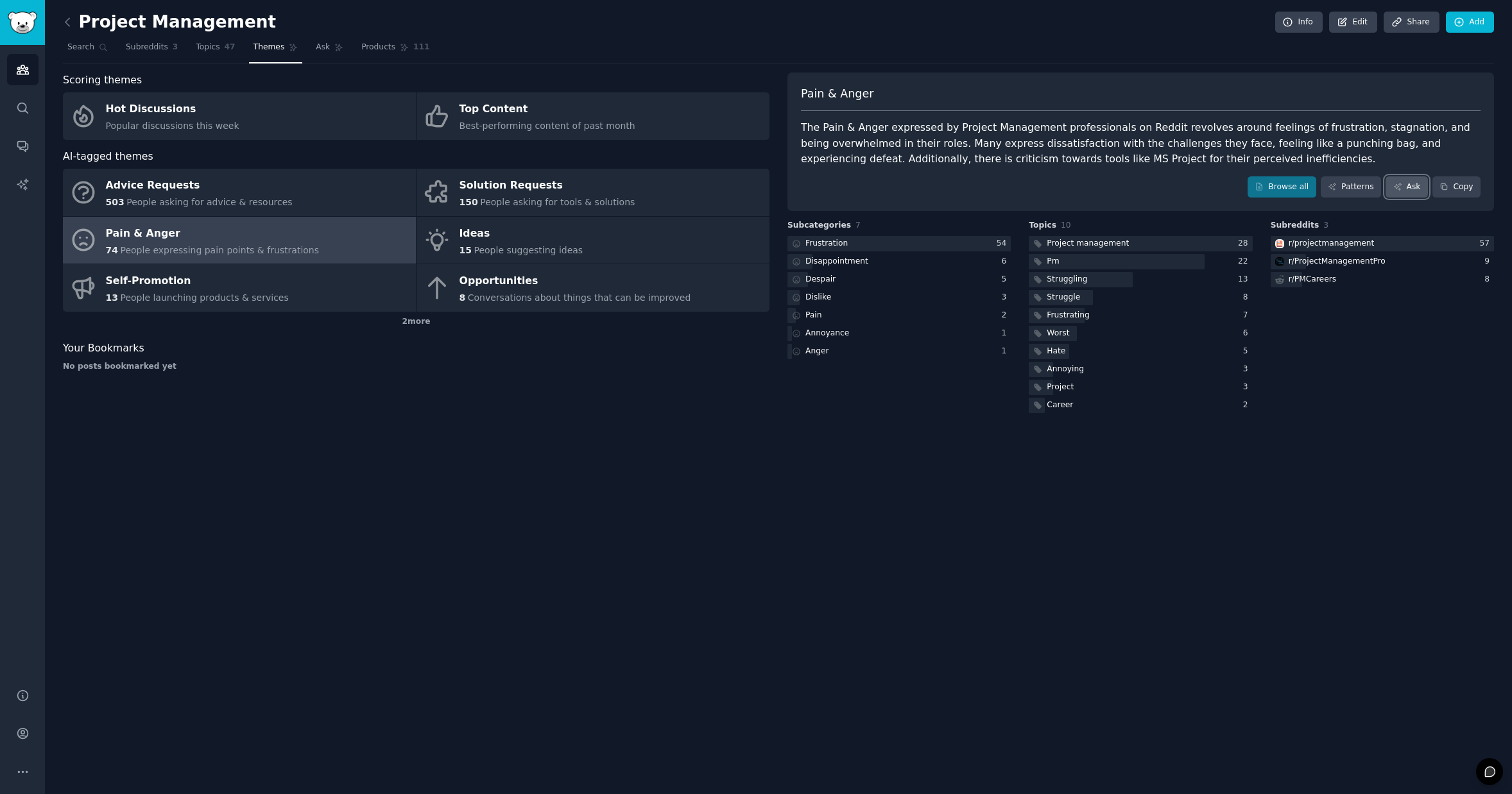
click at [1400, 191] on icon at bounding box center [1397, 186] width 9 height 9
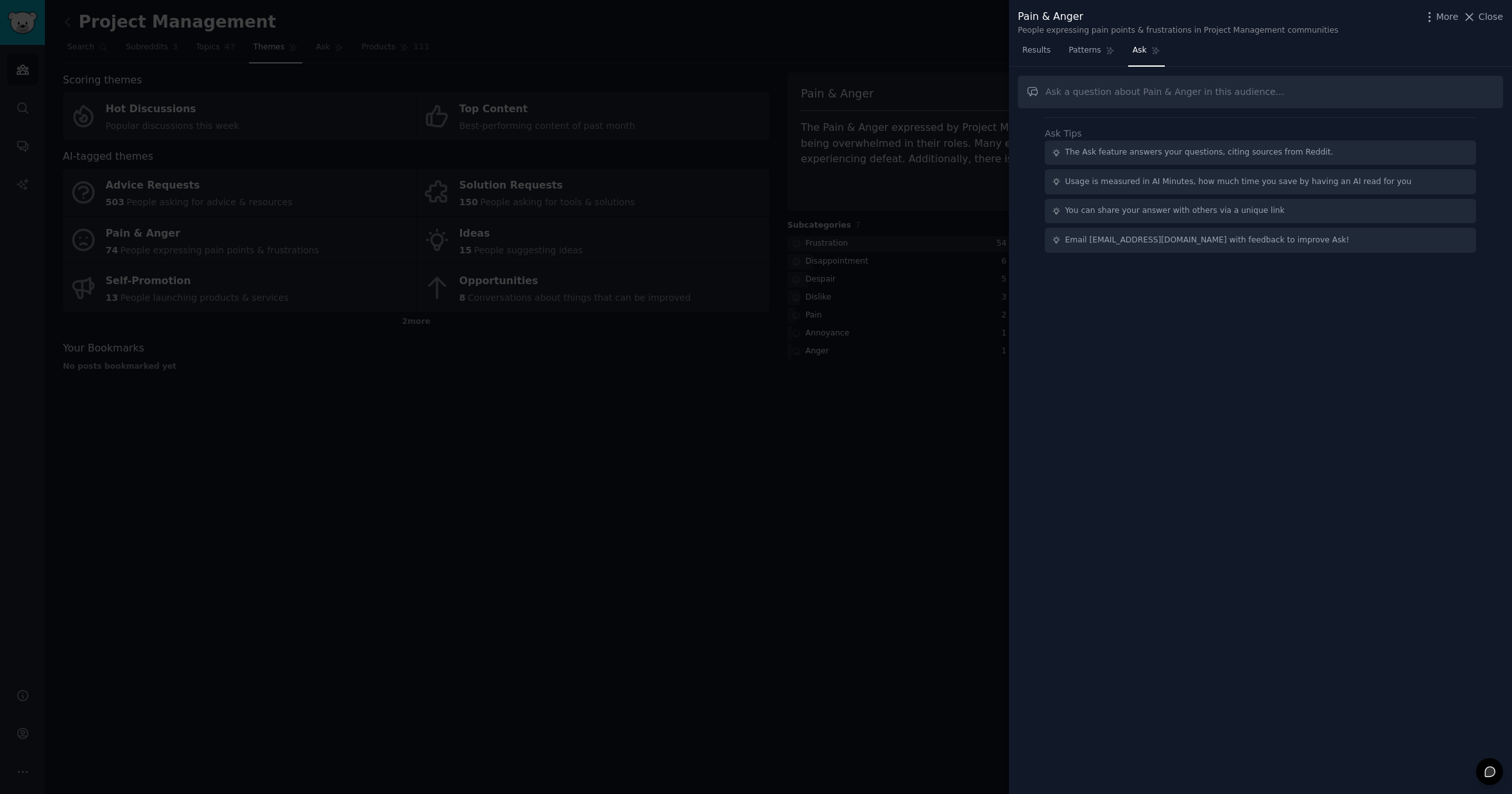
click at [1083, 92] on input "text" at bounding box center [1260, 92] width 485 height 33
type input "what do people regret more? what should they have done?"
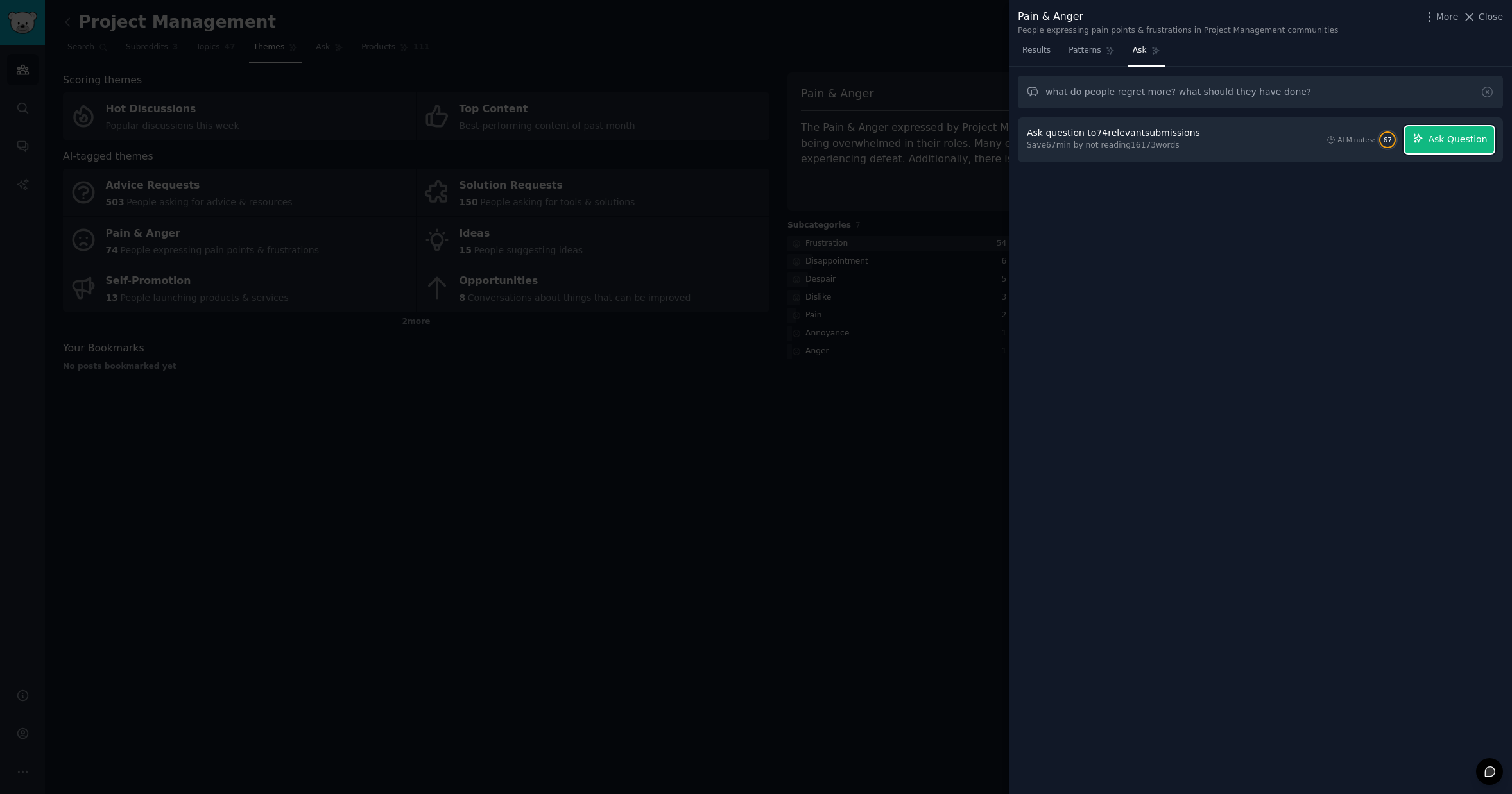
click at [1425, 148] on button "Ask Question" at bounding box center [1449, 139] width 89 height 27
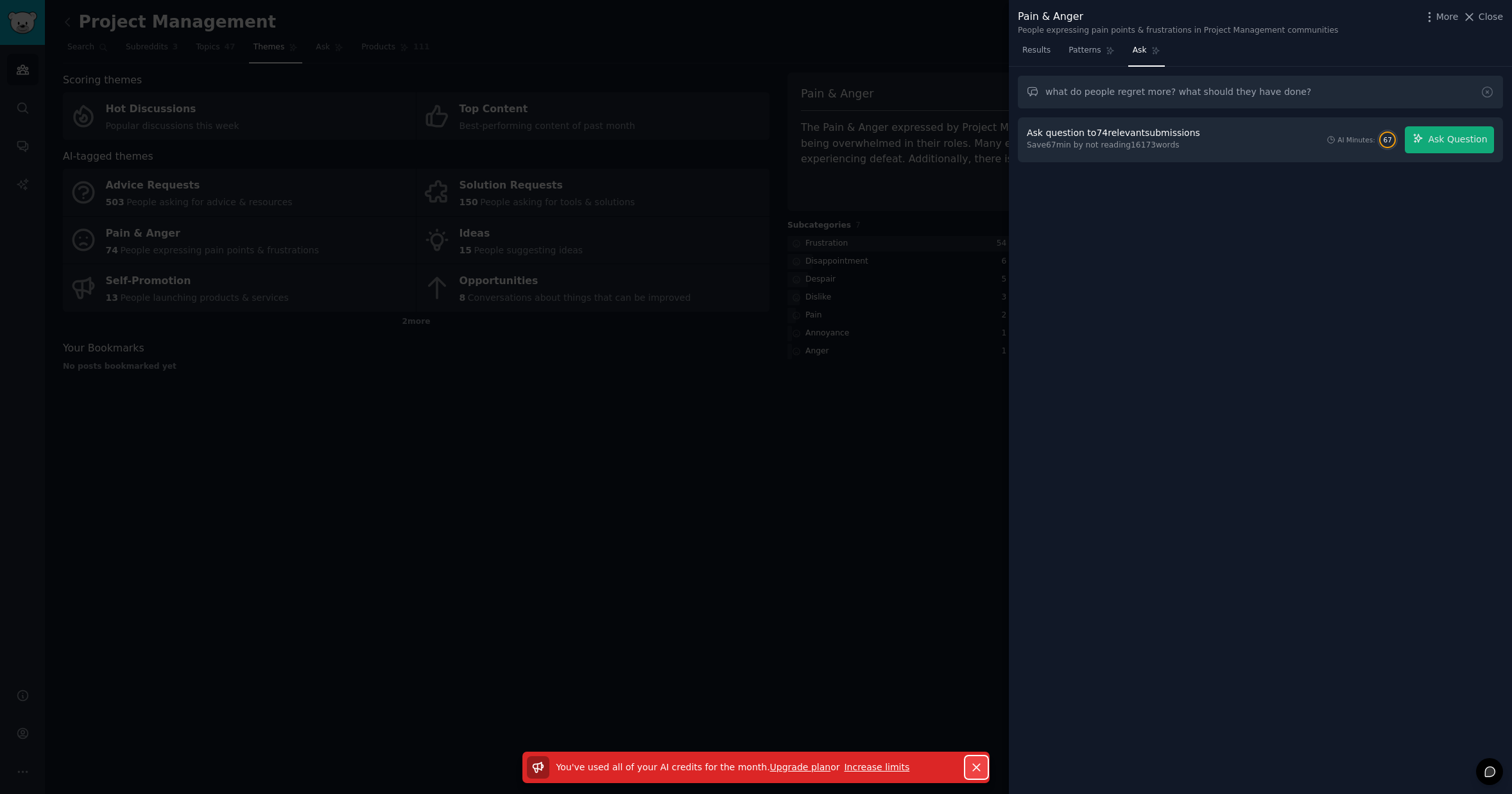
click at [976, 765] on icon "button" at bounding box center [977, 767] width 14 height 14
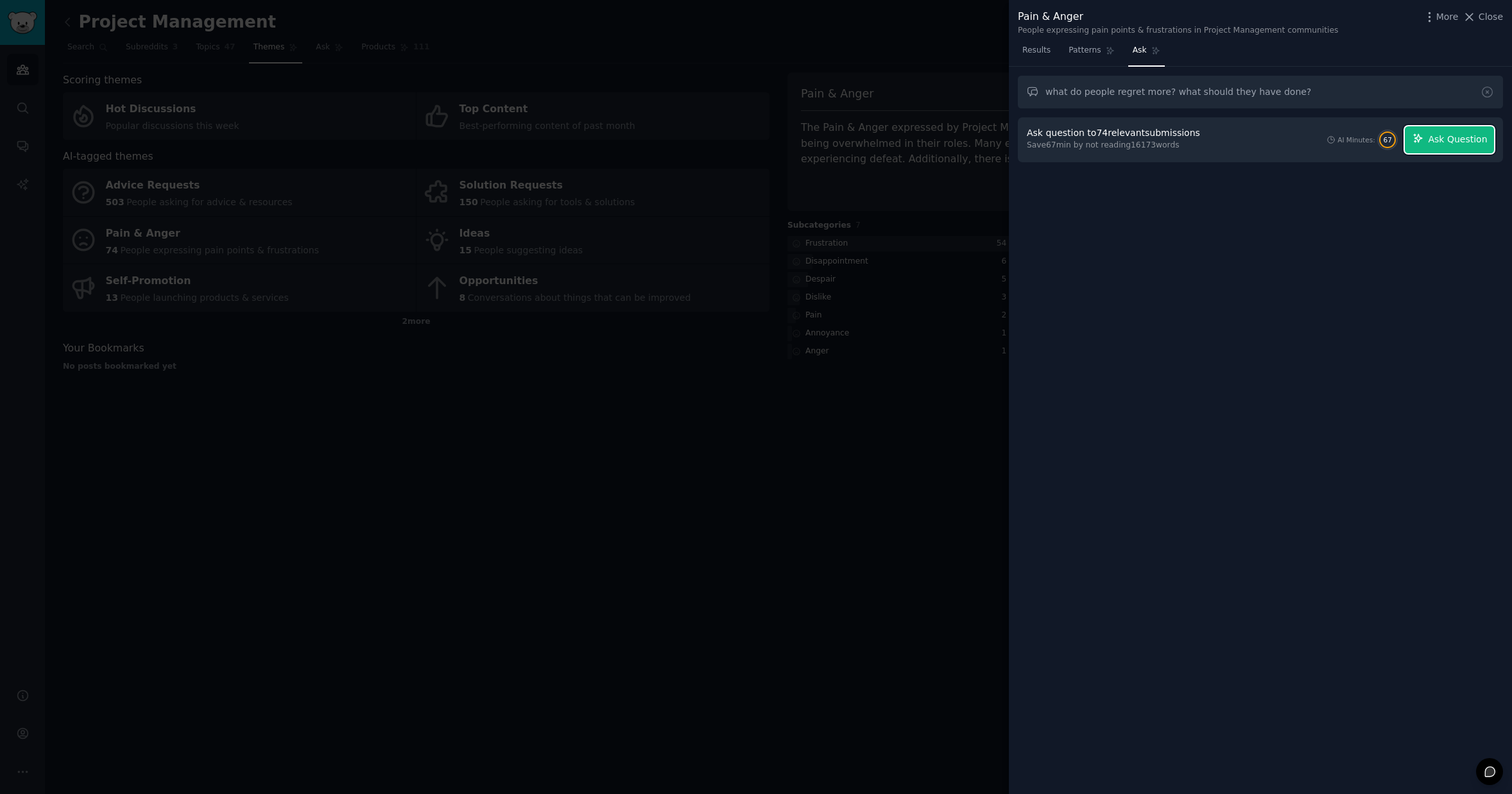
click at [1443, 141] on span "Ask Question" at bounding box center [1457, 140] width 59 height 14
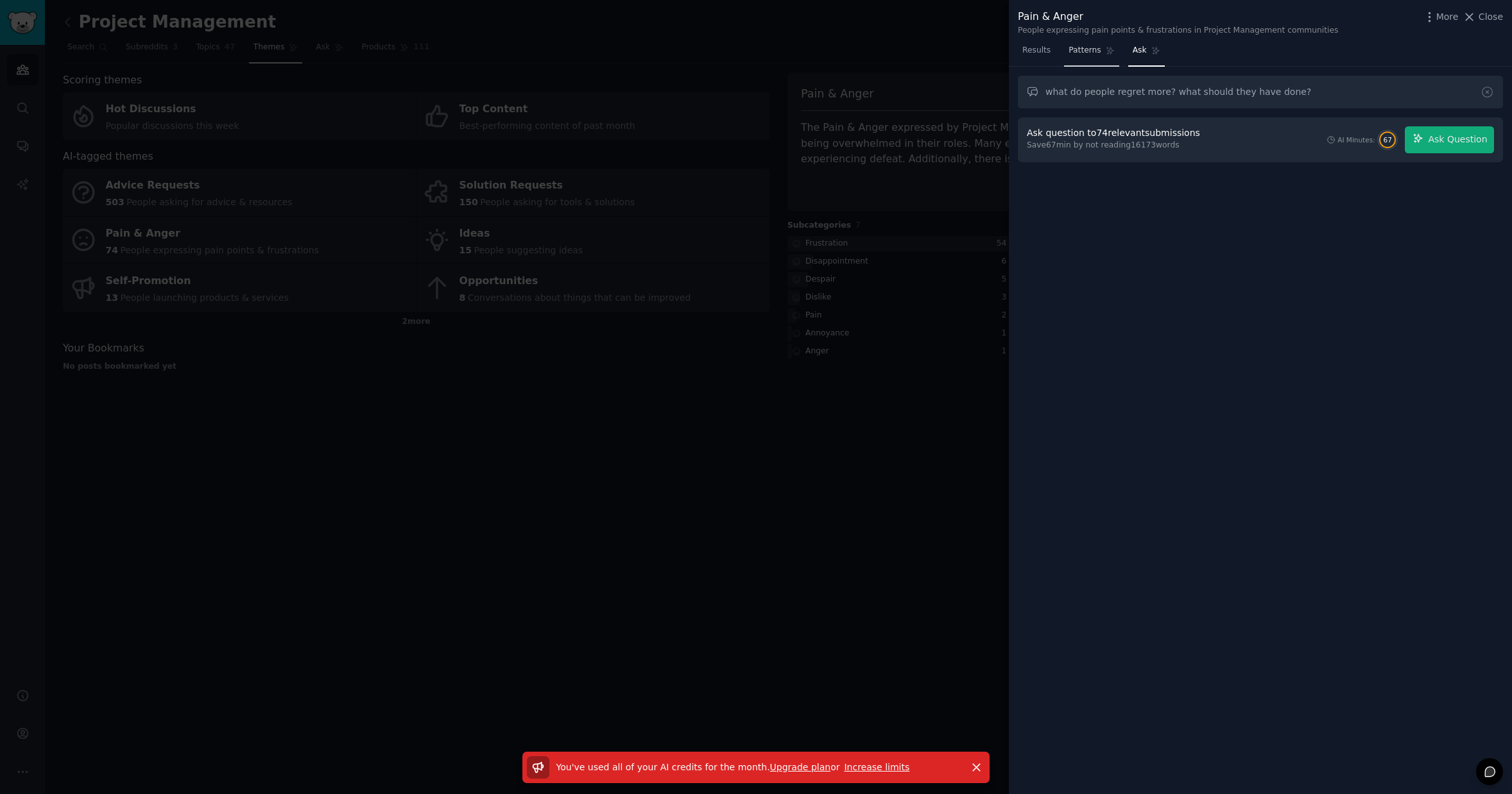
click at [1091, 53] on span "Patterns" at bounding box center [1084, 51] width 32 height 12
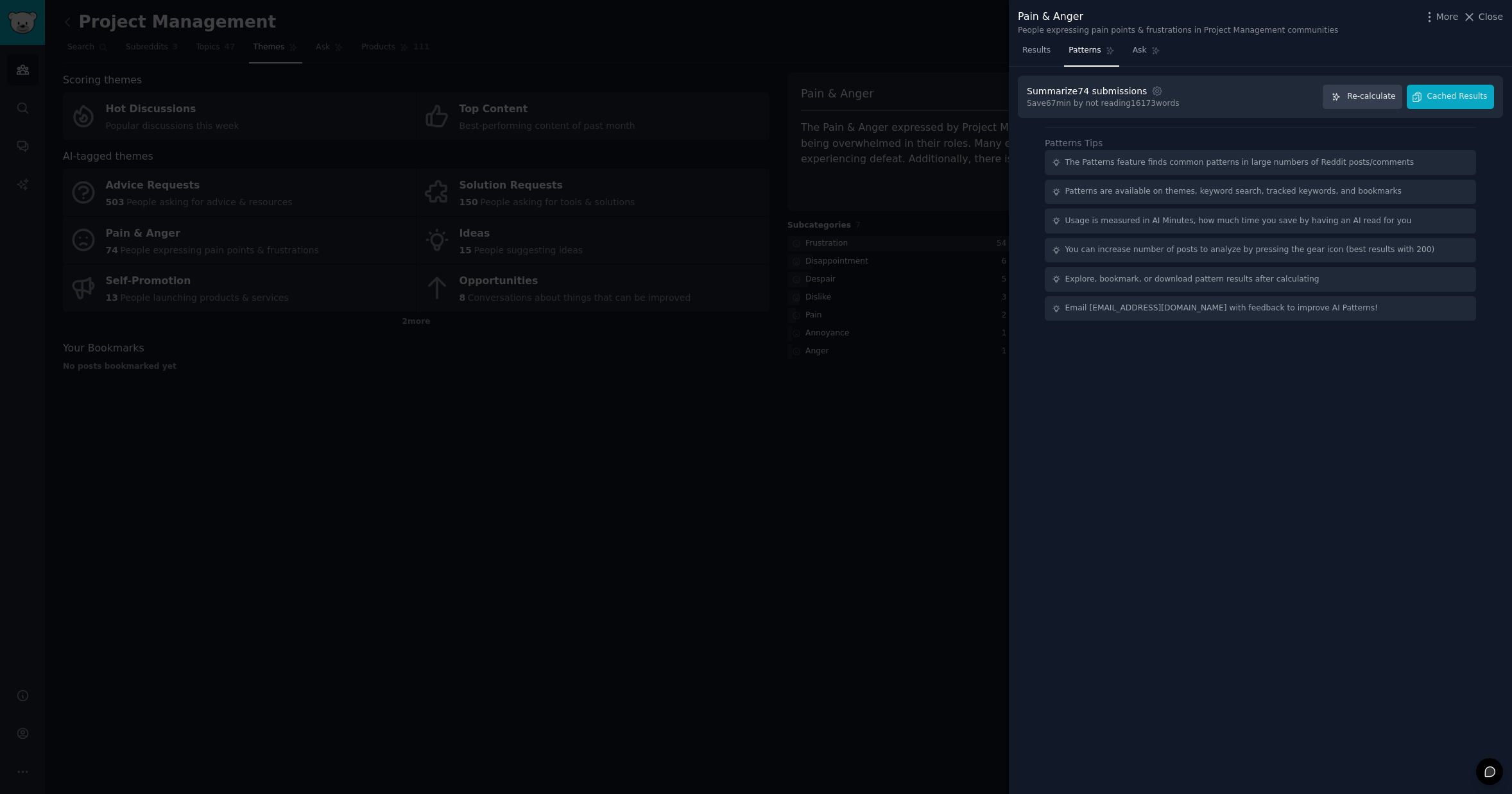
click at [830, 272] on div at bounding box center [756, 397] width 1512 height 794
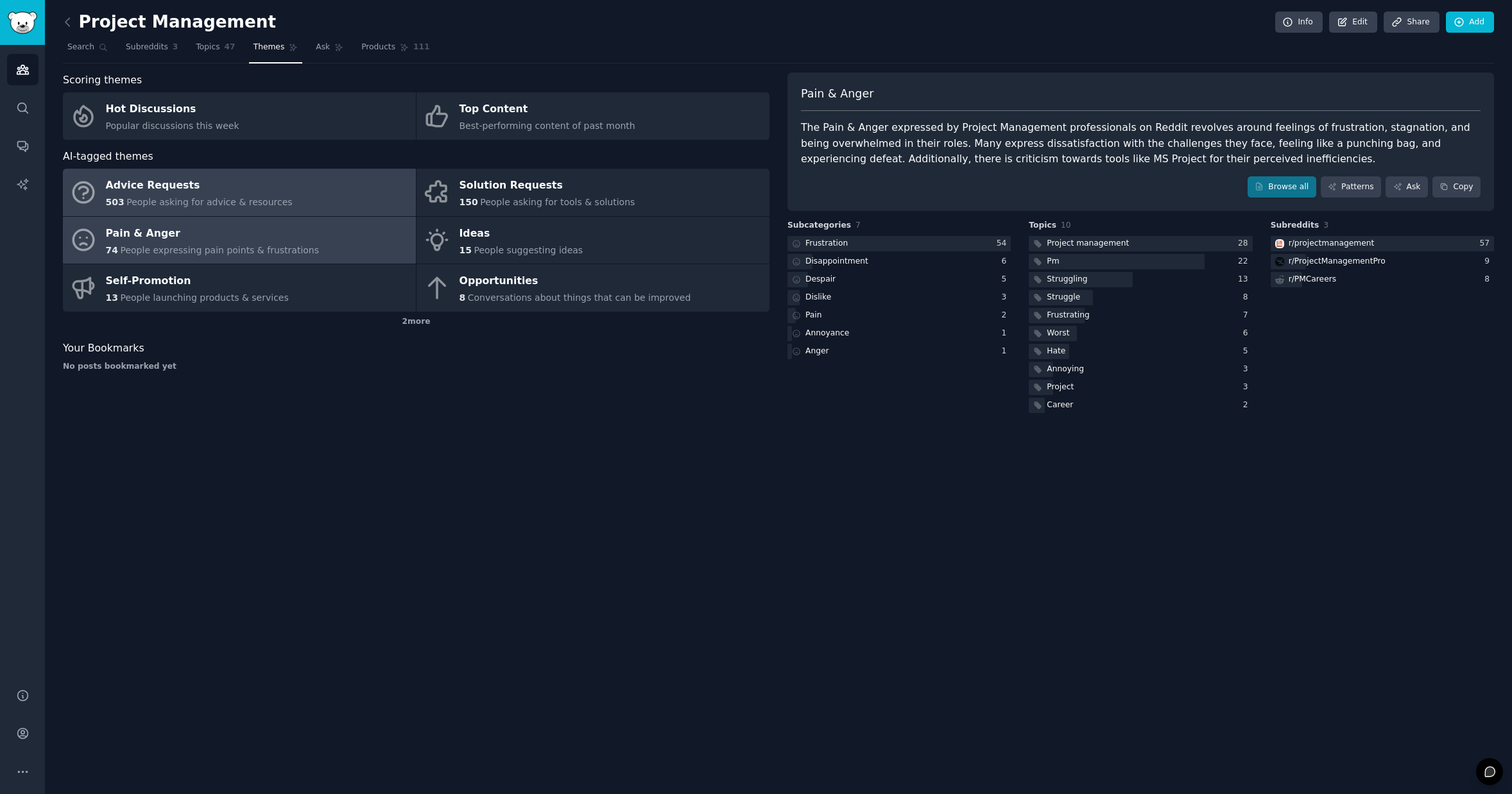
click at [162, 197] on span "People asking for advice & resources" at bounding box center [209, 201] width 165 height 10
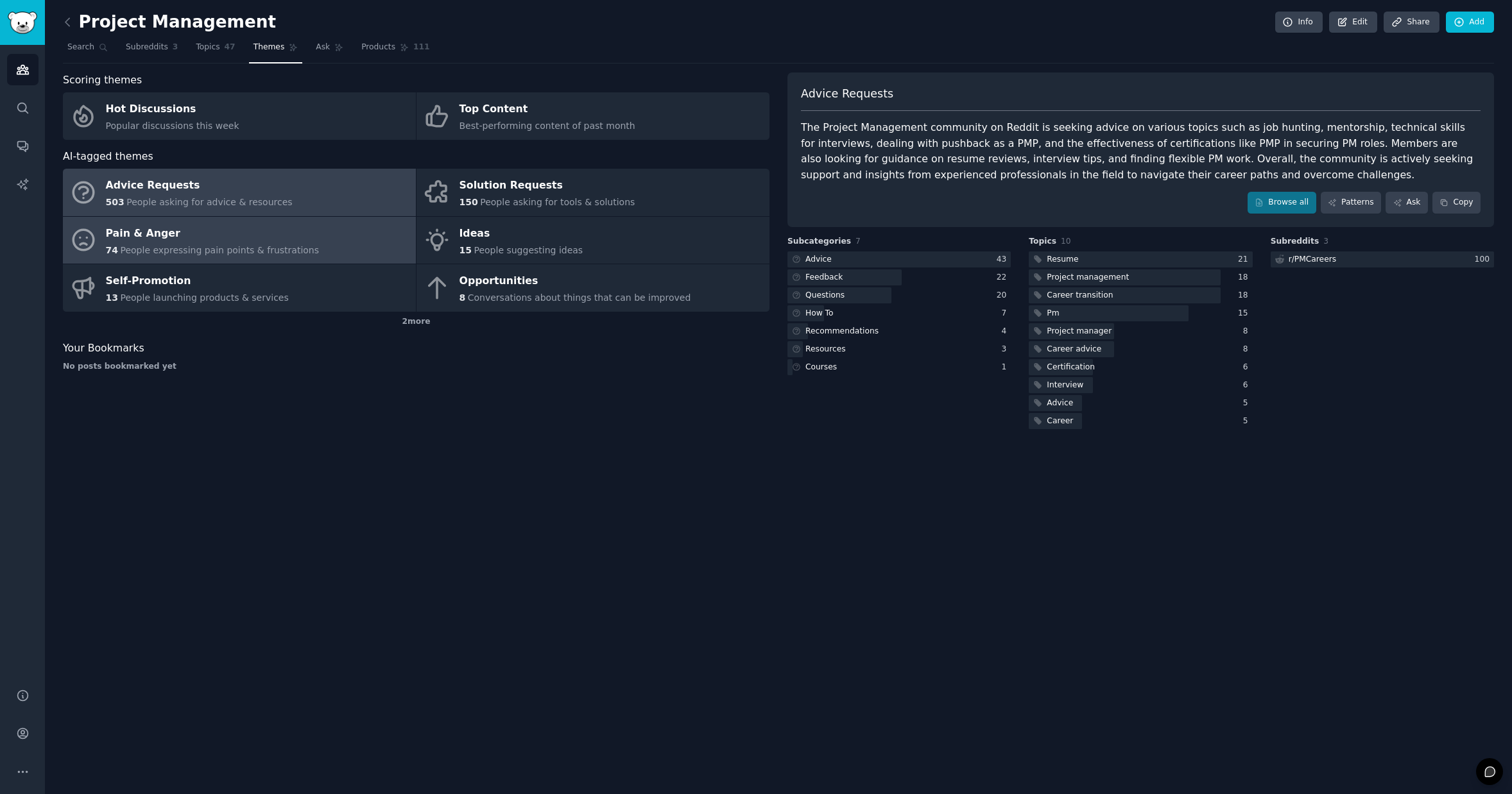
click at [182, 234] on div "Pain & Anger" at bounding box center [212, 233] width 214 height 20
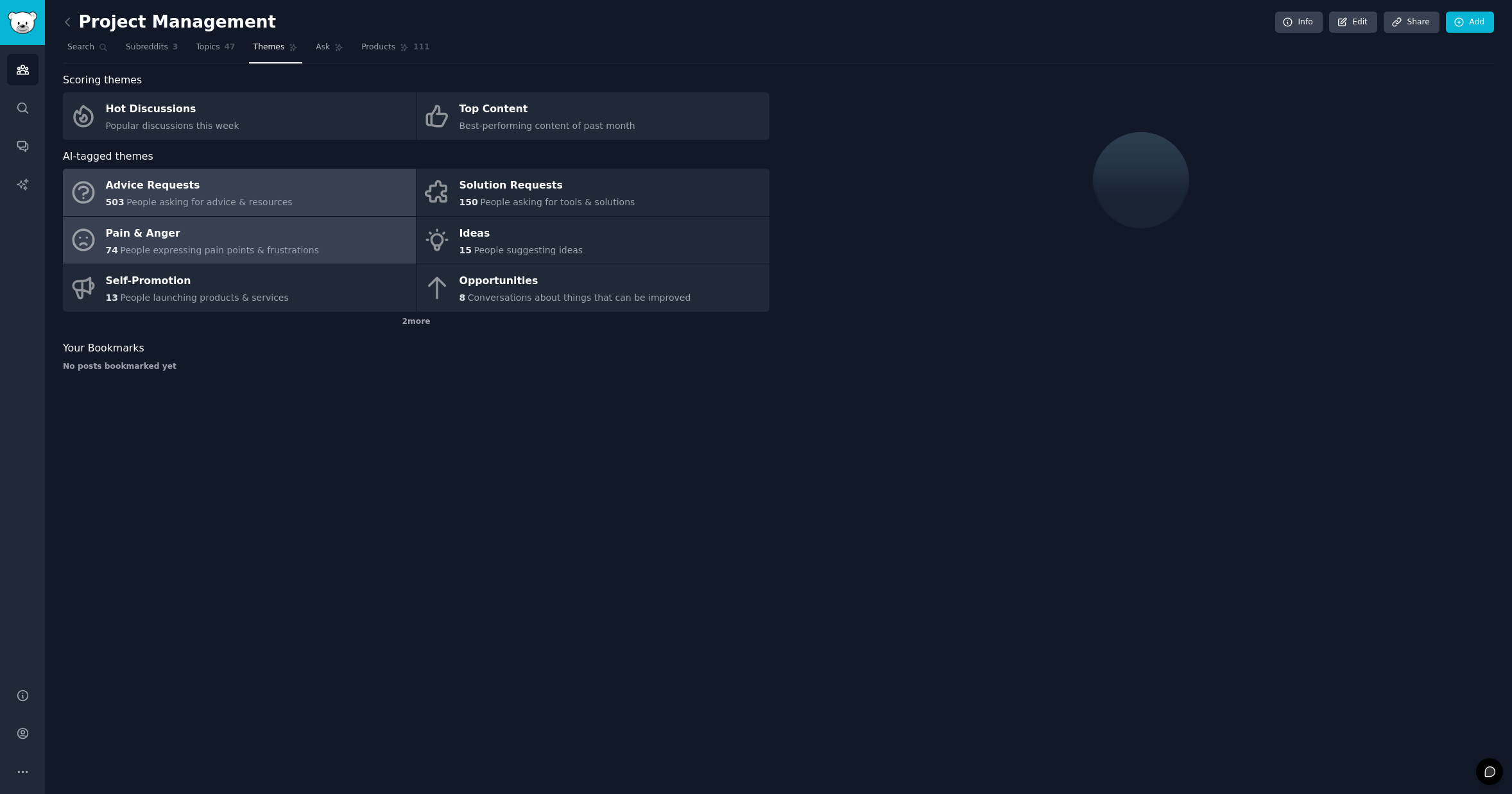
click at [199, 202] on span "People asking for advice & resources" at bounding box center [209, 201] width 165 height 10
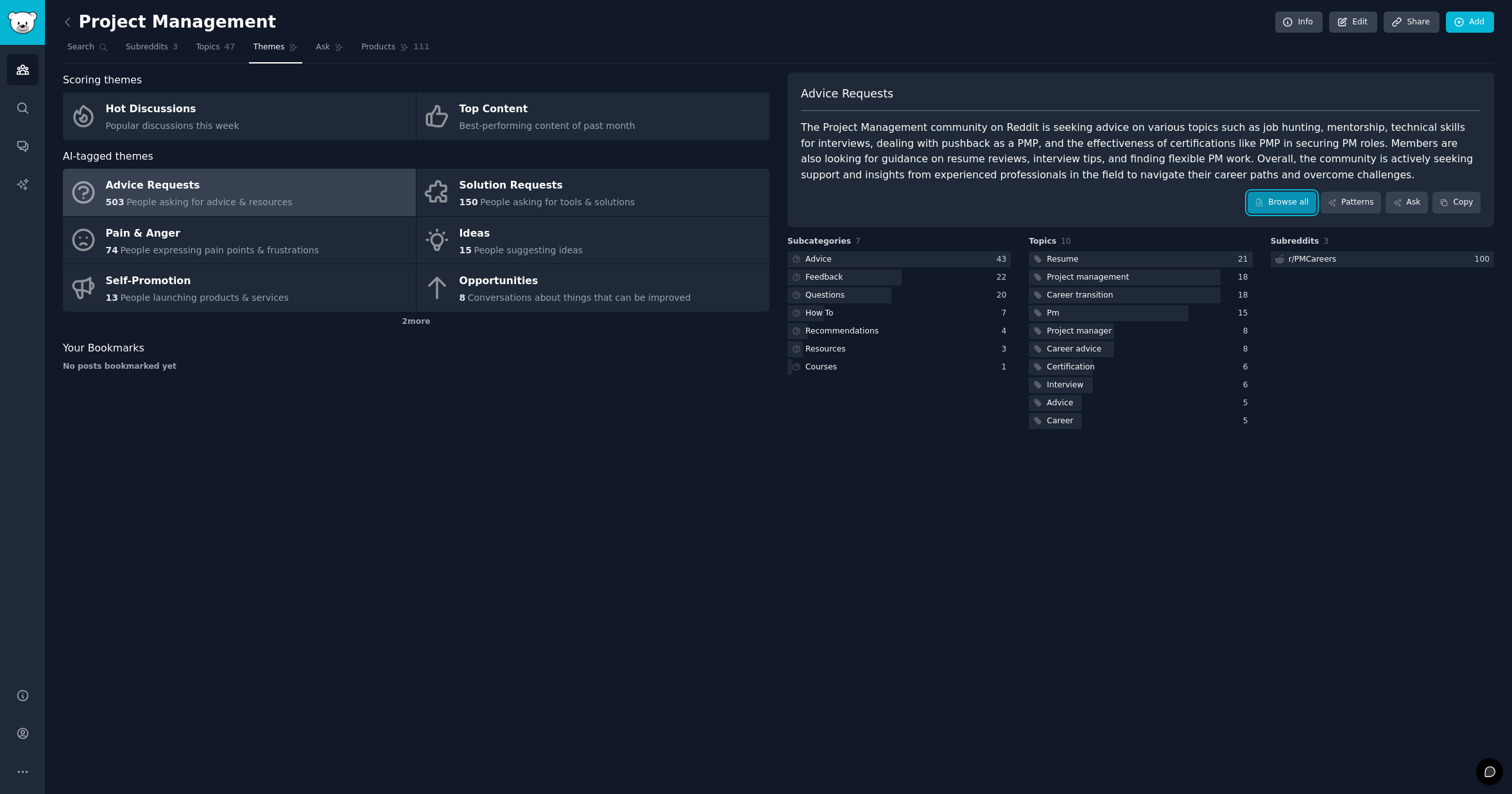
click at [1296, 203] on link "Browse all" at bounding box center [1282, 203] width 69 height 22
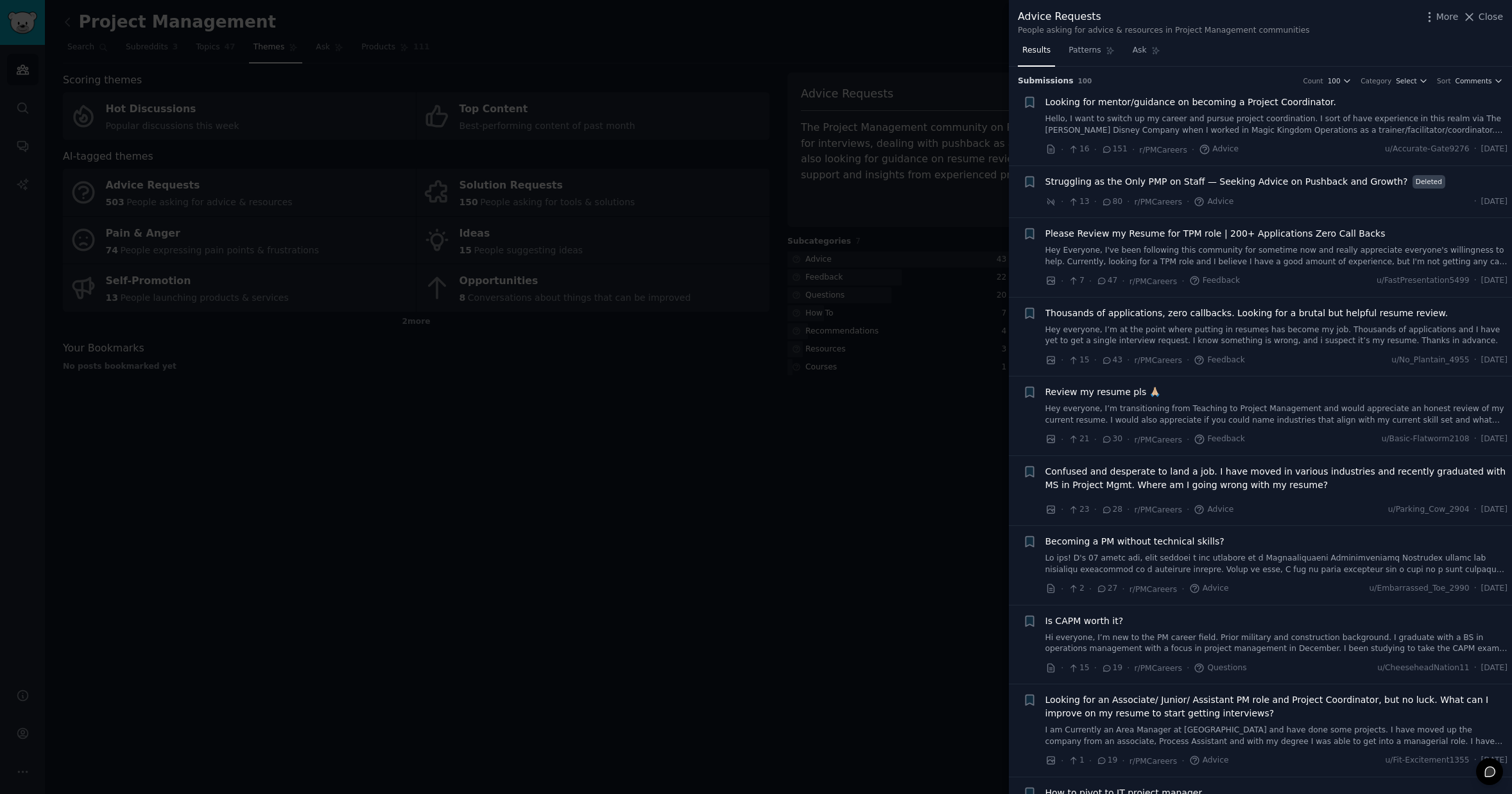
click at [1214, 317] on span "Thousands of applications, zero callbacks. Looking for a brutal but helpful res…" at bounding box center [1247, 313] width 403 height 14
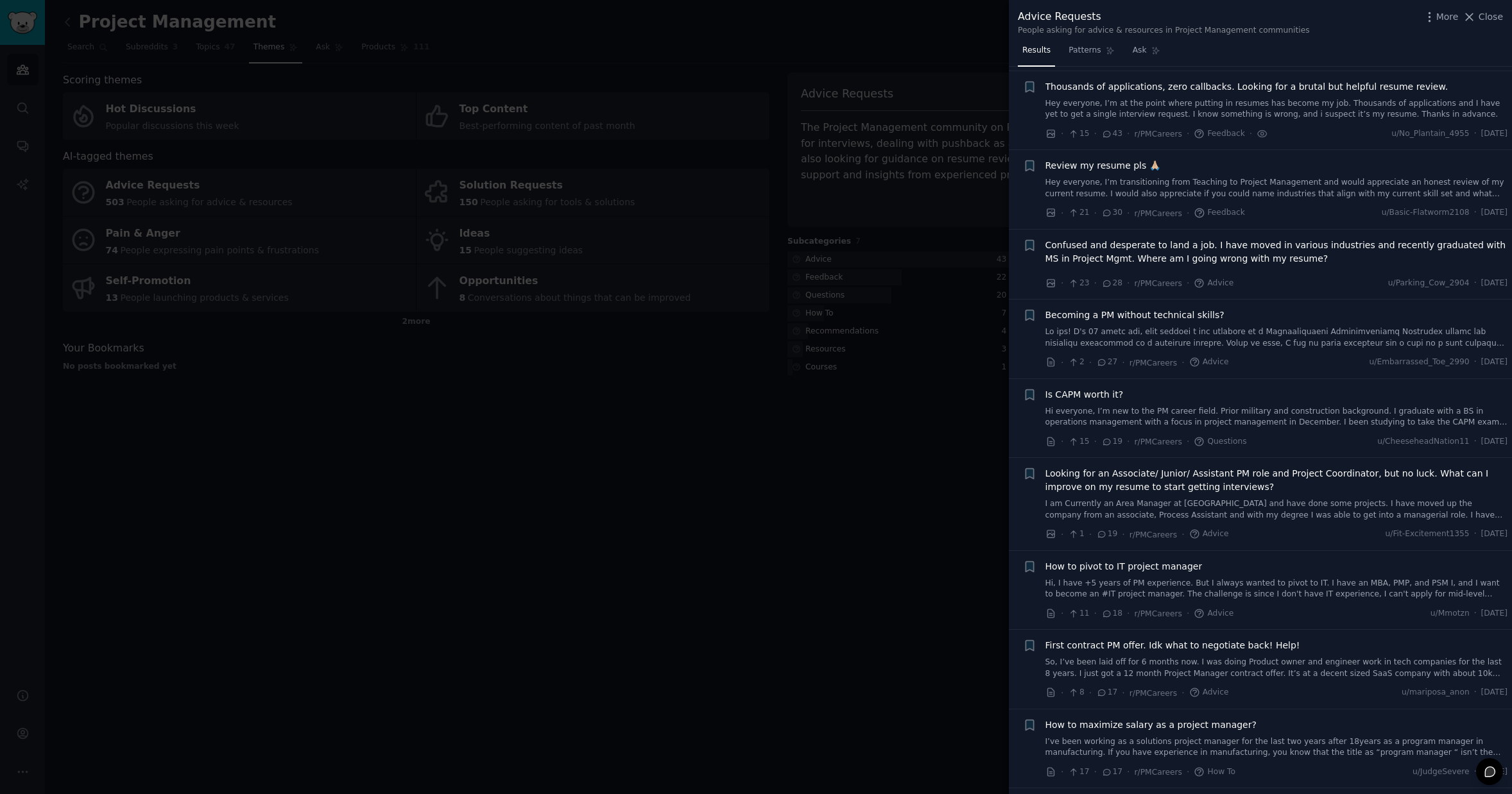
scroll to position [231, 0]
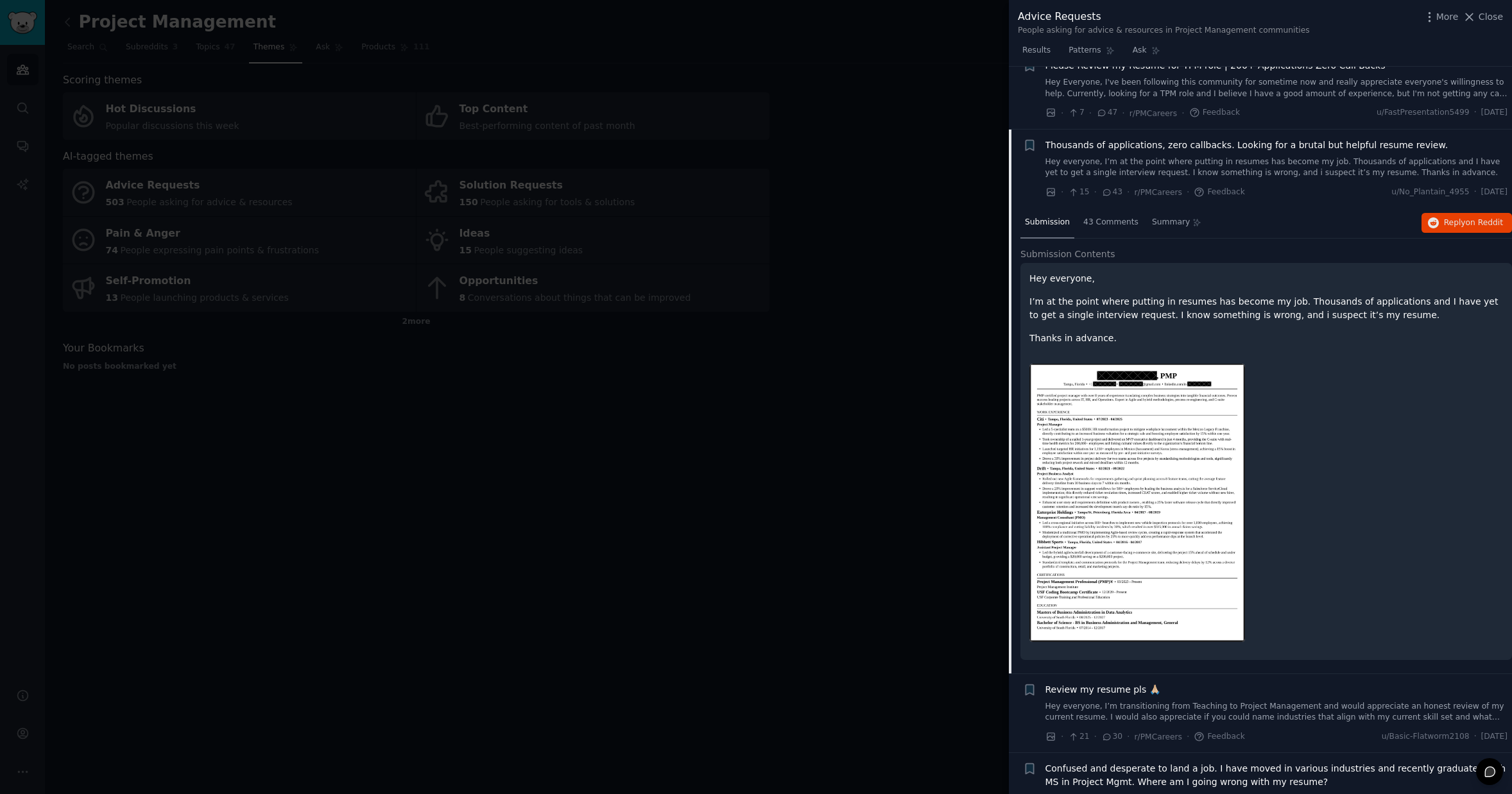
scroll to position [185, 0]
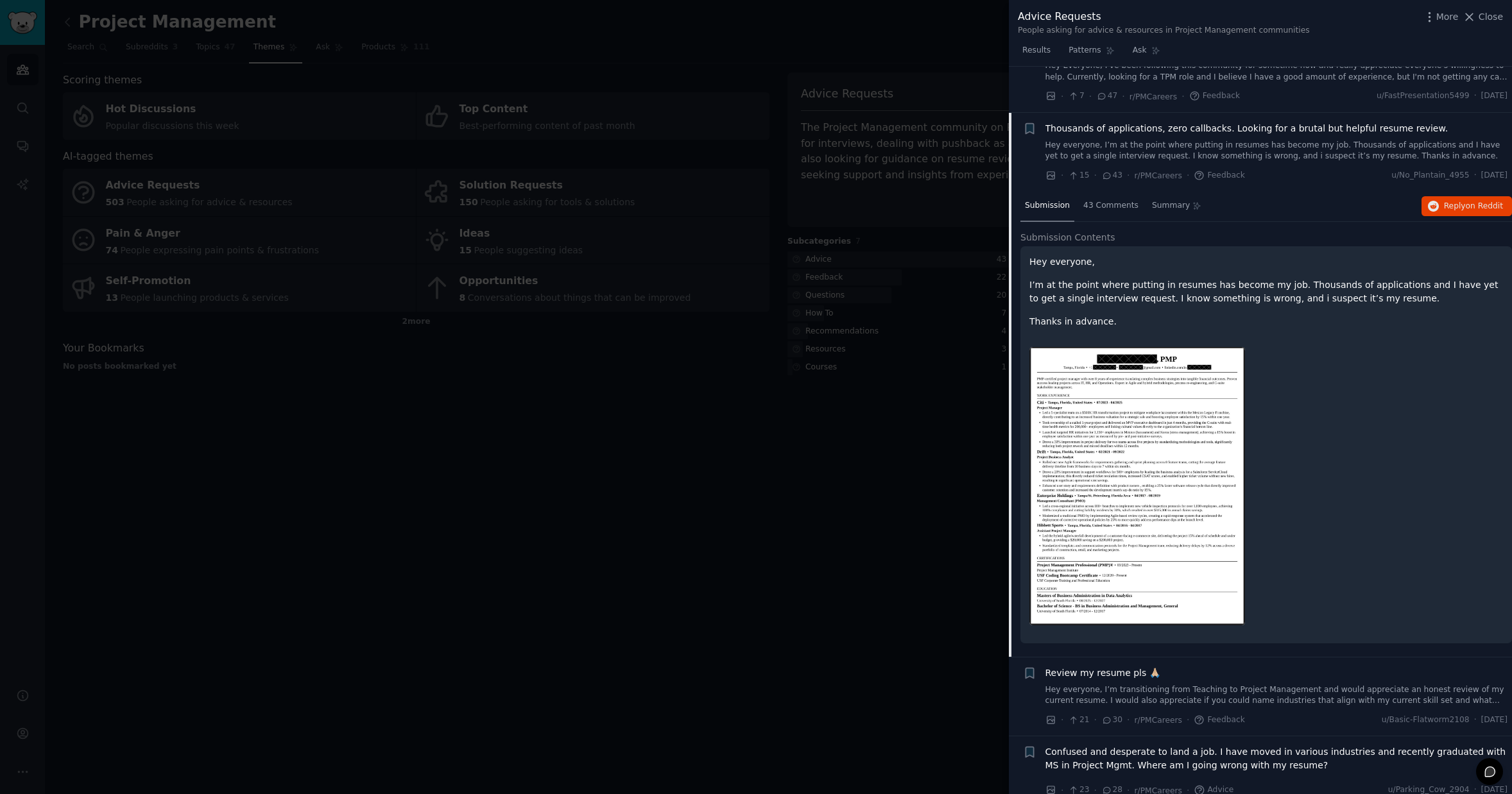
click at [1136, 514] on img at bounding box center [1137, 486] width 216 height 279
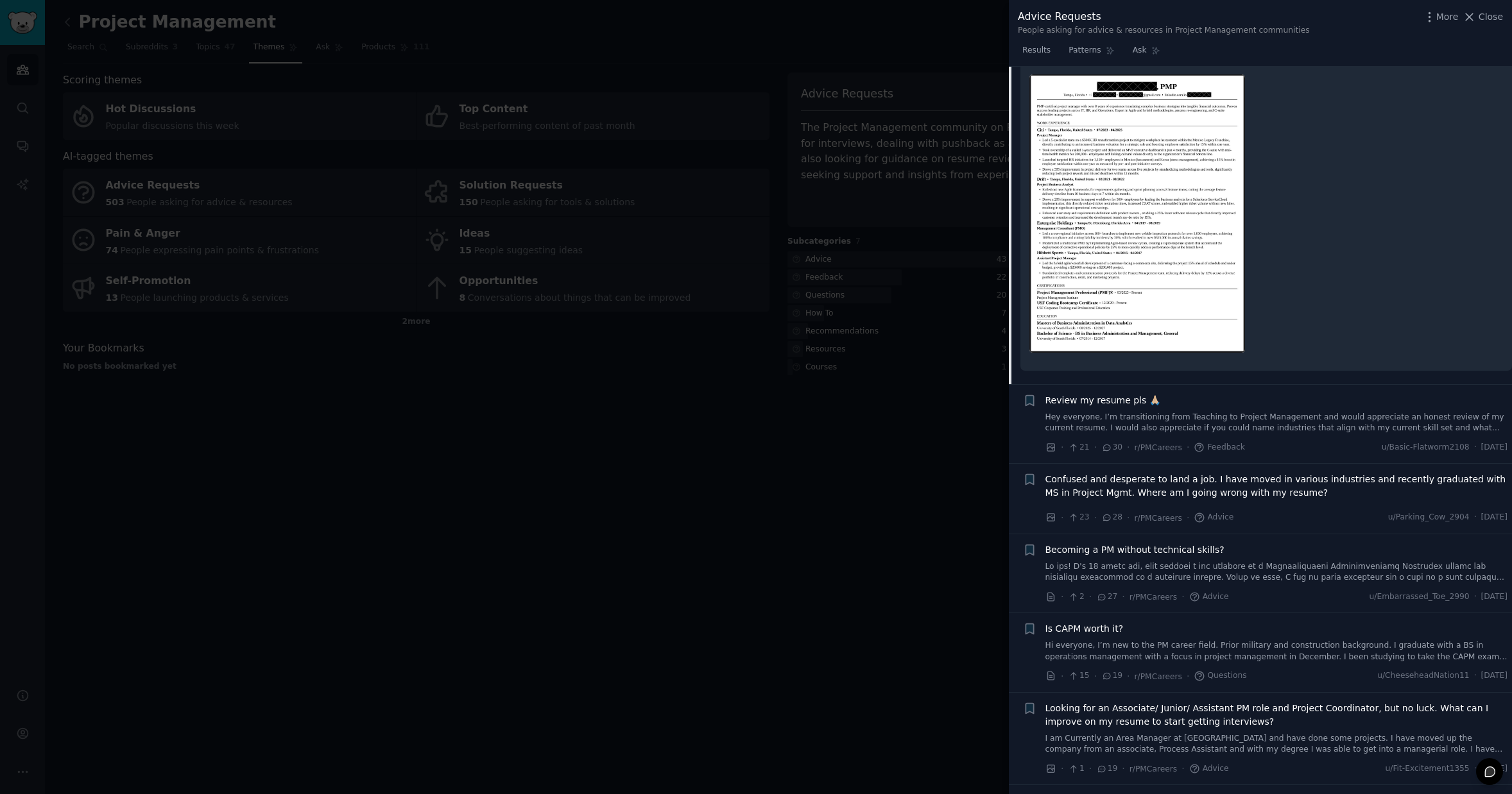
scroll to position [459, 0]
click at [1173, 564] on link at bounding box center [1277, 571] width 463 height 23
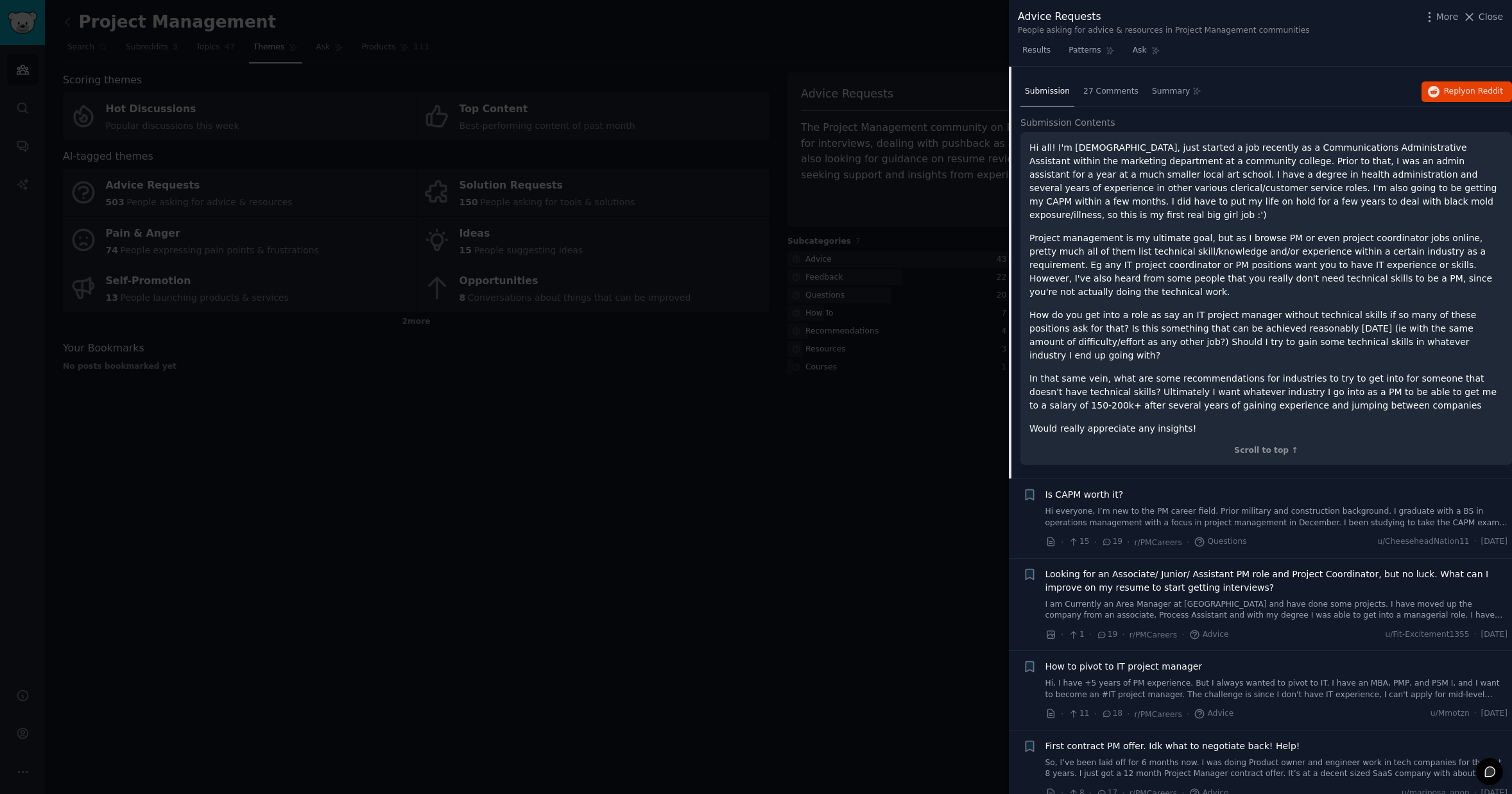
scroll to position [537, 0]
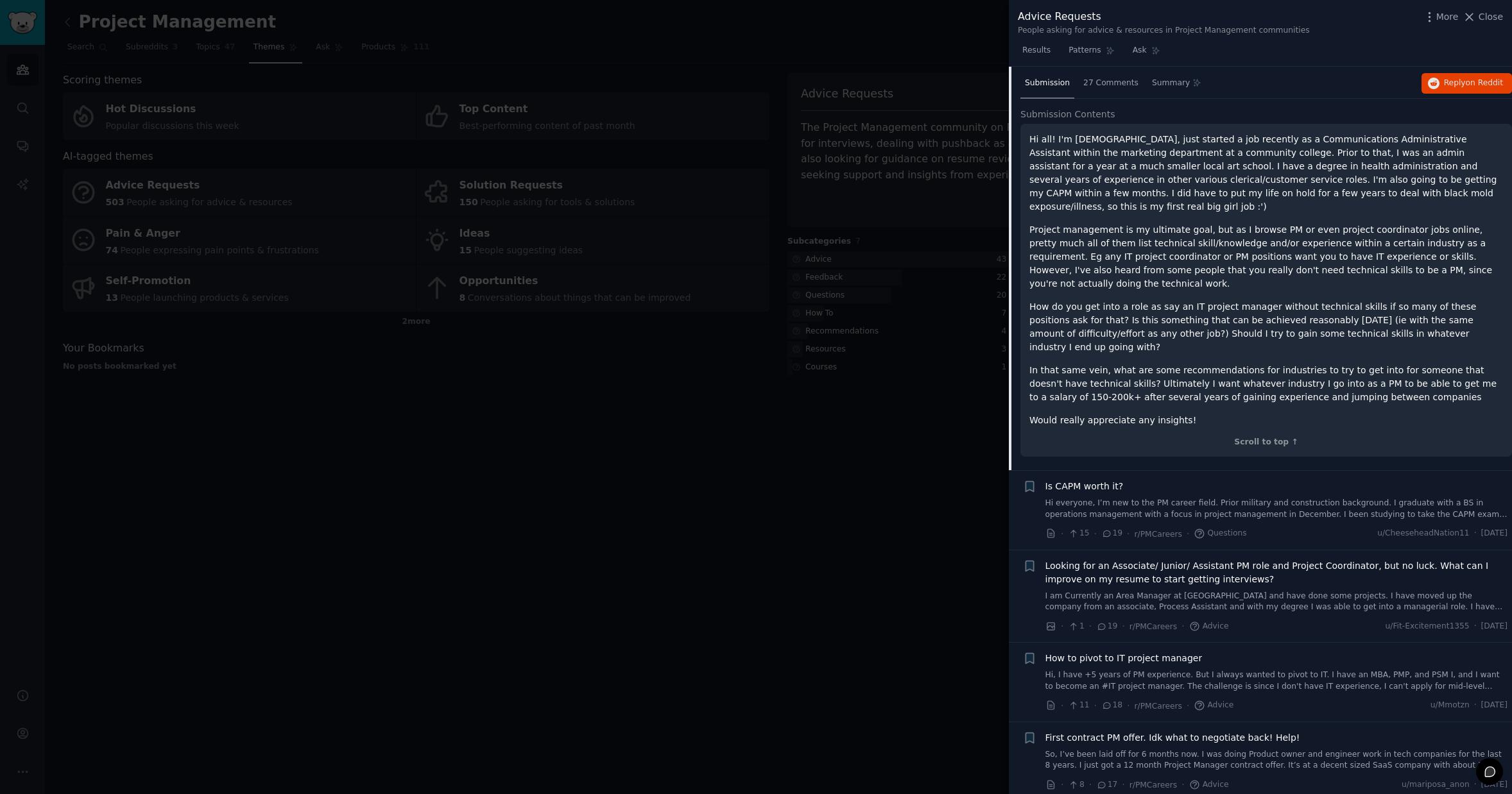
click at [1252, 300] on p "How do you get into a role as say an IT project manager without technical skill…" at bounding box center [1265, 327] width 473 height 54
click at [1106, 79] on span "27 Comments" at bounding box center [1110, 83] width 55 height 12
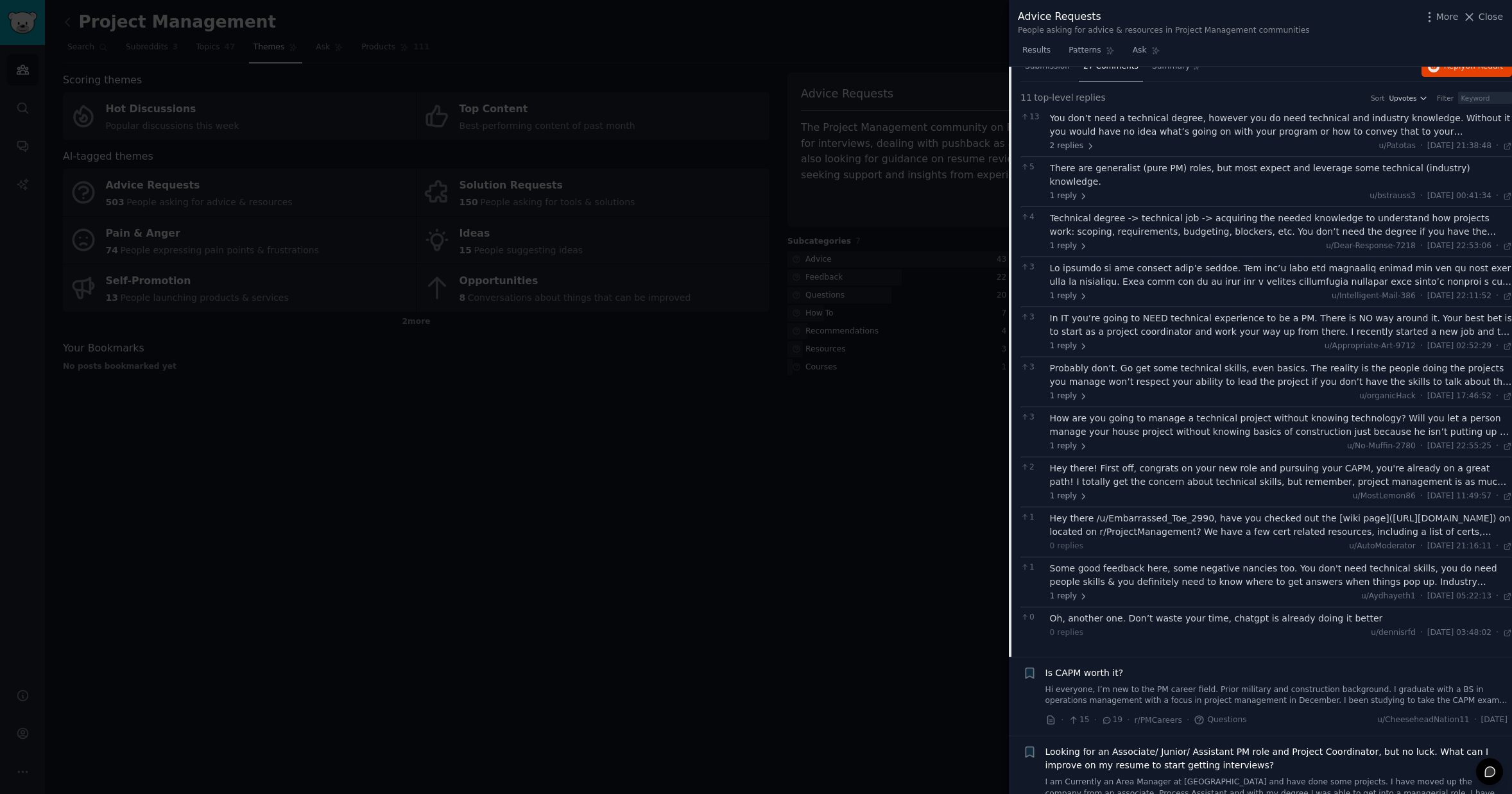
scroll to position [550, 0]
click at [1171, 74] on span "Summary" at bounding box center [1171, 70] width 38 height 12
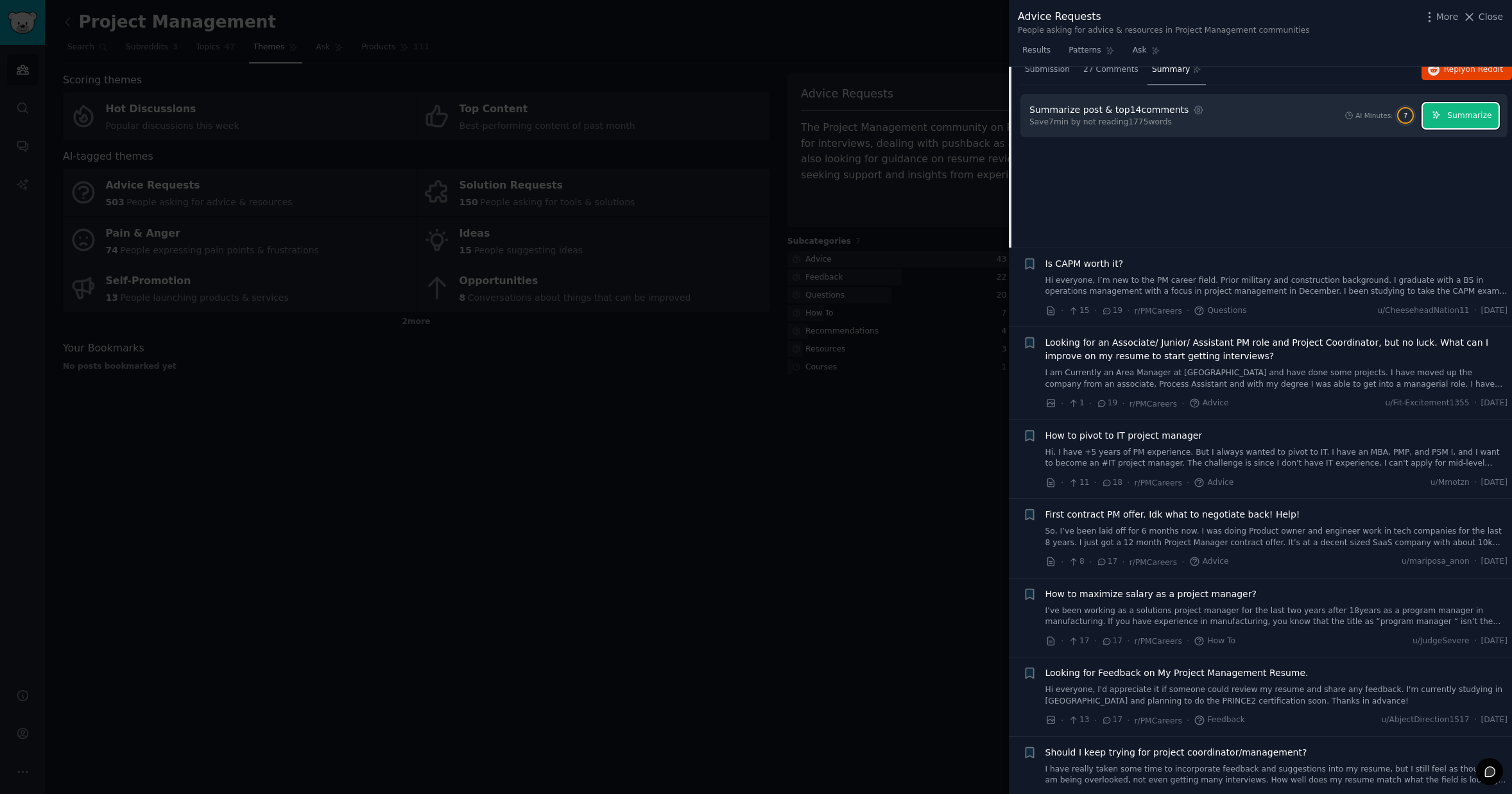
click at [1455, 112] on span "Summarize" at bounding box center [1469, 116] width 44 height 12
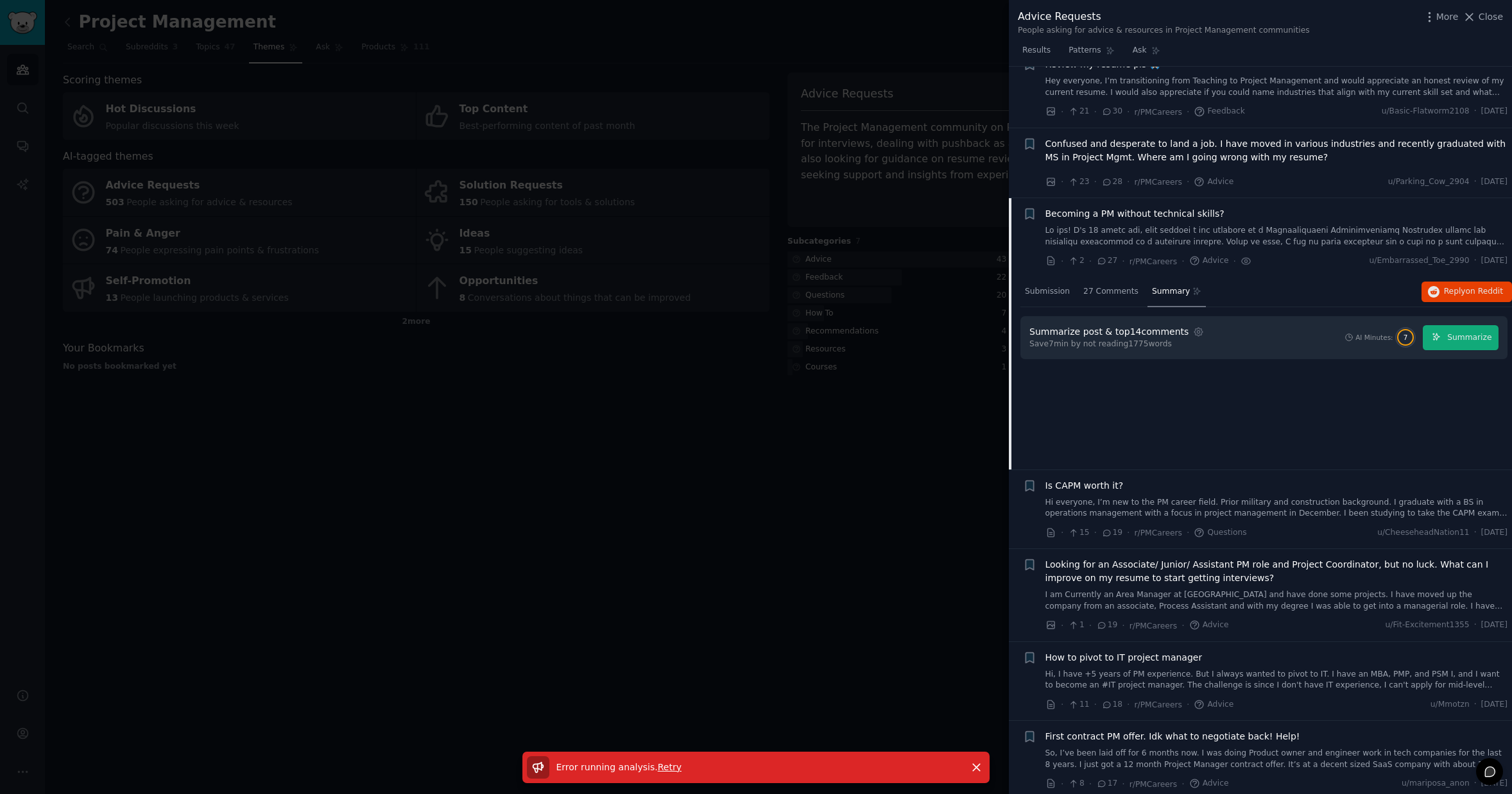
scroll to position [240, 0]
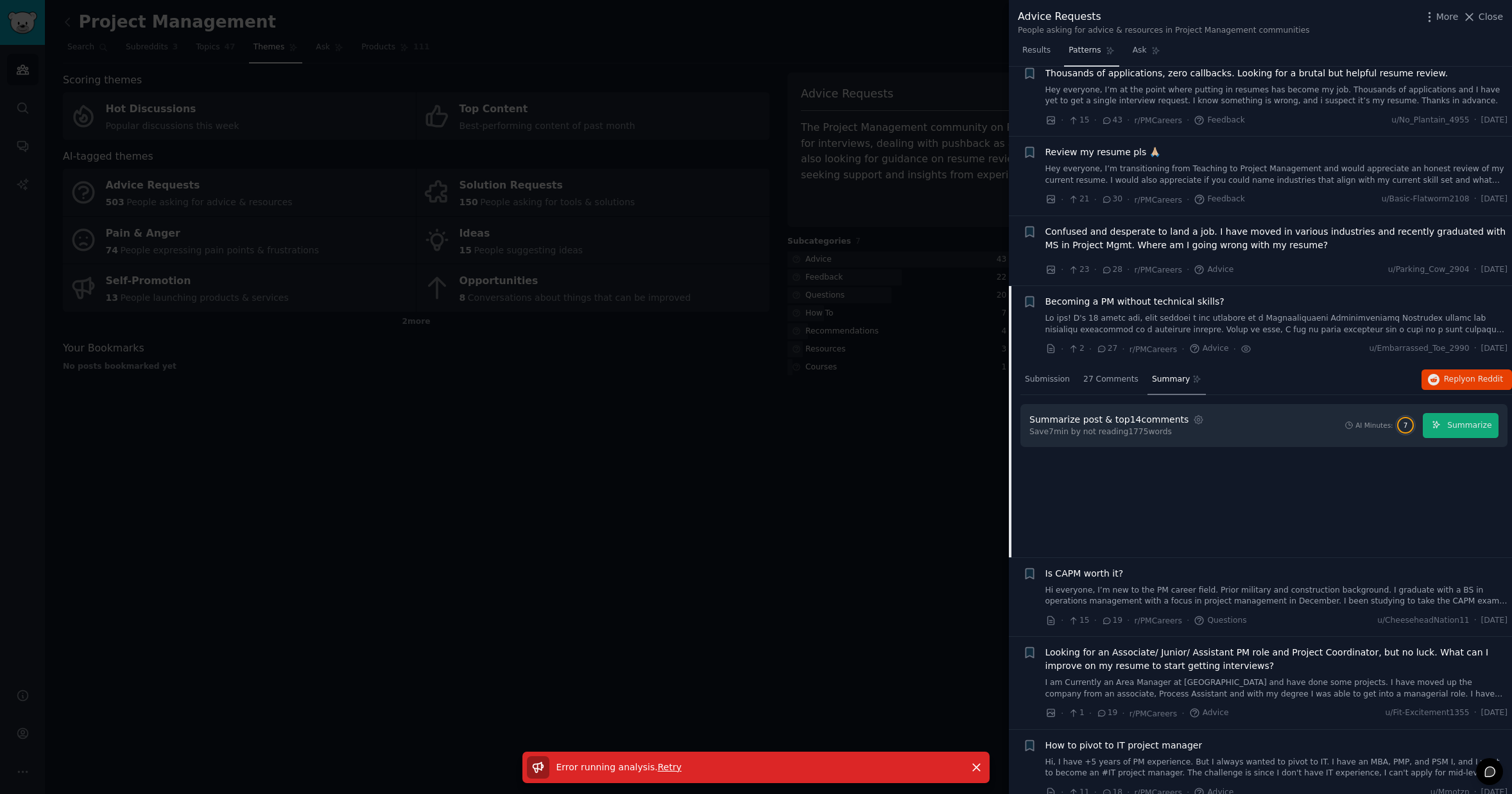
click at [1091, 48] on span "Patterns" at bounding box center [1084, 51] width 32 height 12
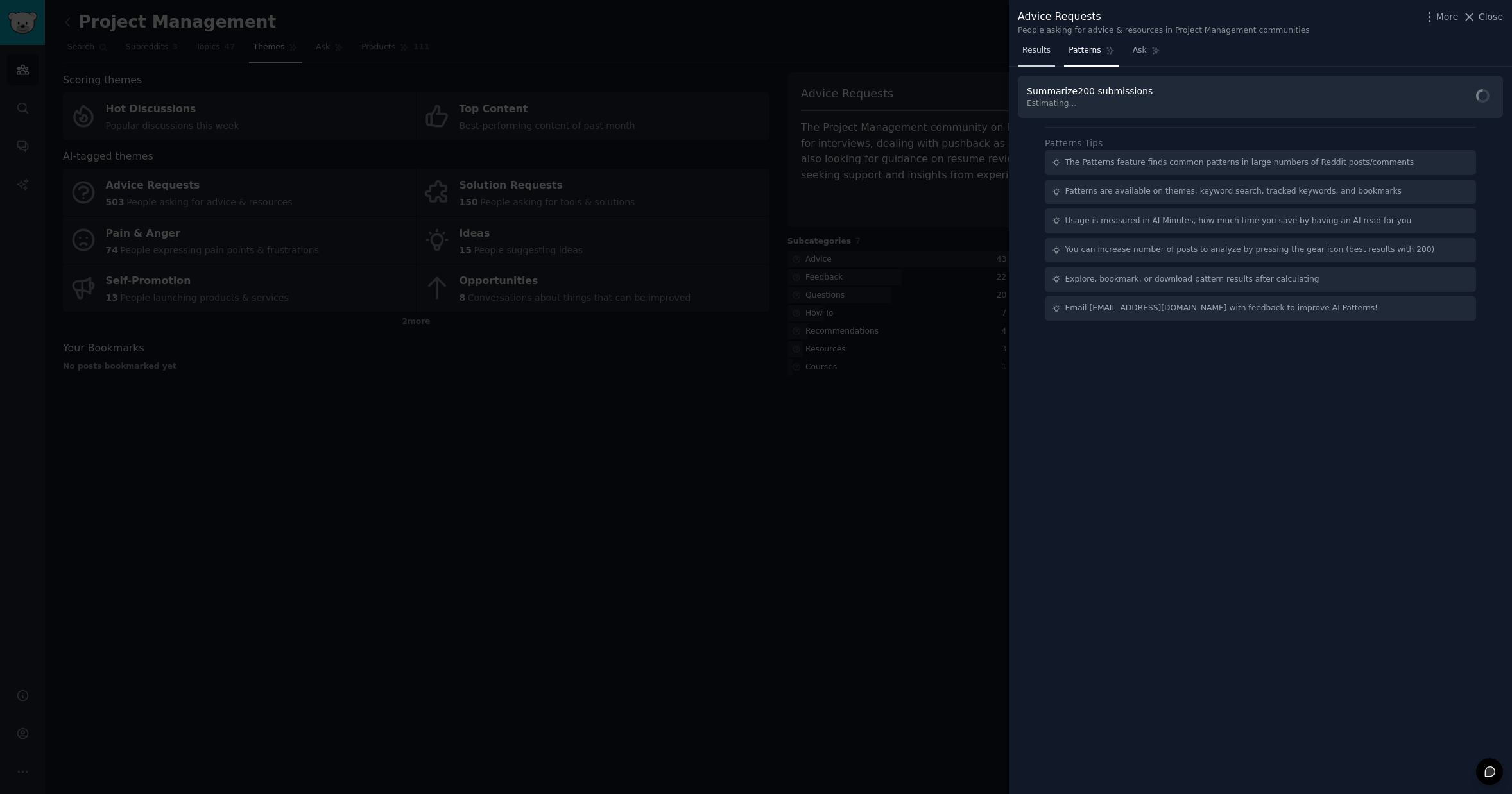
click at [1041, 48] on span "Results" at bounding box center [1036, 51] width 28 height 12
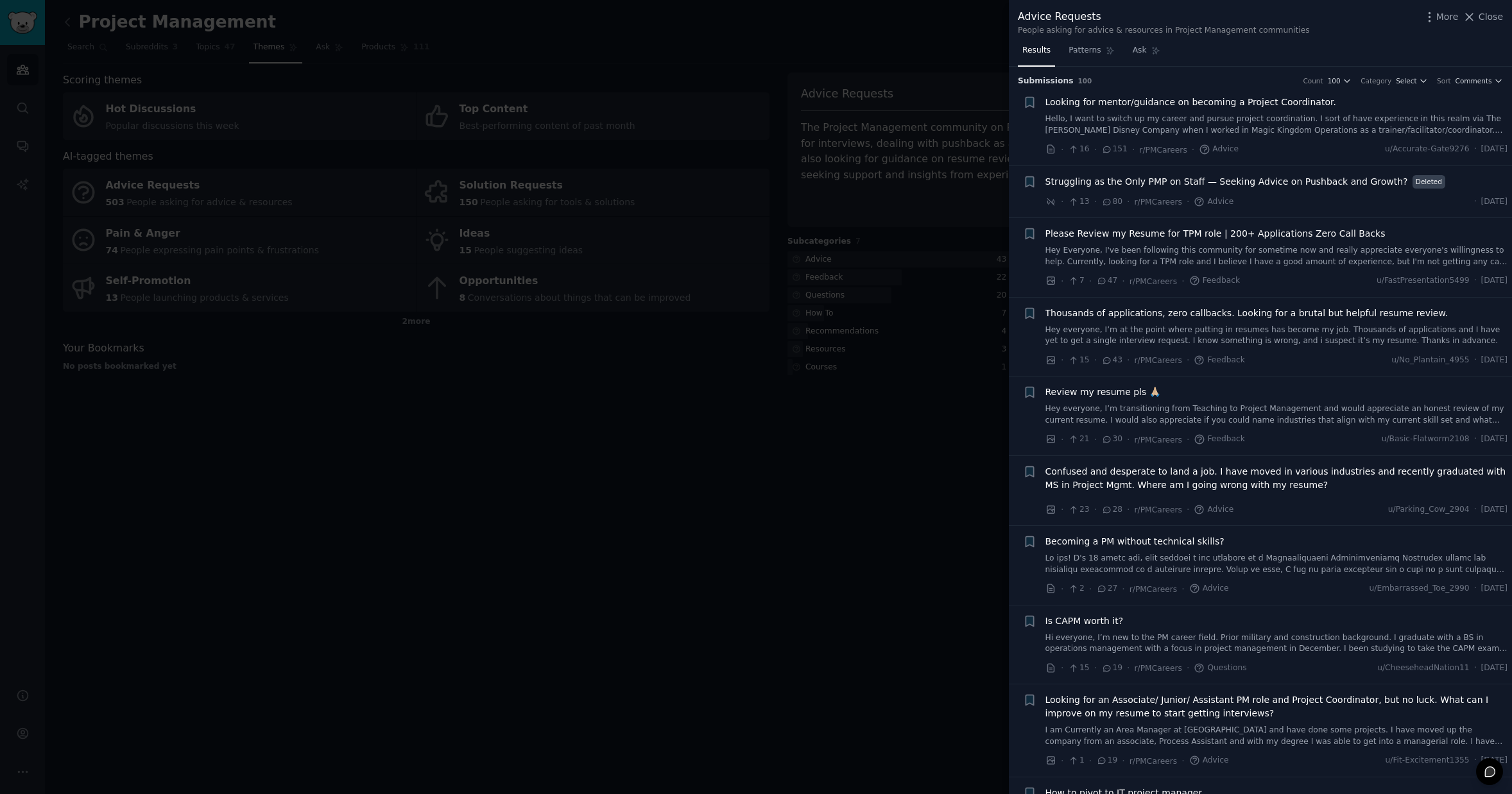
click at [860, 547] on div at bounding box center [756, 397] width 1512 height 794
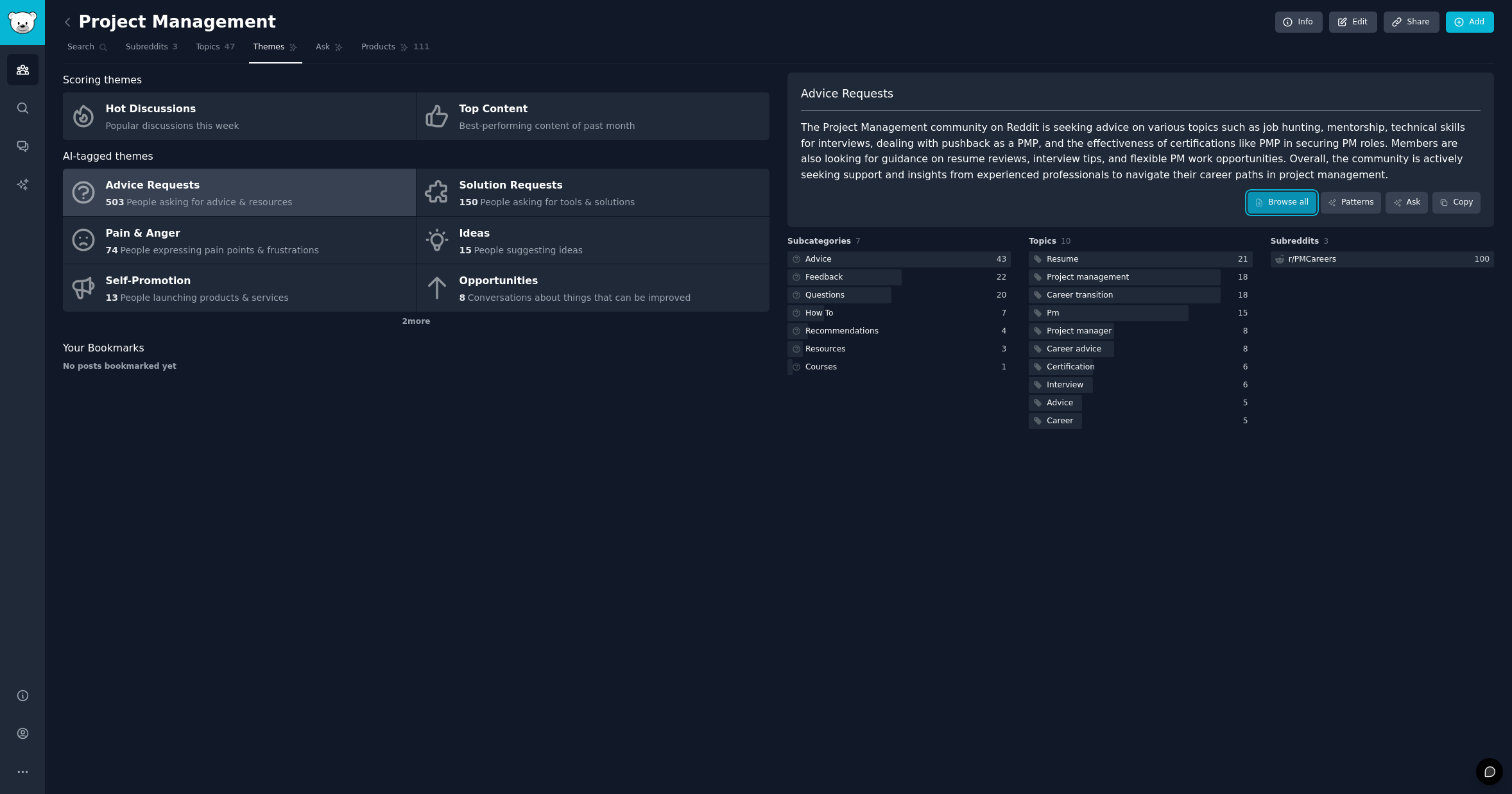
click at [1298, 203] on link "Browse all" at bounding box center [1282, 203] width 69 height 22
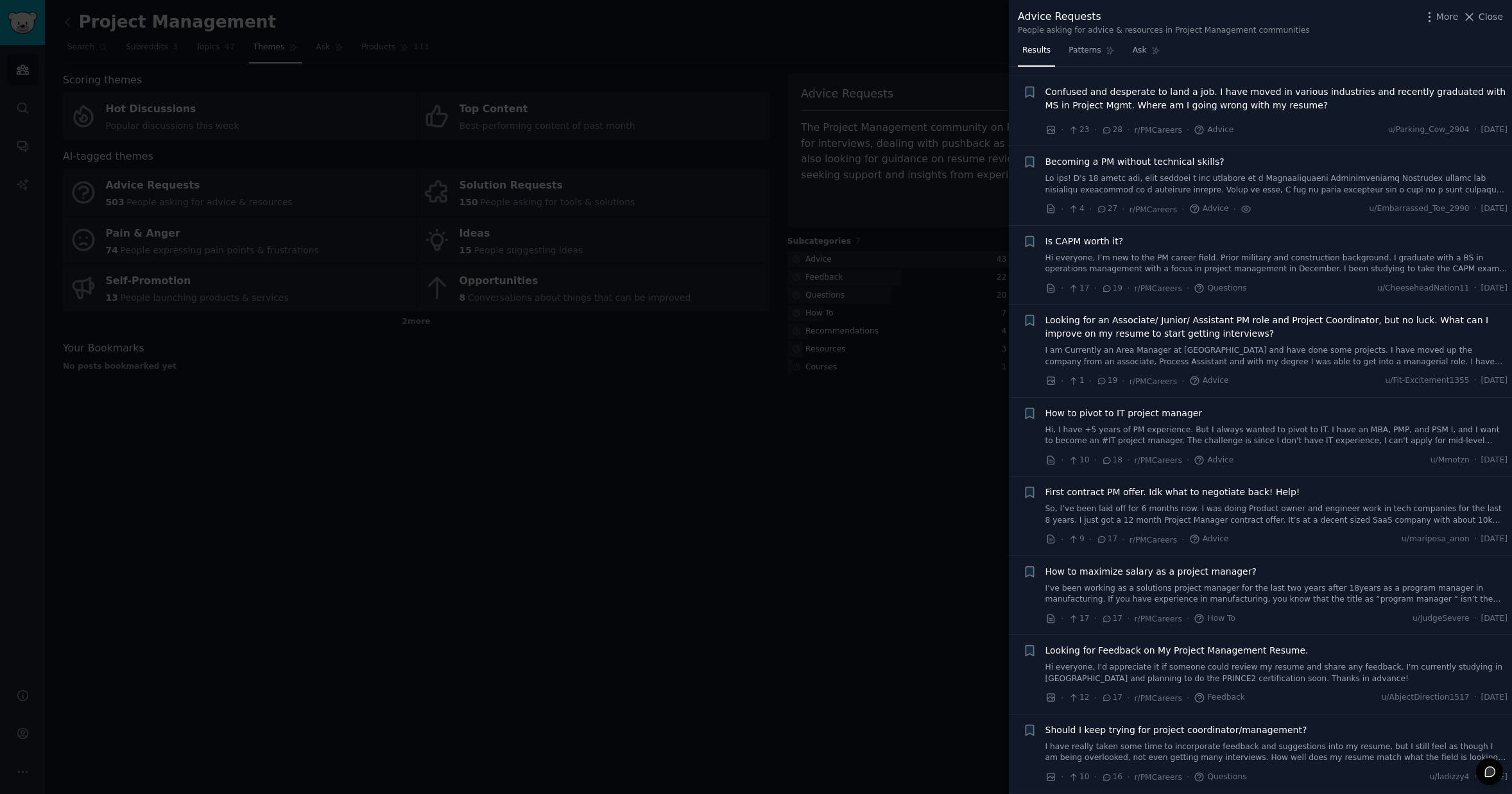
scroll to position [388, 0]
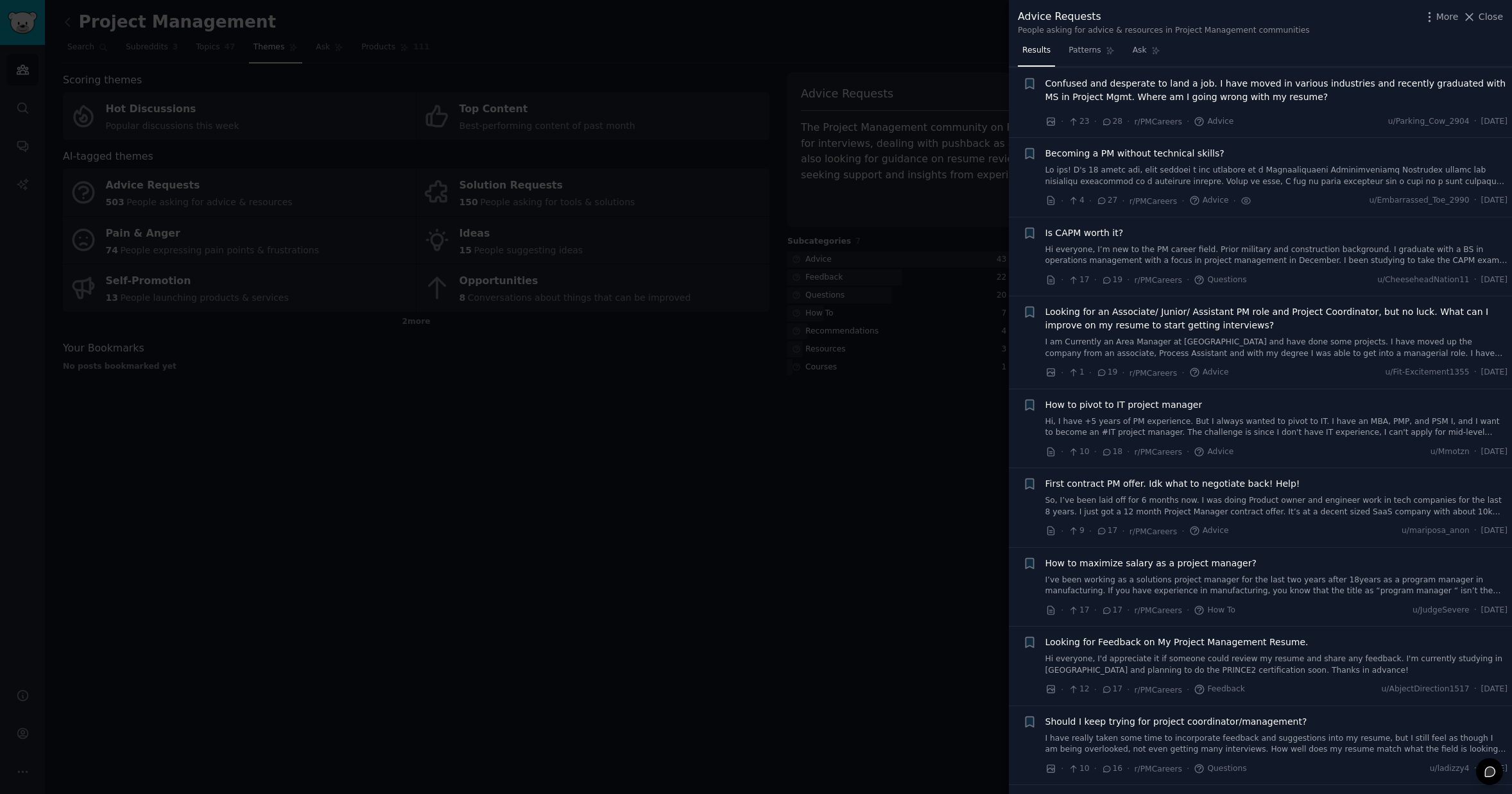
click at [1158, 405] on span "How to pivot to IT project manager" at bounding box center [1124, 406] width 157 height 14
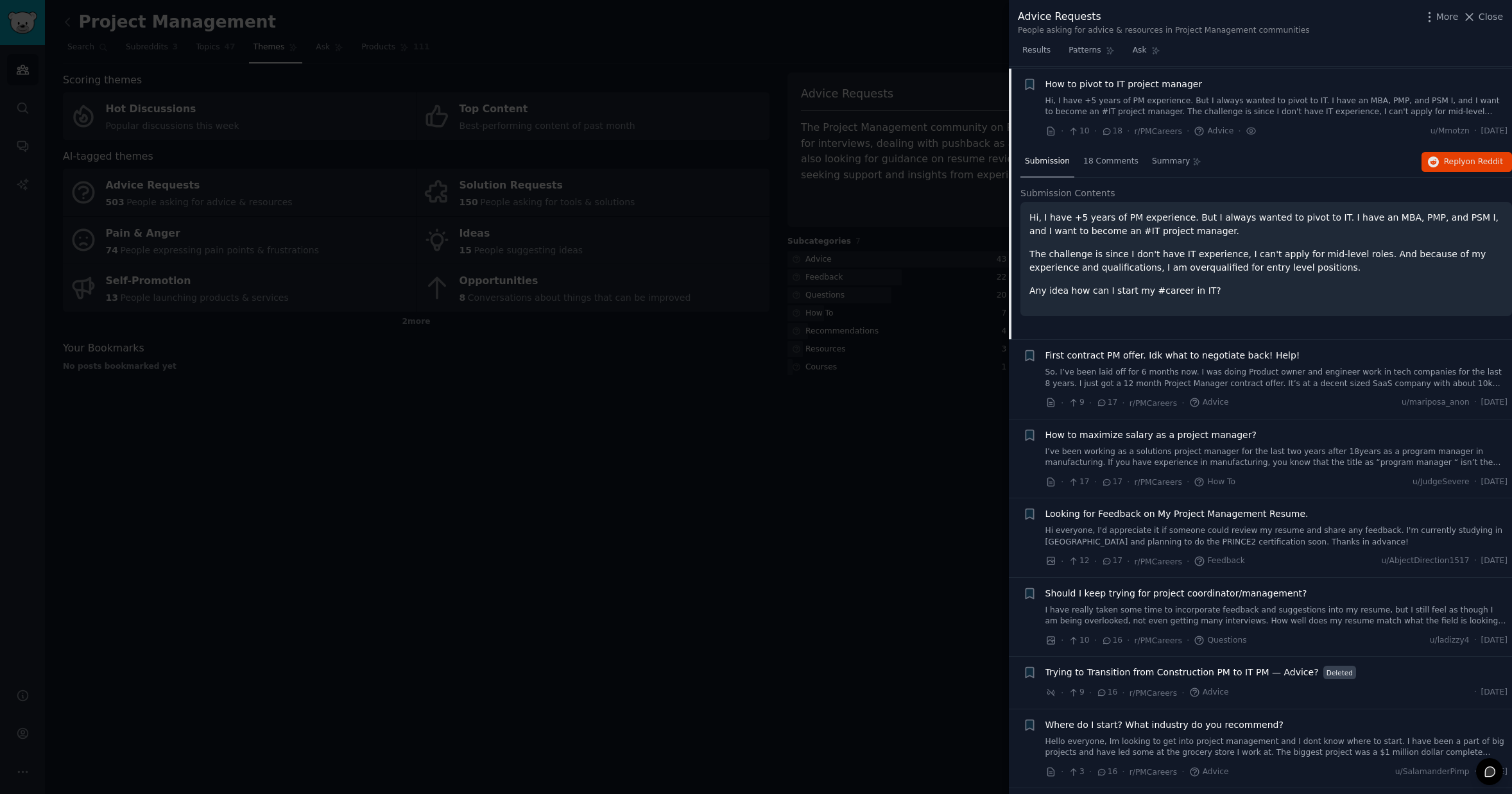
scroll to position [711, 0]
click at [1108, 163] on span "18 Comments" at bounding box center [1110, 160] width 55 height 12
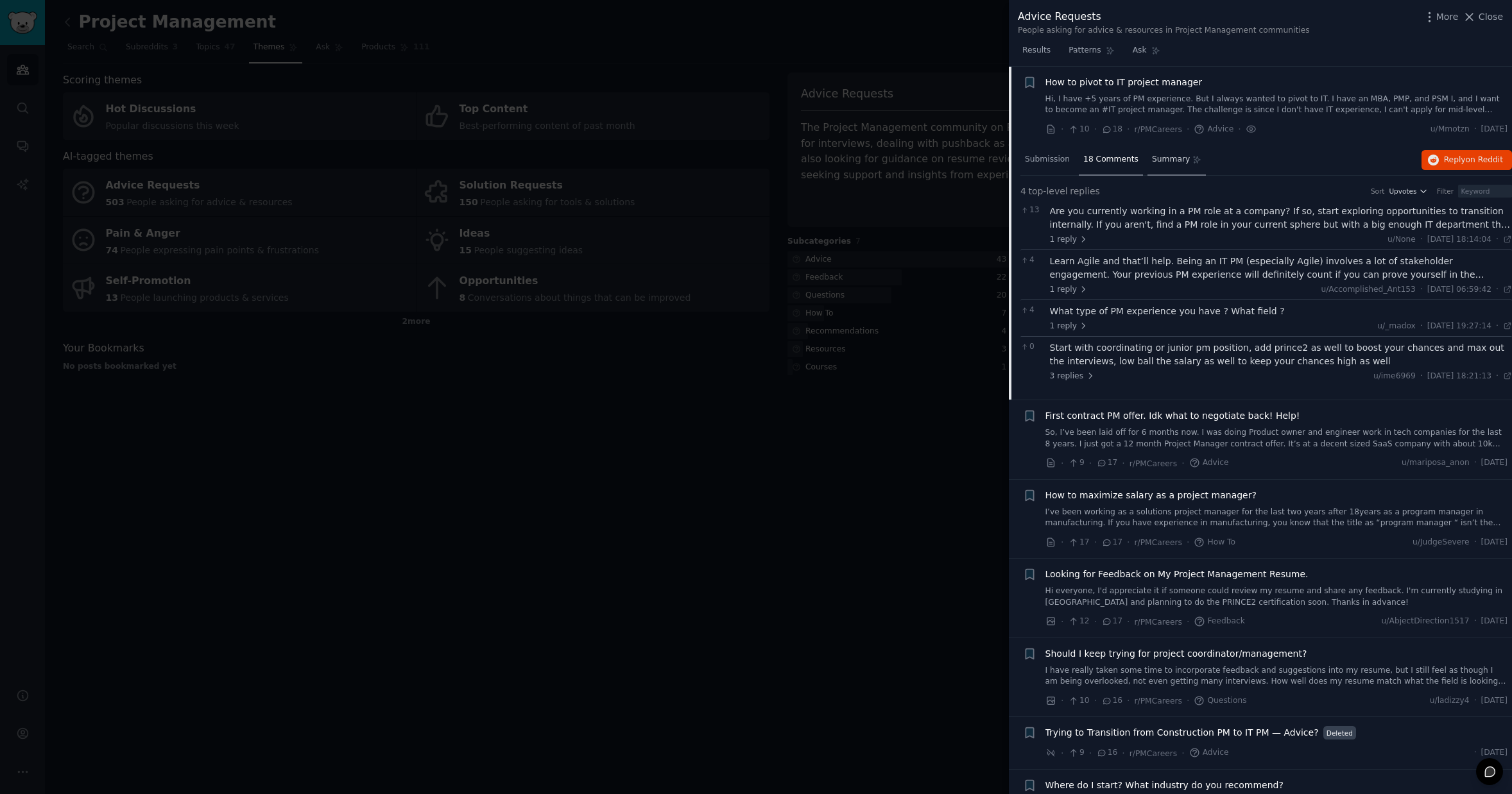
click at [1158, 165] on div "Summary" at bounding box center [1177, 160] width 59 height 31
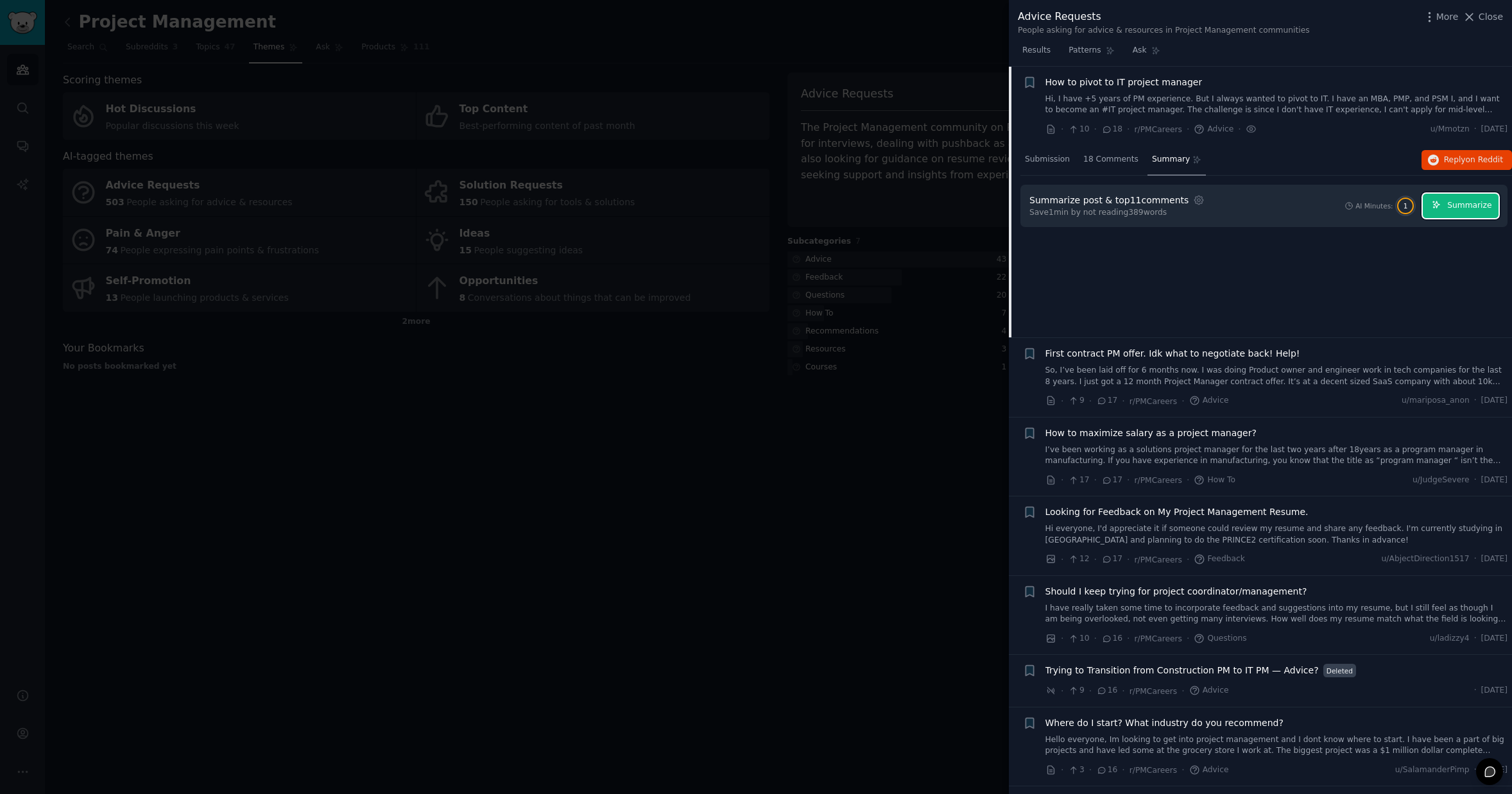
click at [1467, 201] on span "Summarize" at bounding box center [1469, 205] width 44 height 12
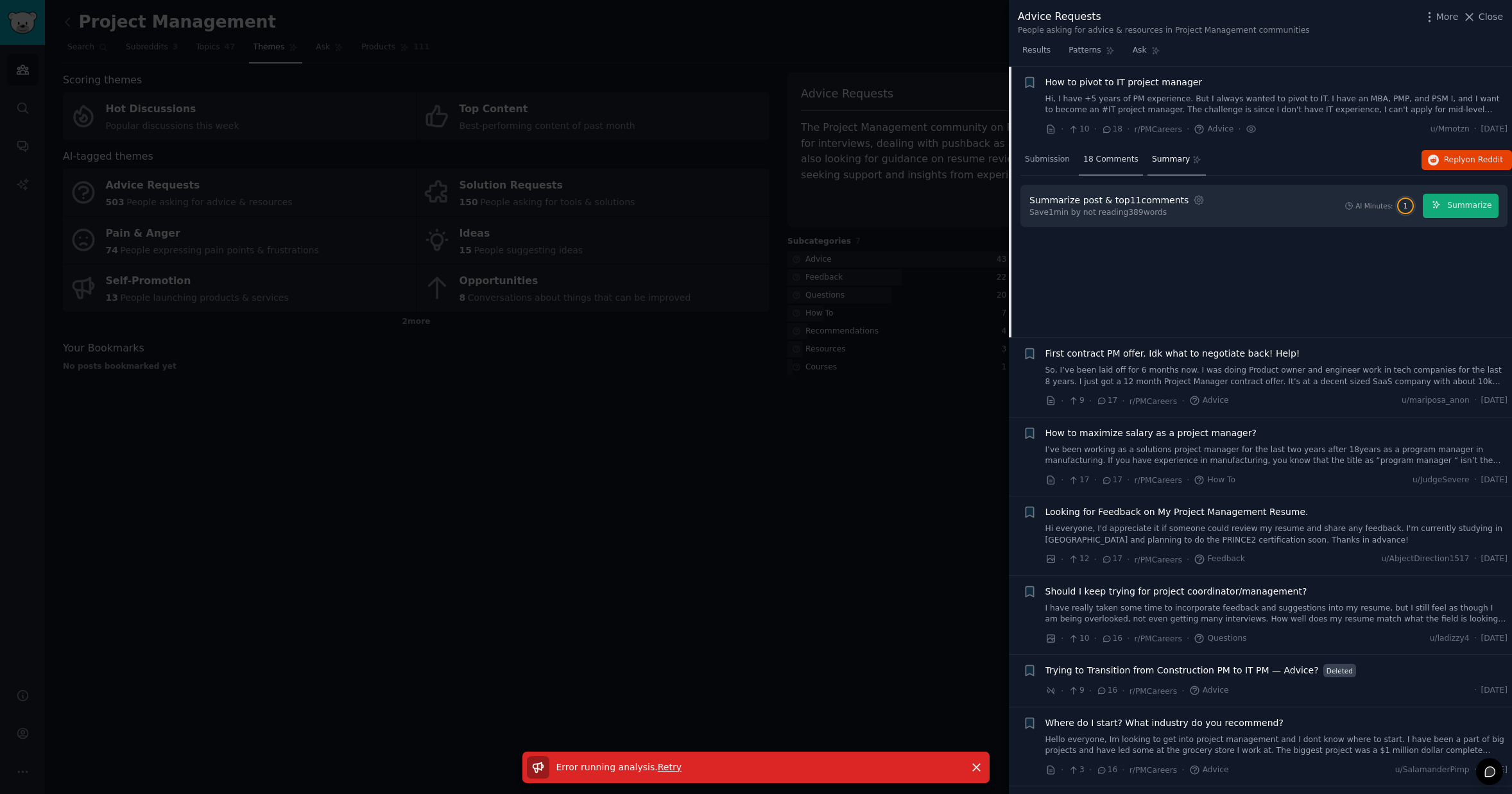
click at [1112, 163] on span "18 Comments" at bounding box center [1110, 160] width 55 height 12
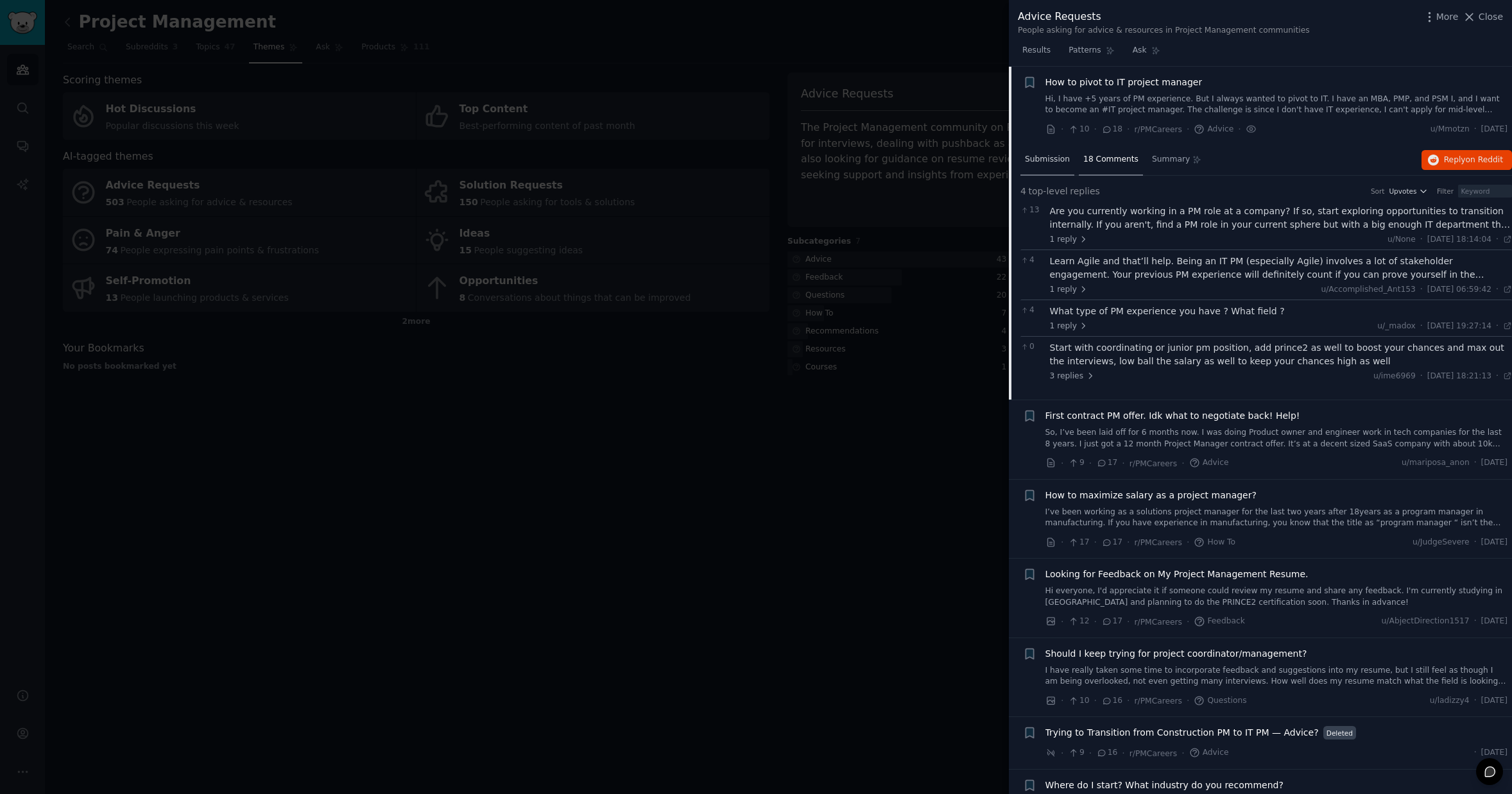
click at [1050, 161] on span "Submission" at bounding box center [1048, 160] width 45 height 12
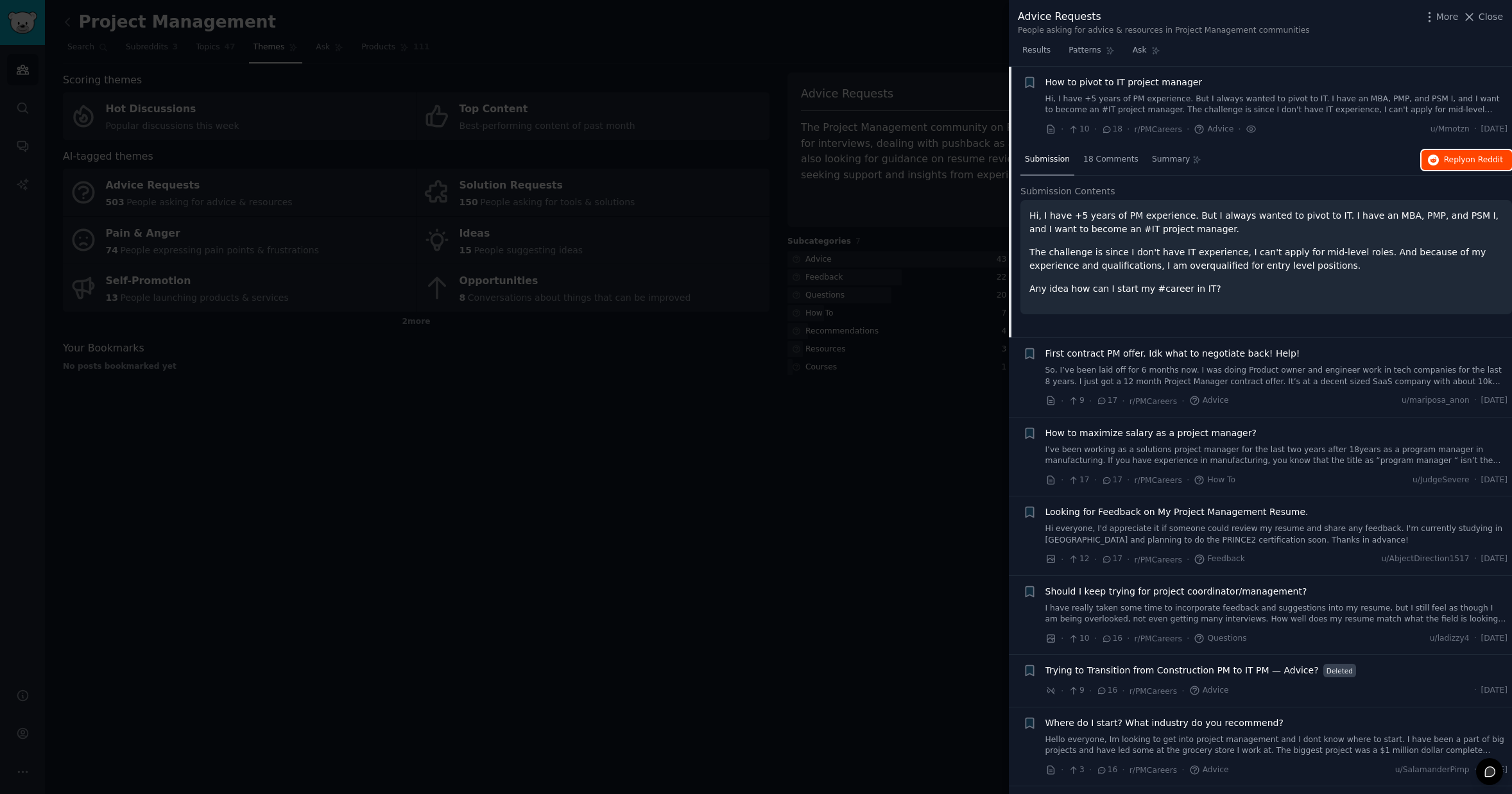
click at [1448, 160] on span "Reply on Reddit" at bounding box center [1473, 160] width 59 height 12
click at [835, 448] on div at bounding box center [756, 397] width 1512 height 794
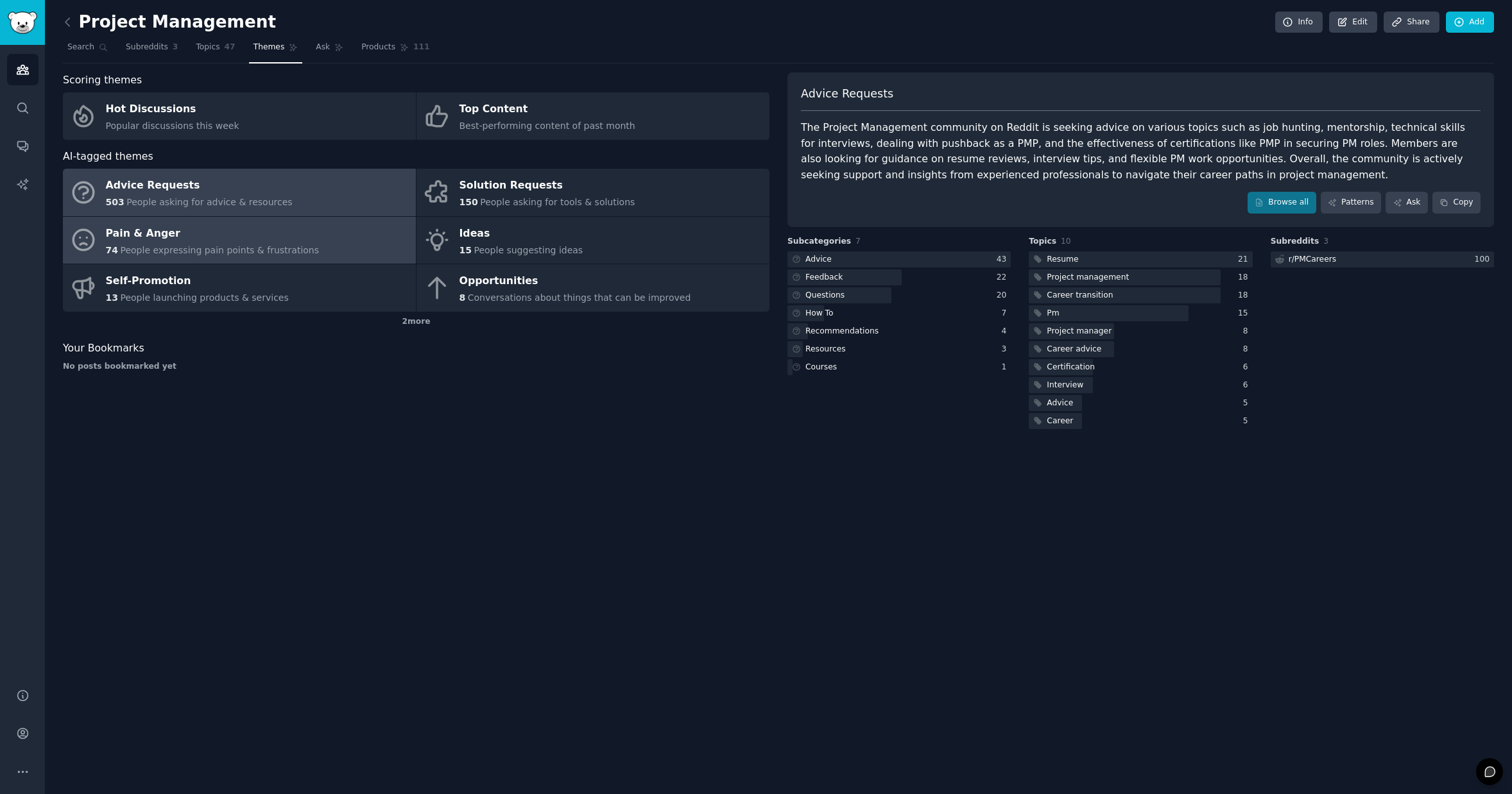
click at [321, 261] on link "Pain & Anger 74 People expressing pain points & frustrations" at bounding box center [239, 241] width 353 height 48
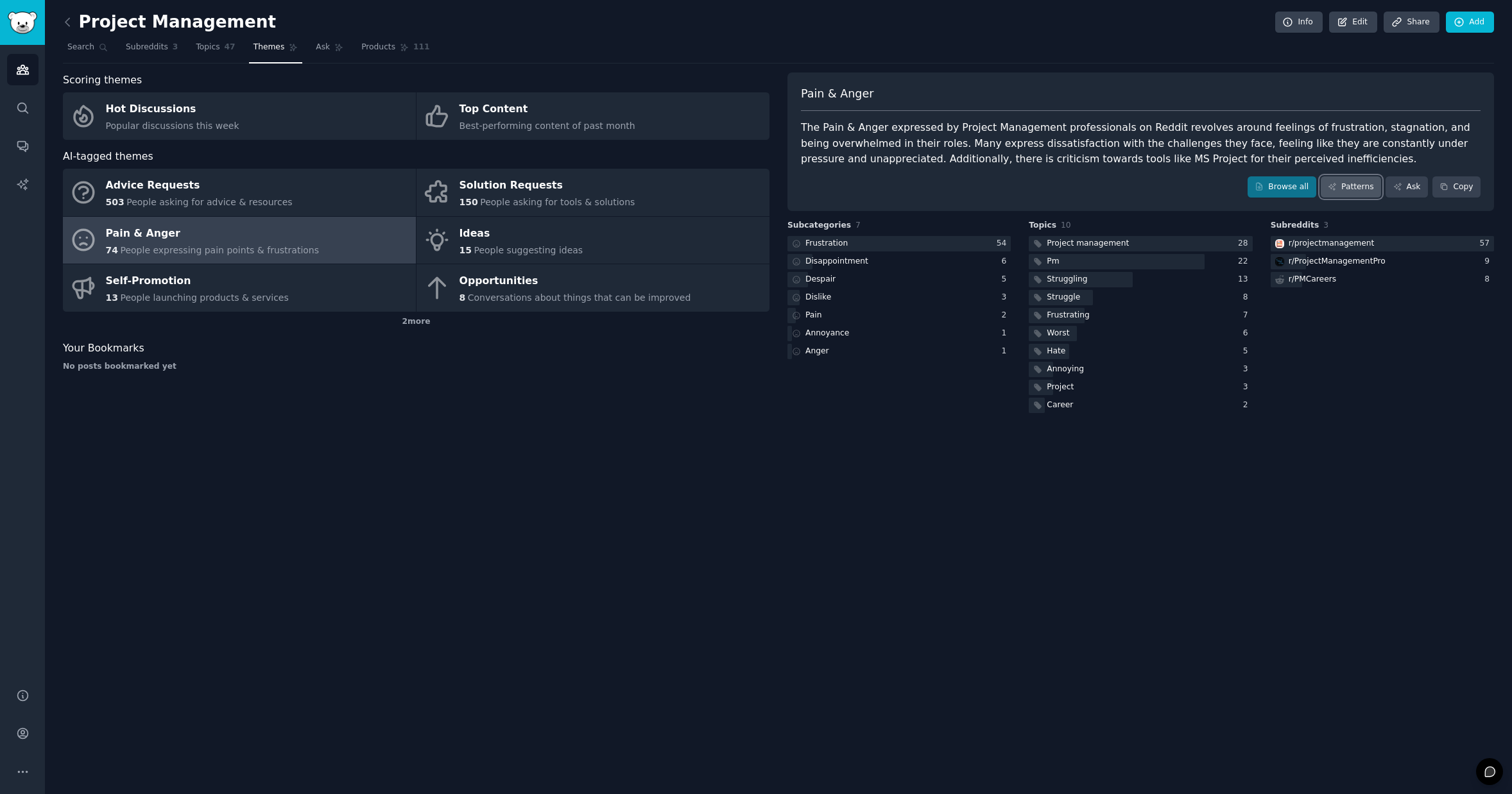
click at [1364, 184] on link "Patterns" at bounding box center [1351, 187] width 60 height 22
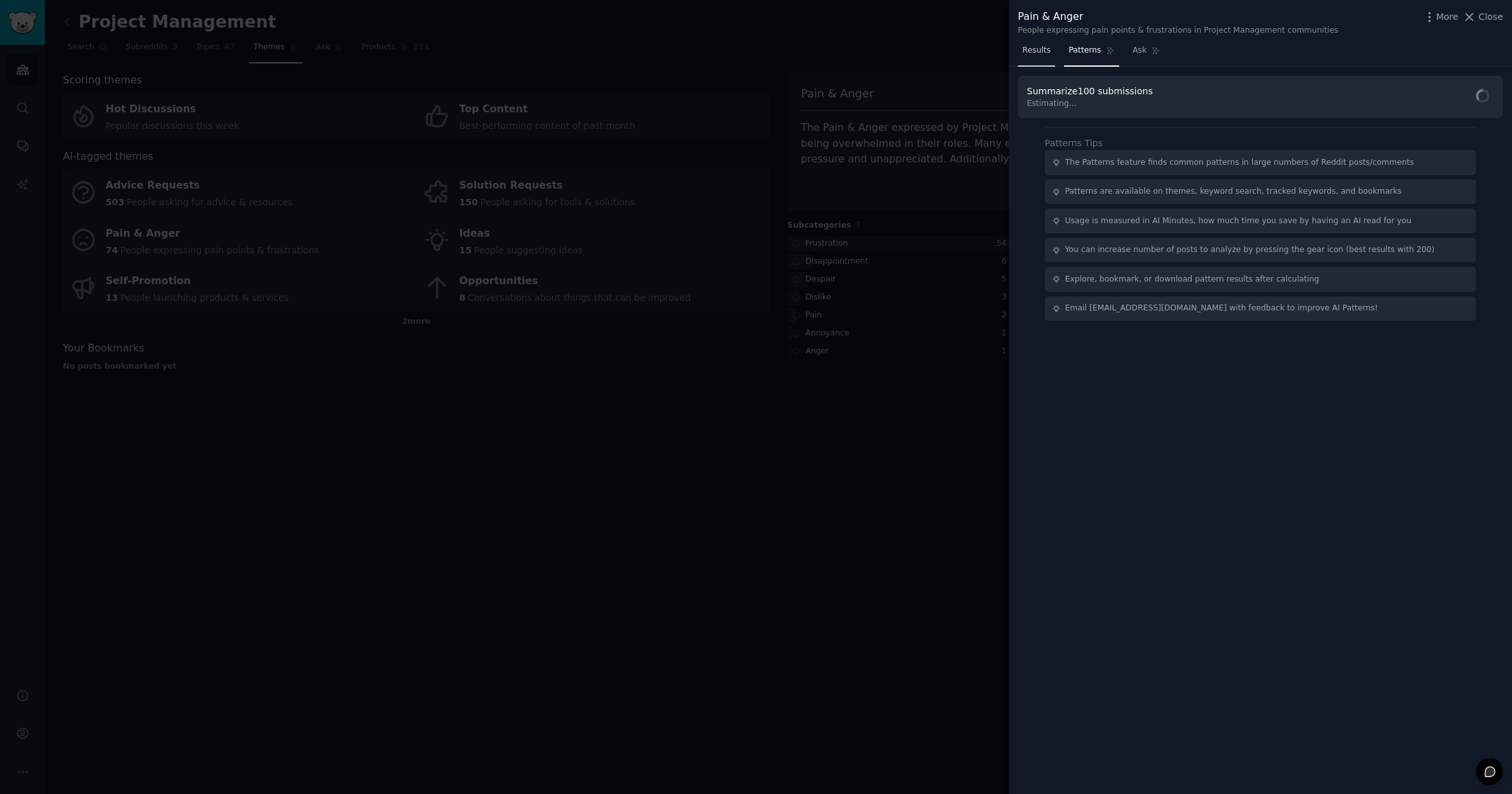
click at [1043, 53] on span "Results" at bounding box center [1036, 51] width 28 height 12
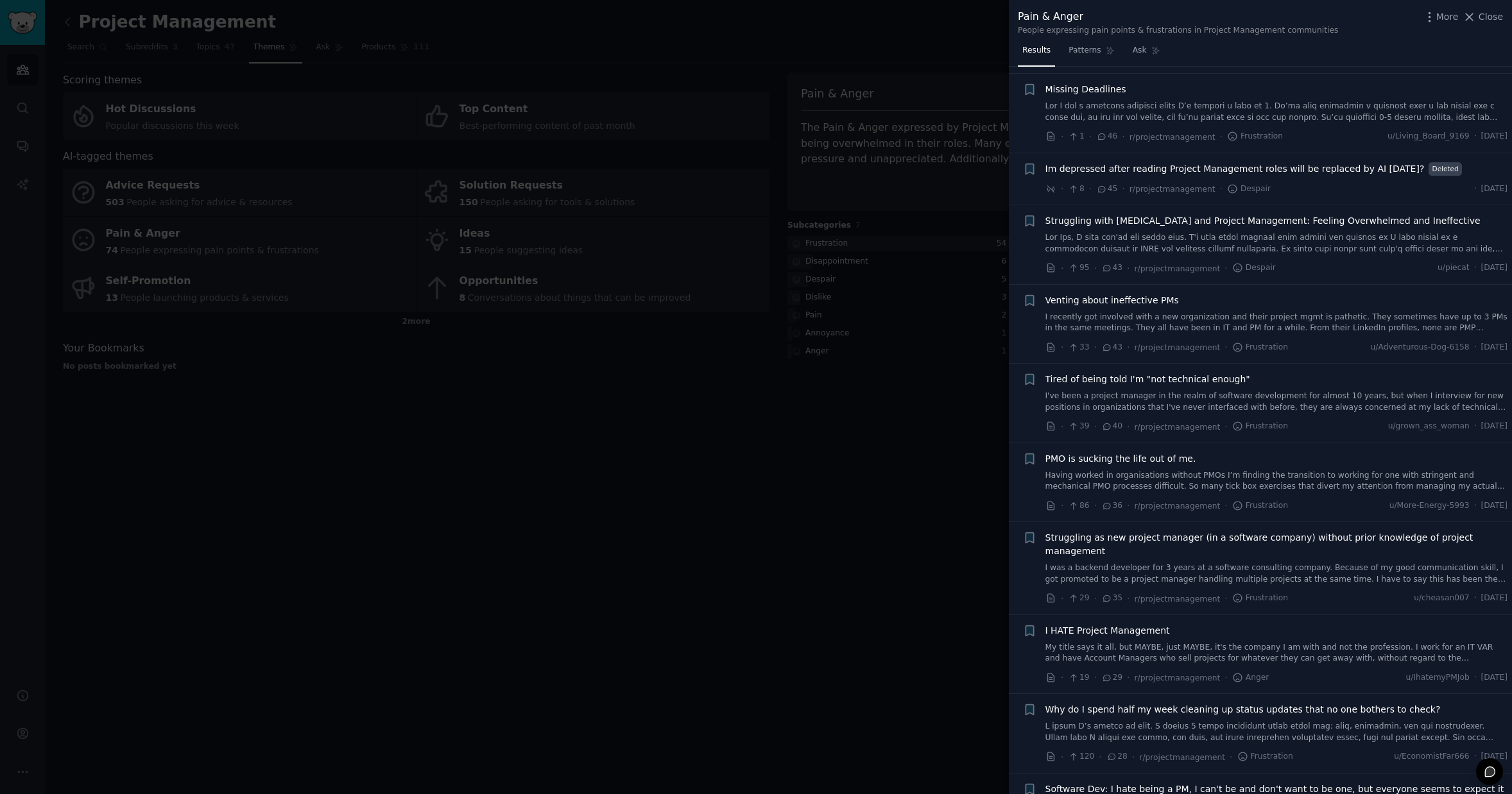
scroll to position [945, 0]
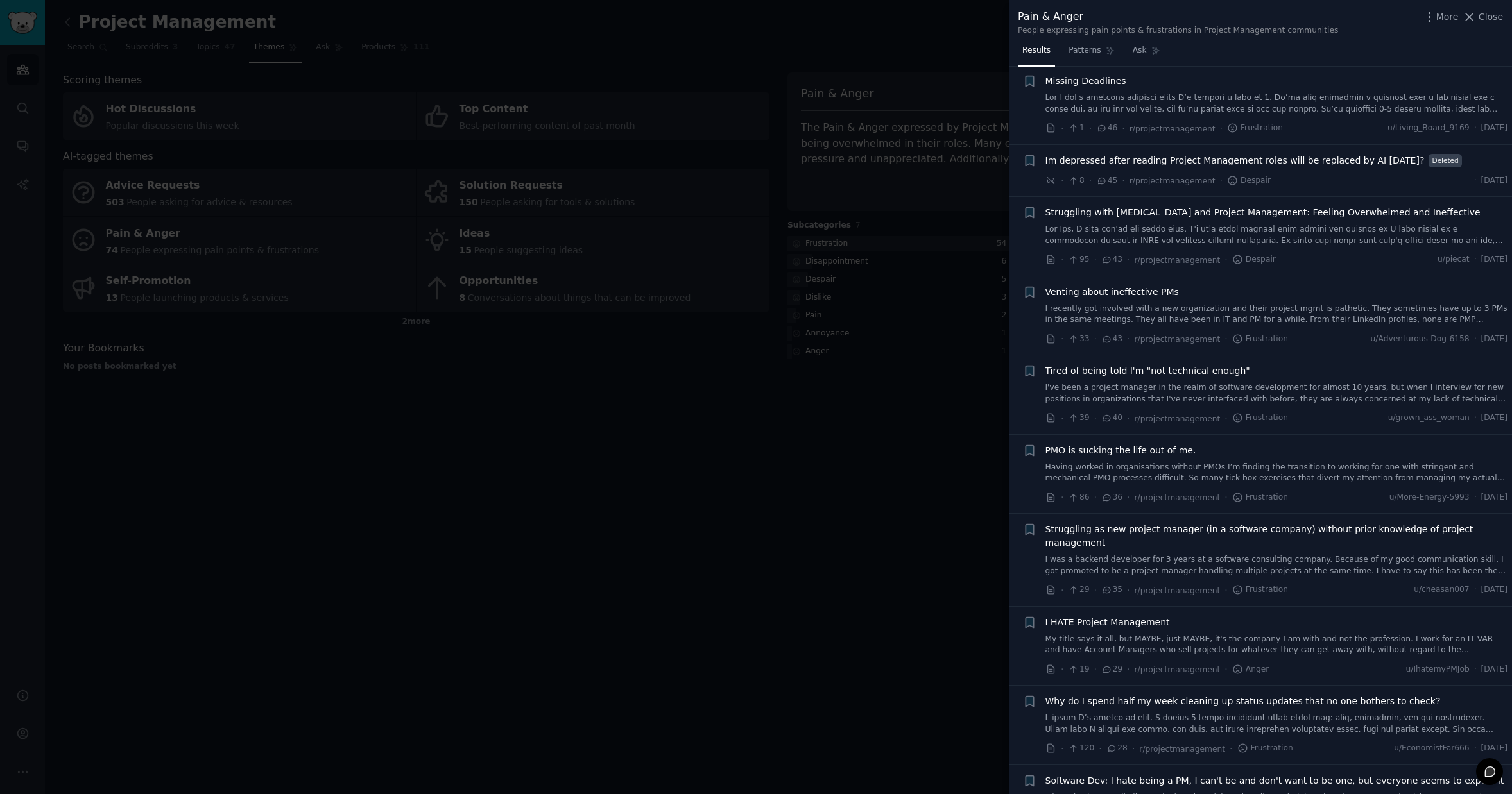
click at [914, 541] on div at bounding box center [756, 397] width 1512 height 794
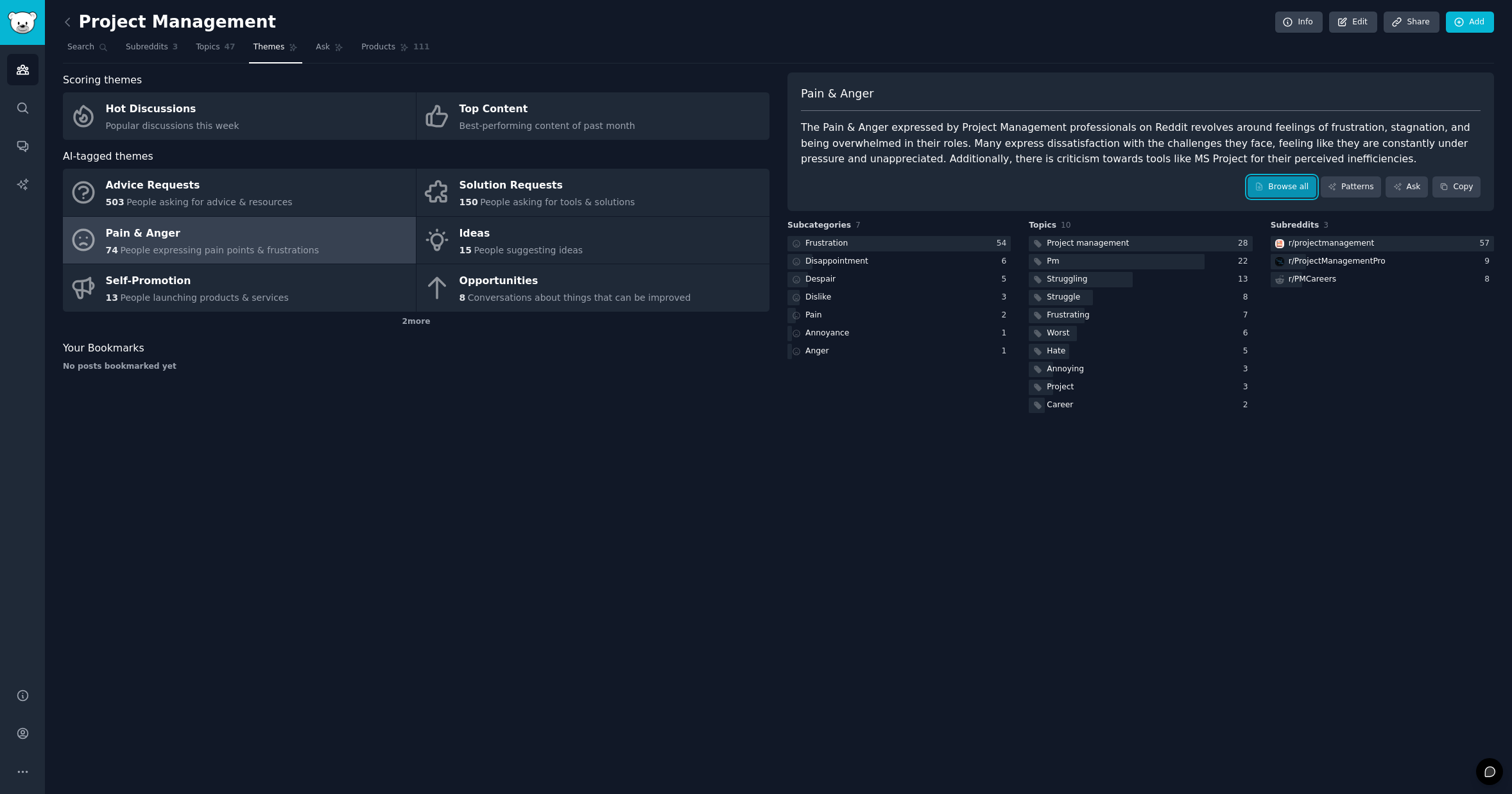
click at [1288, 185] on link "Browse all" at bounding box center [1282, 187] width 69 height 22
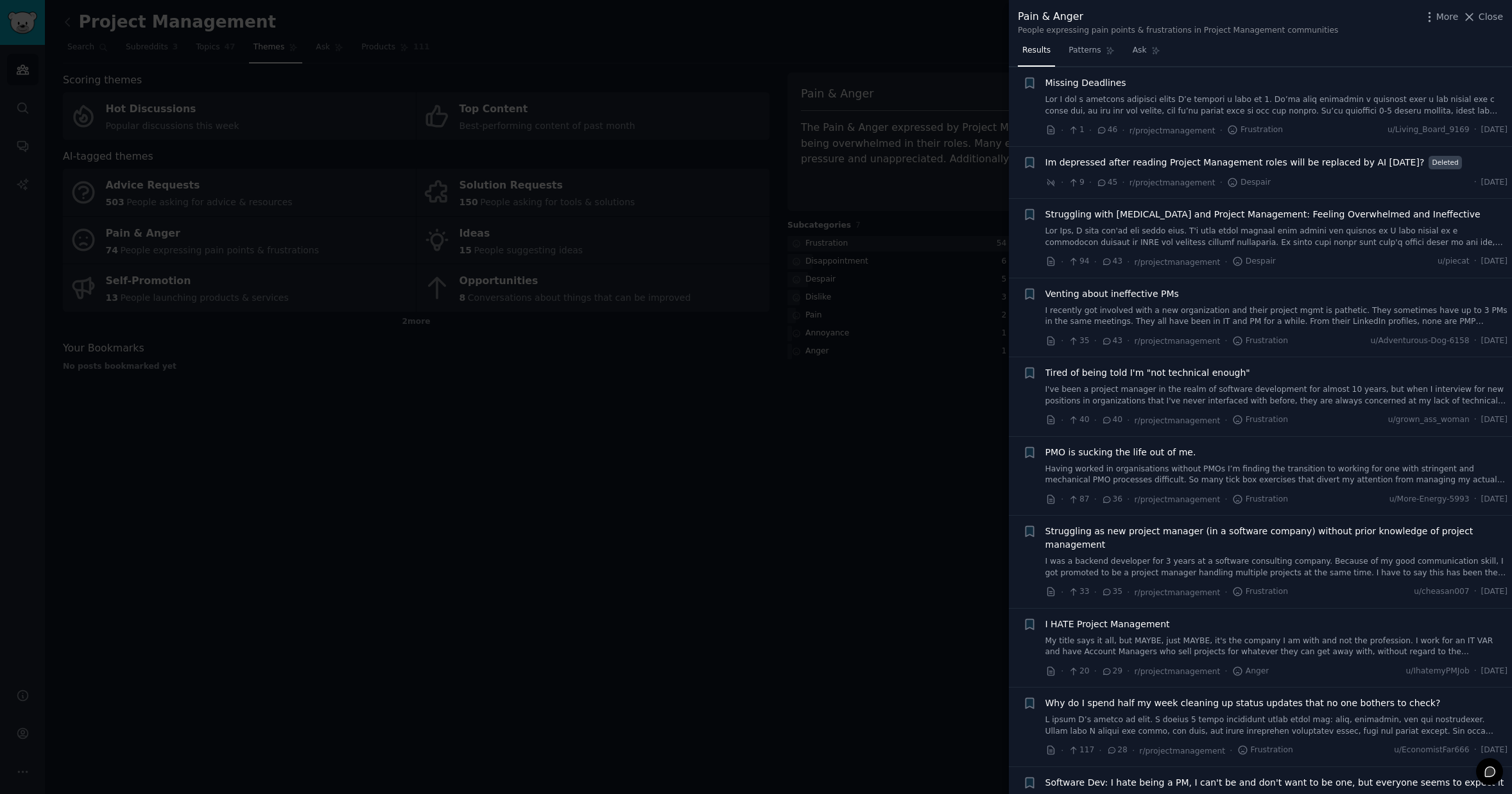
scroll to position [951, 0]
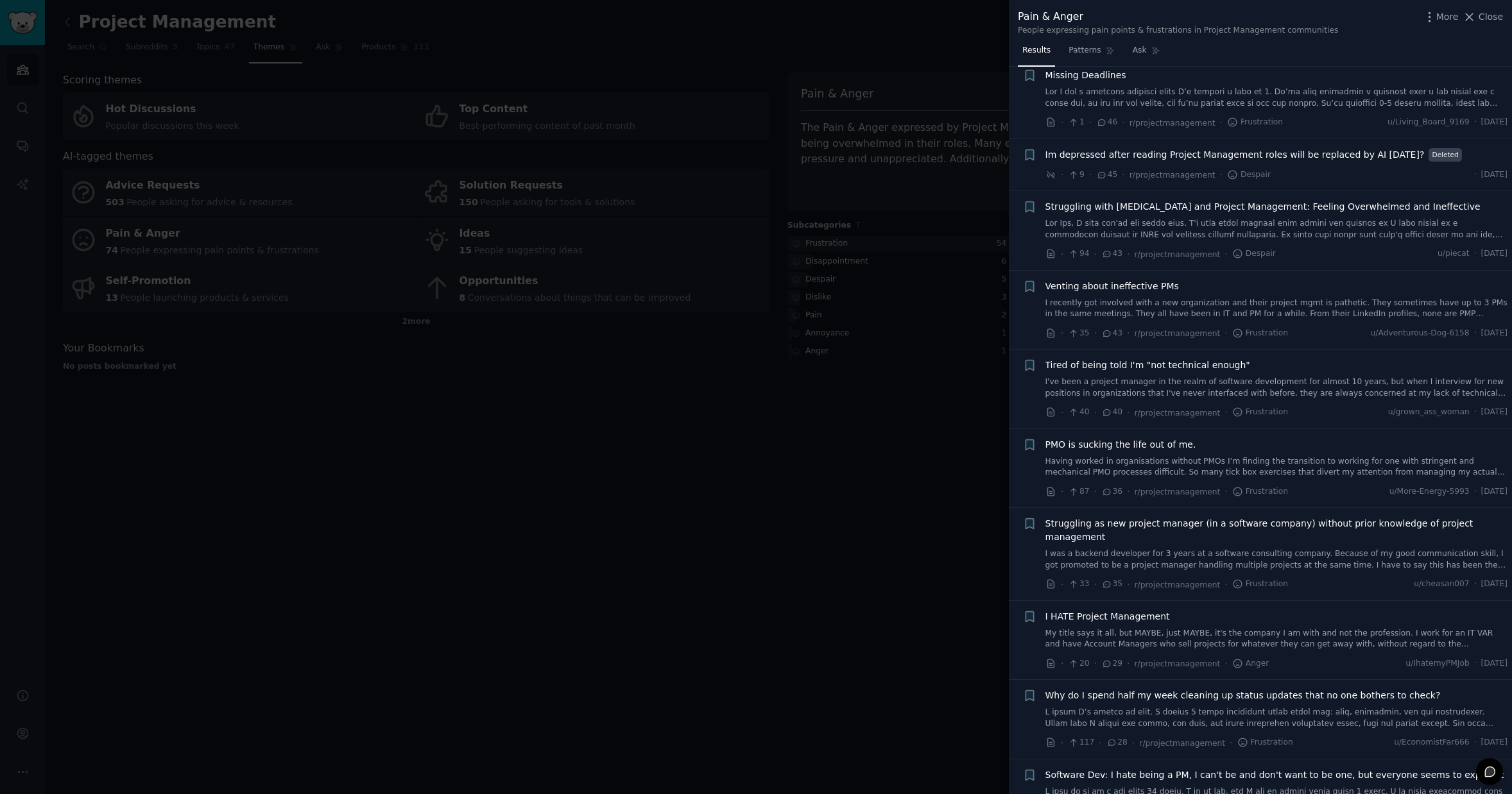
click at [1296, 386] on link "I've been a project manager in the realm of software development for almost 10 …" at bounding box center [1277, 388] width 463 height 23
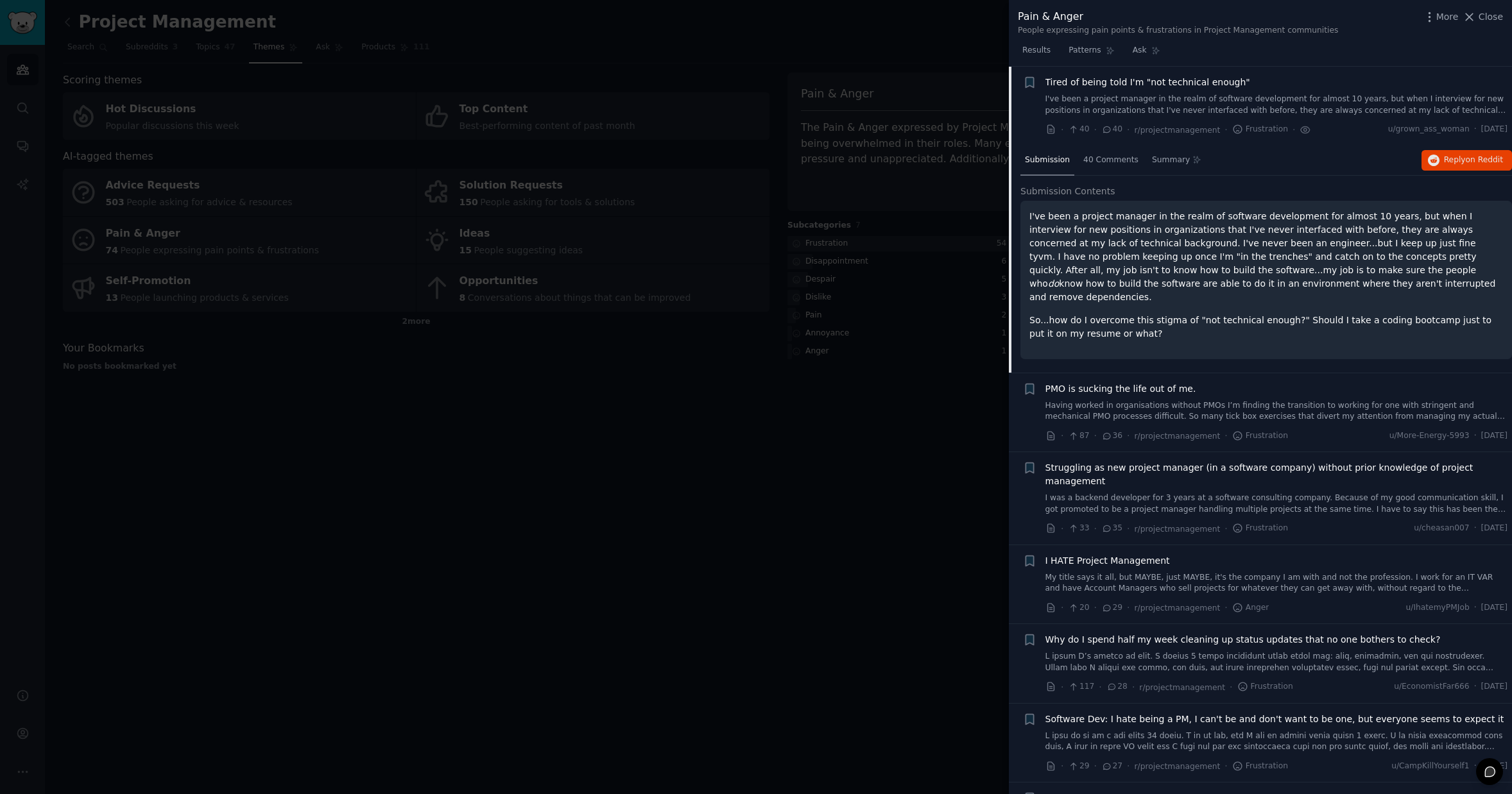
scroll to position [1234, 0]
click at [1115, 166] on div "40 Comments" at bounding box center [1111, 160] width 64 height 31
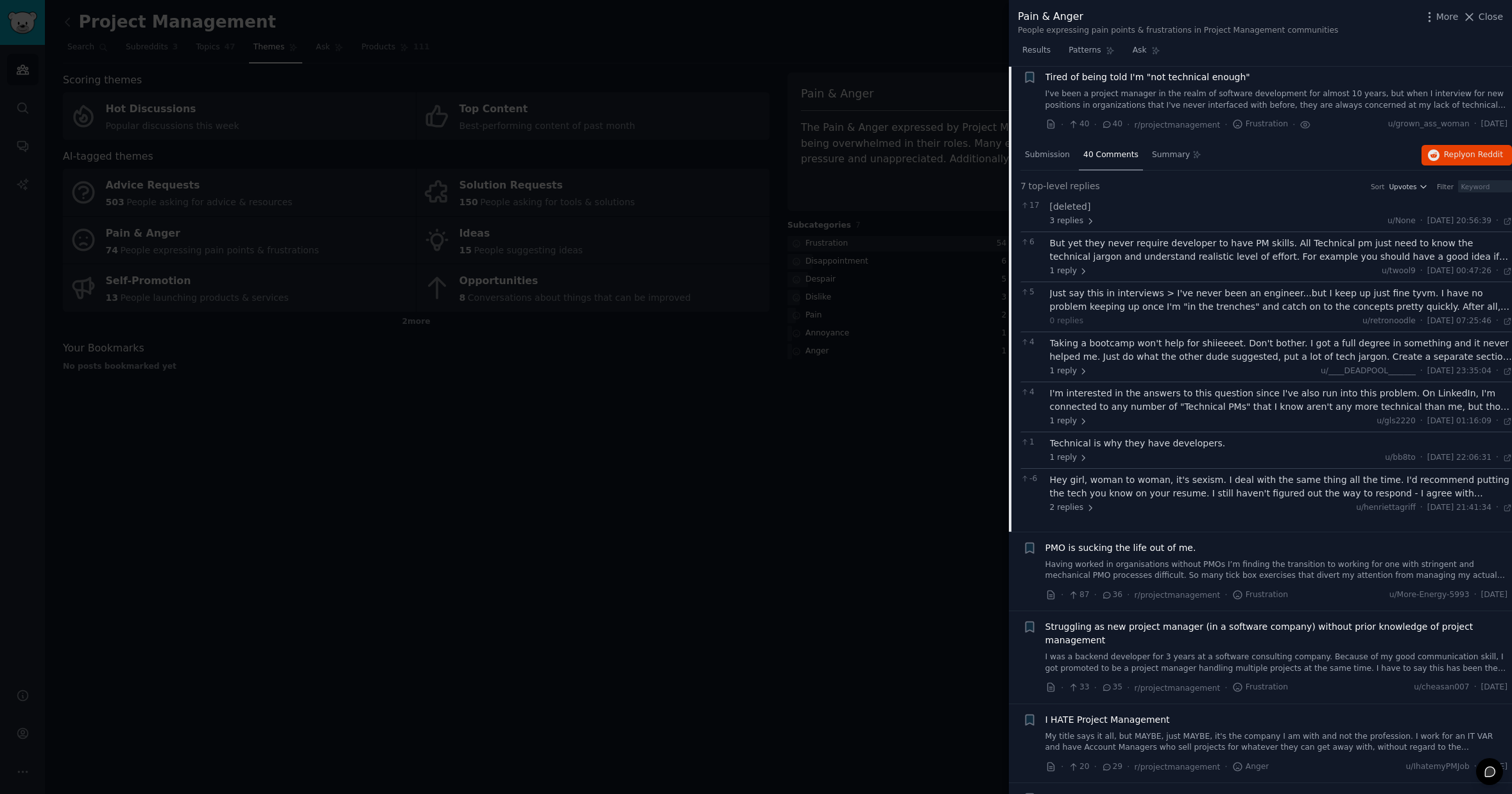
scroll to position [1208, 0]
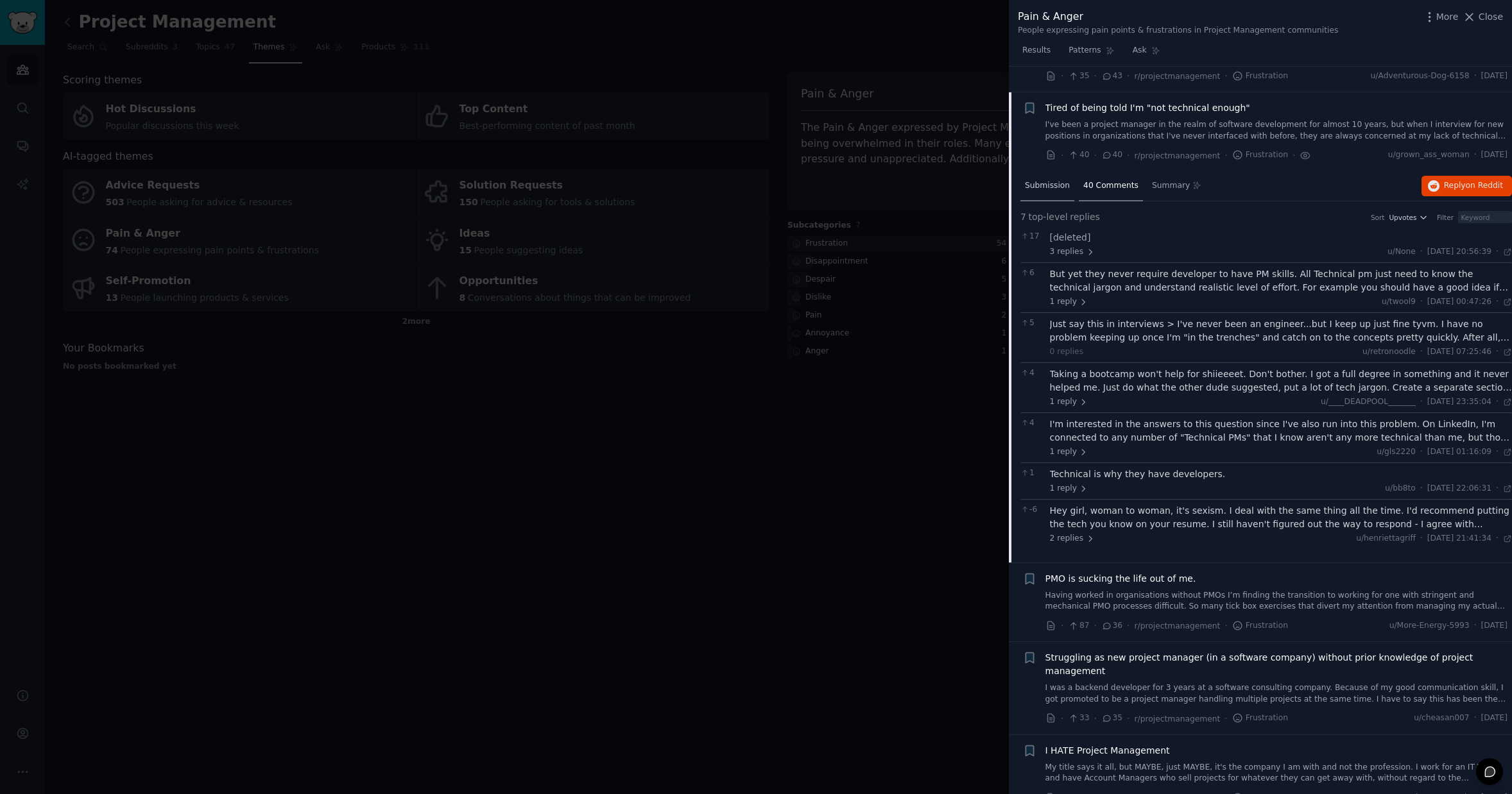
click at [1053, 185] on span "Submission" at bounding box center [1048, 186] width 45 height 12
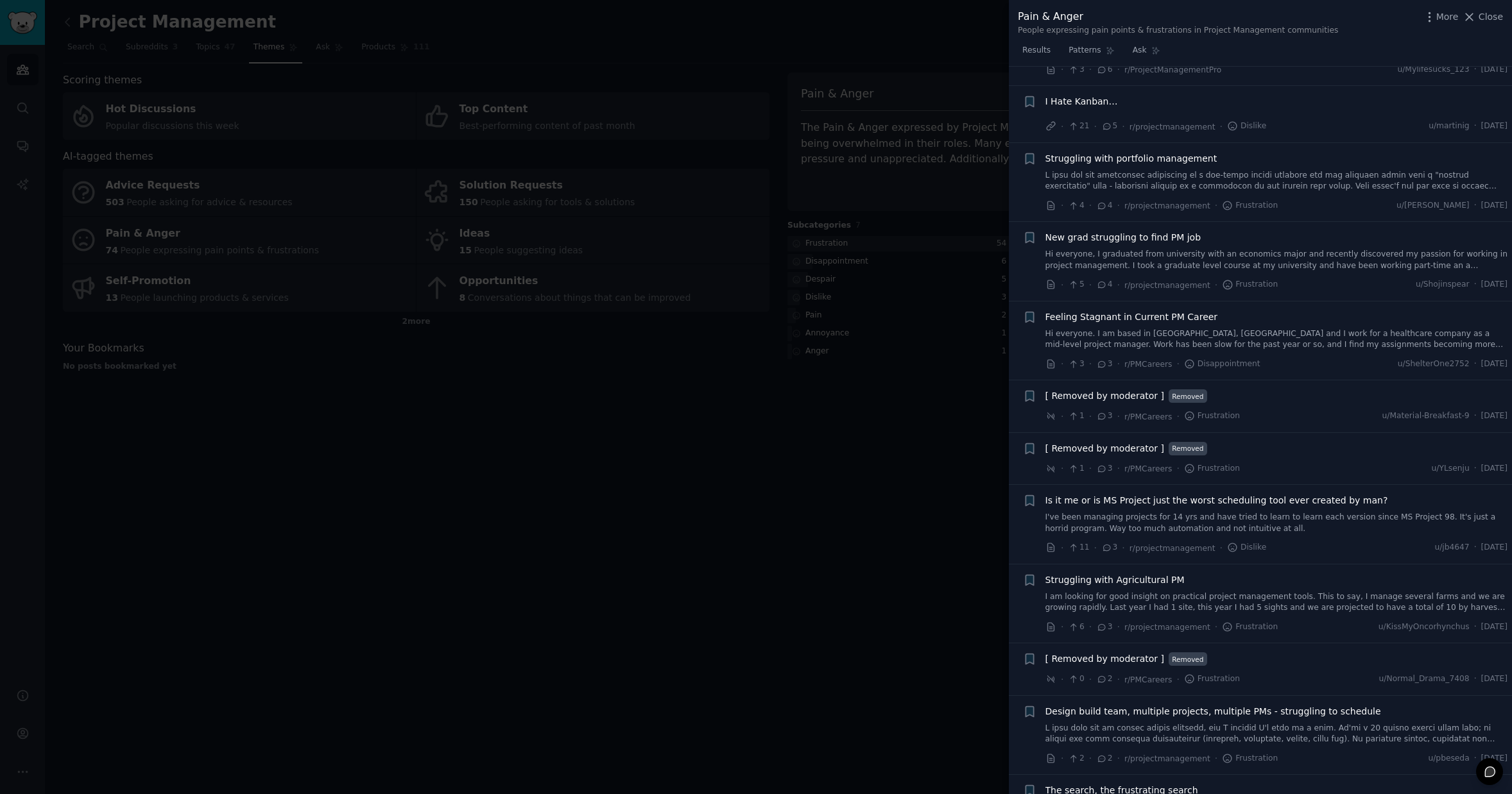
scroll to position [3865, 0]
click at [848, 526] on div at bounding box center [756, 397] width 1512 height 794
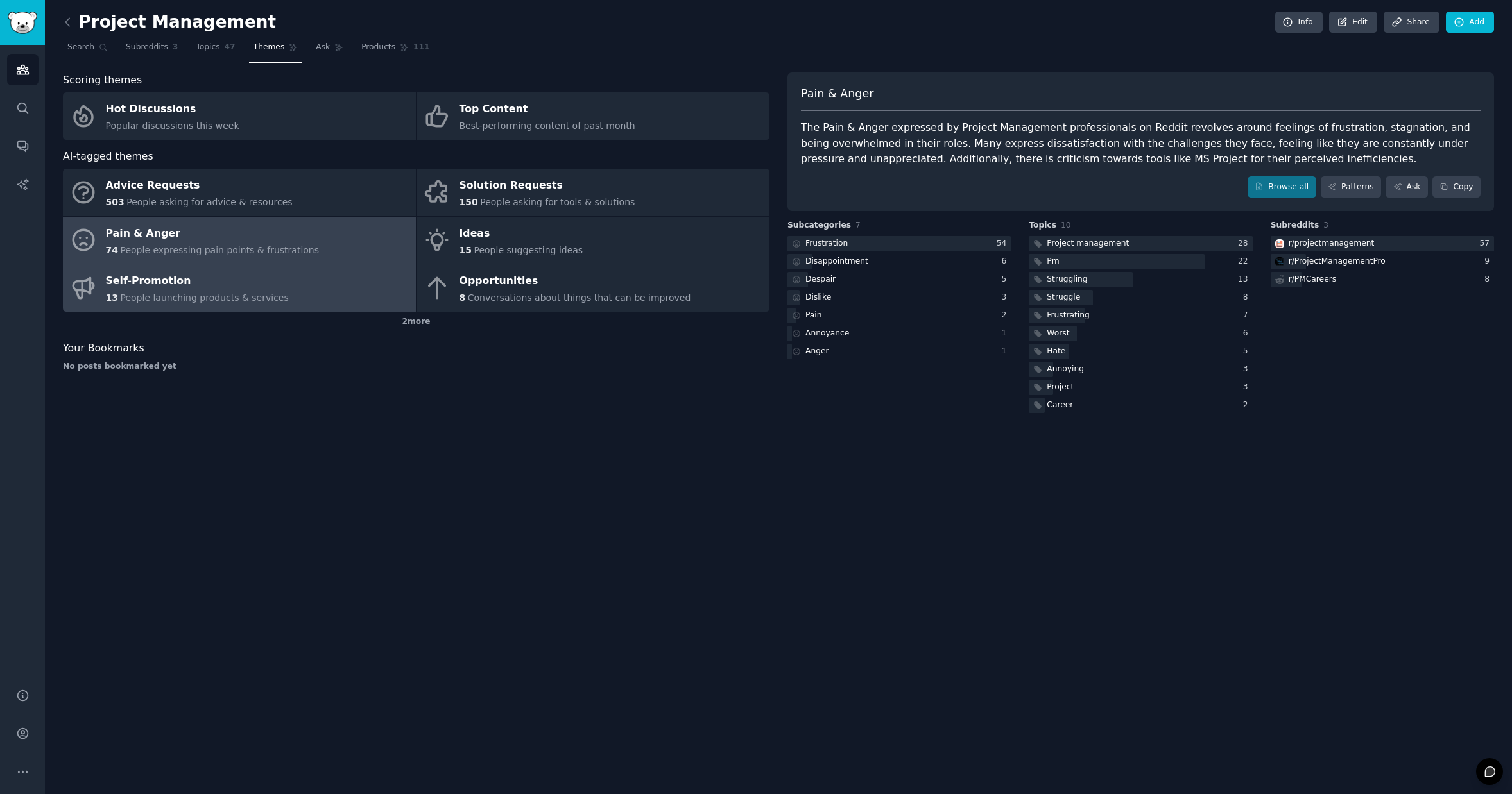
click at [221, 285] on div "Self-Promotion" at bounding box center [197, 281] width 183 height 20
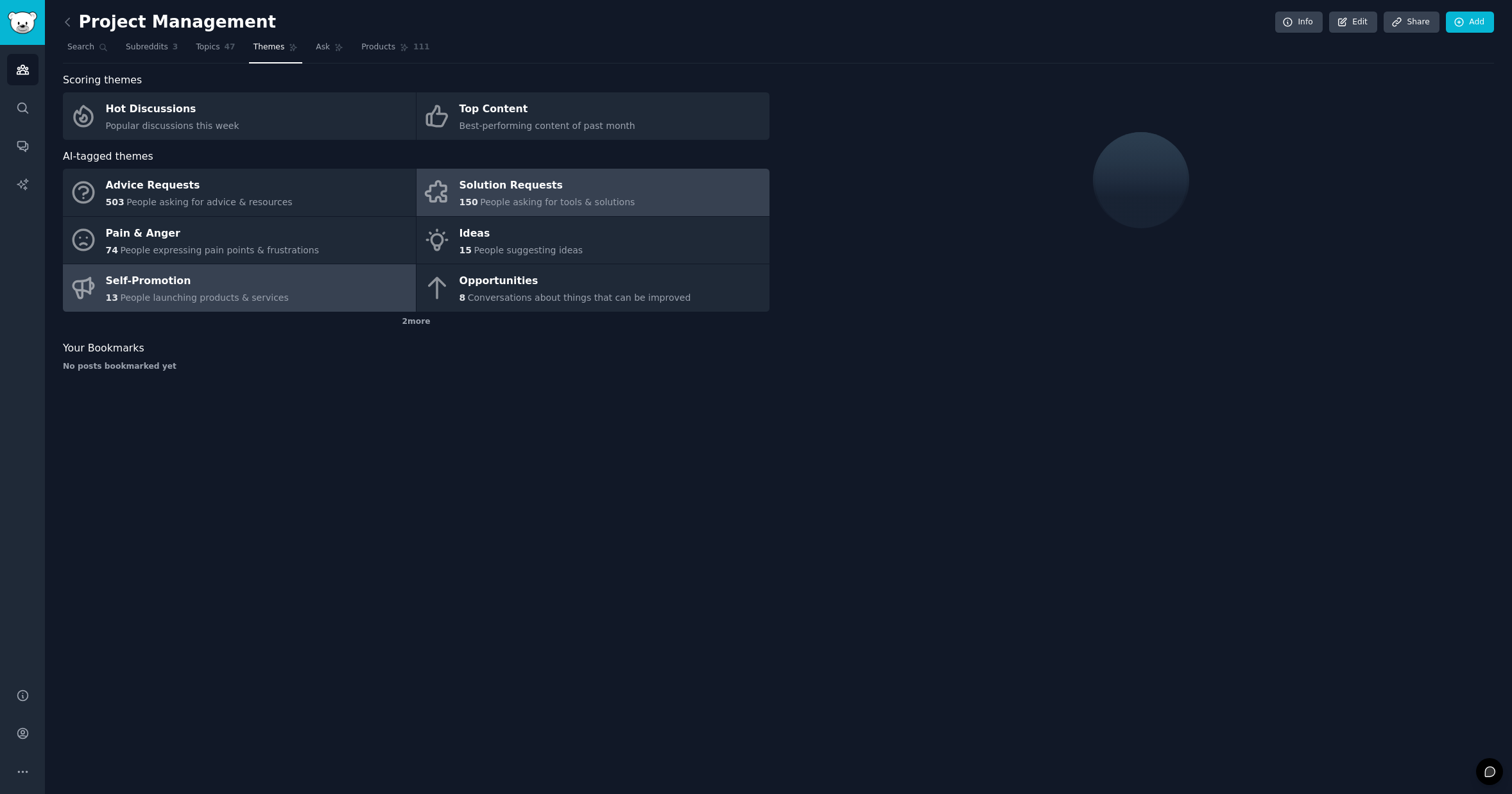
click at [477, 203] on div "150 People asking for tools & solutions" at bounding box center [547, 203] width 176 height 14
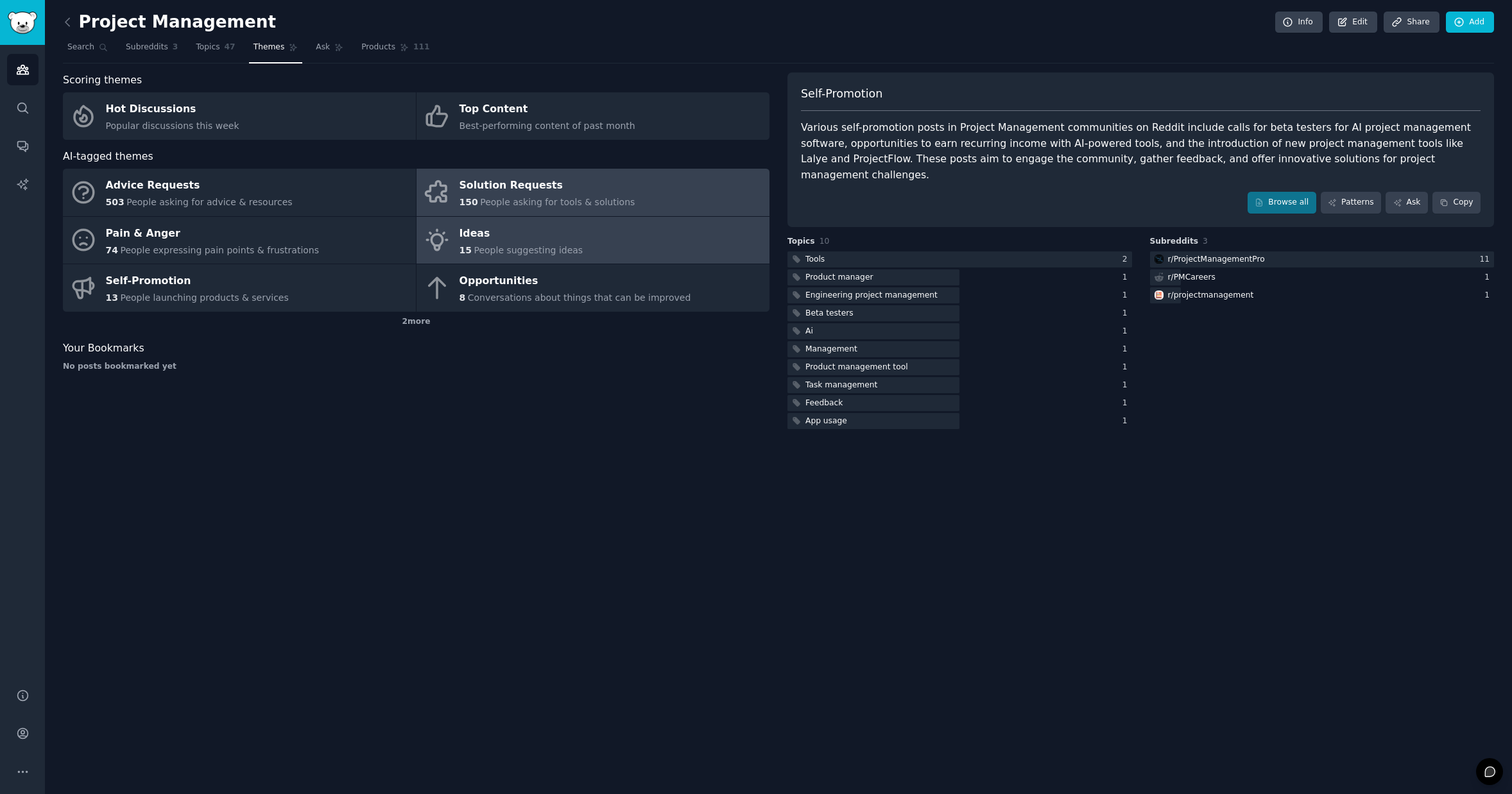
click at [504, 238] on div "Ideas" at bounding box center [521, 233] width 124 height 20
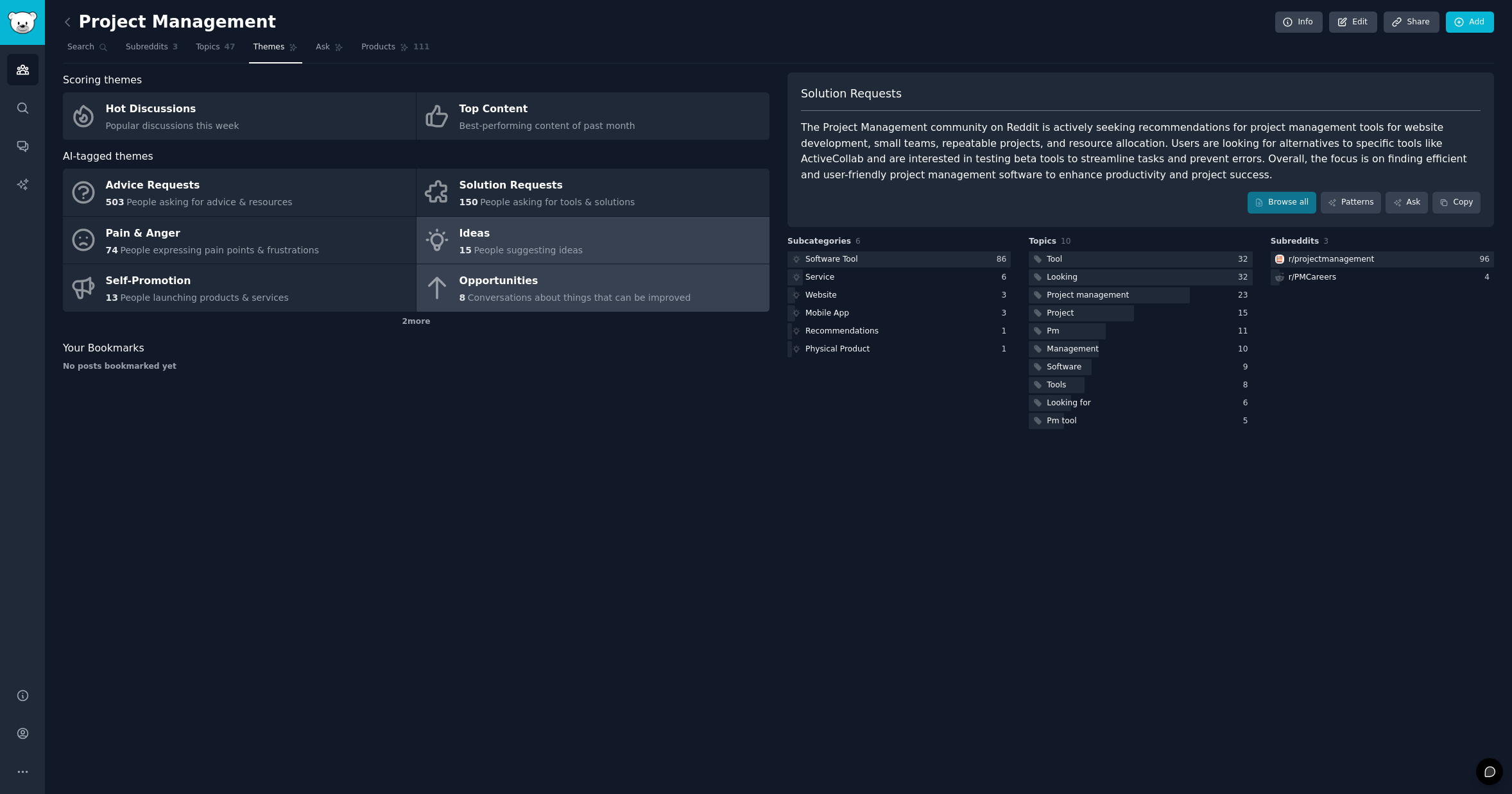
click at [523, 282] on div "Opportunities" at bounding box center [575, 281] width 232 height 20
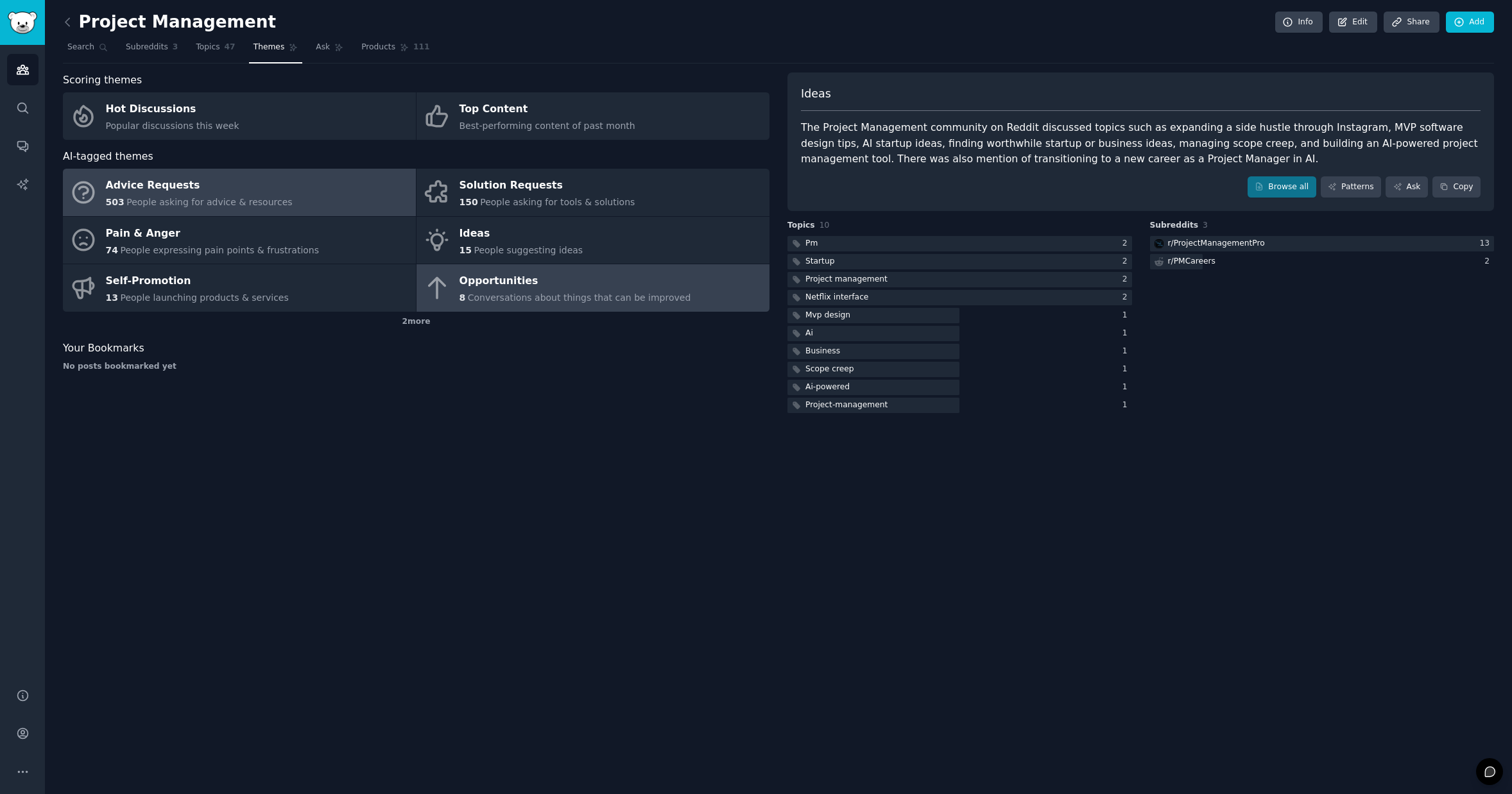
click at [325, 188] on link "Advice Requests 503 People asking for advice & resources" at bounding box center [239, 193] width 353 height 48
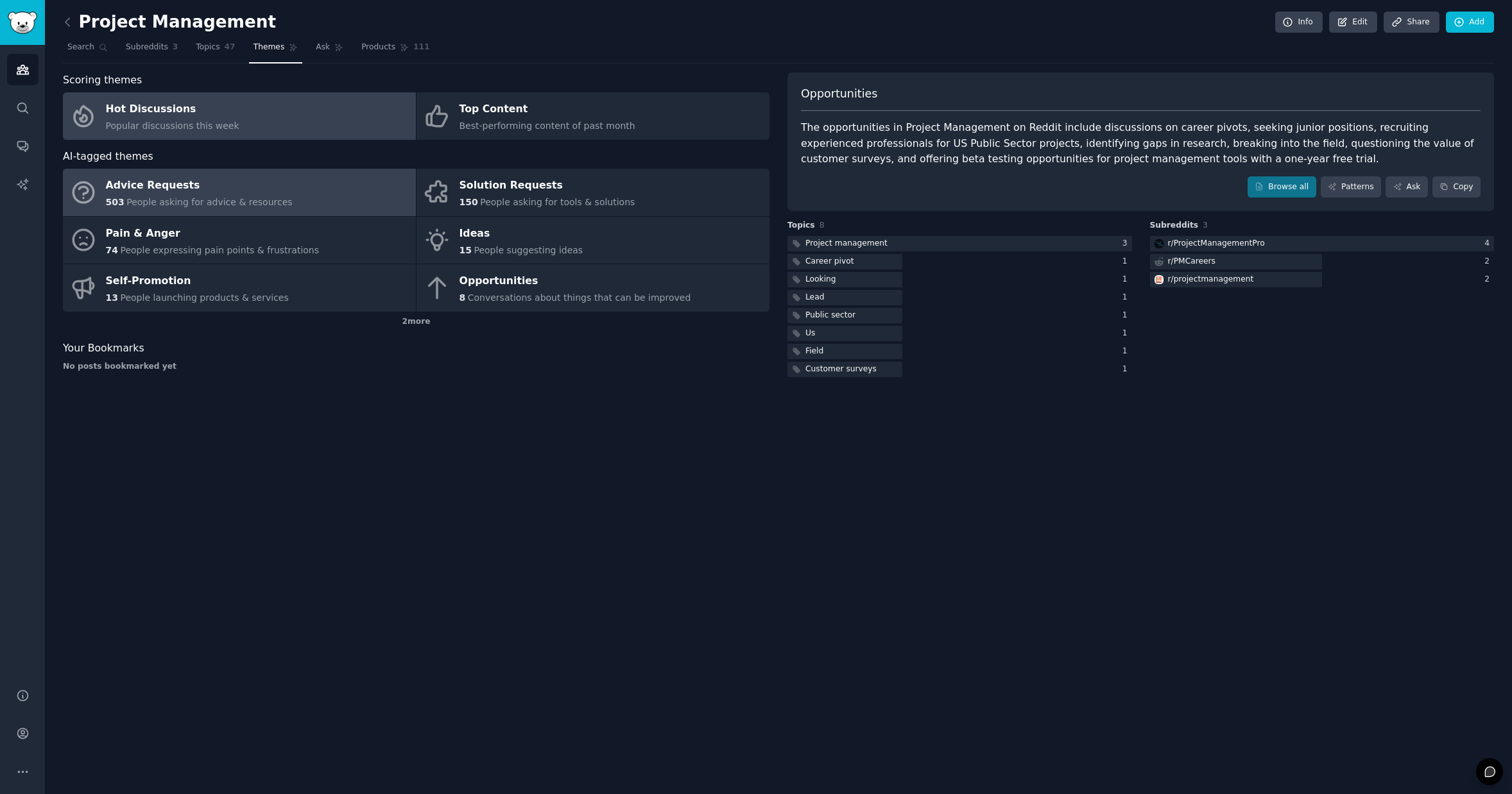
click at [296, 121] on link "Hot Discussions Popular discussions this week" at bounding box center [239, 116] width 353 height 48
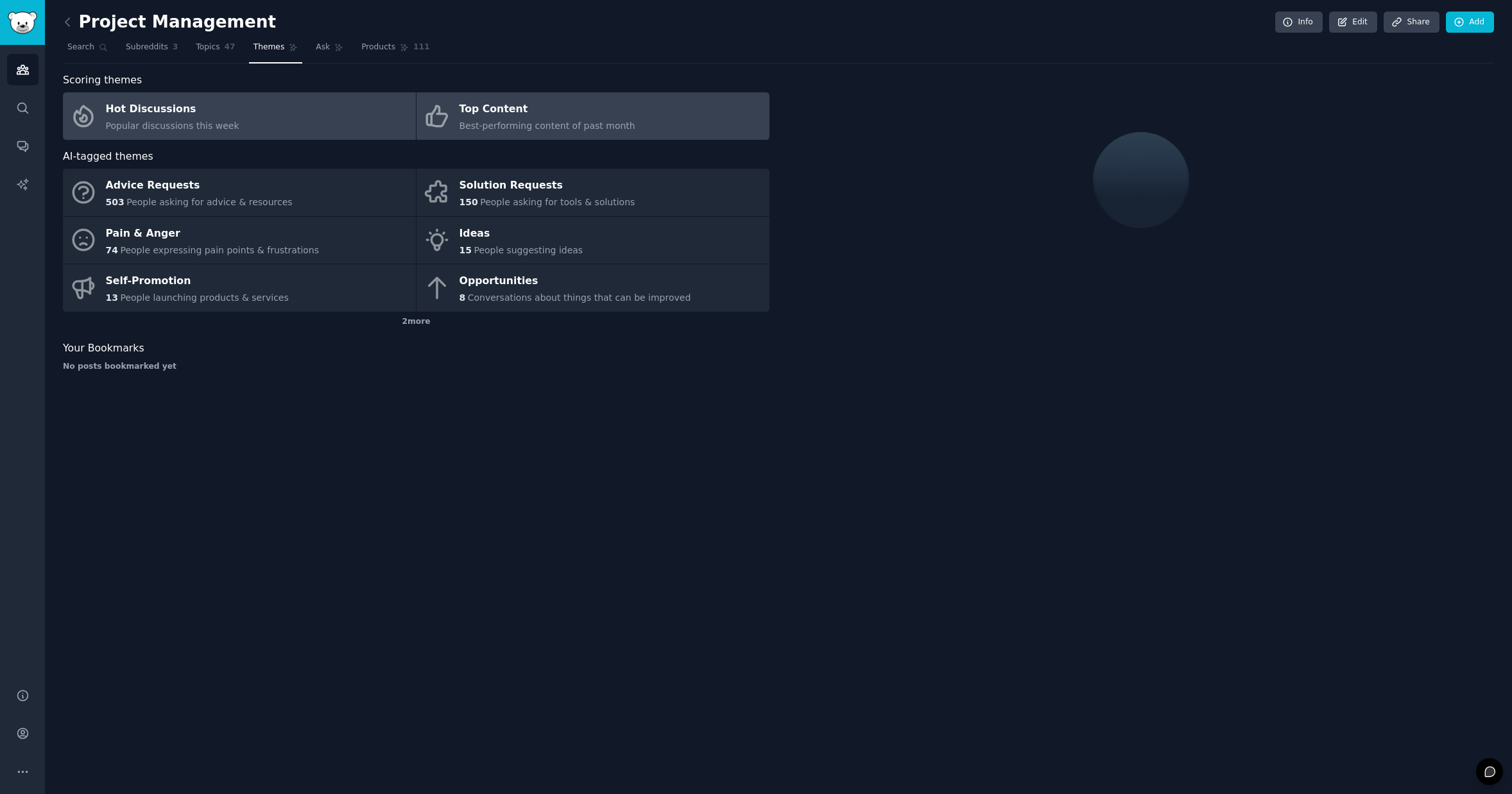
click at [474, 119] on div "Best-performing content of past month" at bounding box center [547, 126] width 176 height 14
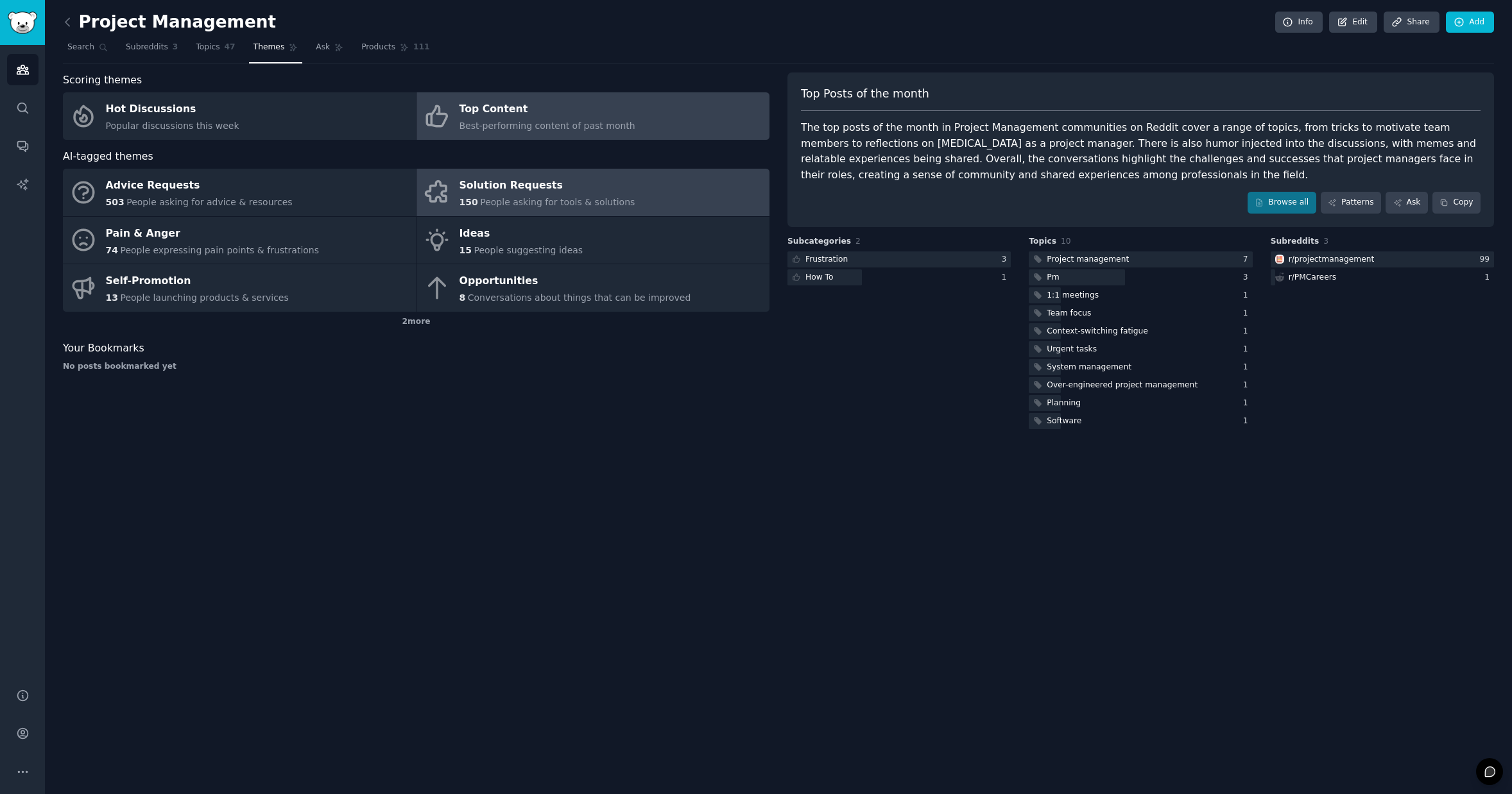
click at [553, 201] on span "People asking for tools & solutions" at bounding box center [557, 201] width 154 height 10
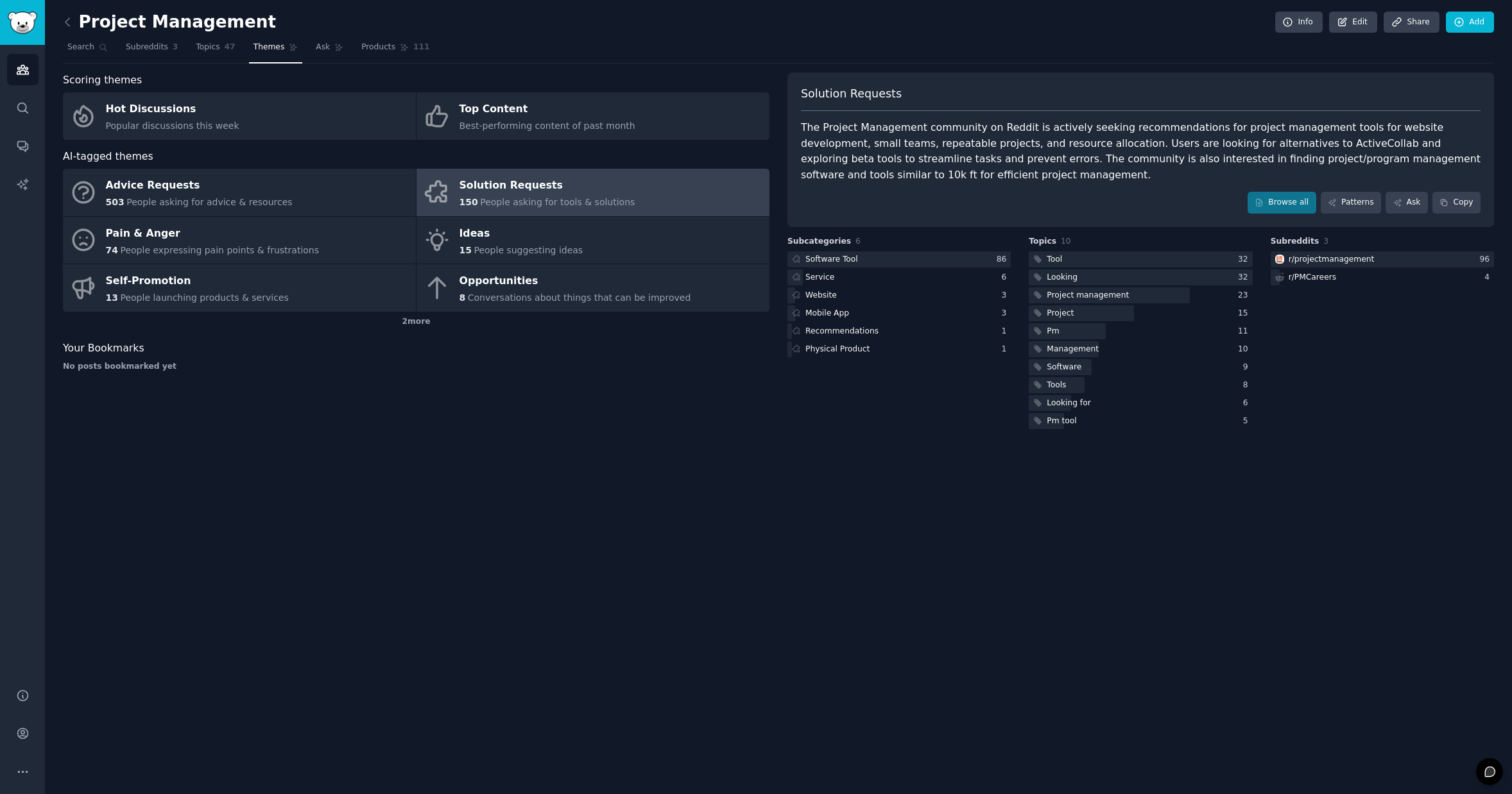
click at [421, 410] on div "Scoring themes Hot Discussions Popular discussions this week Top Content Best-p…" at bounding box center [416, 252] width 707 height 359
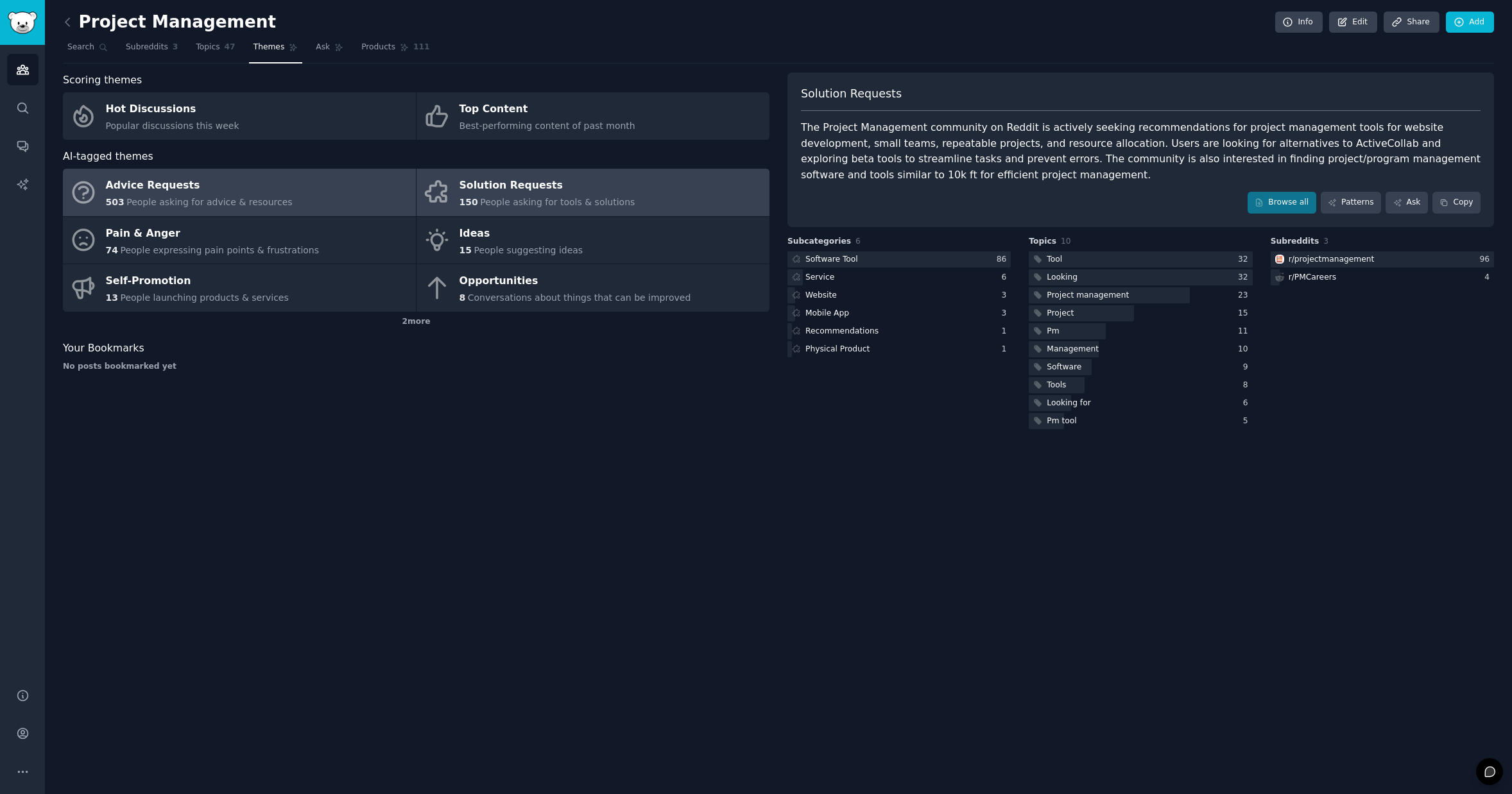
click at [229, 201] on span "People asking for advice & resources" at bounding box center [209, 201] width 165 height 10
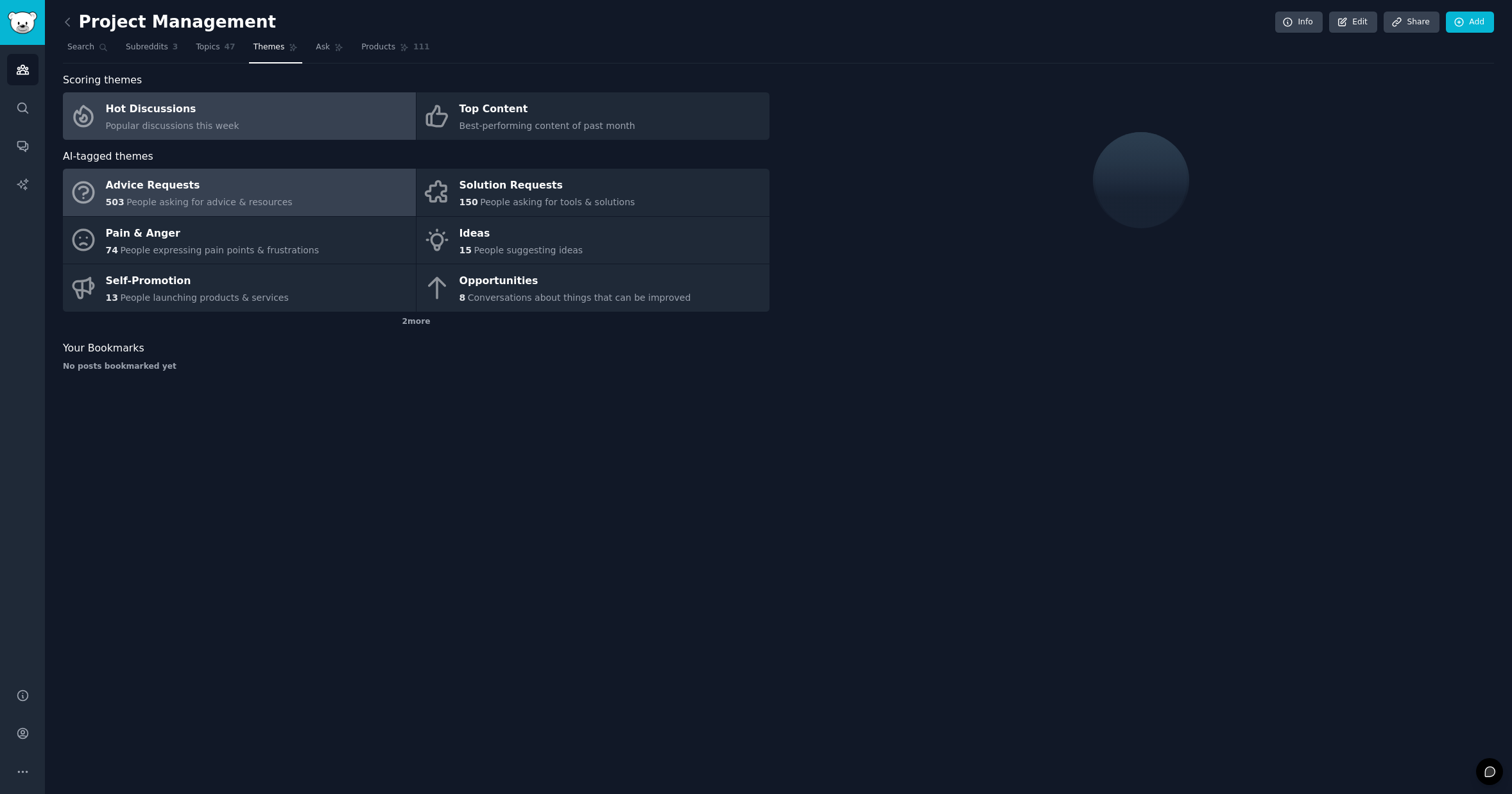
click at [224, 113] on div "Hot Discussions" at bounding box center [172, 110] width 133 height 20
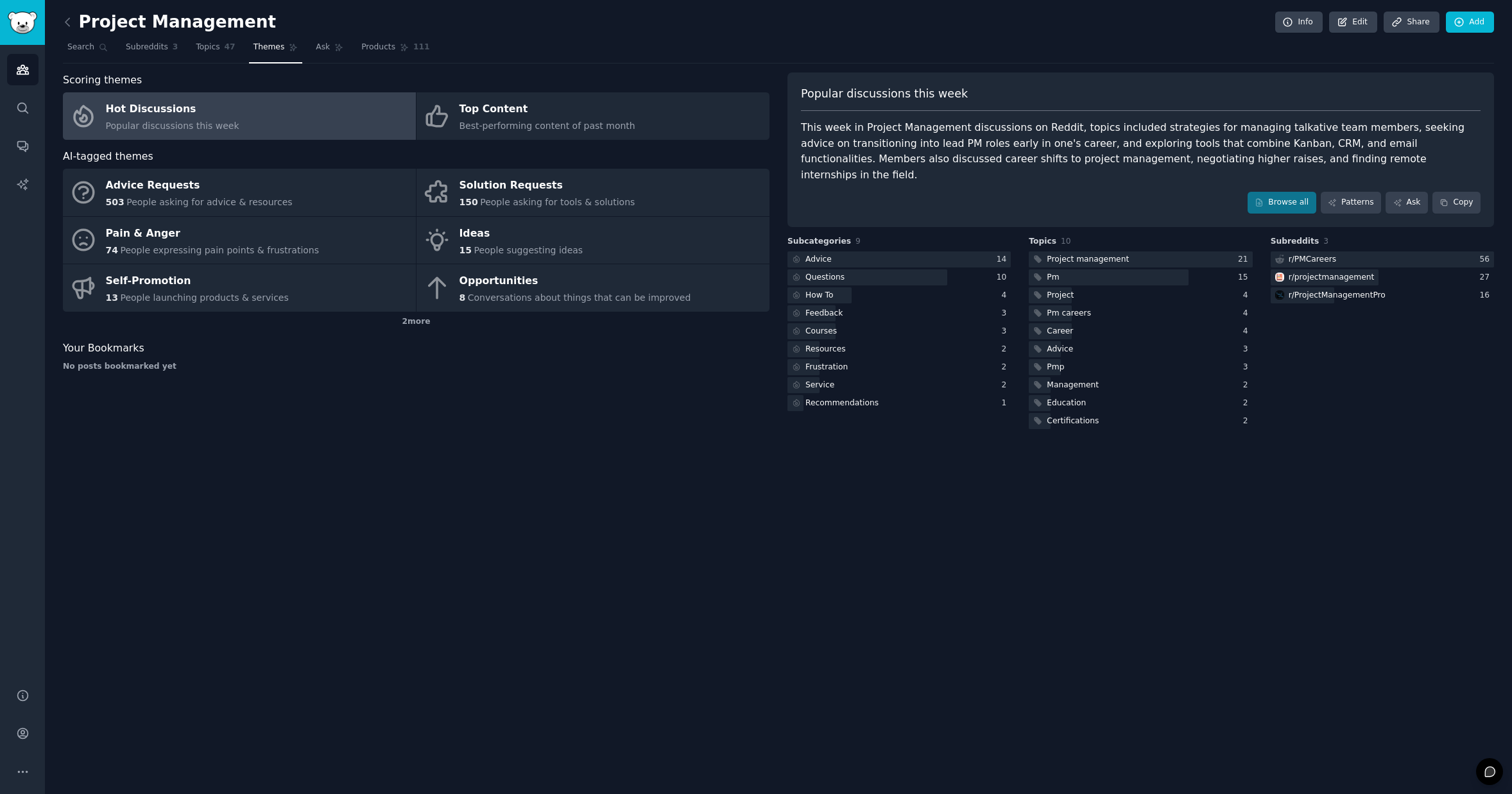
click at [628, 530] on div "Project Management Info Edit Share Add Search Subreddits 3 Topics 47 Themes Ask…" at bounding box center [779, 397] width 1467 height 794
click at [64, 17] on icon at bounding box center [68, 23] width 14 height 14
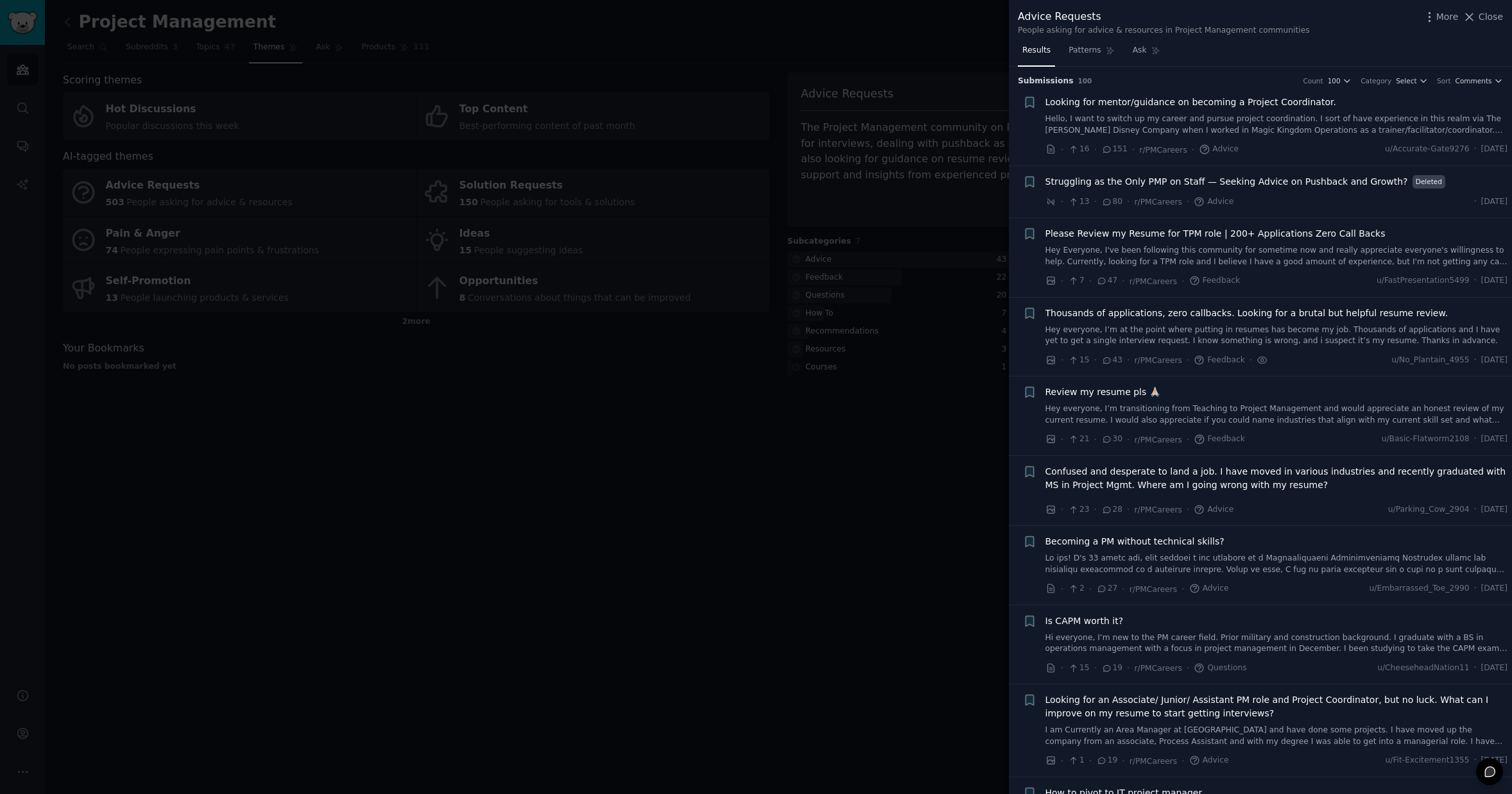
scroll to position [231, 0]
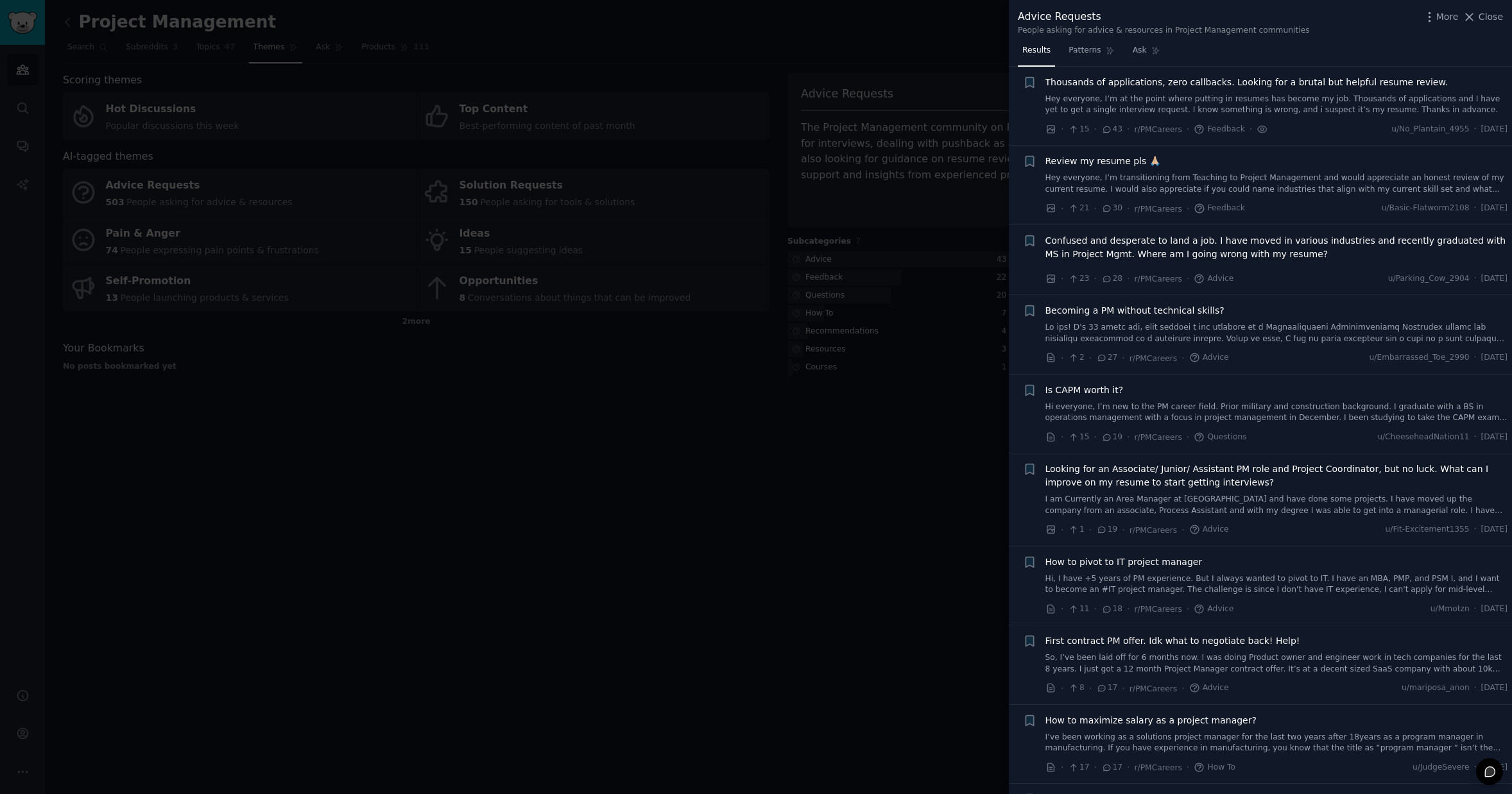
click at [886, 395] on div at bounding box center [756, 397] width 1512 height 794
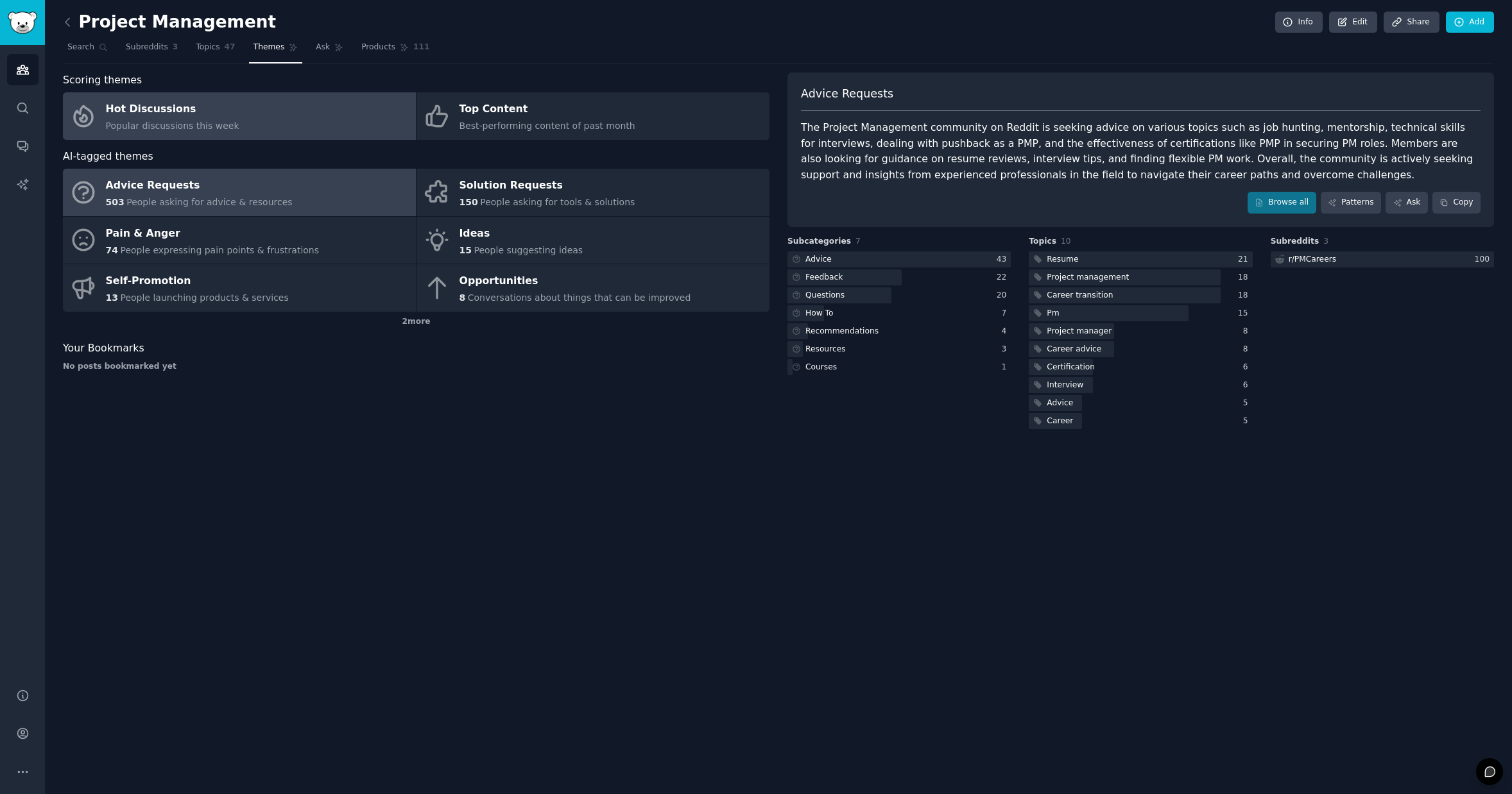
click at [180, 116] on div "Hot Discussions" at bounding box center [172, 110] width 133 height 20
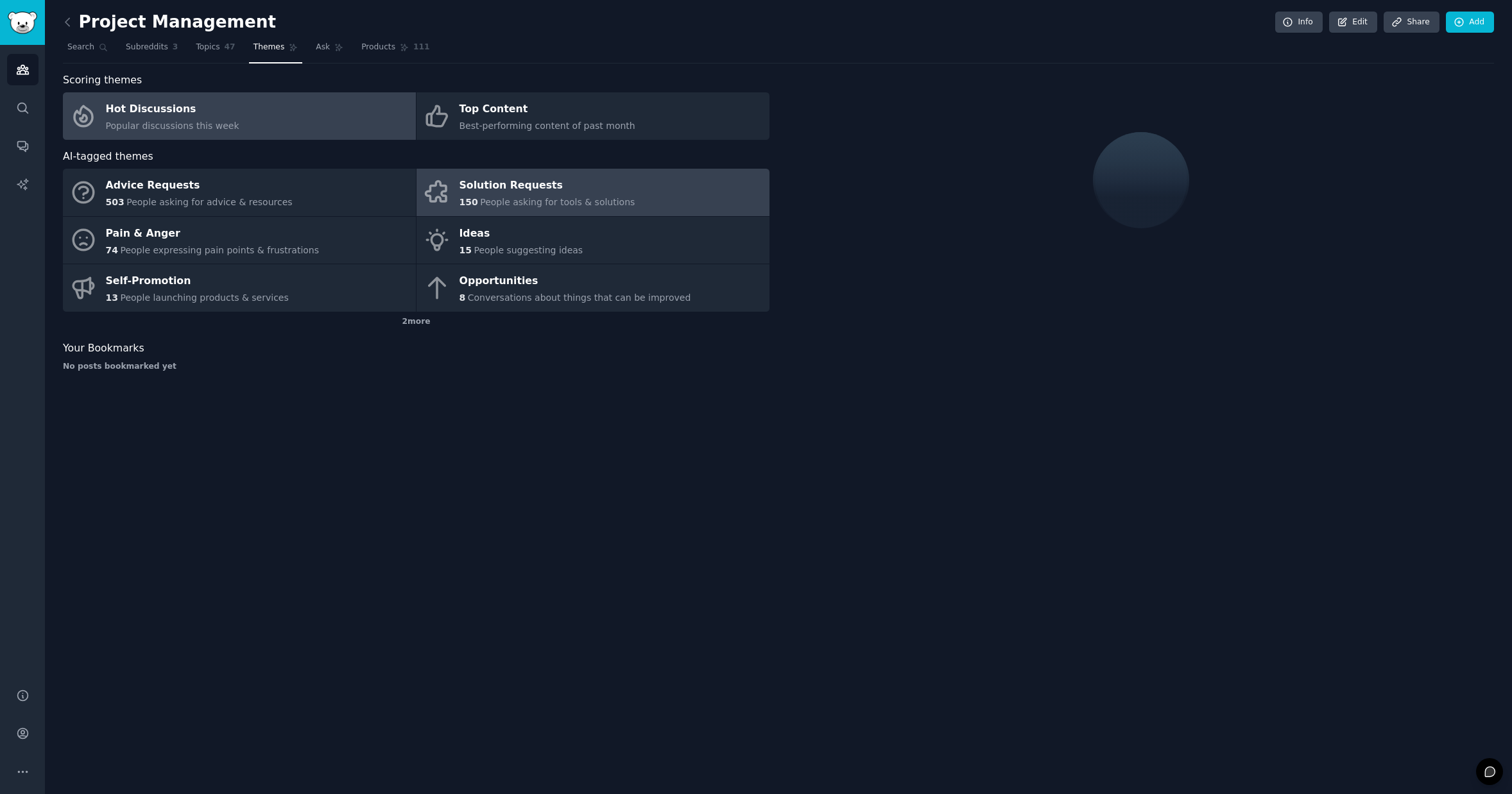
click at [562, 197] on div "150 People asking for tools & solutions" at bounding box center [547, 203] width 176 height 14
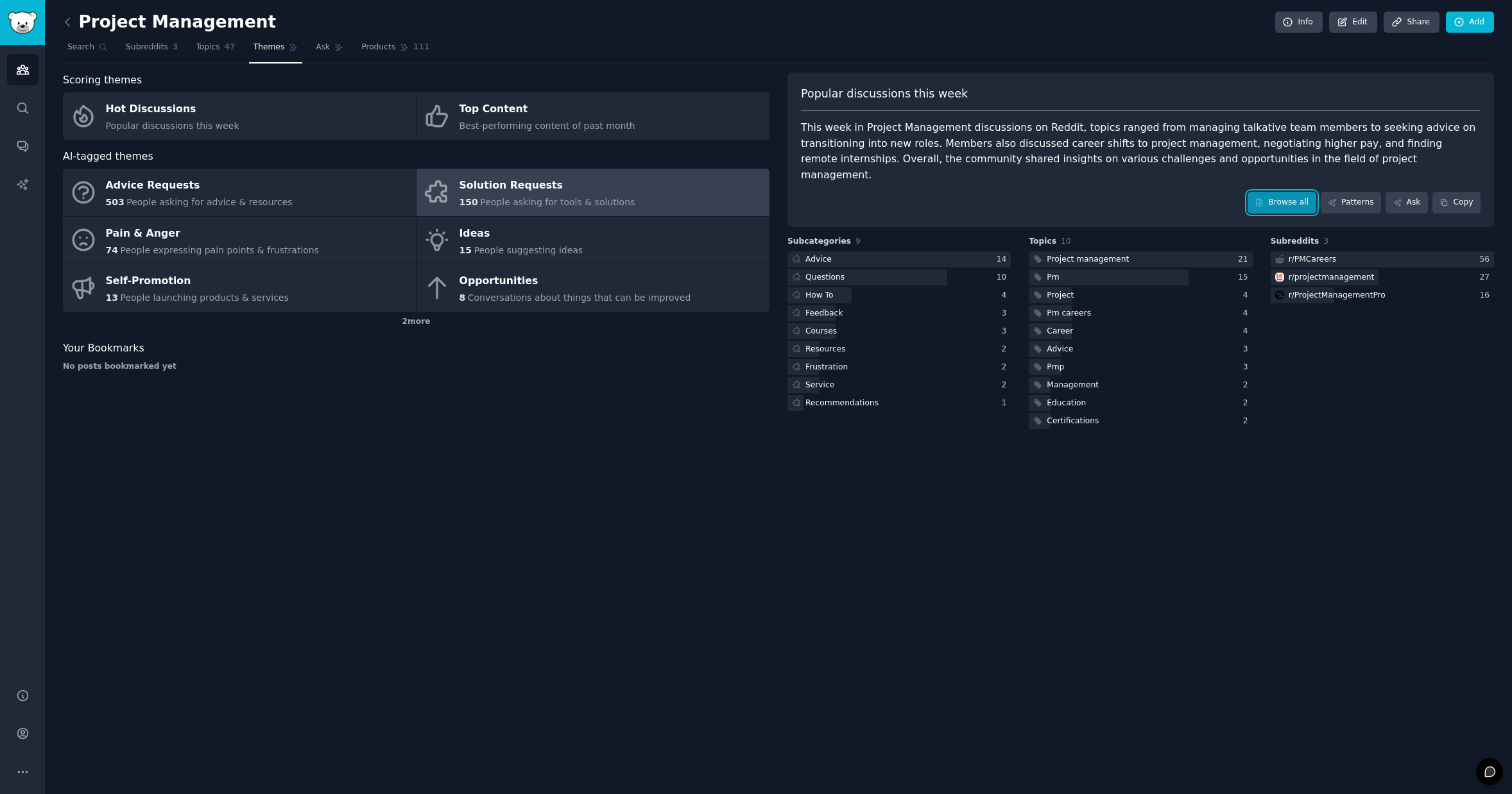
click at [1301, 192] on link "Browse all" at bounding box center [1282, 203] width 69 height 22
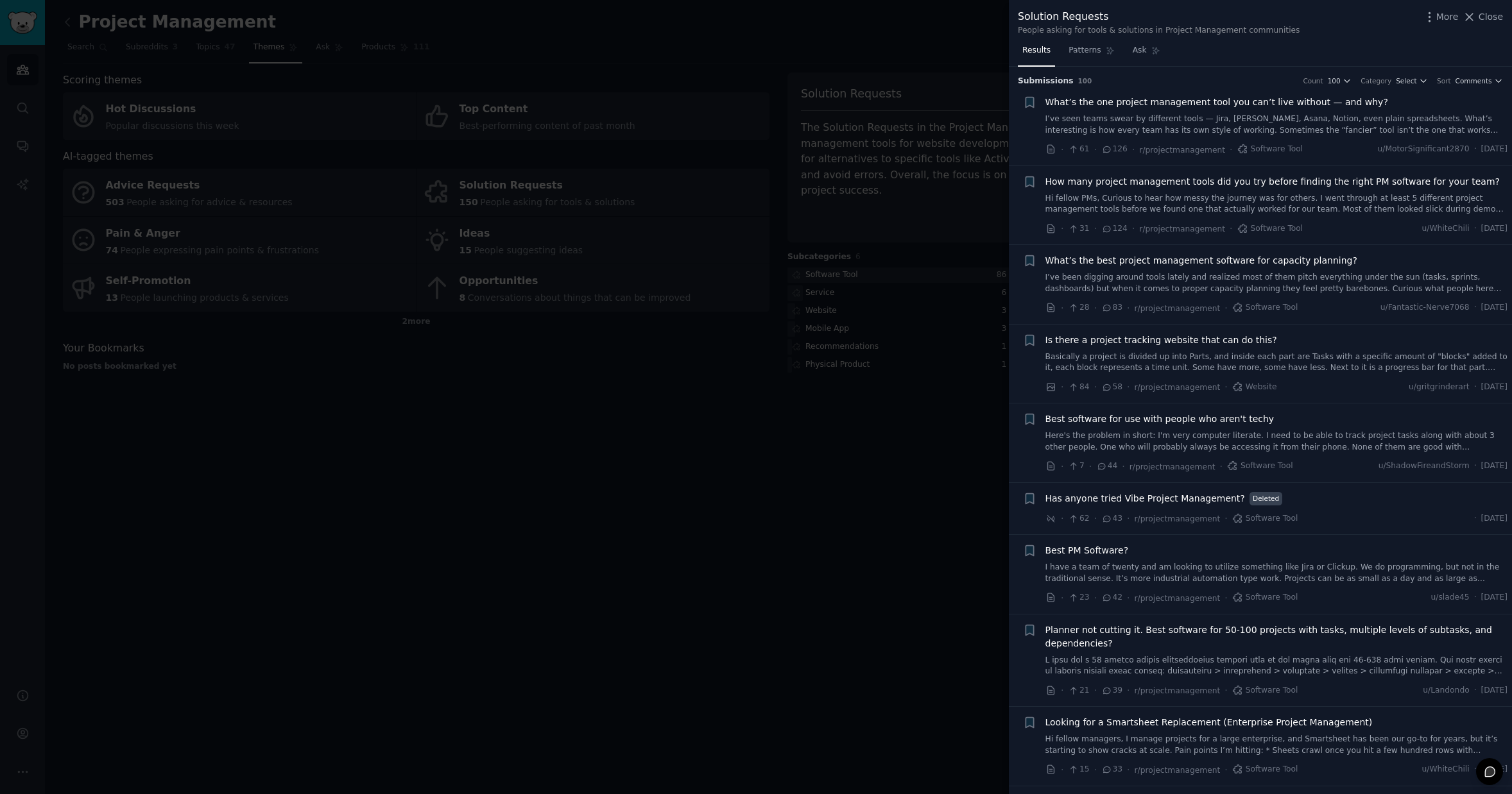
click at [720, 259] on div at bounding box center [756, 397] width 1512 height 794
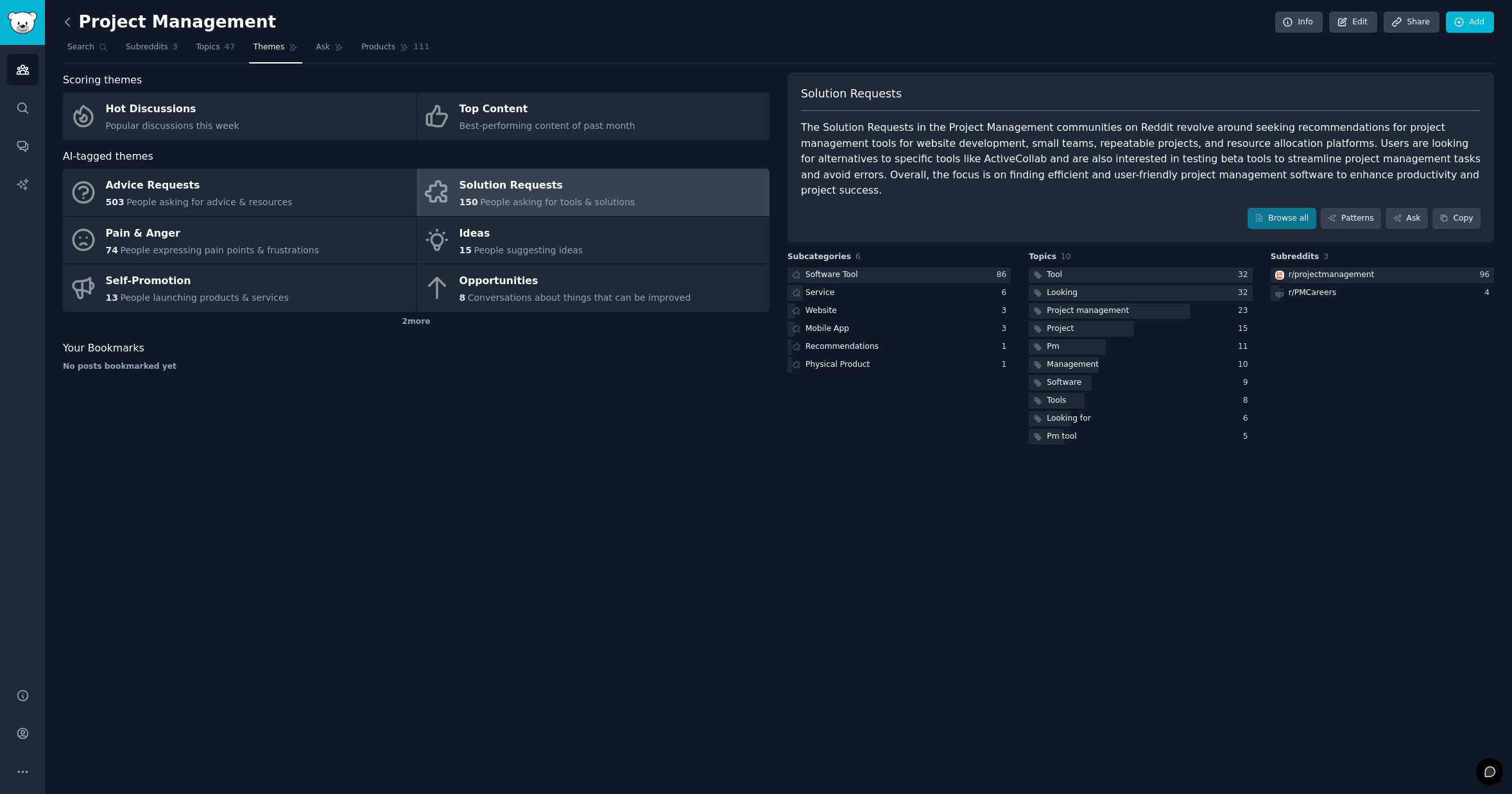
click at [68, 25] on icon at bounding box center [68, 23] width 14 height 14
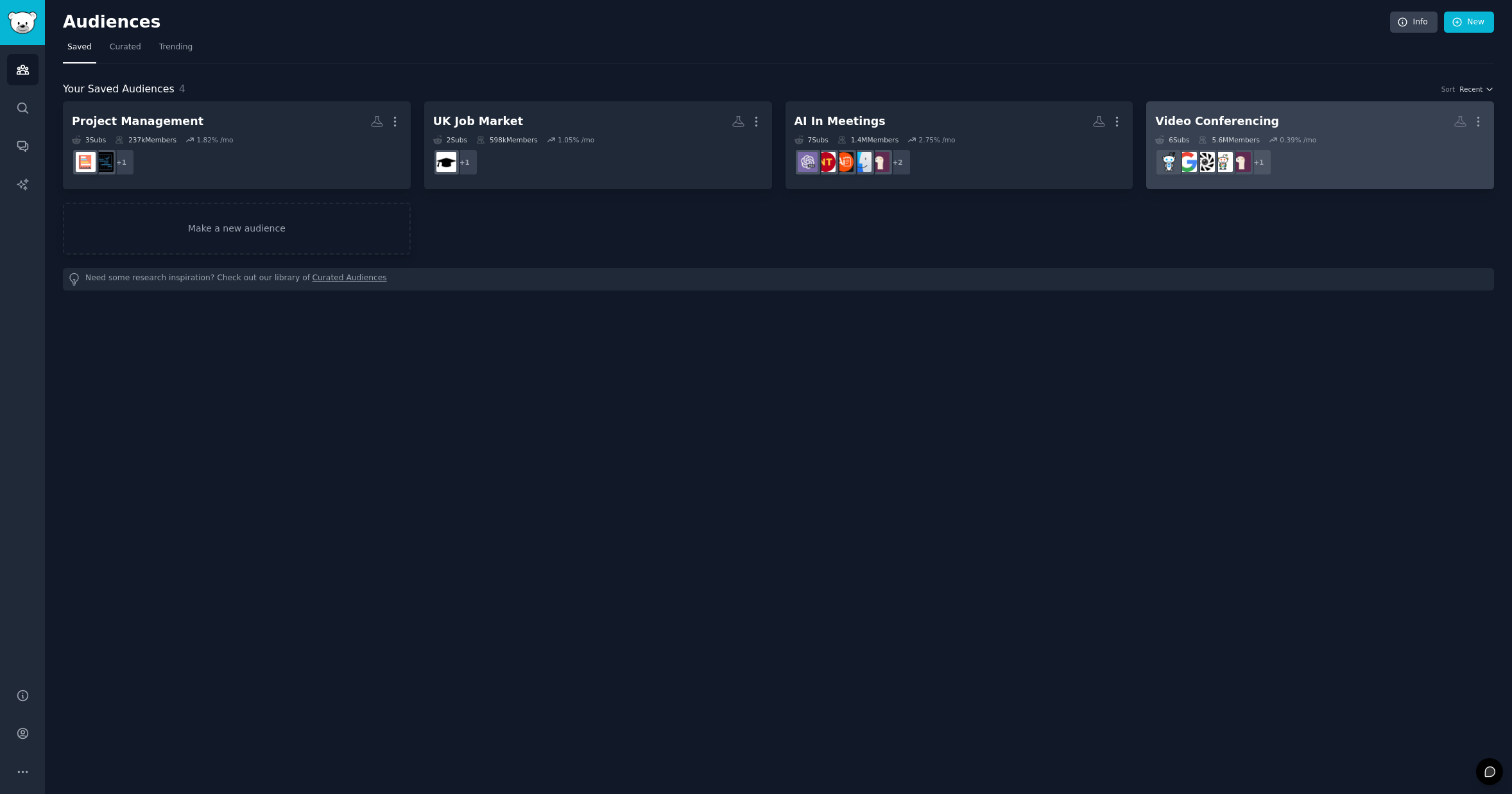
click at [1326, 159] on dd "r/teams + 1" at bounding box center [1319, 162] width 330 height 36
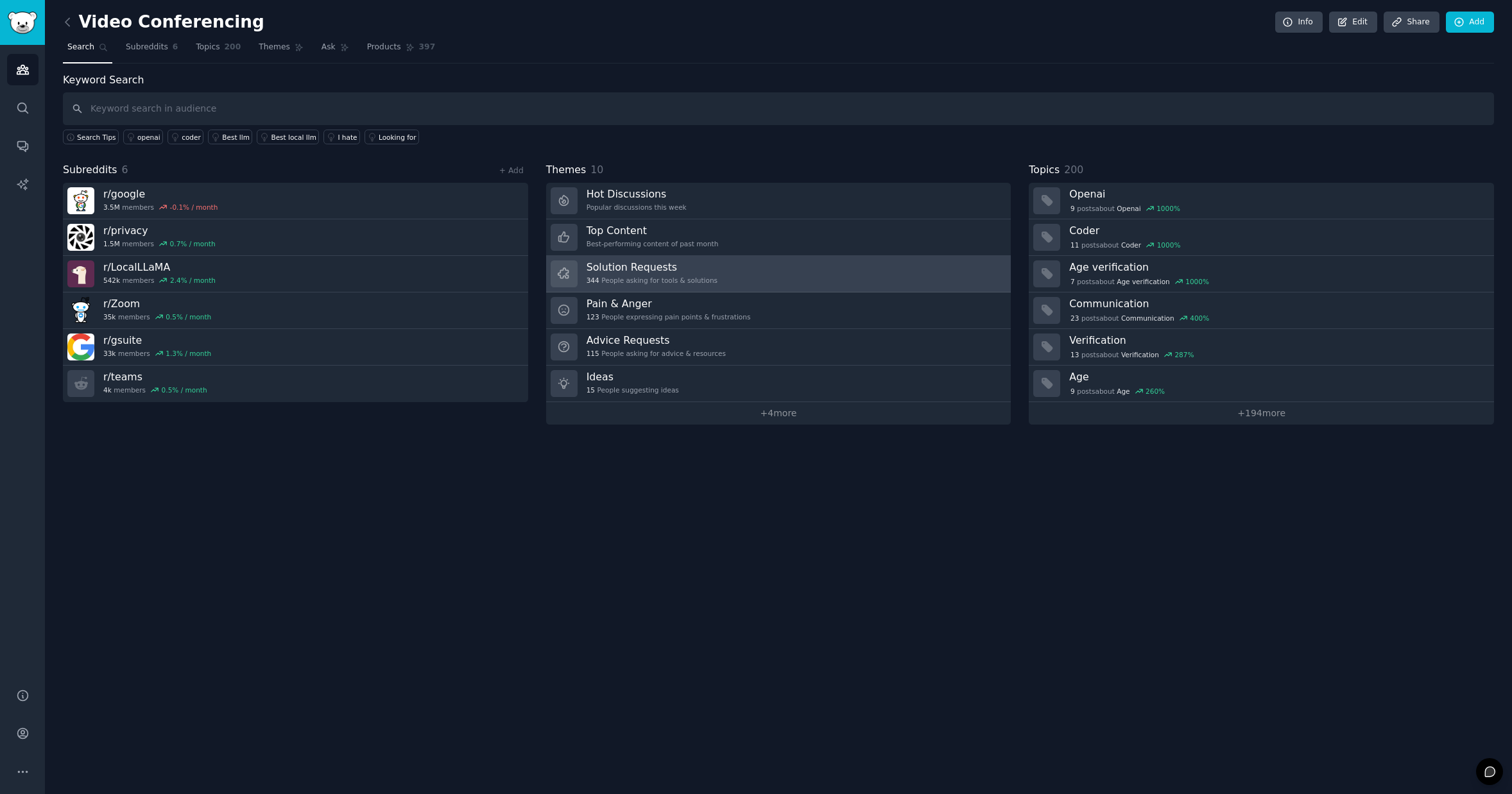
click at [758, 276] on link "Solution Requests 344 People asking for tools & solutions" at bounding box center [779, 274] width 465 height 37
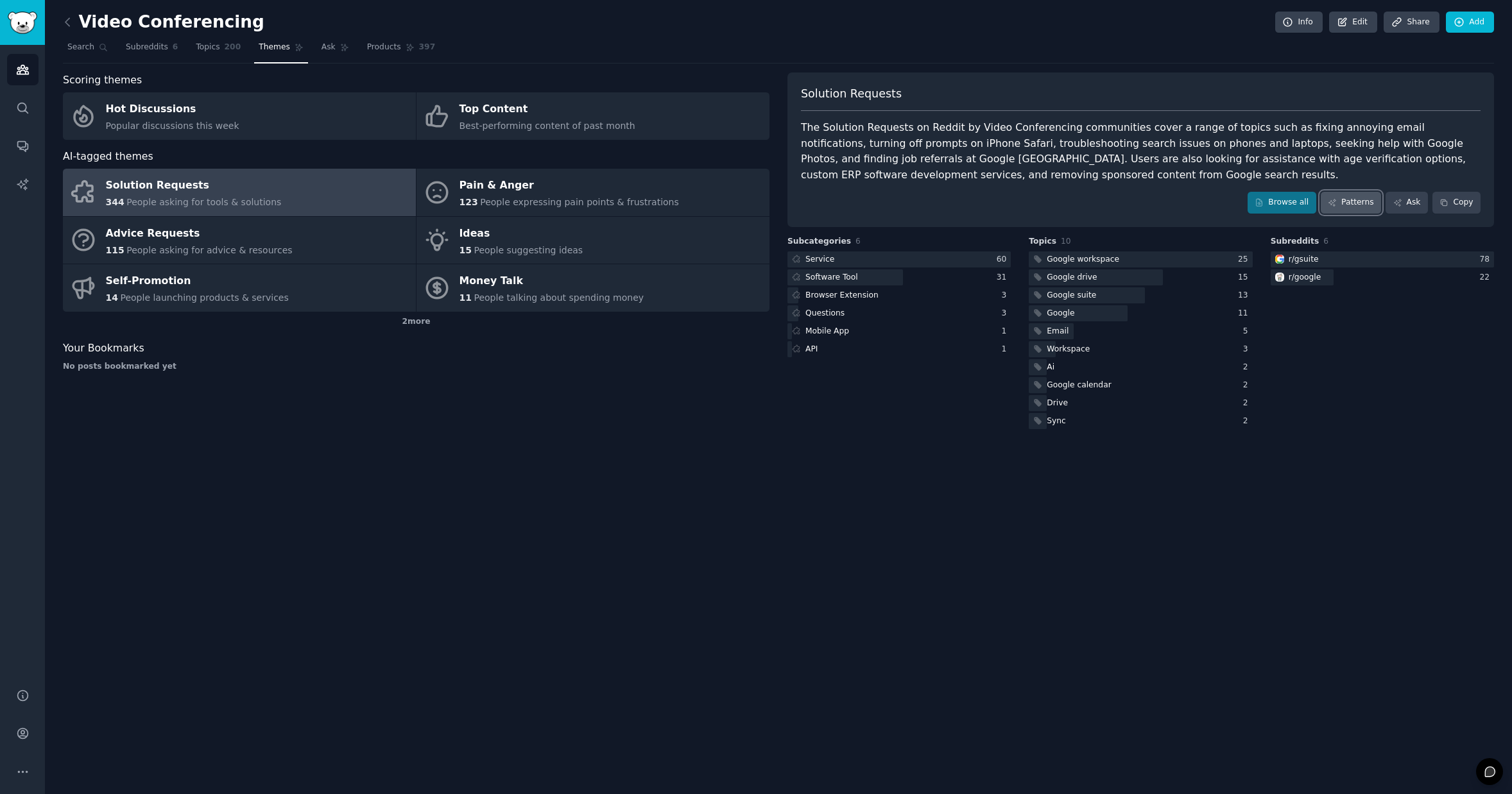
click at [1341, 204] on link "Patterns" at bounding box center [1351, 203] width 60 height 22
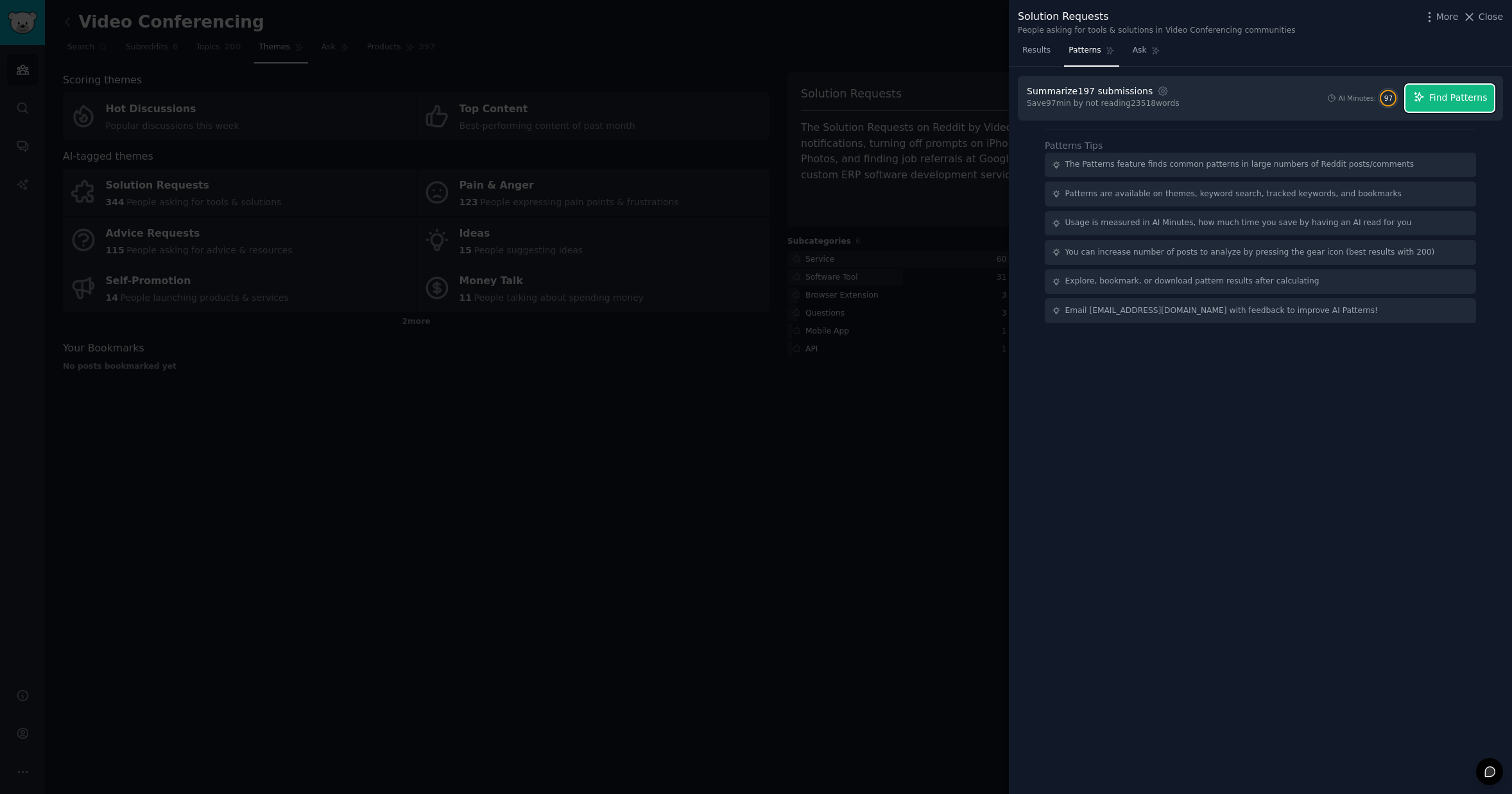
click at [1466, 100] on span "Find Patterns" at bounding box center [1459, 98] width 59 height 14
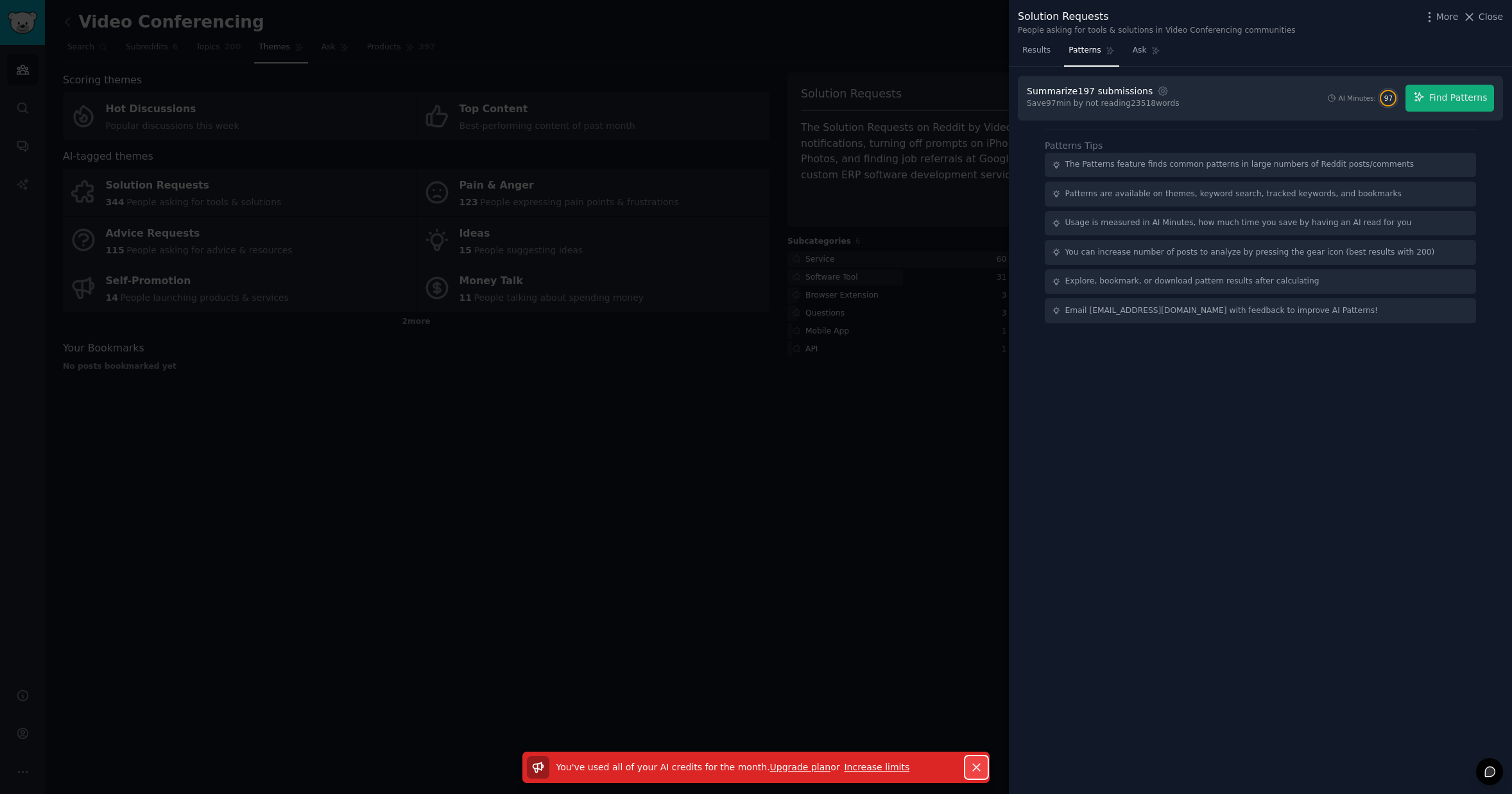
click at [974, 761] on icon "button" at bounding box center [977, 767] width 14 height 14
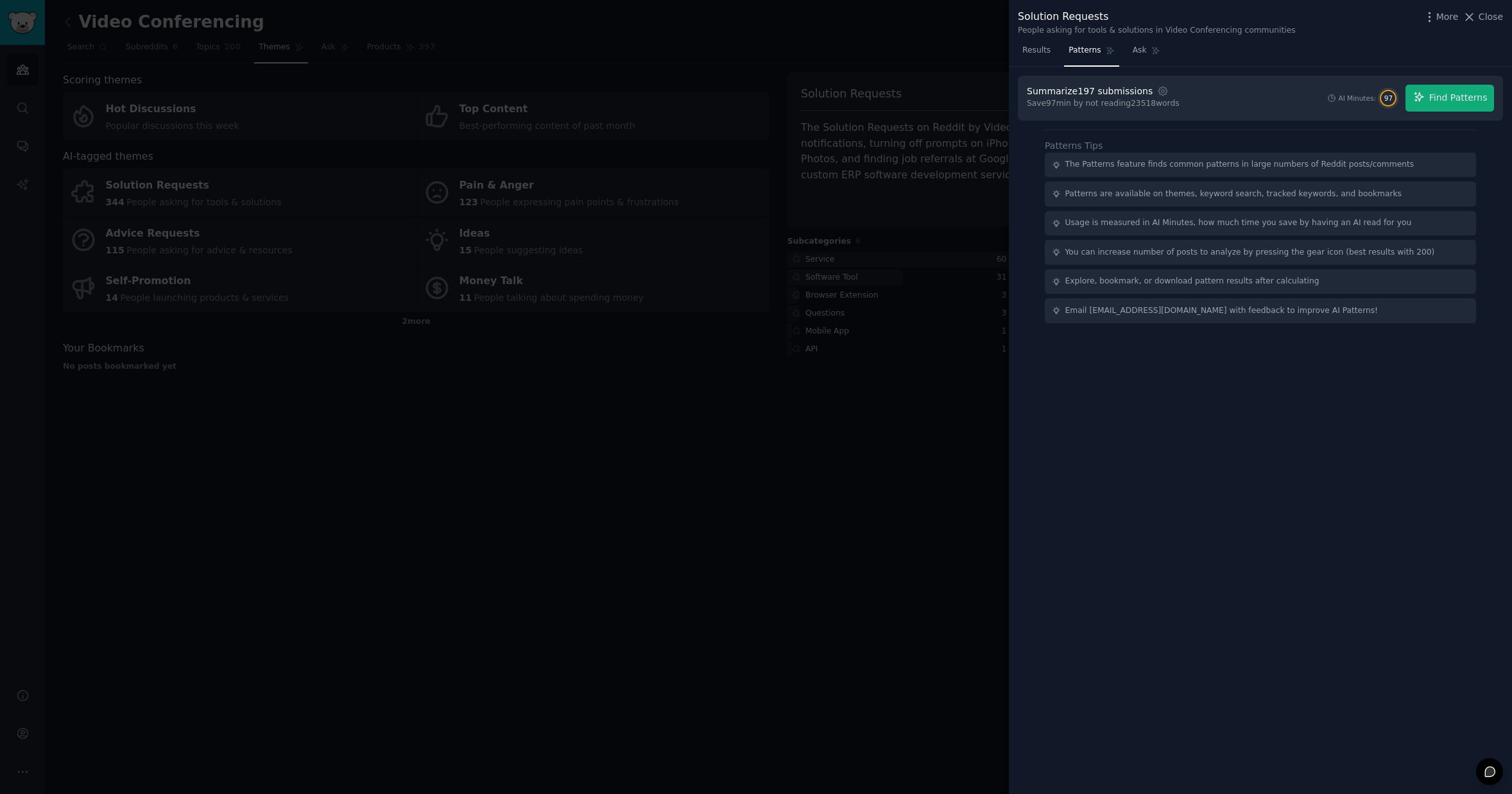
click at [927, 425] on div at bounding box center [756, 397] width 1512 height 794
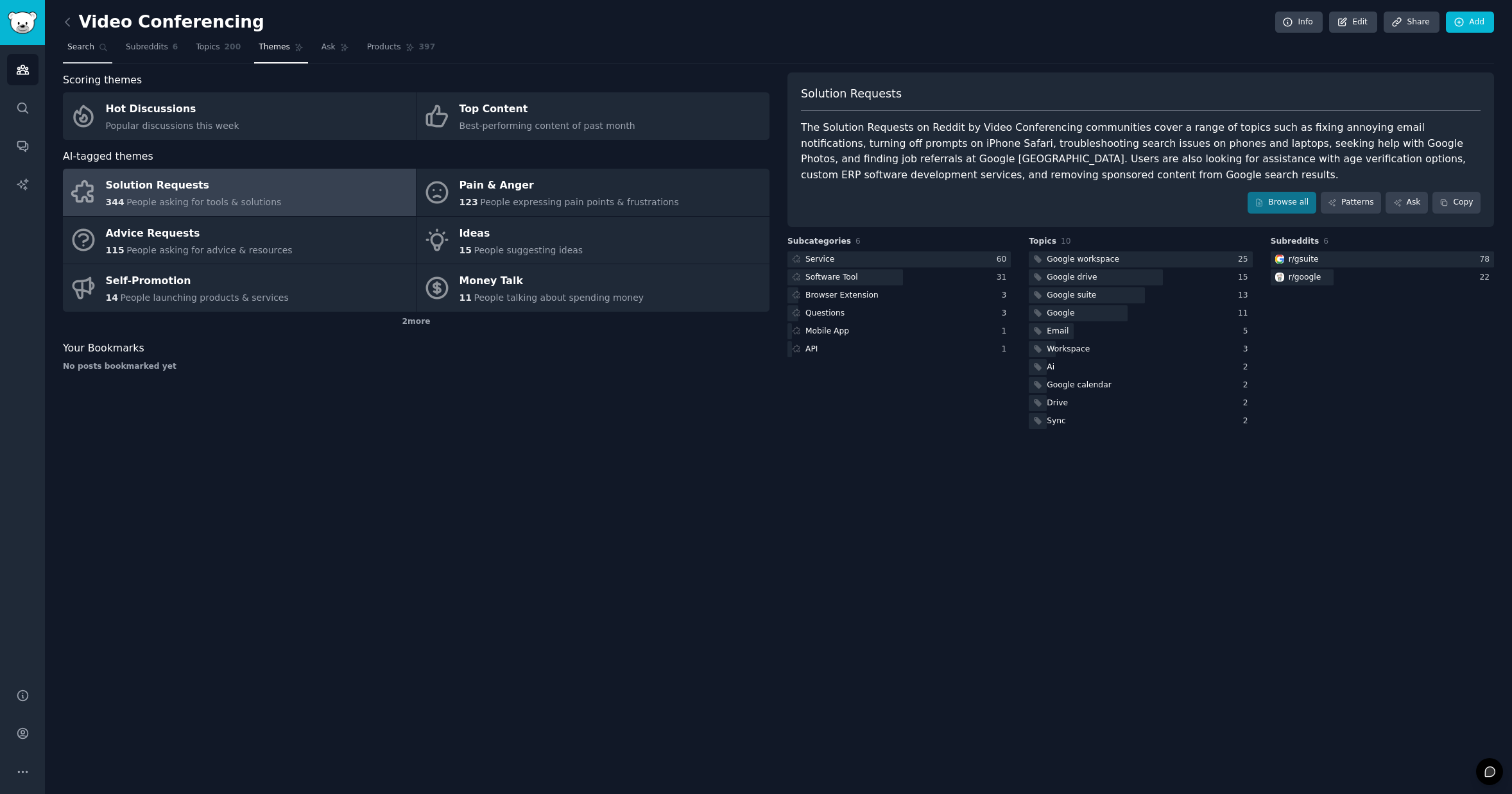
click at [72, 44] on span "Search" at bounding box center [81, 47] width 27 height 12
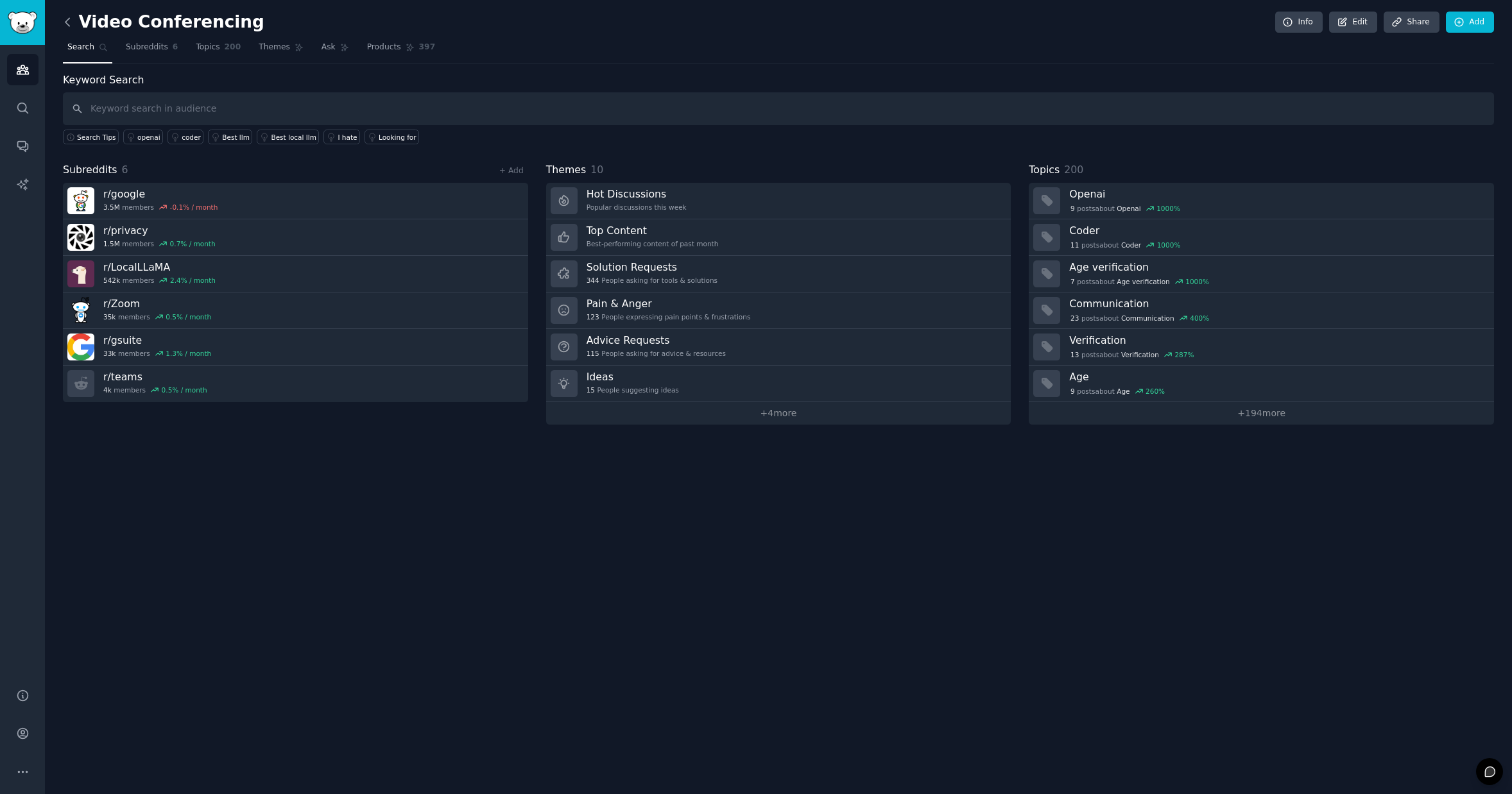
click at [68, 18] on icon at bounding box center [68, 23] width 14 height 14
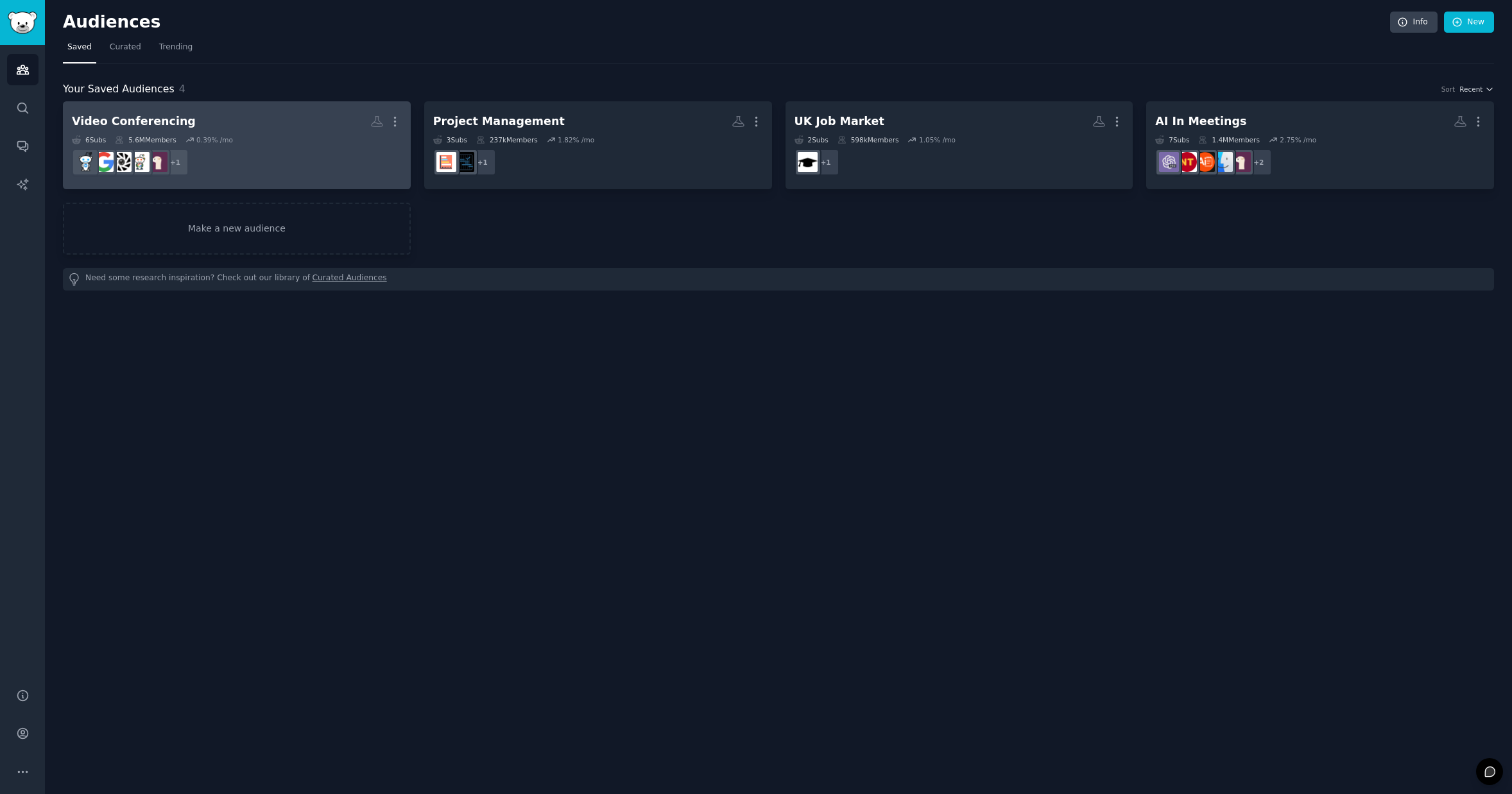
click at [307, 154] on dd "+ 1" at bounding box center [236, 162] width 330 height 36
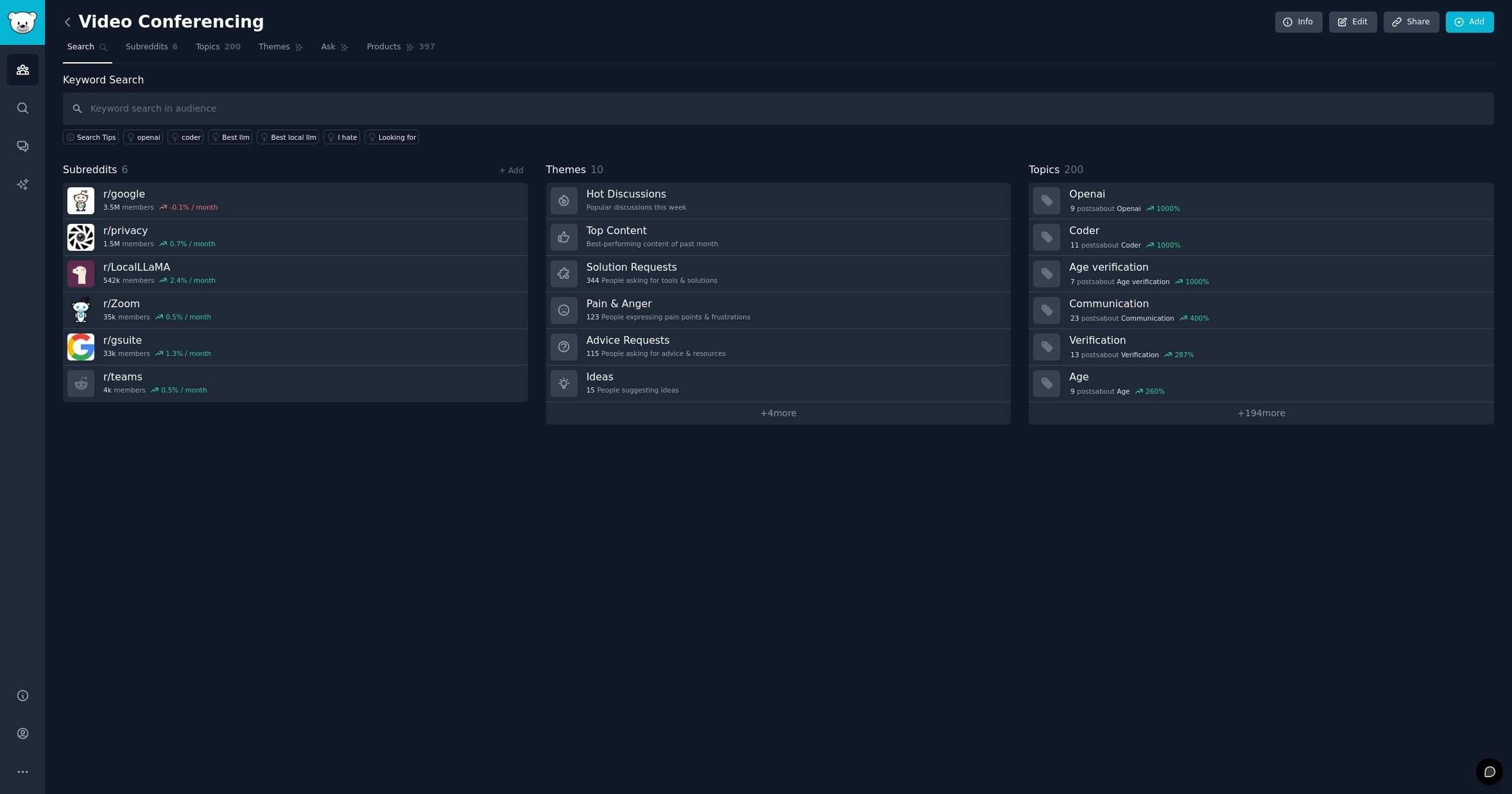
click at [72, 23] on icon at bounding box center [68, 23] width 14 height 14
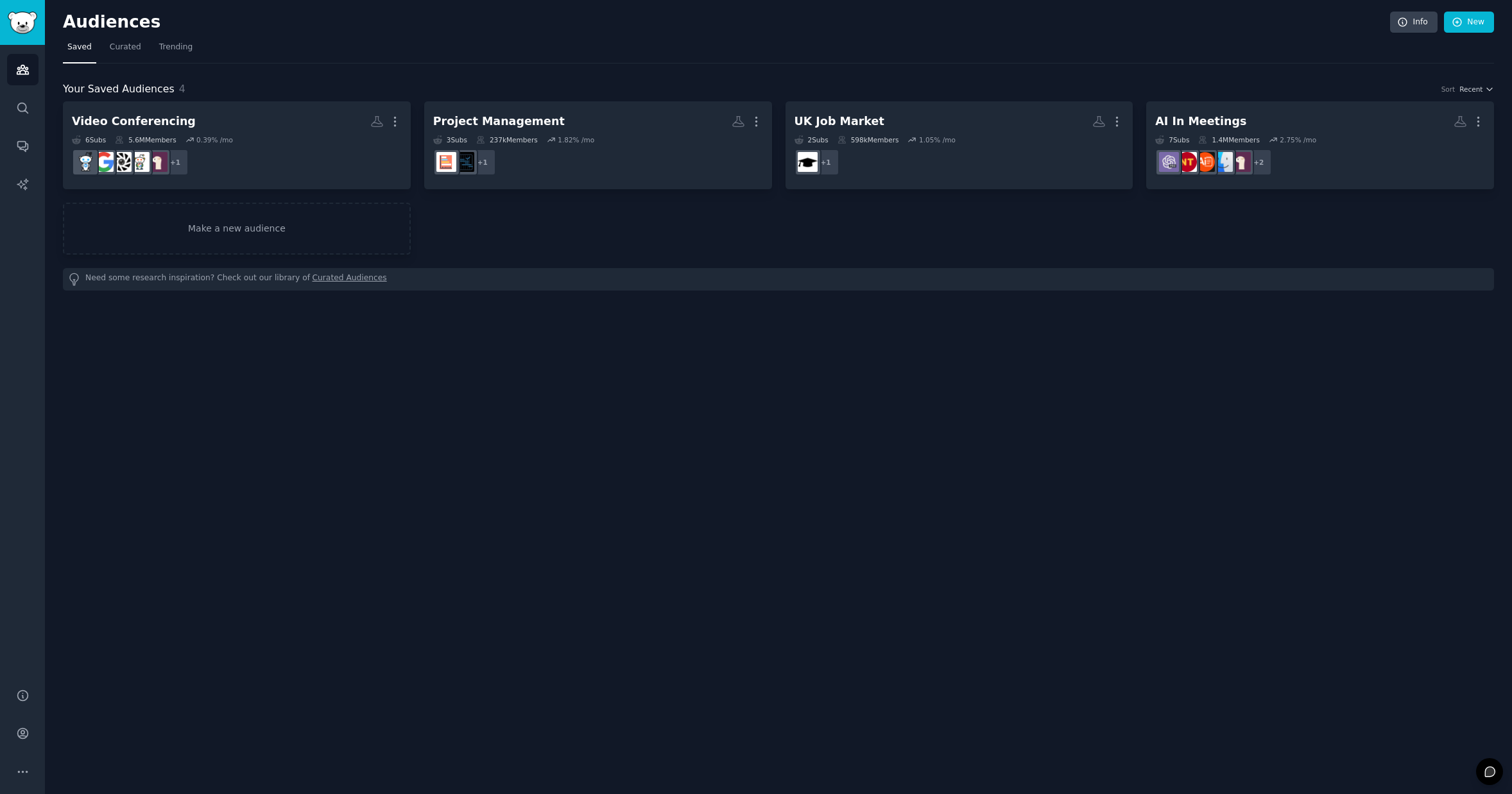
click at [714, 444] on div "Audiences Info New Saved Curated Trending Your Saved Audiences 4 Sort Recent Vi…" at bounding box center [779, 397] width 1467 height 794
